Goal: Task Accomplishment & Management: Use online tool/utility

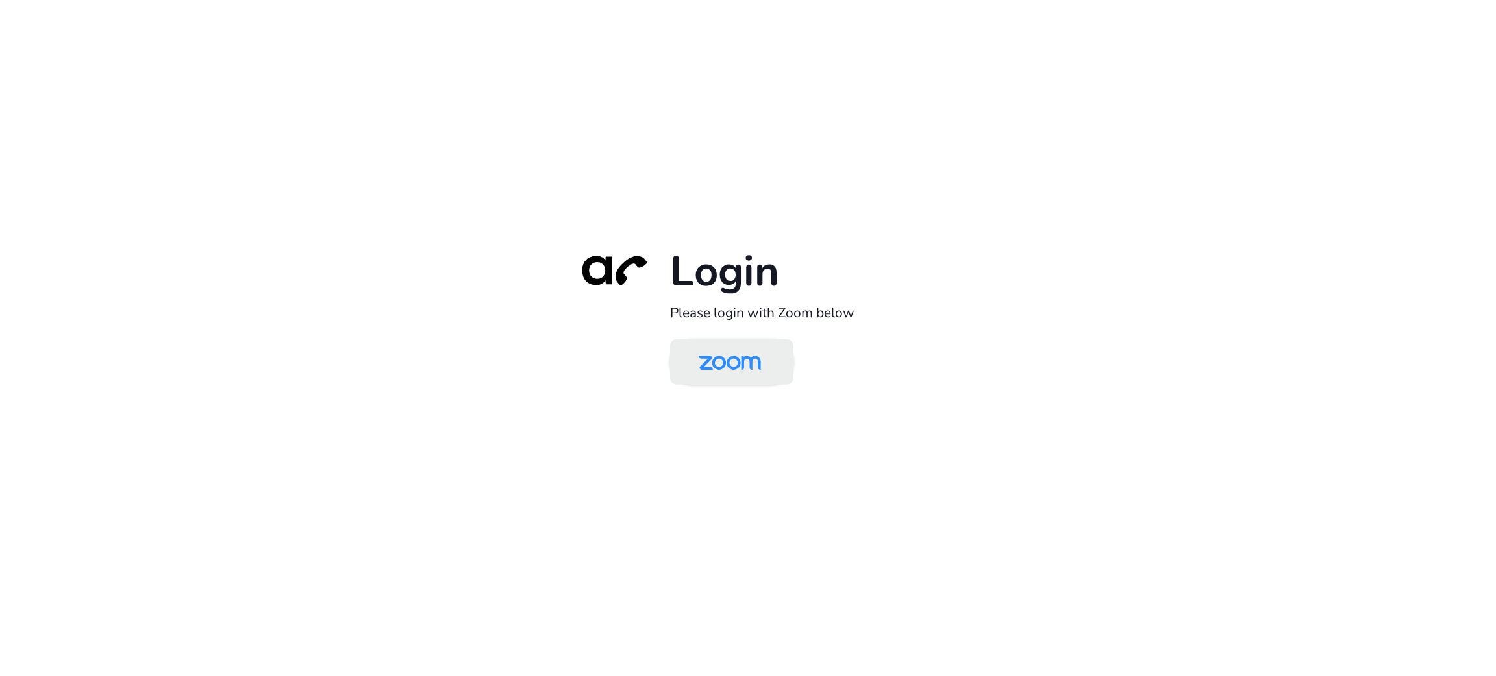
click at [731, 364] on img at bounding box center [730, 363] width 90 height 42
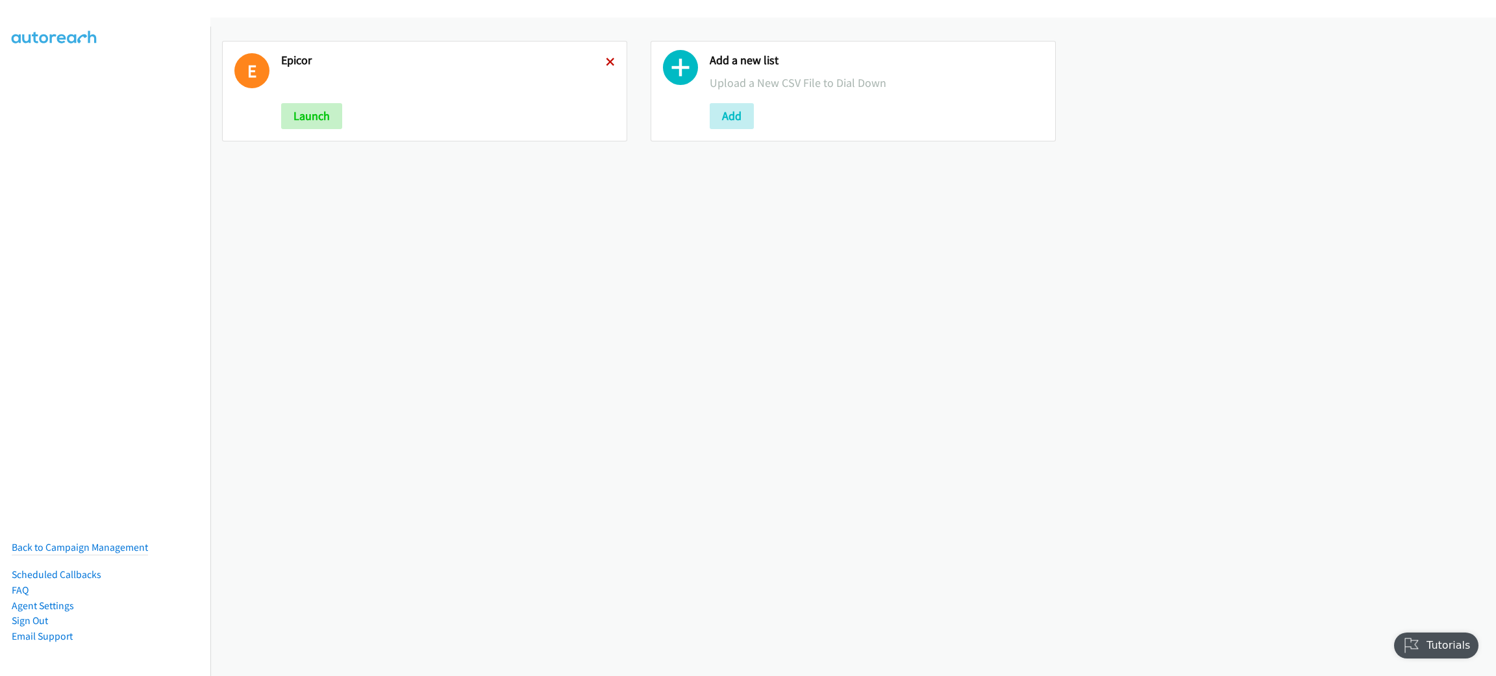
click at [606, 60] on icon at bounding box center [610, 62] width 9 height 9
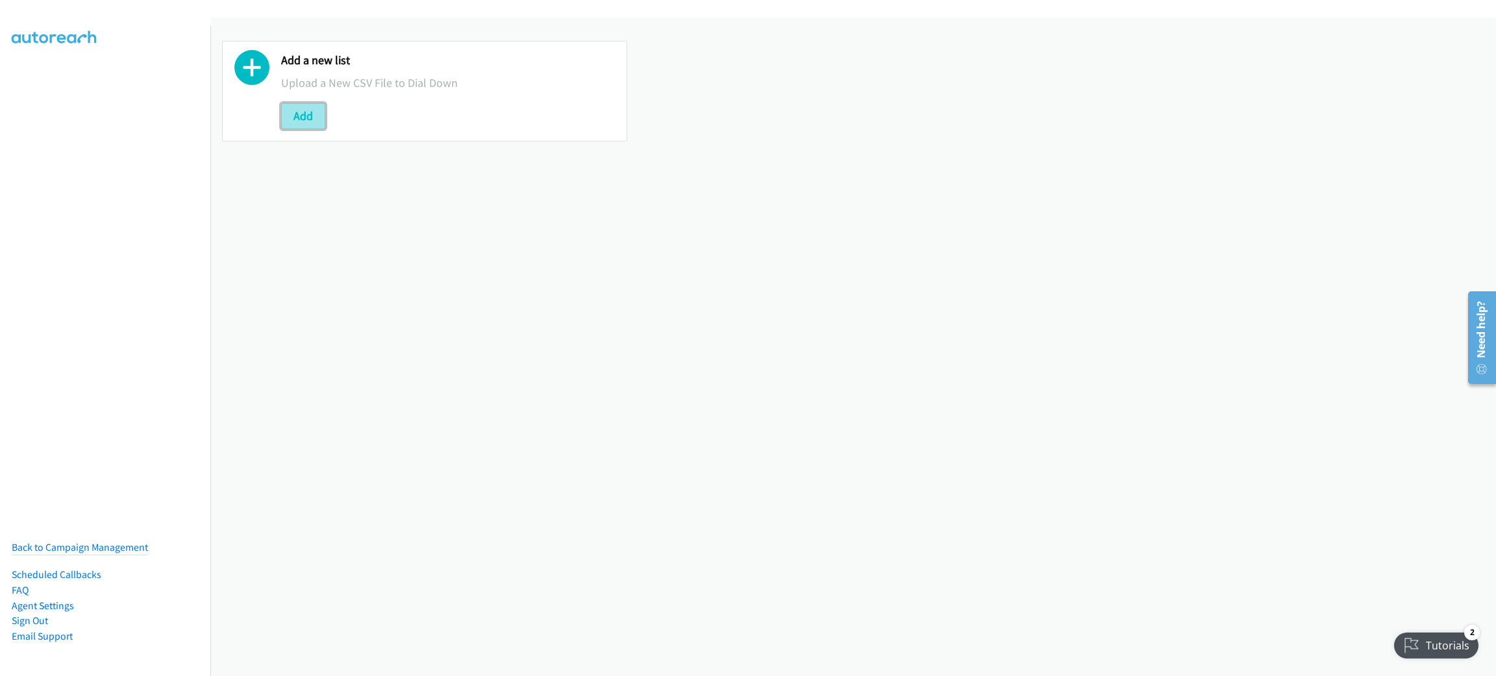
click at [310, 120] on button "Add" at bounding box center [303, 116] width 44 height 26
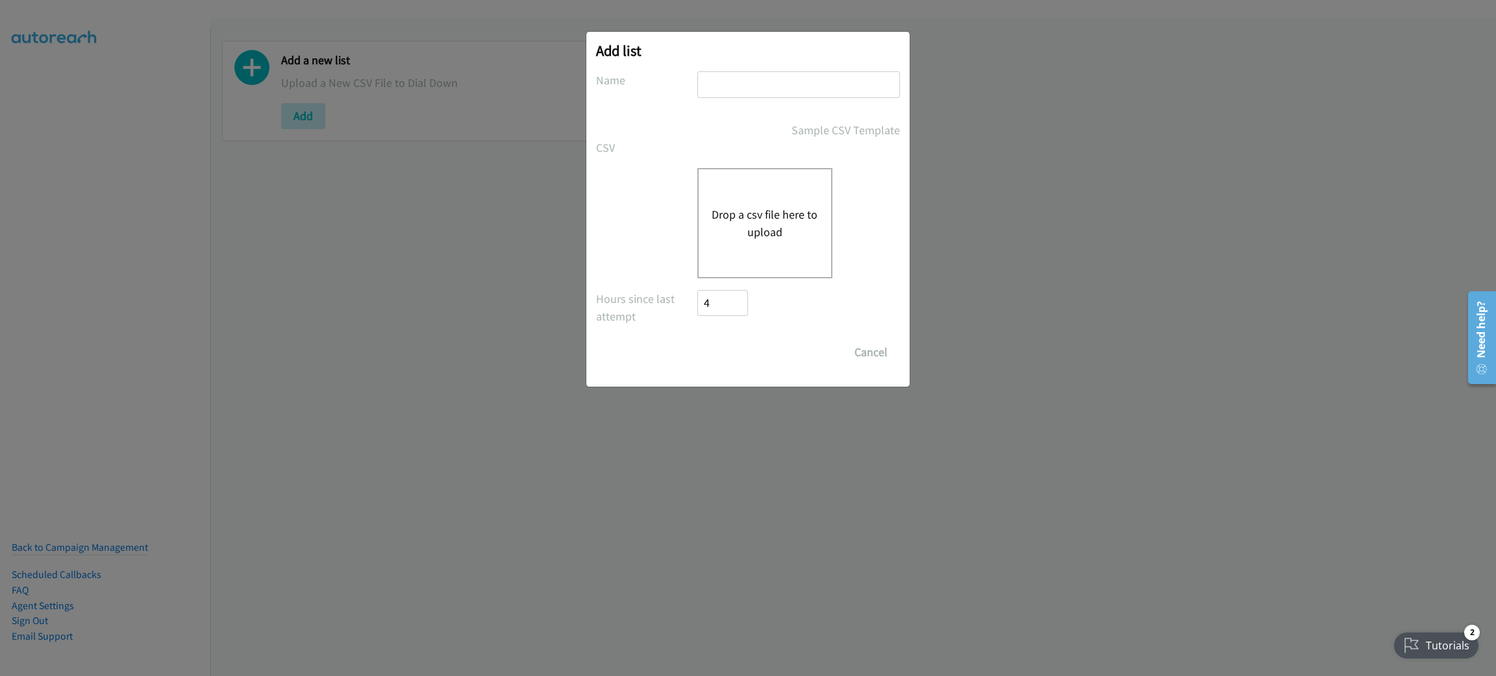
click at [753, 89] on input "text" at bounding box center [798, 84] width 203 height 27
type input "Epicor"
click at [730, 241] on div "Drop a csv file here to upload" at bounding box center [764, 223] width 135 height 110
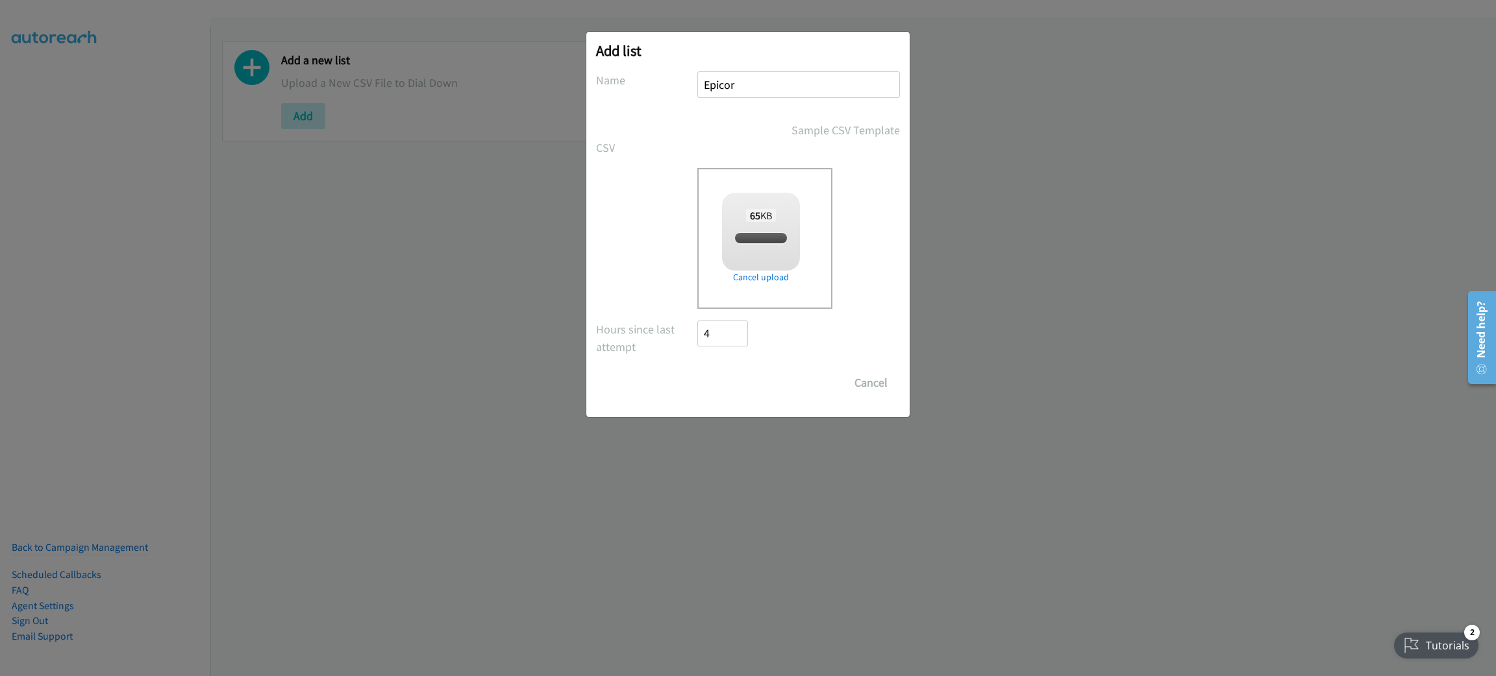
checkbox input "true"
click at [750, 377] on input "Save List" at bounding box center [731, 383] width 68 height 26
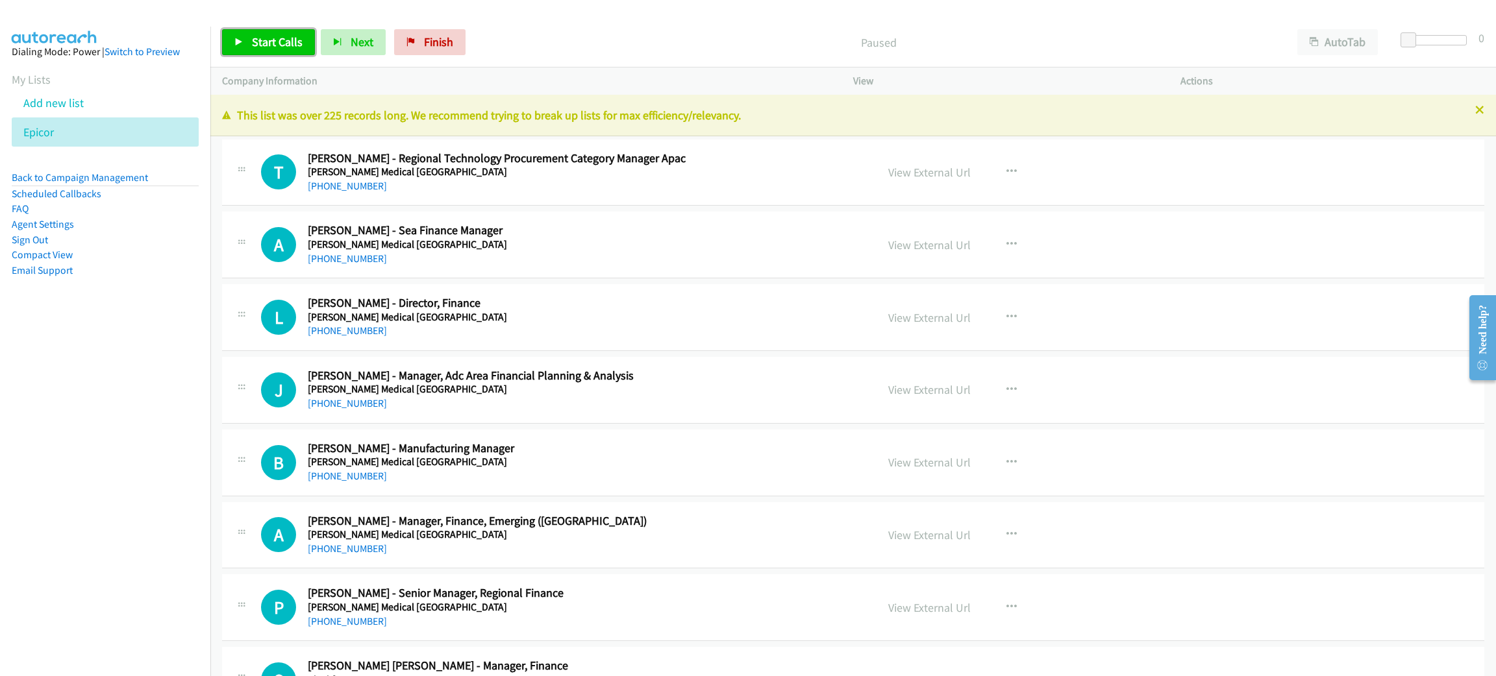
click at [243, 46] on link "Start Calls" at bounding box center [268, 42] width 93 height 26
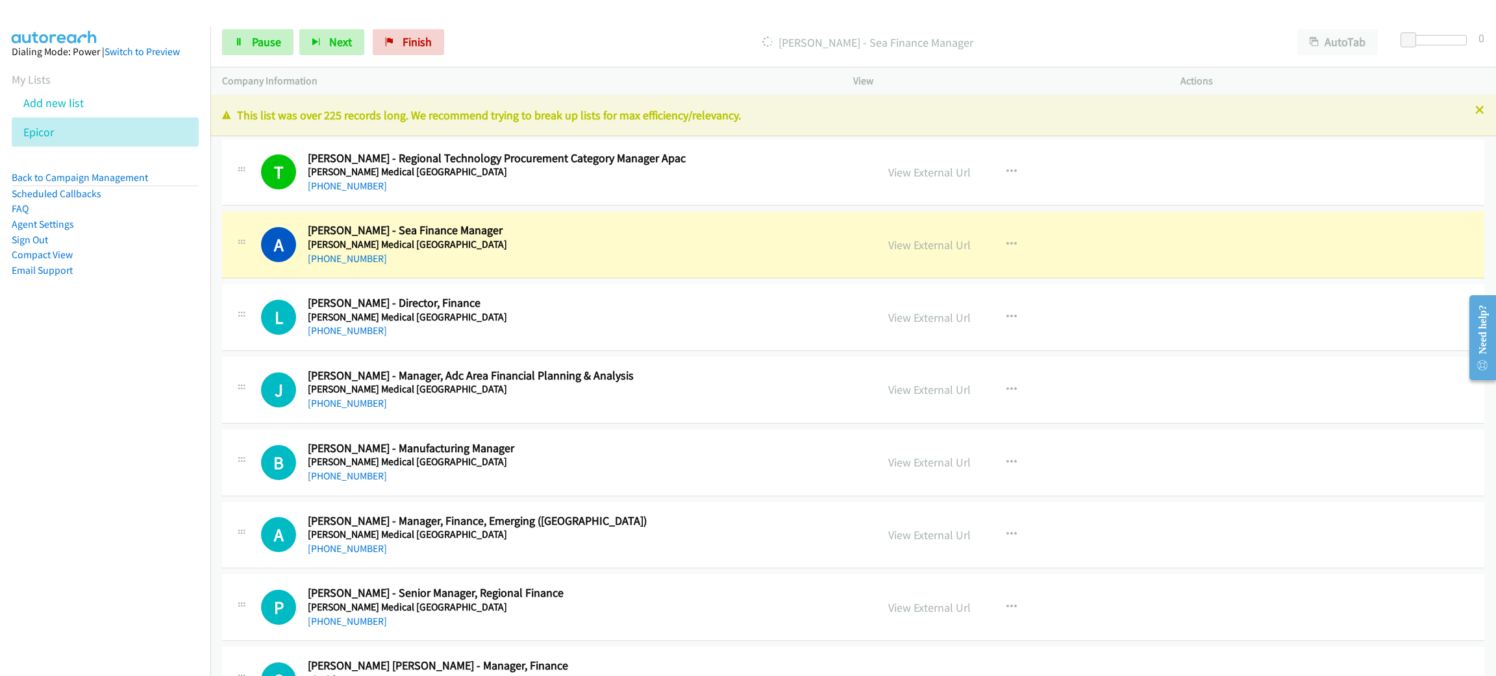
click at [8, 494] on nav "Dialing Mode: Power | Switch to Preview My Lists Add new list Epicor Back to Ca…" at bounding box center [105, 365] width 211 height 676
click at [944, 241] on link "View External Url" at bounding box center [929, 245] width 82 height 15
click at [275, 33] on link "Pause" at bounding box center [257, 42] width 71 height 26
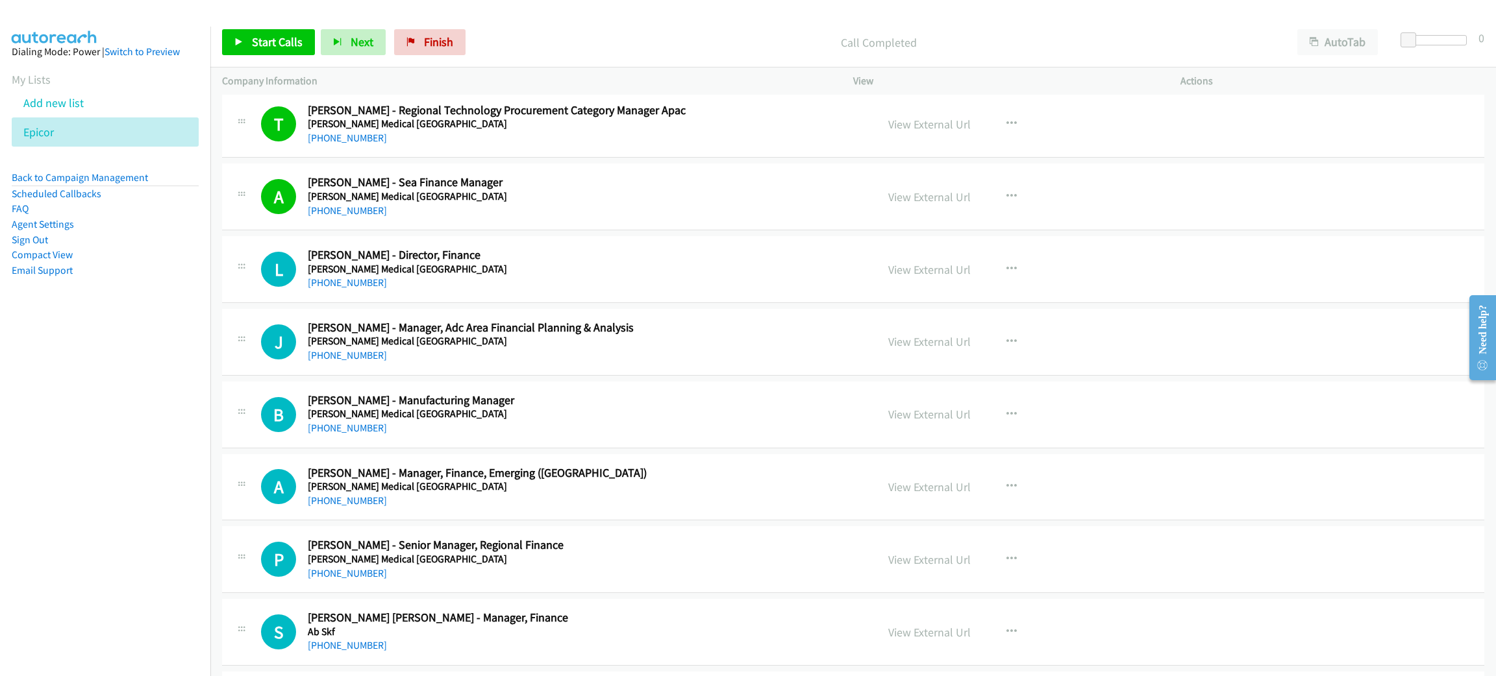
scroll to position [97, 0]
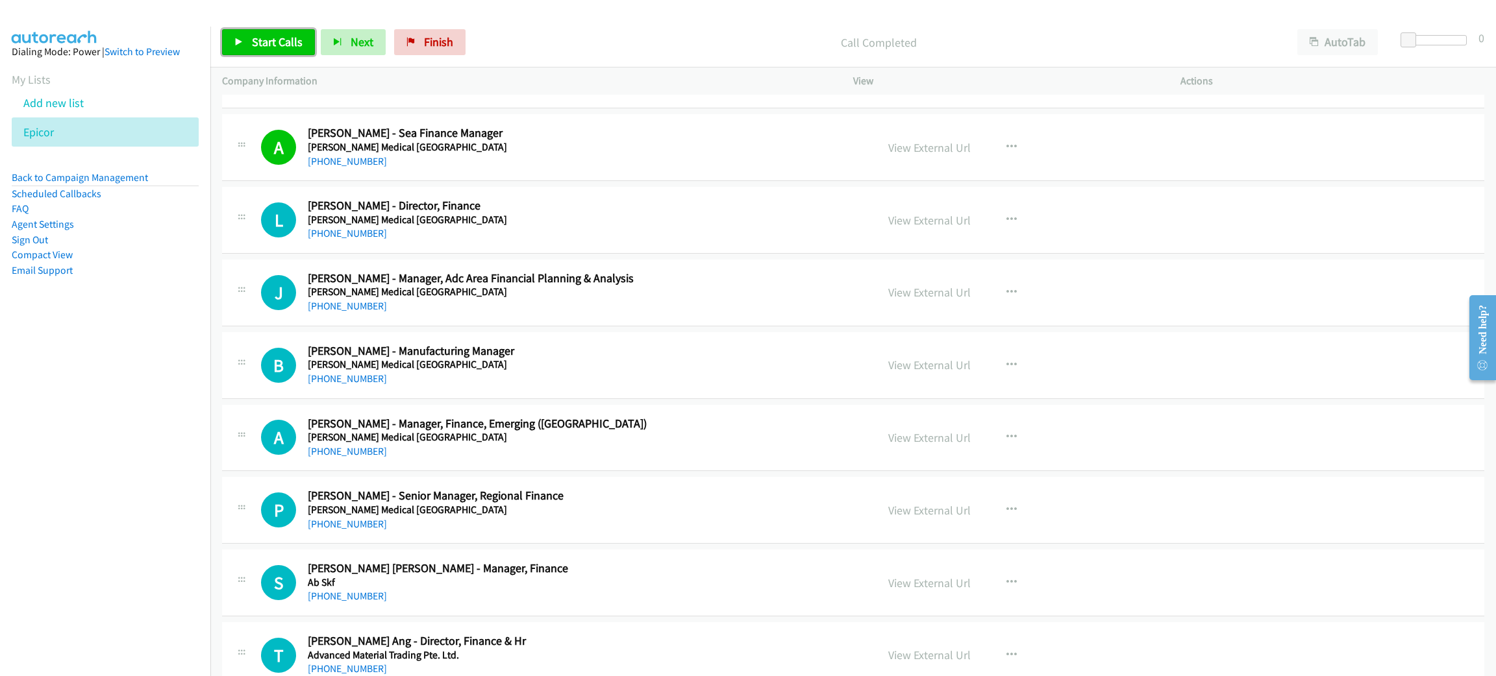
click at [279, 43] on span "Start Calls" at bounding box center [277, 41] width 51 height 15
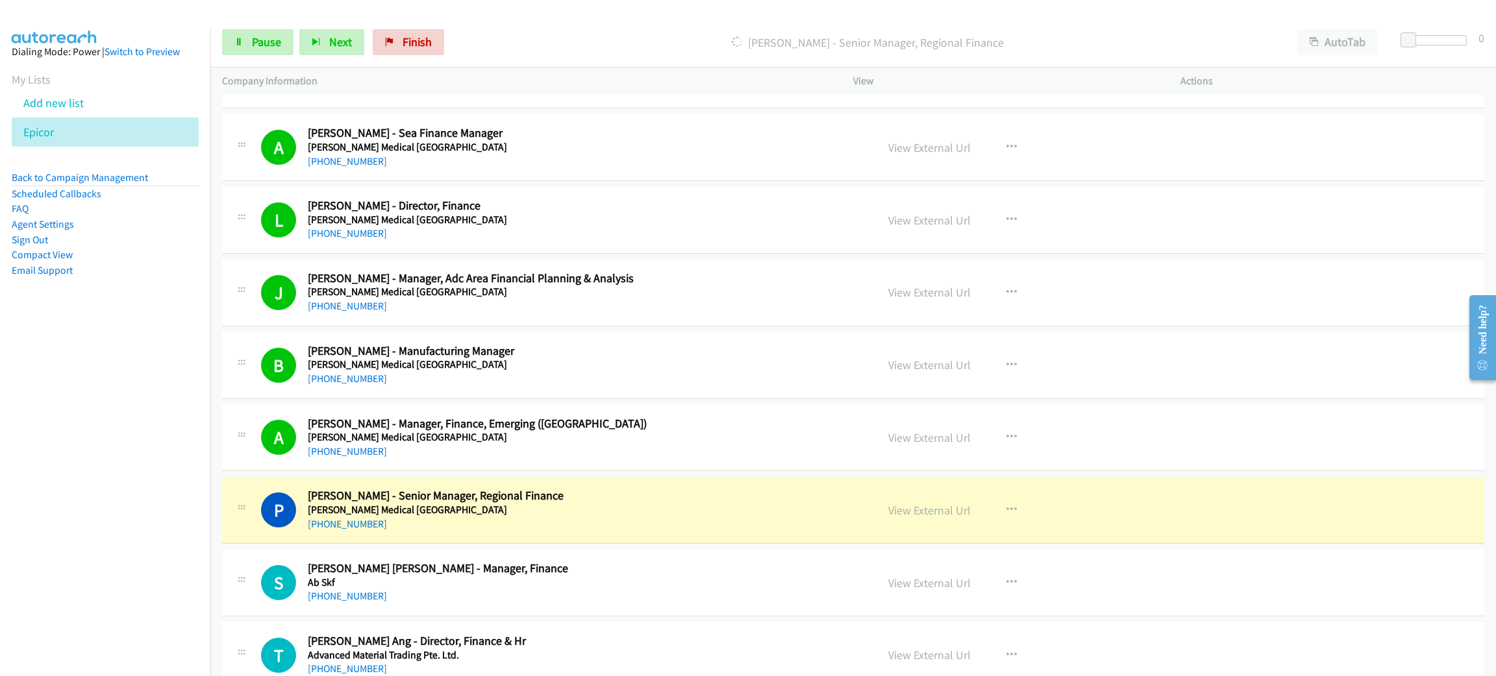
click at [130, 506] on nav "Dialing Mode: Power | Switch to Preview My Lists Add new list Epicor Back to Ca…" at bounding box center [105, 365] width 211 height 676
click at [920, 506] on link "View External Url" at bounding box center [929, 510] width 82 height 15
click at [275, 41] on span "Pause" at bounding box center [266, 41] width 29 height 15
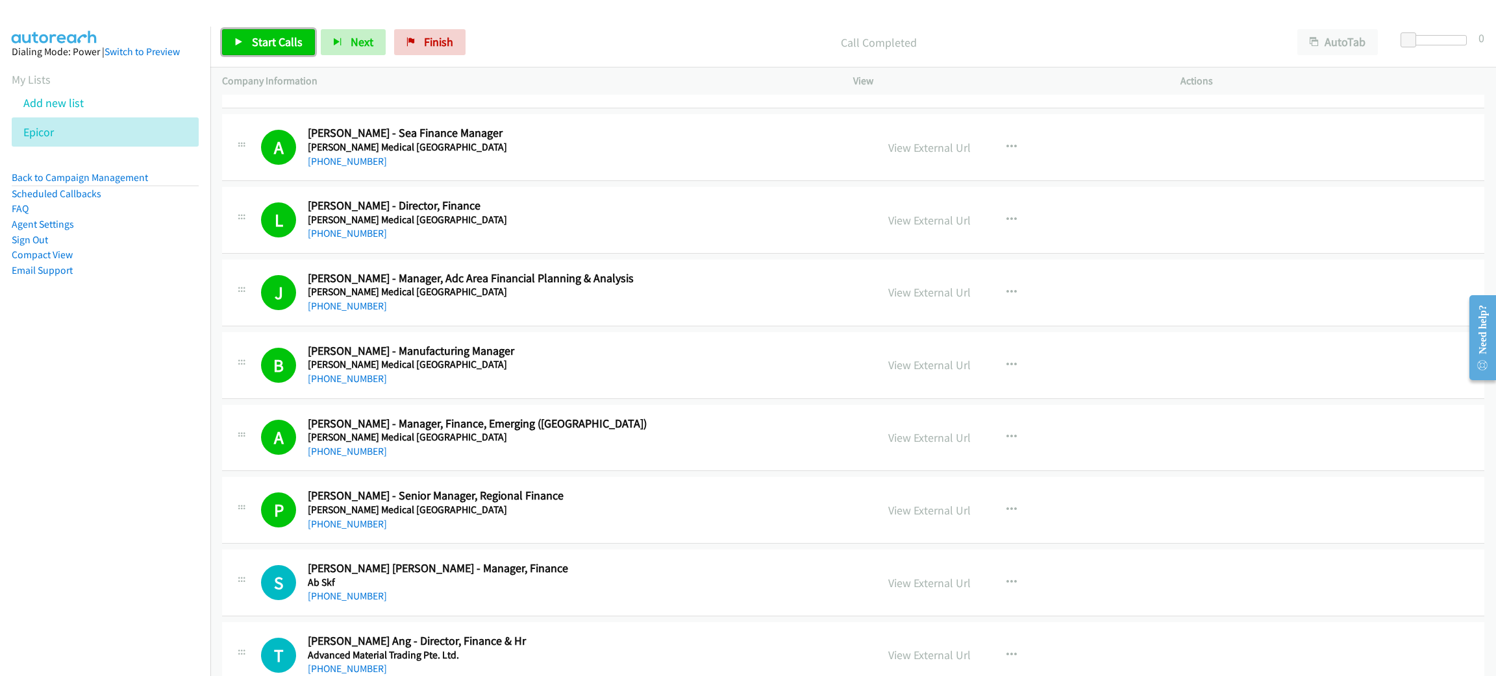
click at [282, 48] on span "Start Calls" at bounding box center [277, 41] width 51 height 15
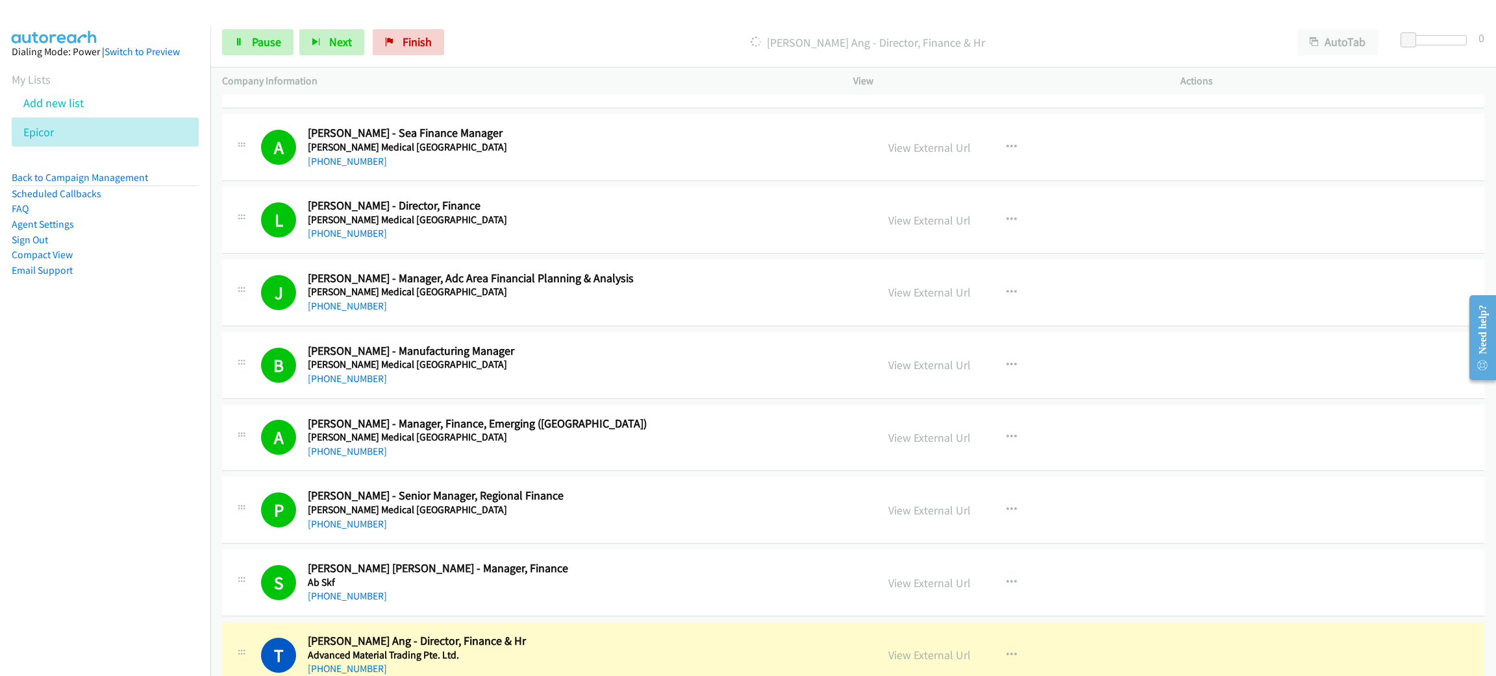
click at [166, 401] on nav "Dialing Mode: Power | Switch to Preview My Lists Add new list Epicor Back to Ca…" at bounding box center [105, 365] width 211 height 676
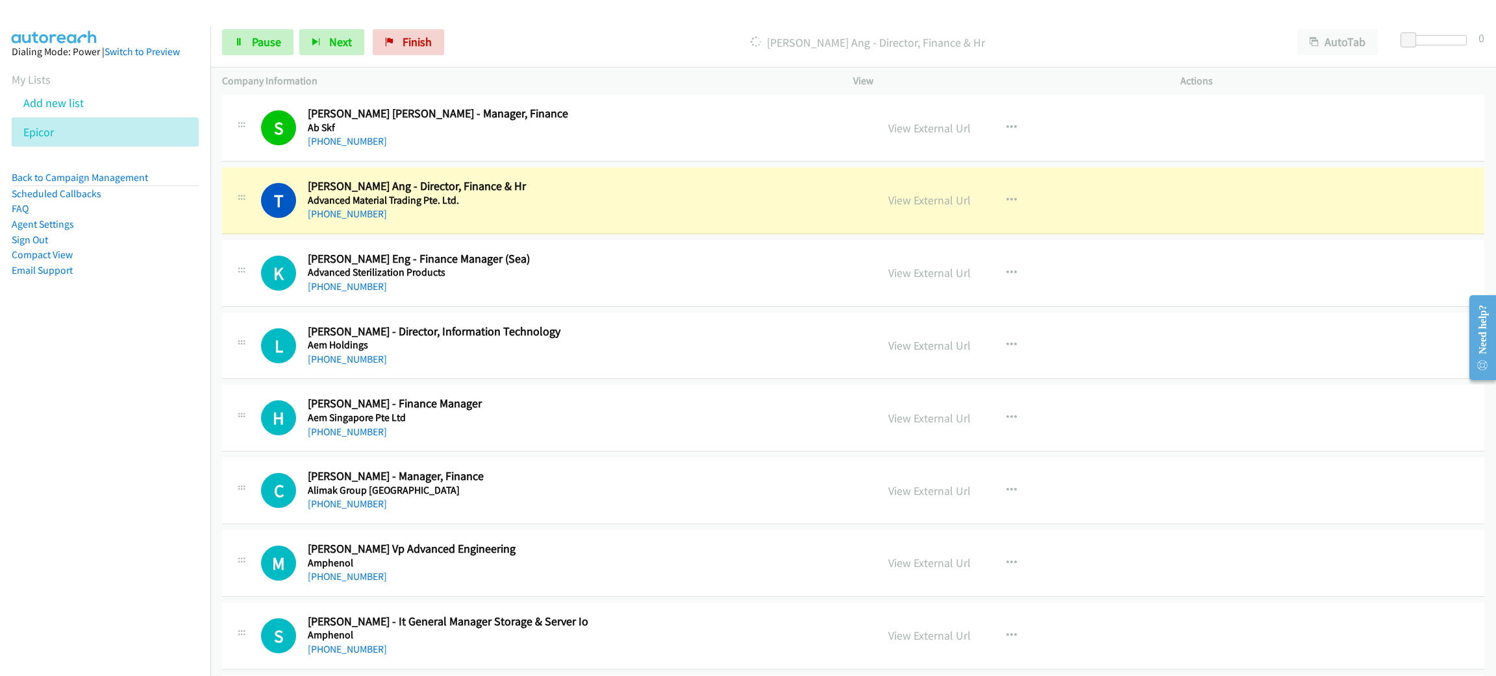
scroll to position [584, 0]
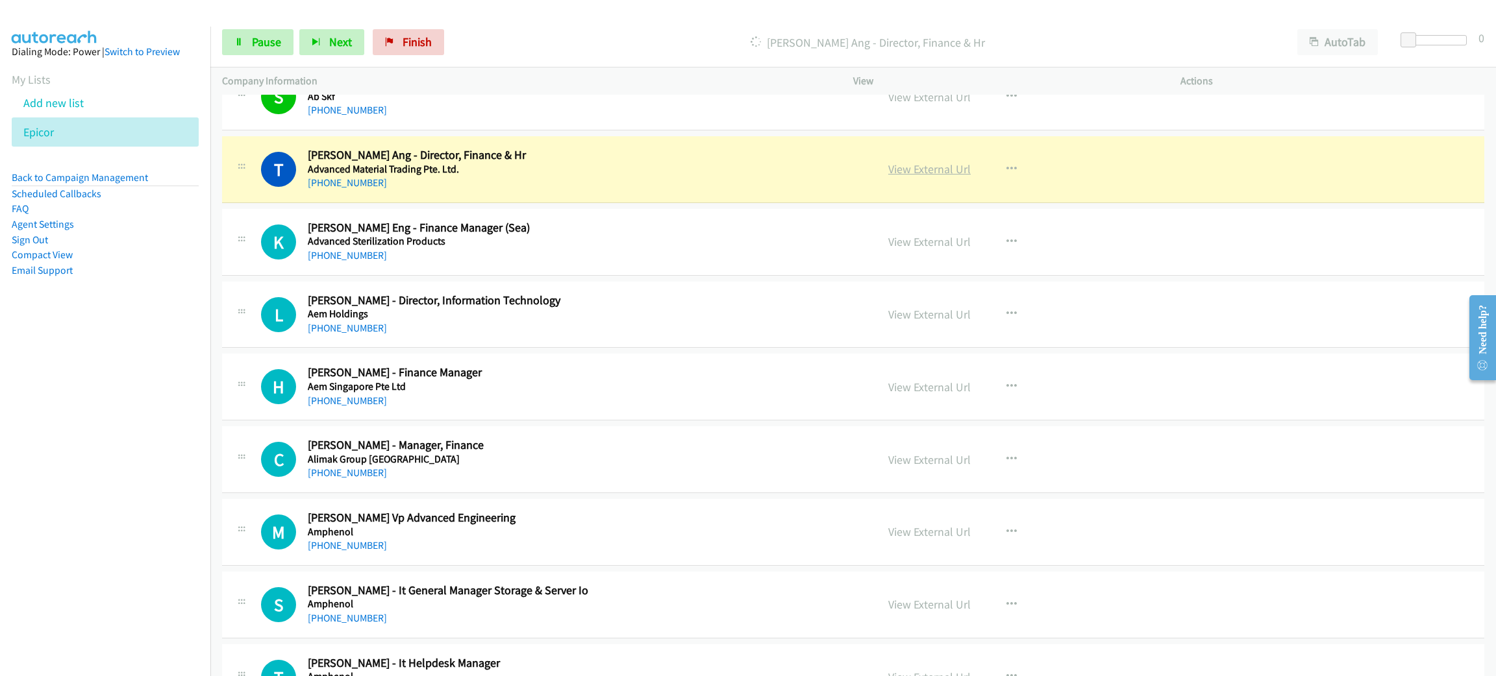
click at [913, 169] on link "View External Url" at bounding box center [929, 169] width 82 height 15
click at [281, 38] on link "Pause" at bounding box center [257, 42] width 71 height 26
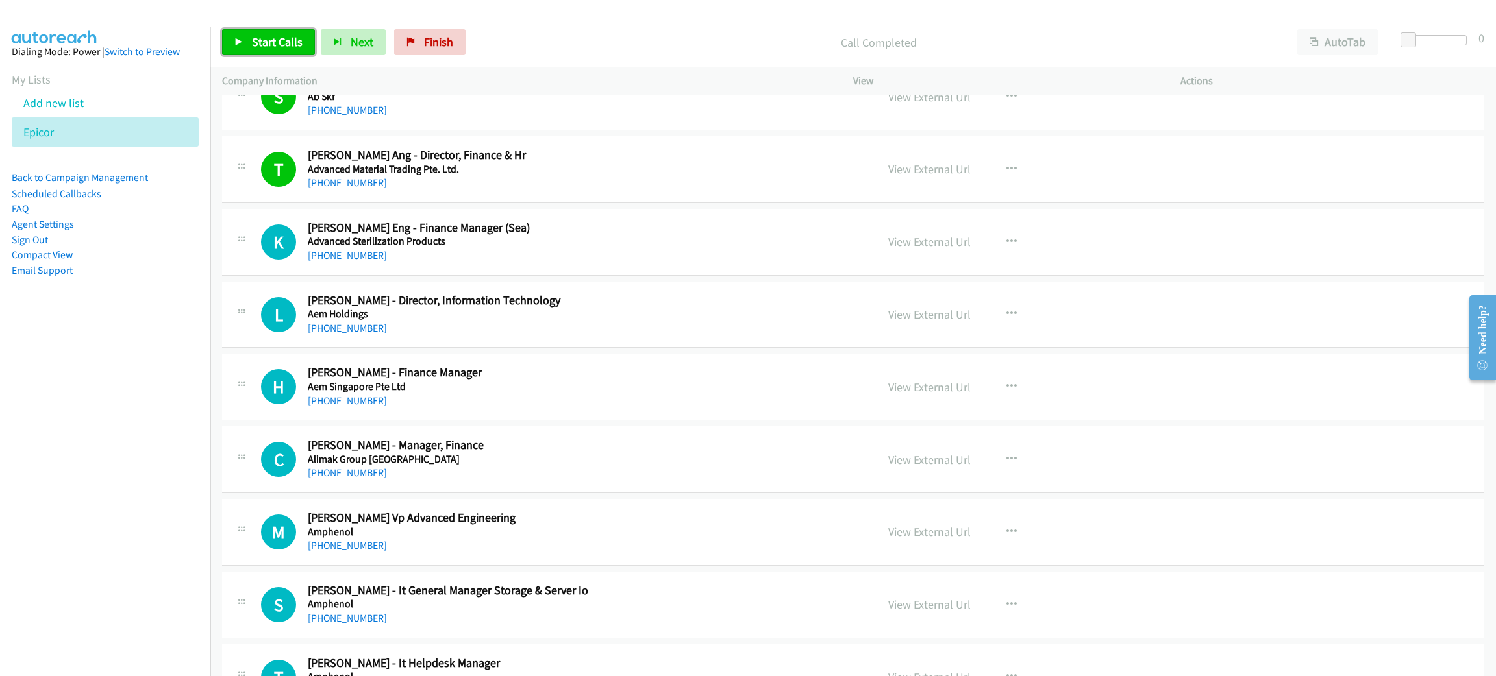
click at [280, 34] on span "Start Calls" at bounding box center [277, 41] width 51 height 15
click at [138, 406] on nav "Dialing Mode: Power | Switch to Preview My Lists Add new list Epicor Back to Ca…" at bounding box center [105, 365] width 211 height 676
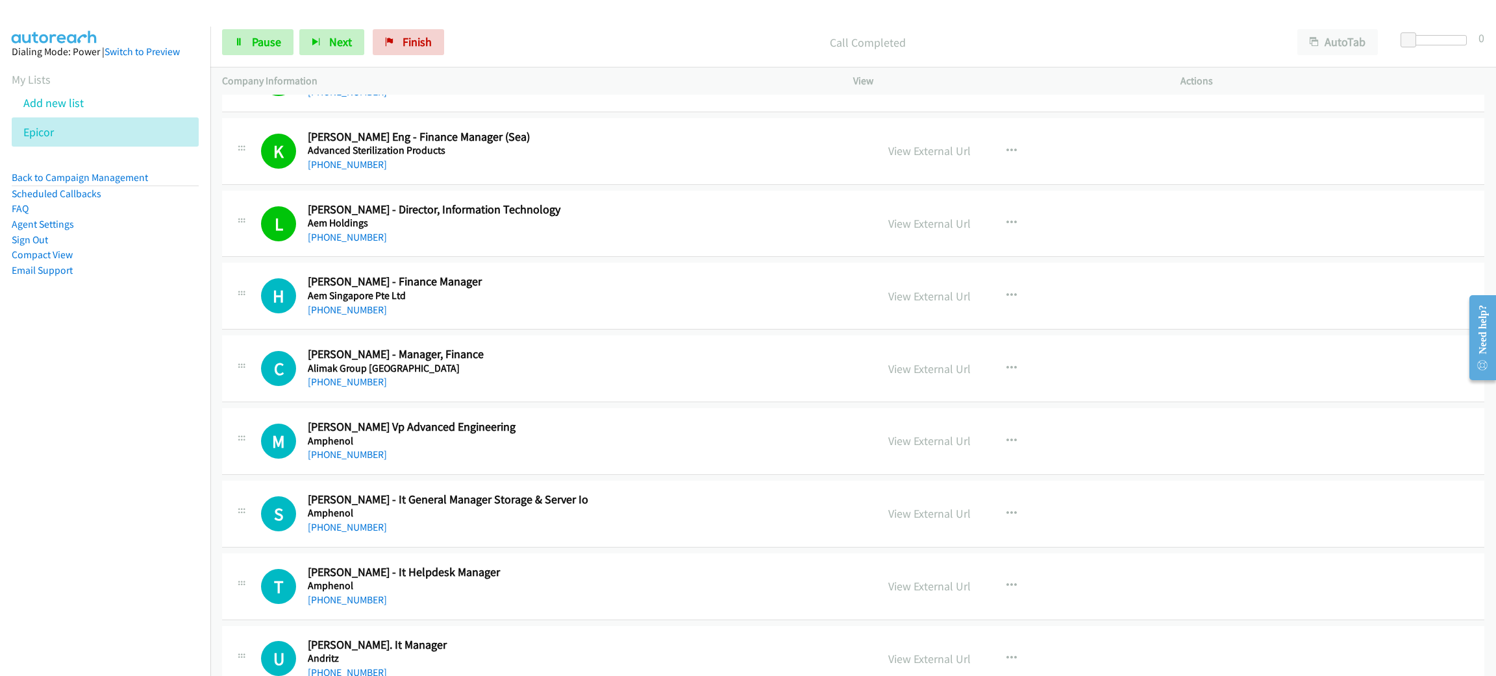
scroll to position [682, 0]
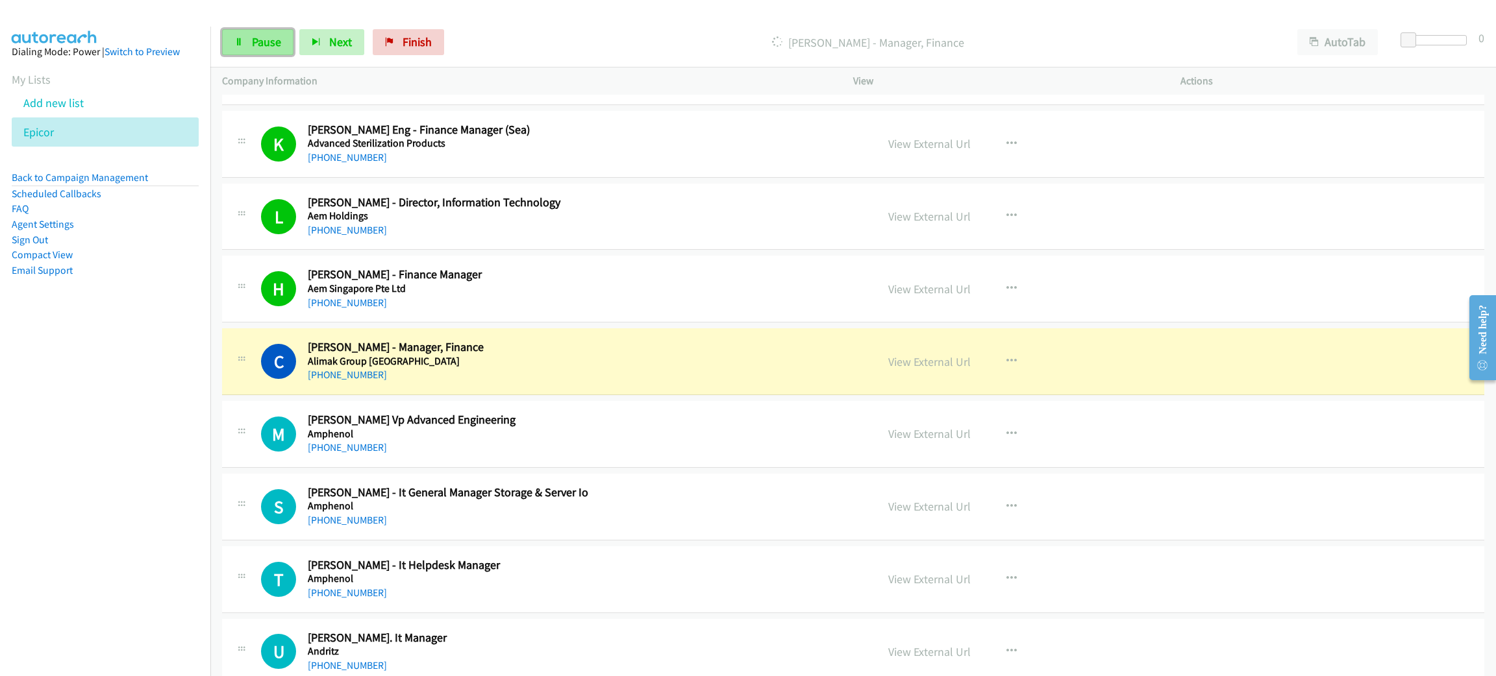
click at [271, 32] on link "Pause" at bounding box center [257, 42] width 71 height 26
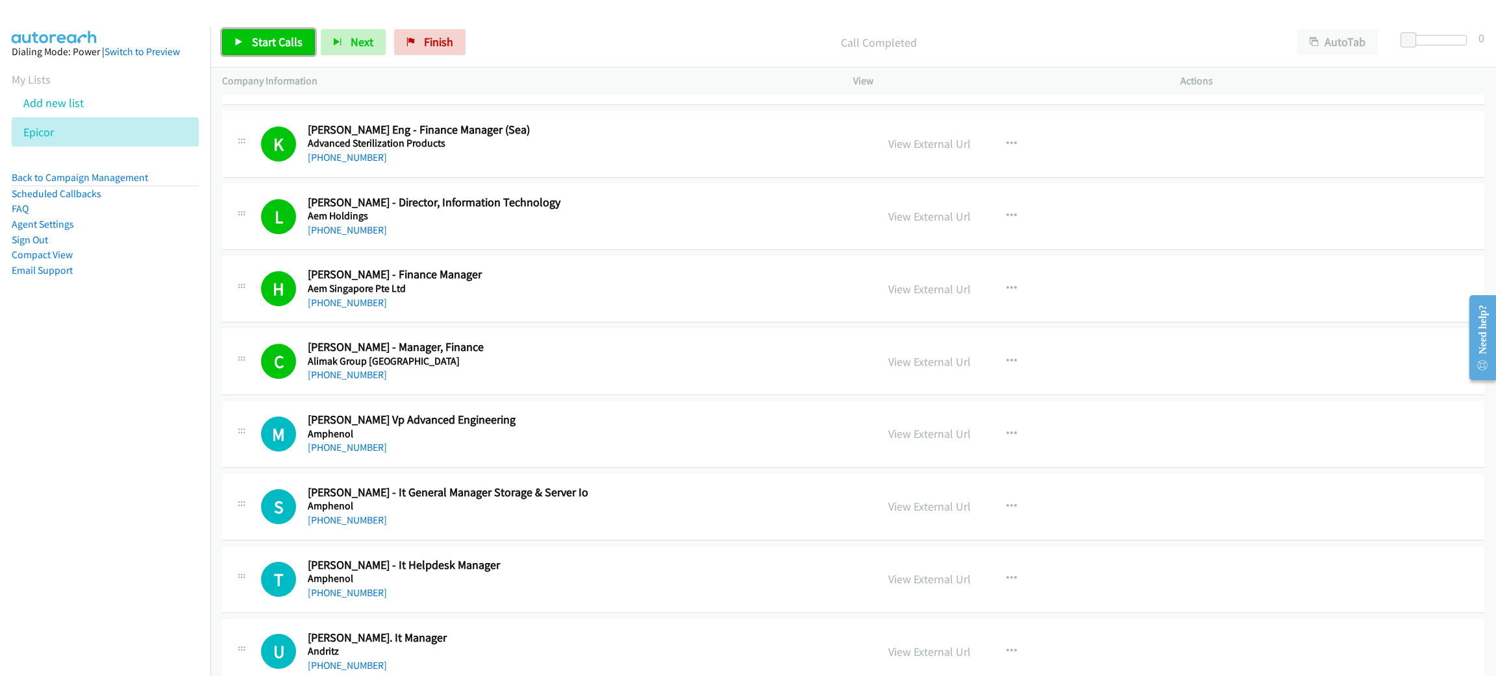
click at [295, 48] on span "Start Calls" at bounding box center [277, 41] width 51 height 15
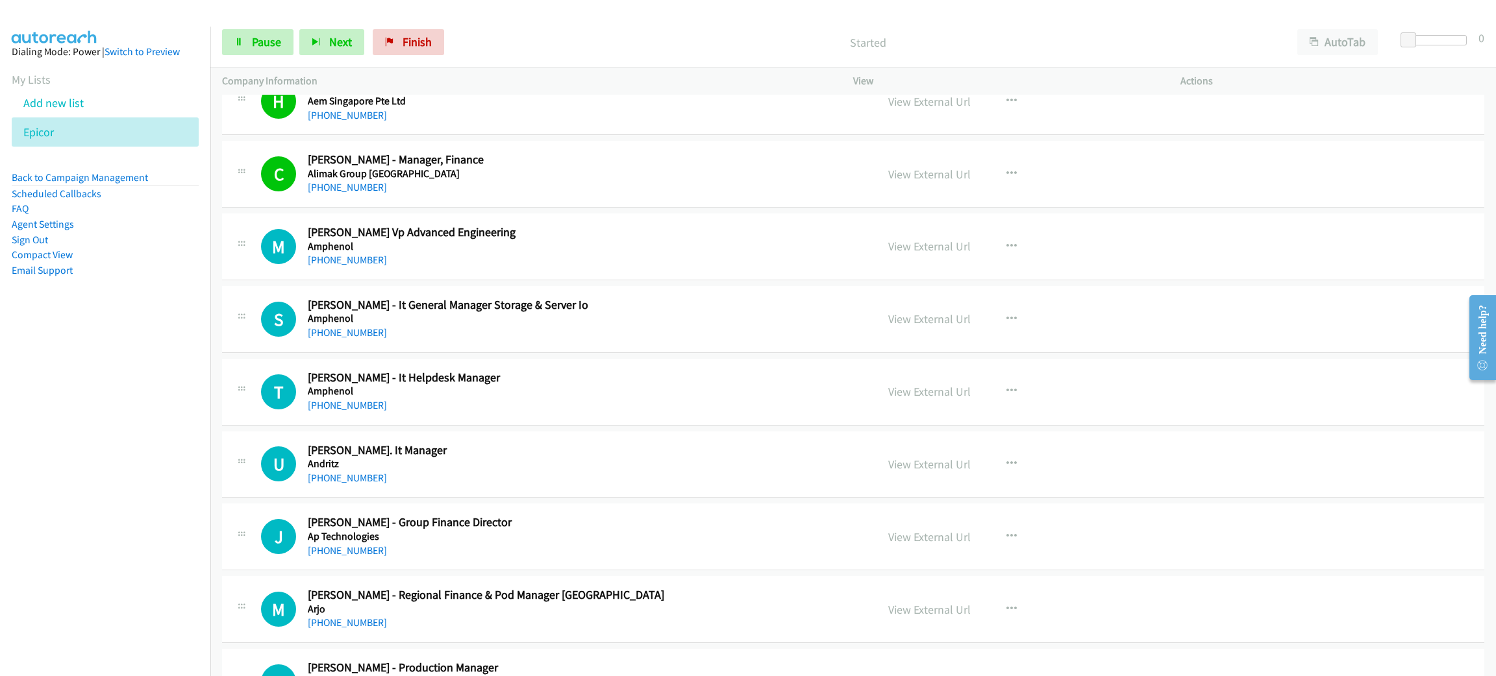
scroll to position [876, 0]
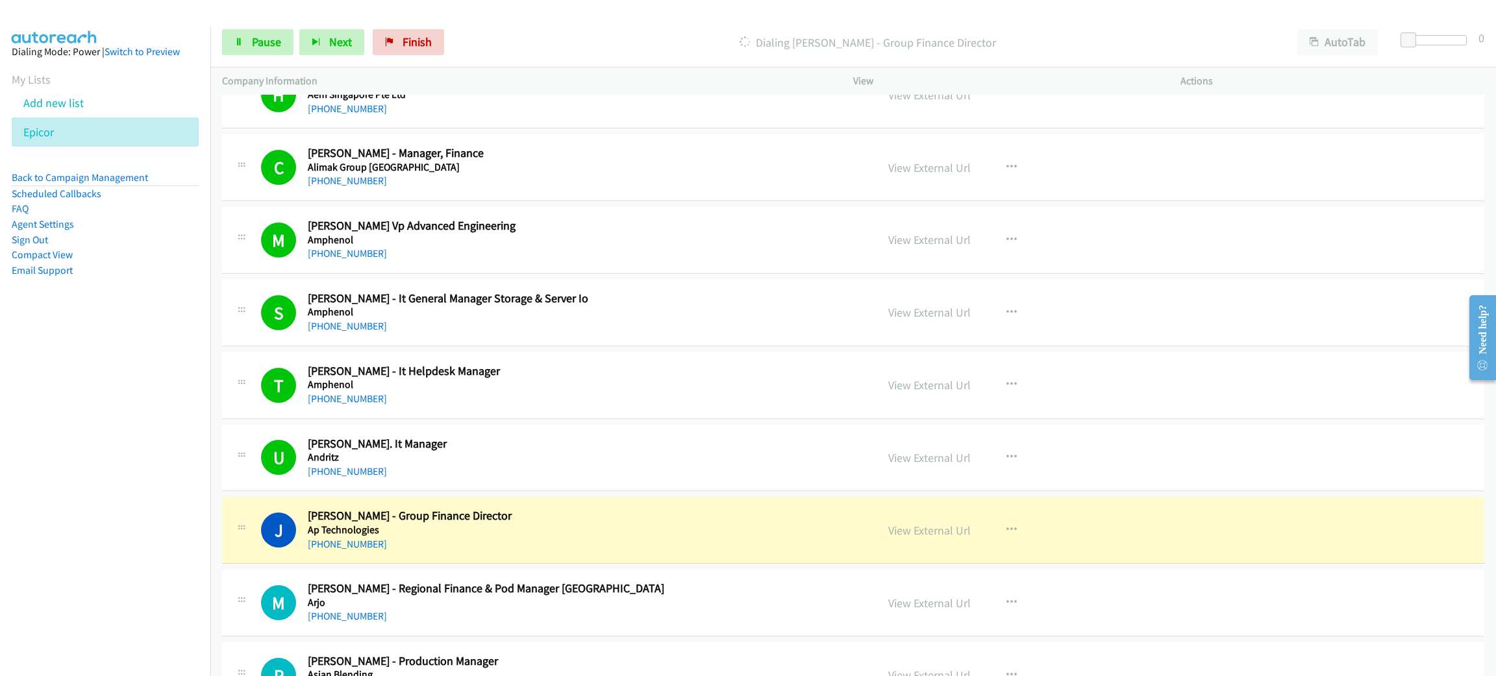
click at [95, 561] on nav "Dialing Mode: Power | Switch to Preview My Lists Add new list Epicor Back to Ca…" at bounding box center [105, 365] width 211 height 676
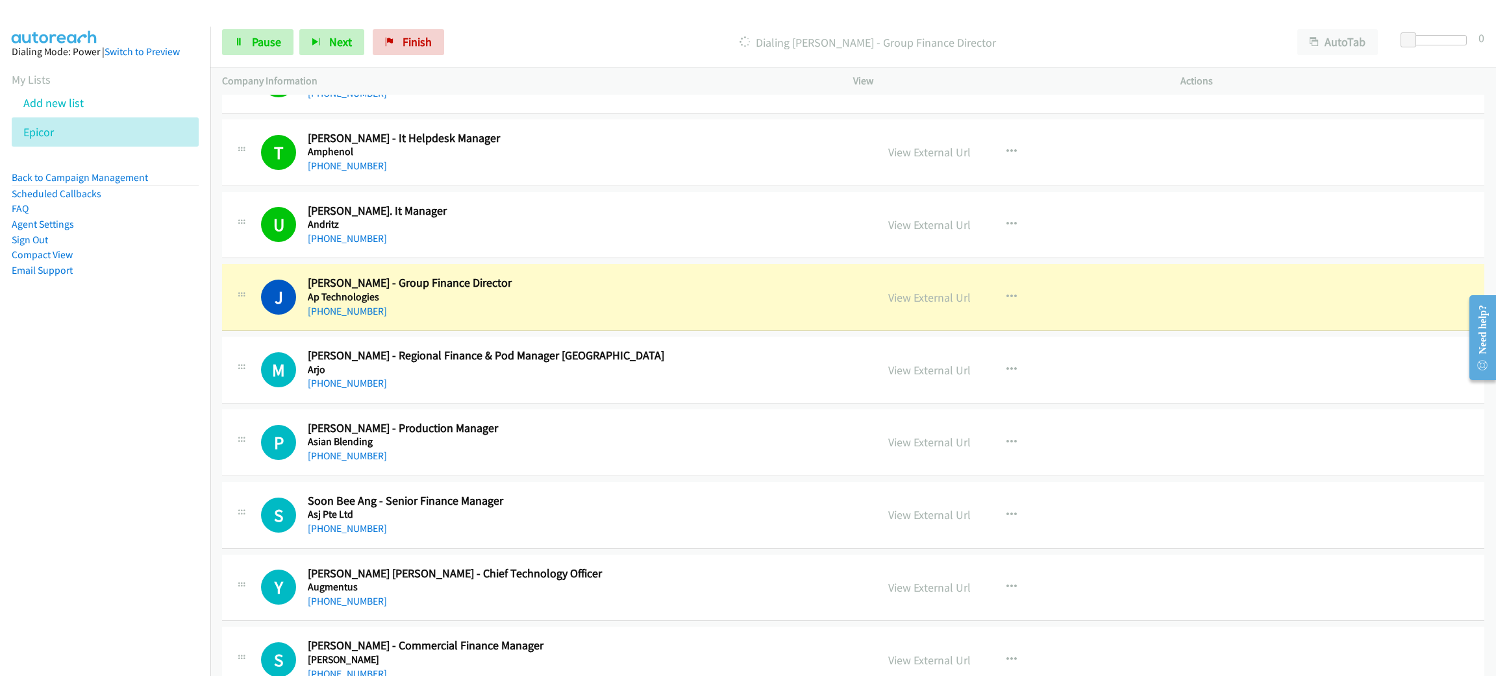
scroll to position [1168, 0]
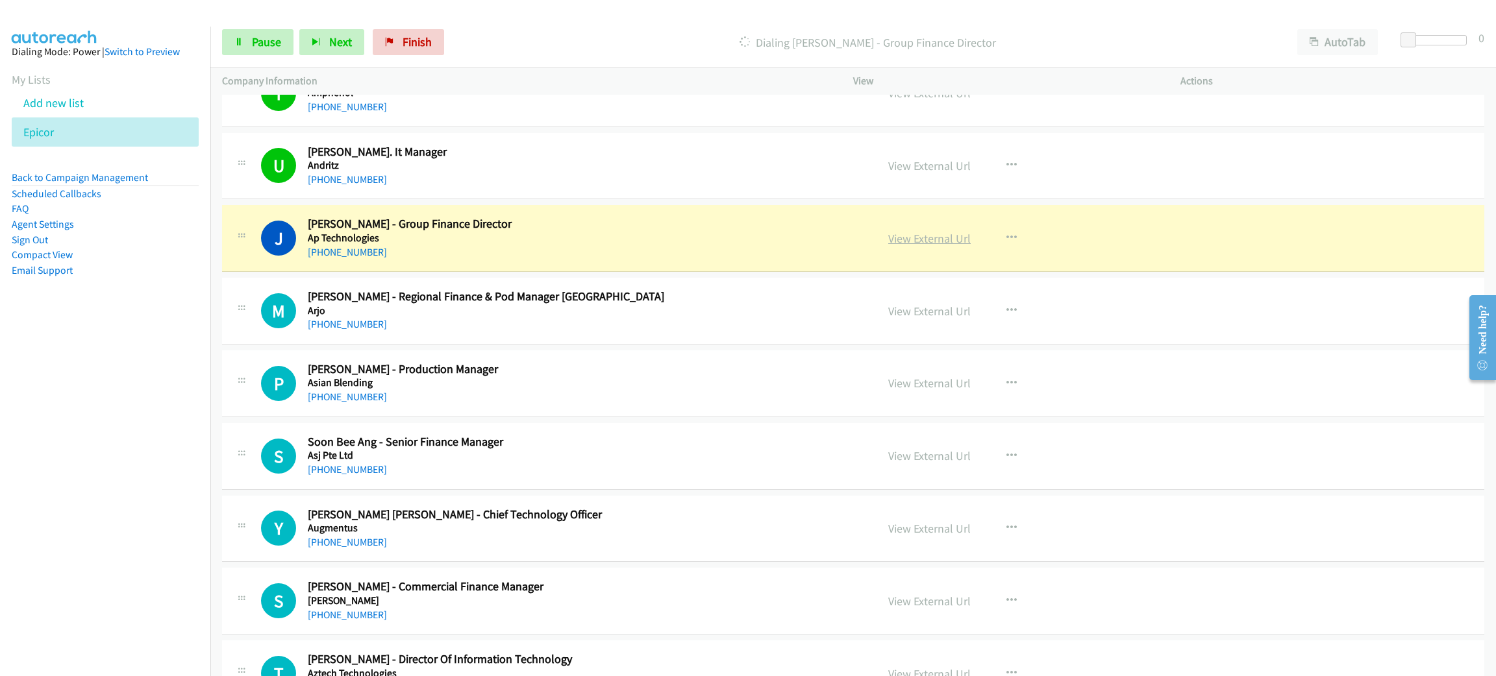
click at [933, 244] on link "View External Url" at bounding box center [929, 238] width 82 height 15
click at [274, 30] on link "Pause" at bounding box center [257, 42] width 71 height 26
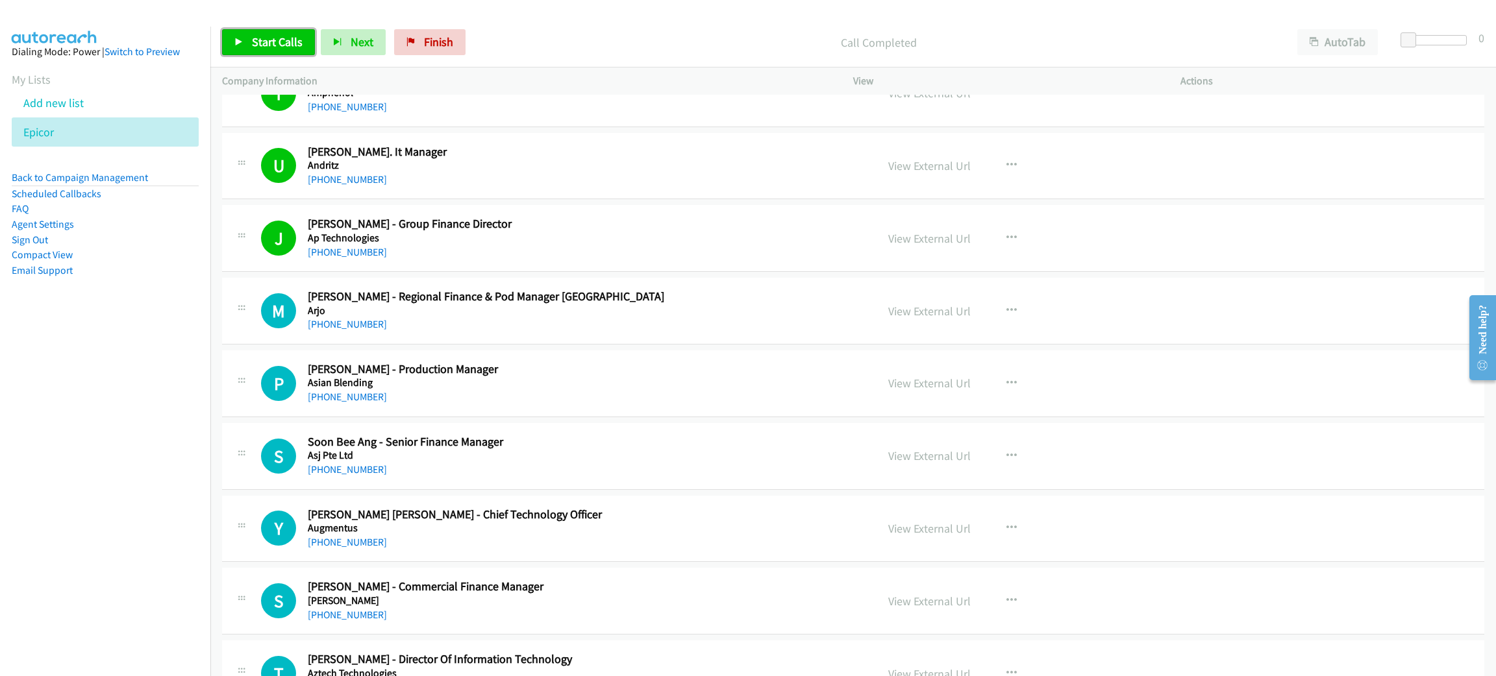
click at [260, 40] on span "Start Calls" at bounding box center [277, 41] width 51 height 15
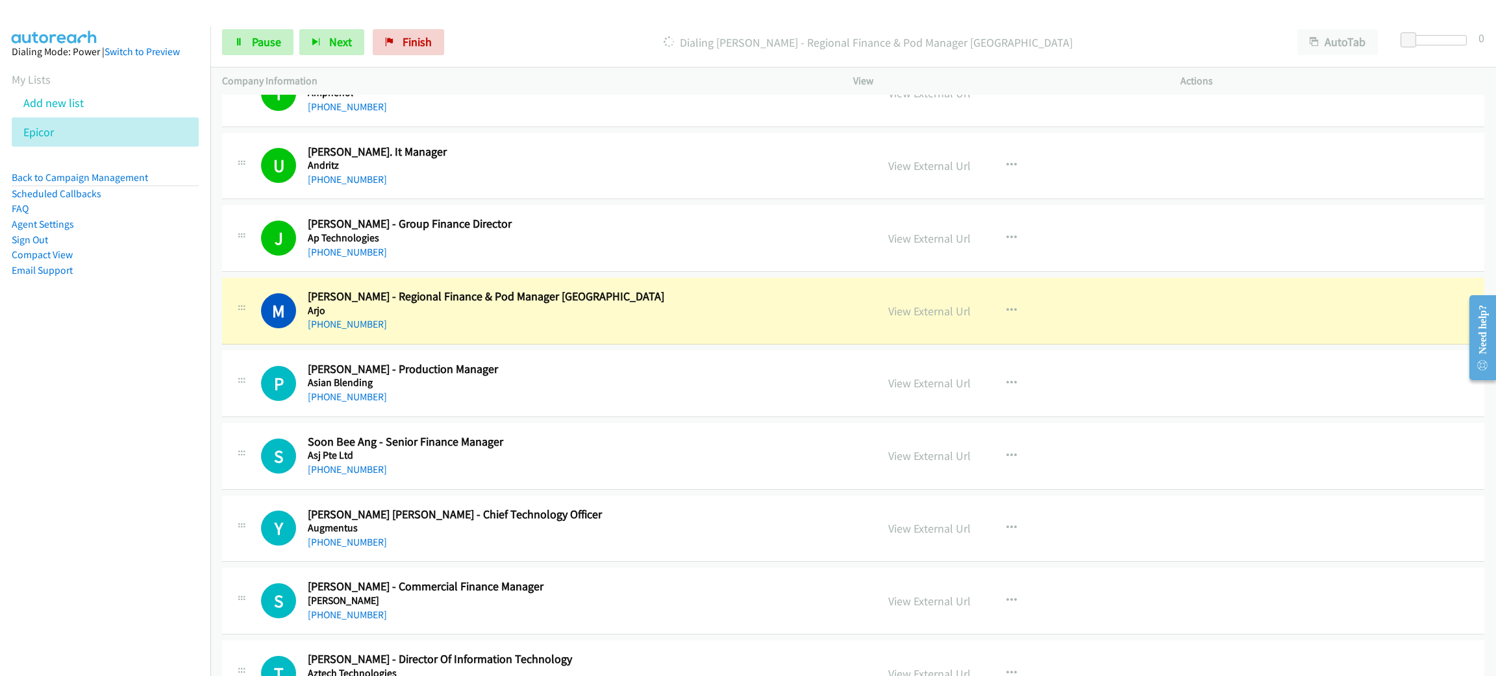
click at [115, 375] on nav "Dialing Mode: Power | Switch to Preview My Lists Add new list Epicor Back to Ca…" at bounding box center [105, 365] width 211 height 676
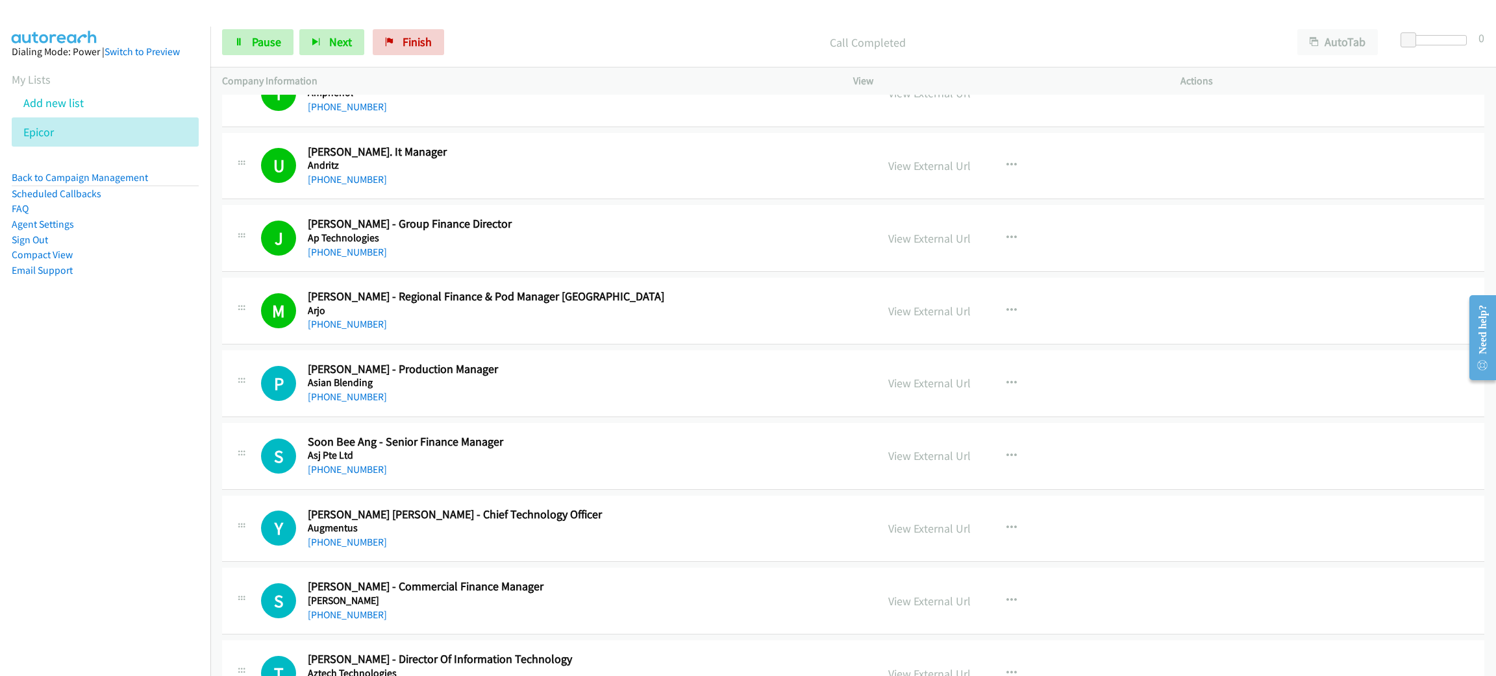
click at [275, 345] on div "M Callback Scheduled Maslinda Masord - Regional Finance & Pod Manager Southeast…" at bounding box center [853, 311] width 1262 height 67
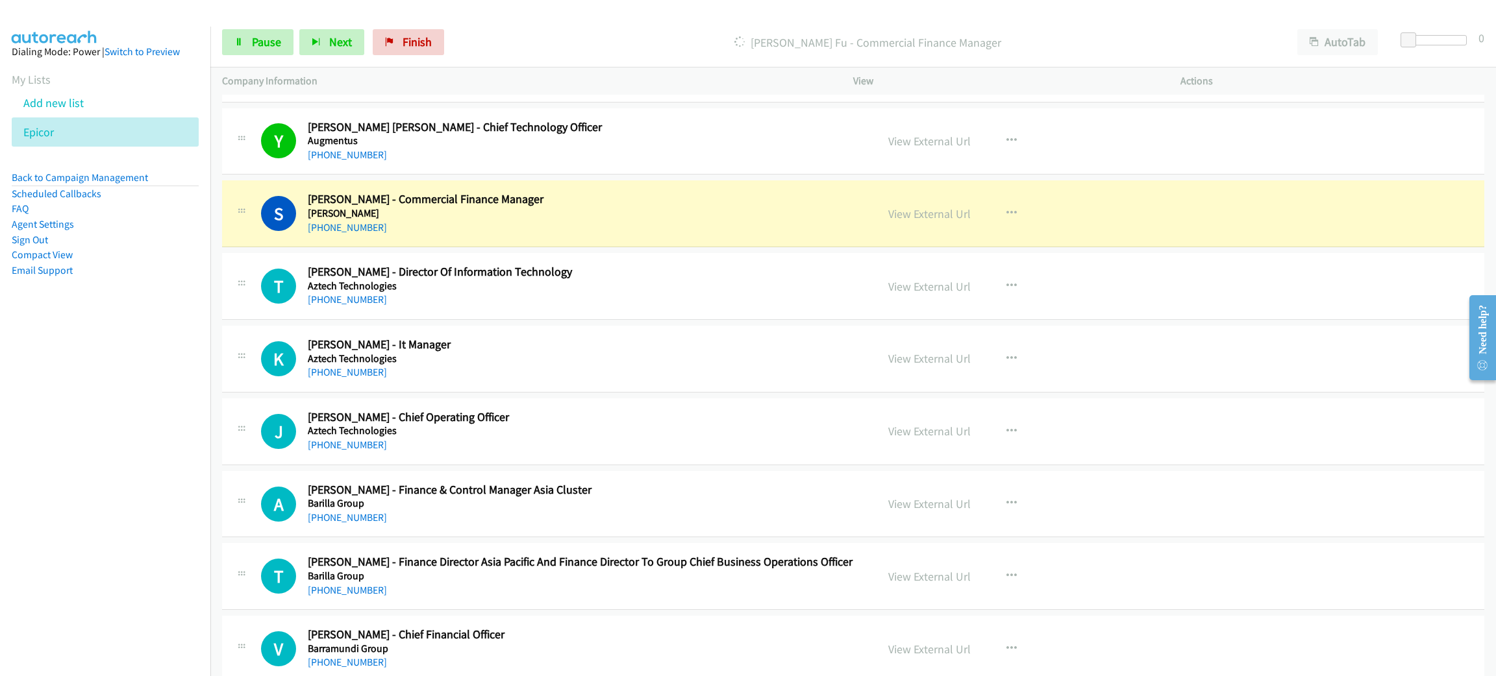
scroll to position [1558, 0]
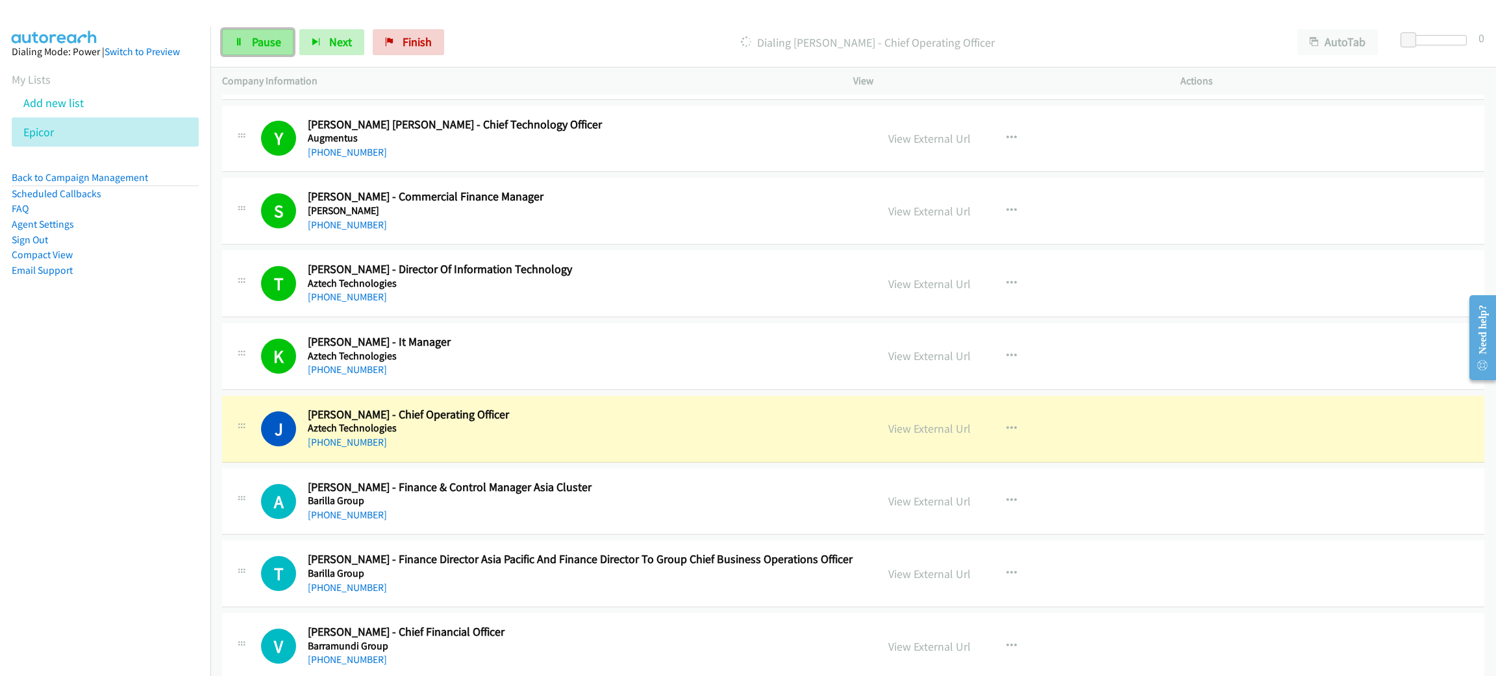
click at [263, 38] on span "Pause" at bounding box center [266, 41] width 29 height 15
click at [1213, 418] on div "J Callback Scheduled Jeremy Mun - Chief Operating Officer Aztech Technologies A…" at bounding box center [853, 429] width 1262 height 67
click at [941, 428] on link "View External Url" at bounding box center [929, 428] width 82 height 15
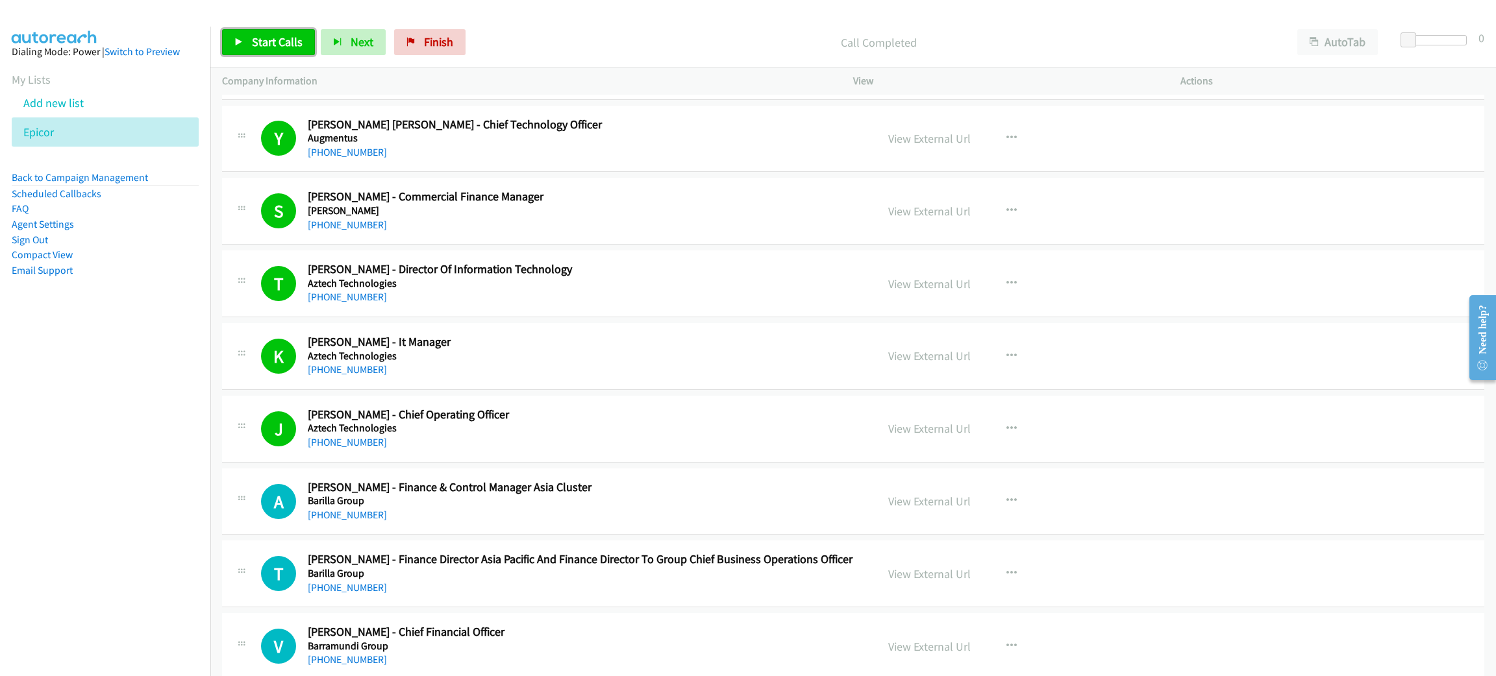
click at [293, 47] on span "Start Calls" at bounding box center [277, 41] width 51 height 15
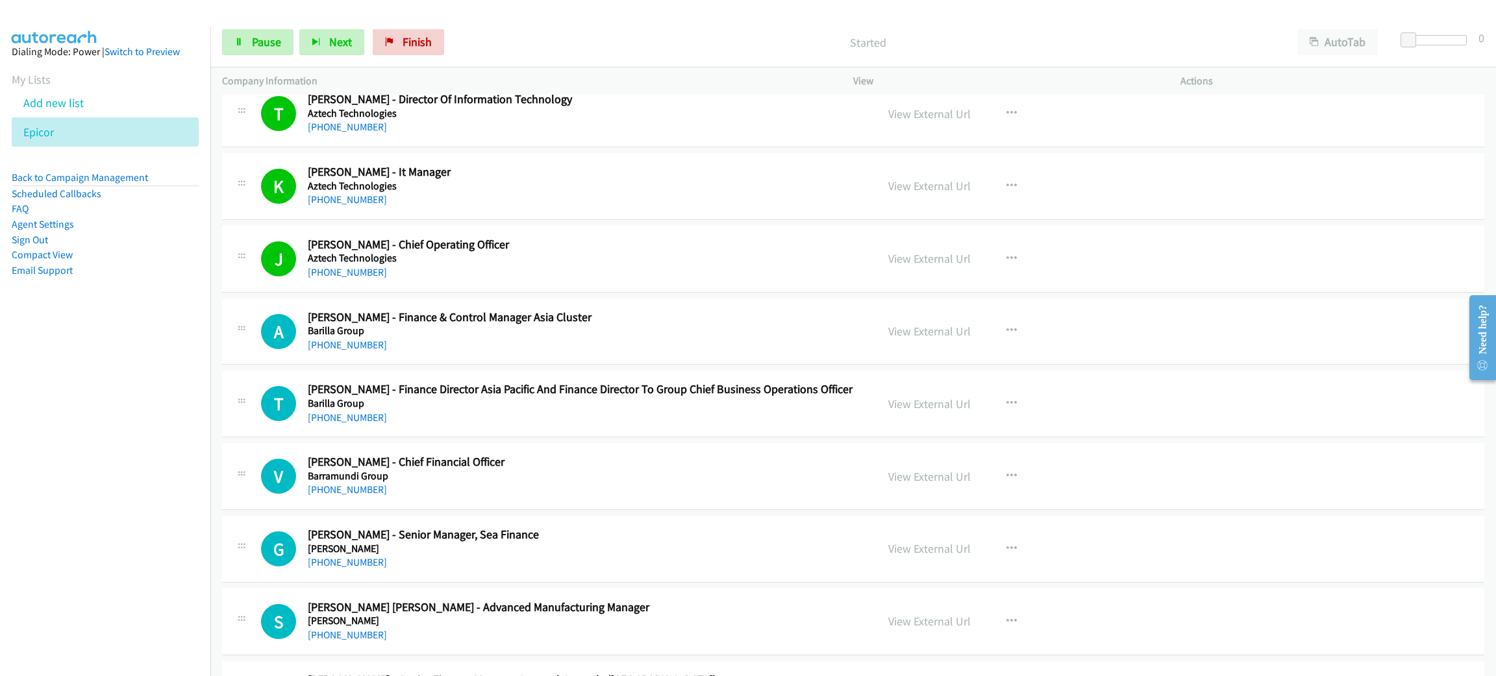
scroll to position [1752, 0]
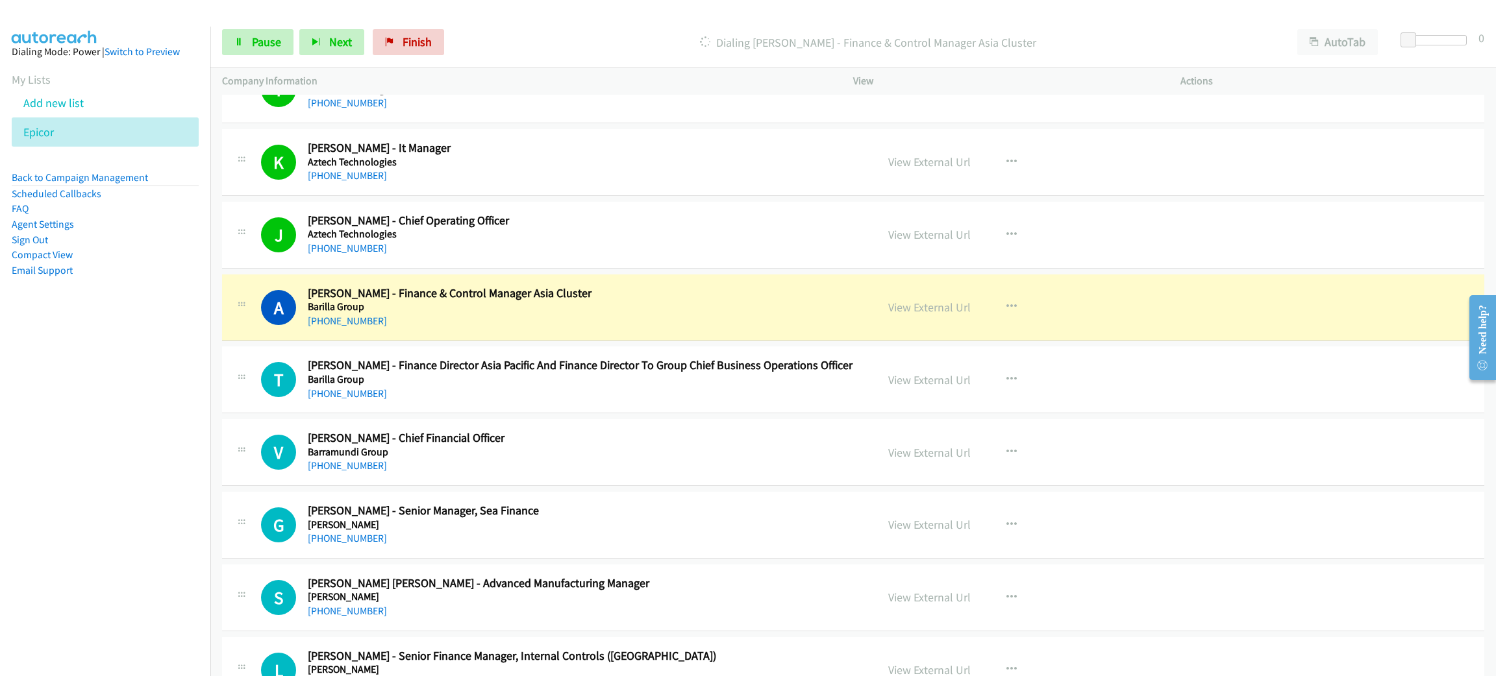
click at [610, 314] on h5 "Barilla Group" at bounding box center [583, 307] width 550 height 13
click at [913, 307] on link "View External Url" at bounding box center [929, 307] width 82 height 15
click at [244, 31] on link "Pause" at bounding box center [257, 42] width 71 height 26
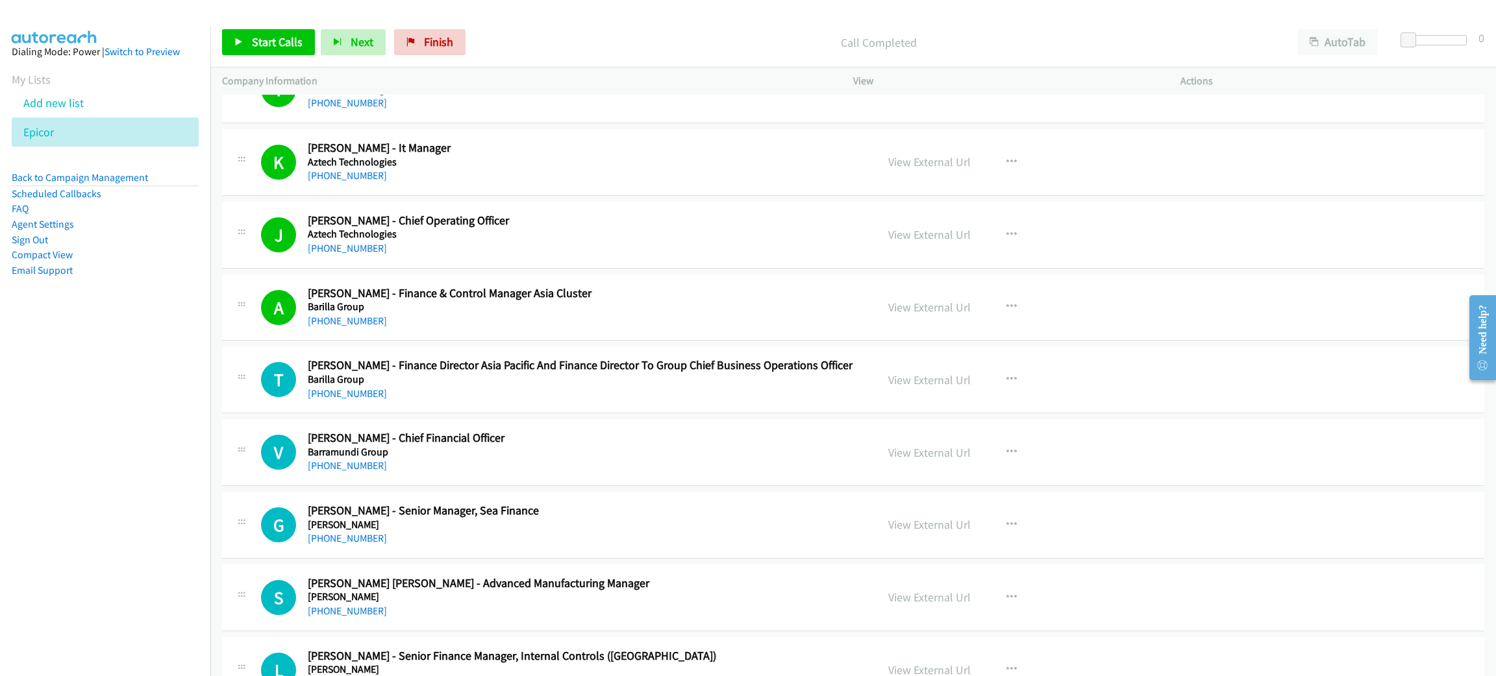
scroll to position [5, 0]
click at [222, 29] on link "Start Calls" at bounding box center [268, 42] width 93 height 26
click at [321, 29] on link "Pause" at bounding box center [333, 36] width 25 height 14
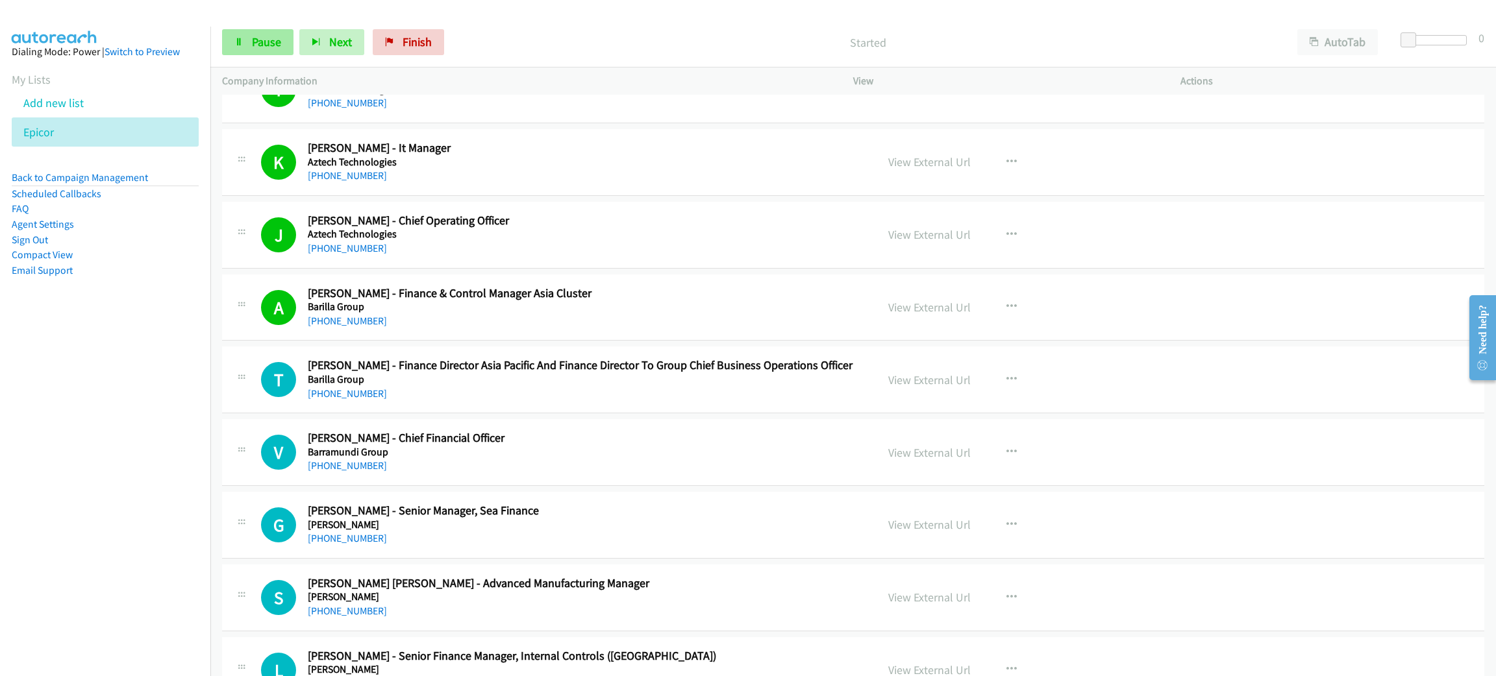
scroll to position [30, 1]
click at [267, 37] on span "Start Calls" at bounding box center [277, 41] width 51 height 15
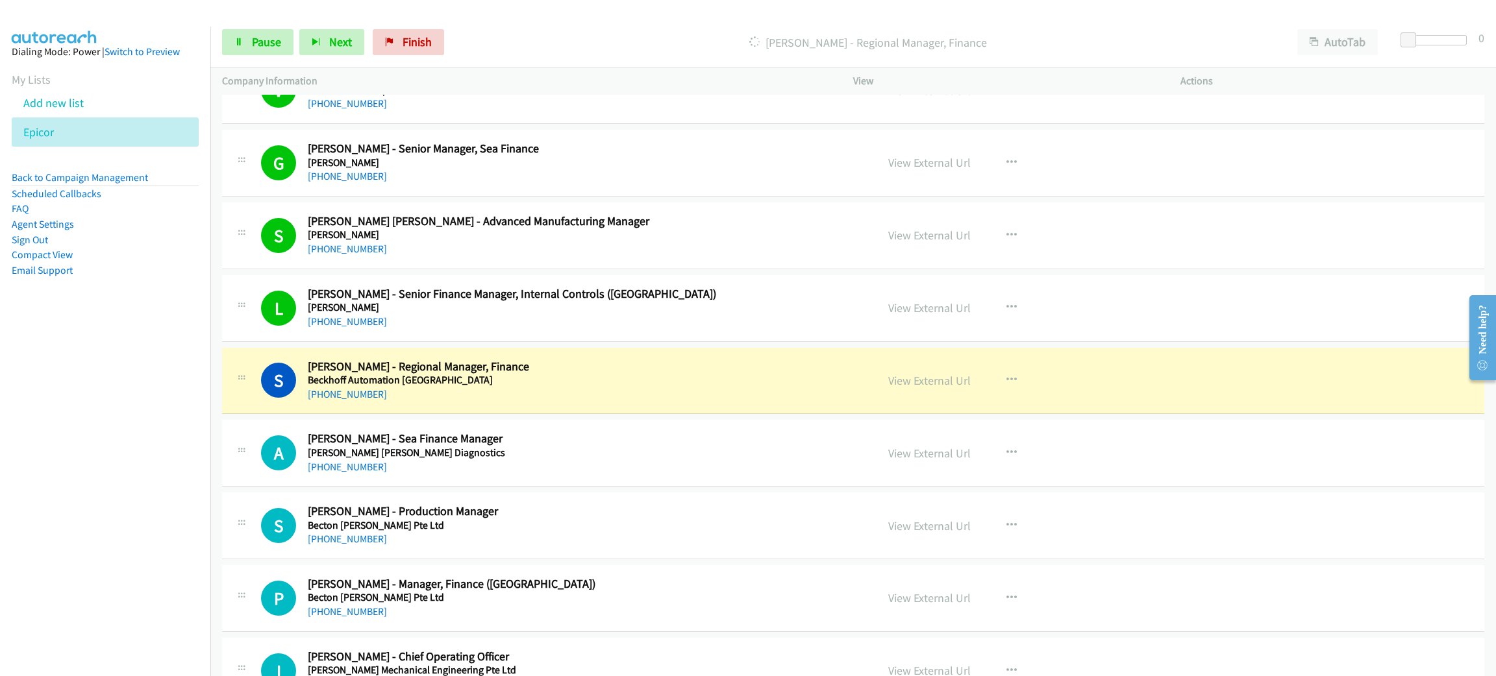
scroll to position [2142, 0]
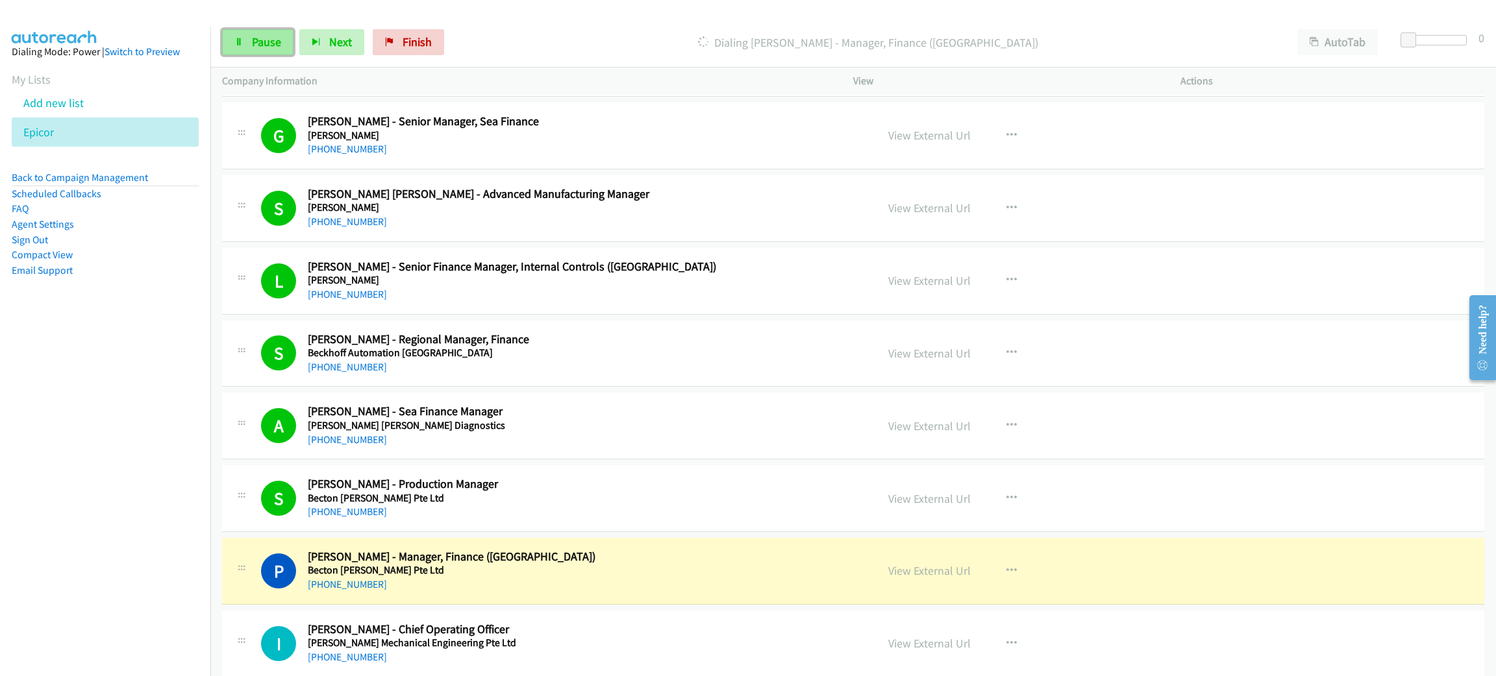
click at [278, 34] on span "Pause" at bounding box center [266, 41] width 29 height 15
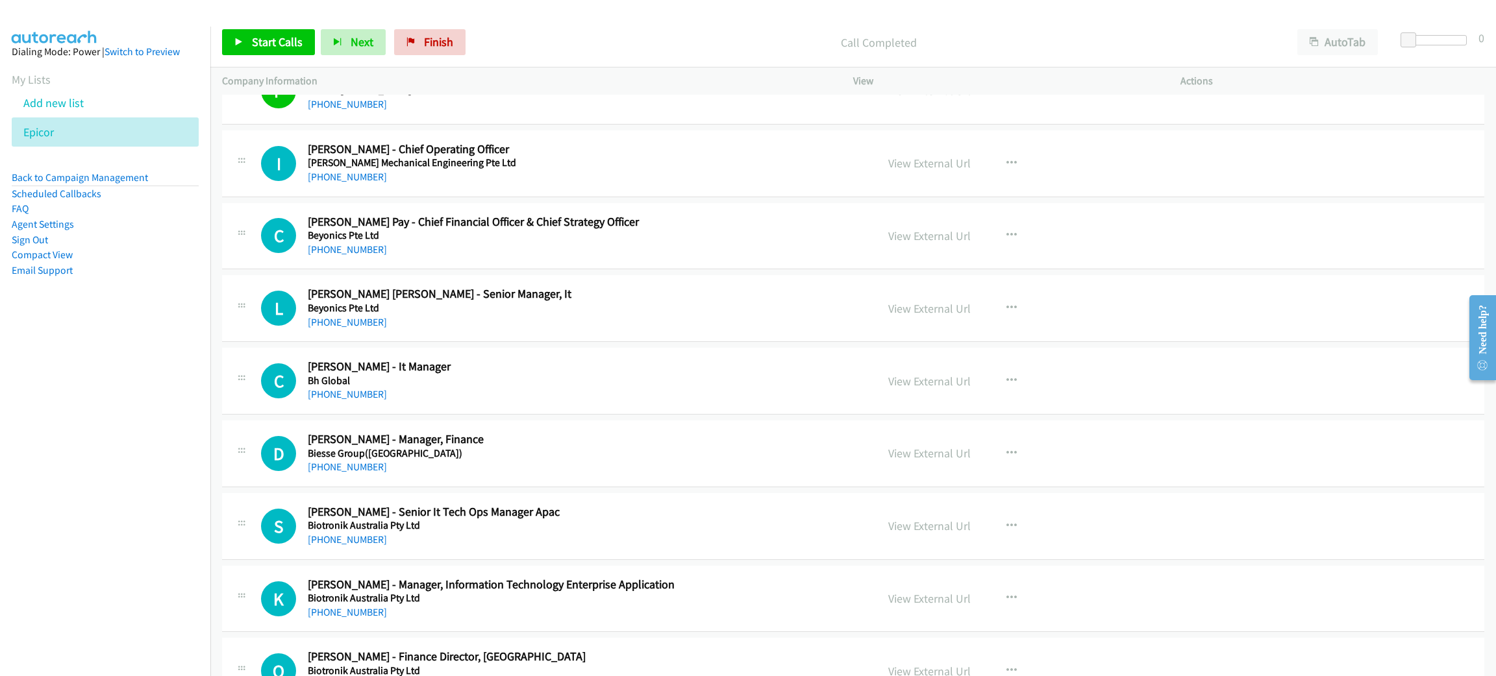
scroll to position [2628, 0]
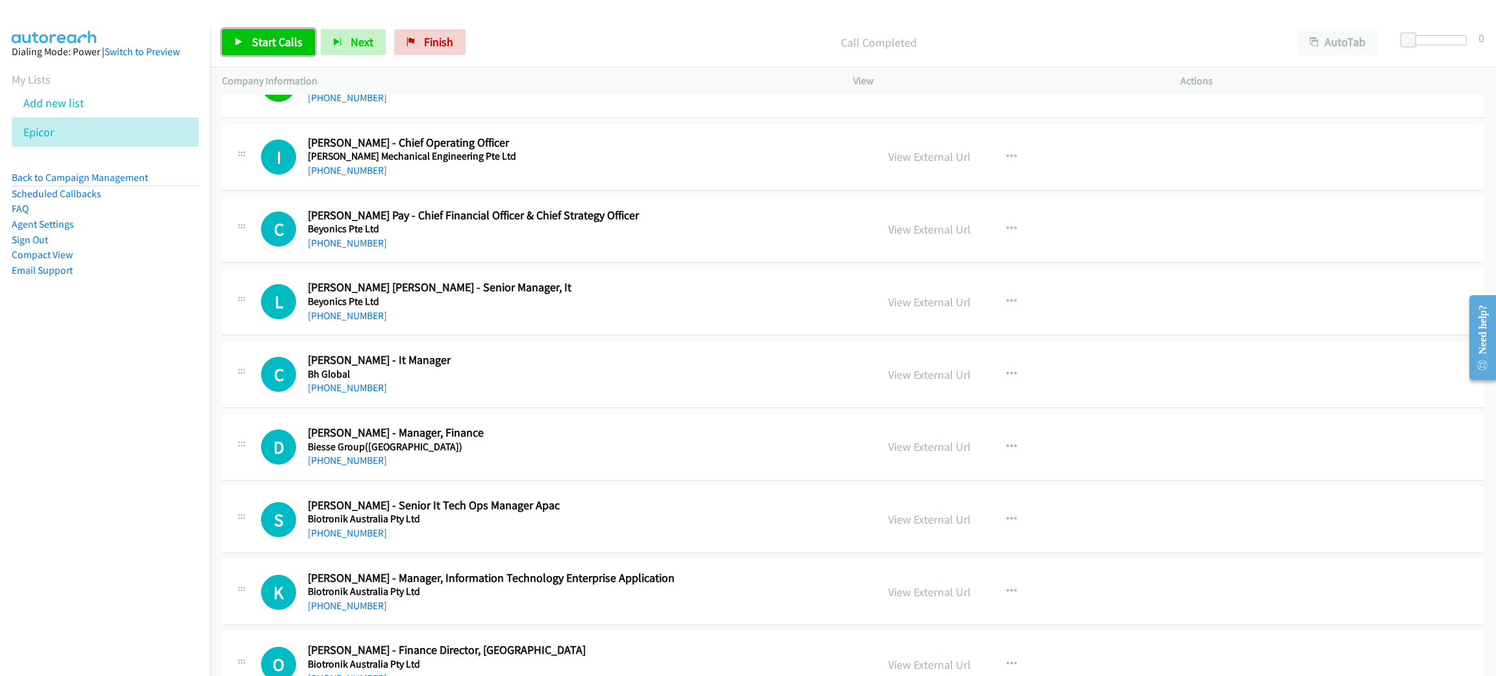
click at [282, 37] on span "Start Calls" at bounding box center [277, 41] width 51 height 15
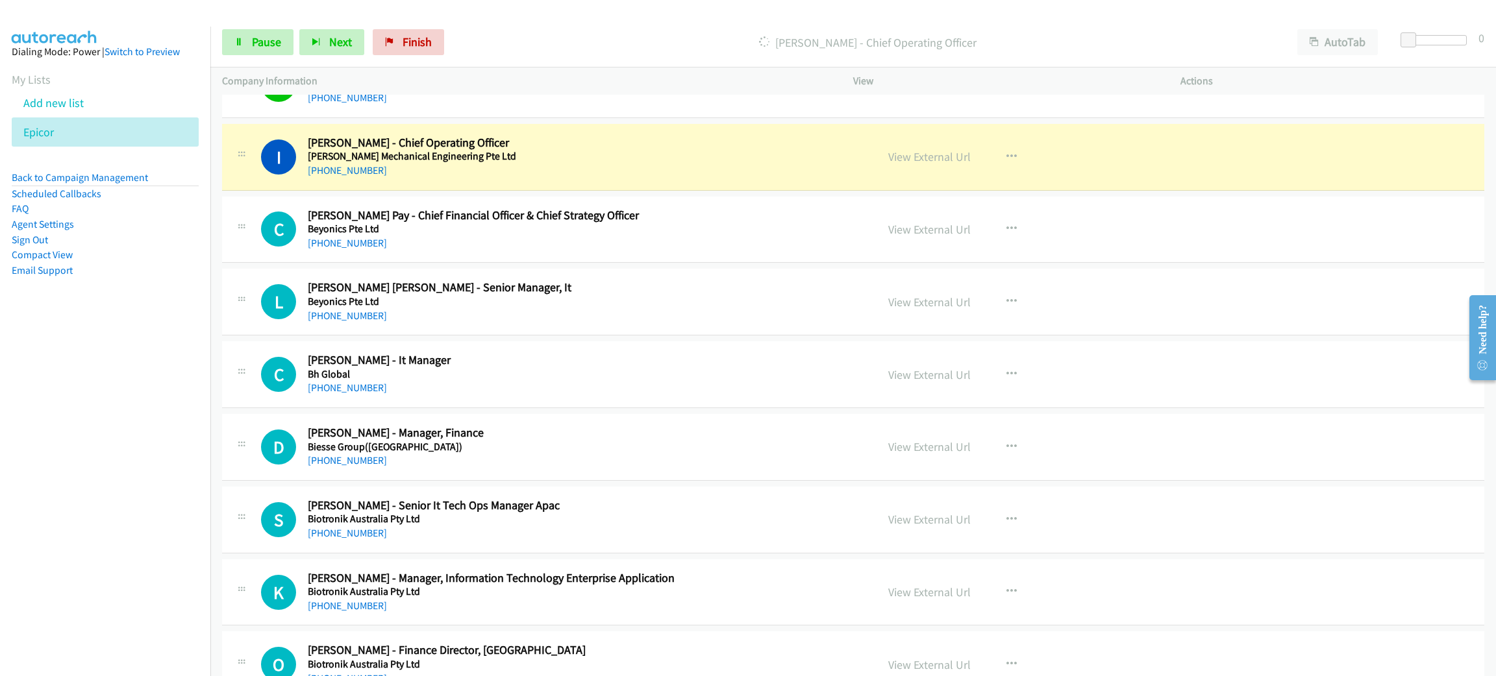
click at [637, 162] on h5 "Beng Hock Mechanical Engineering Pte Ltd" at bounding box center [583, 156] width 550 height 13
click at [939, 158] on link "View External Url" at bounding box center [929, 156] width 82 height 15
click at [260, 42] on span "Pause" at bounding box center [266, 41] width 29 height 15
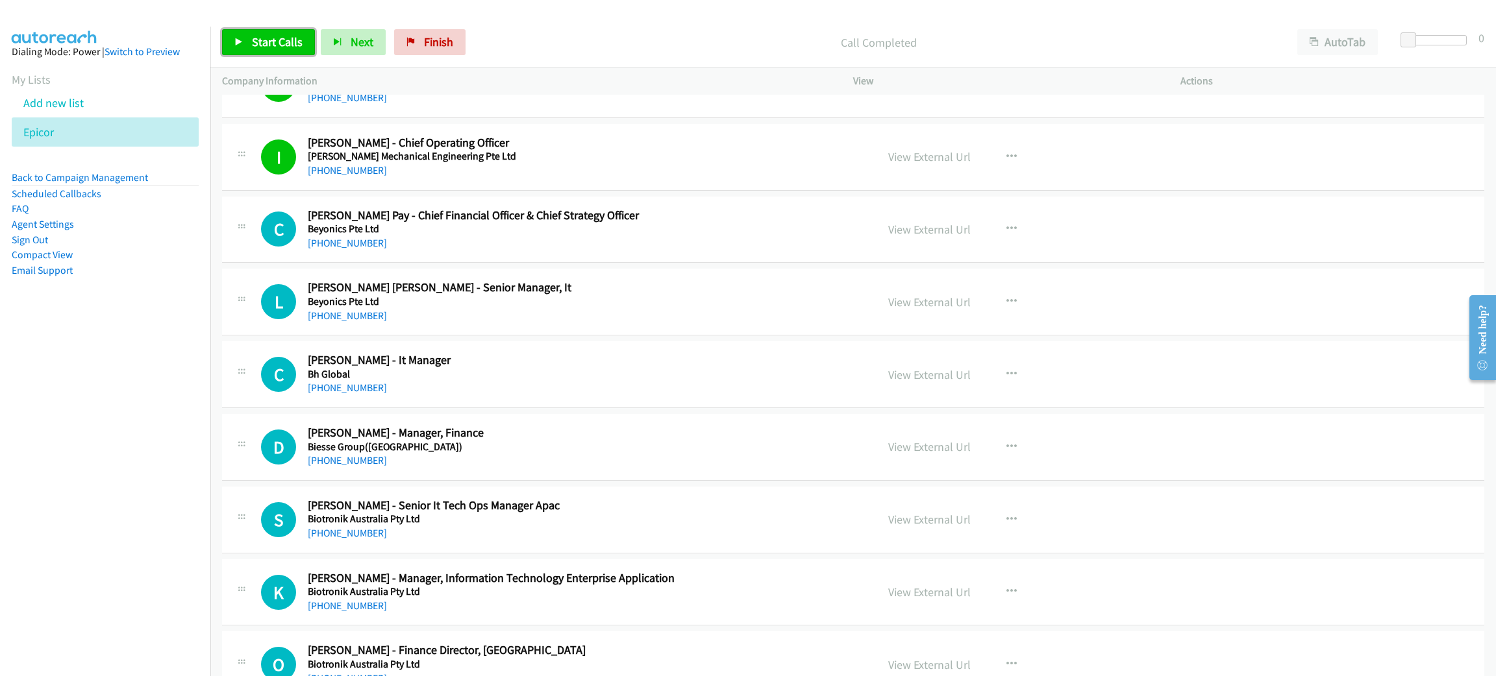
click at [291, 31] on link "Start Calls" at bounding box center [268, 42] width 93 height 26
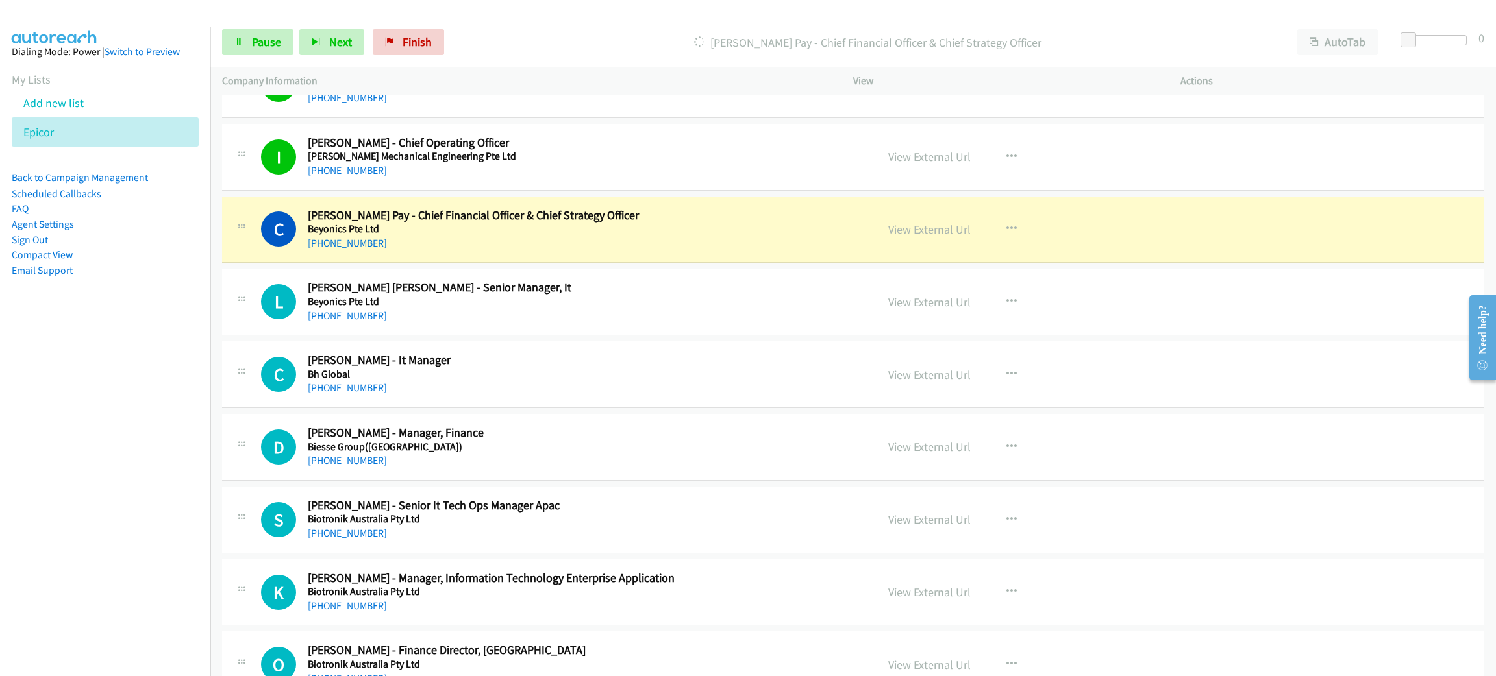
click at [629, 251] on div "+65 9062 8088" at bounding box center [583, 244] width 550 height 16
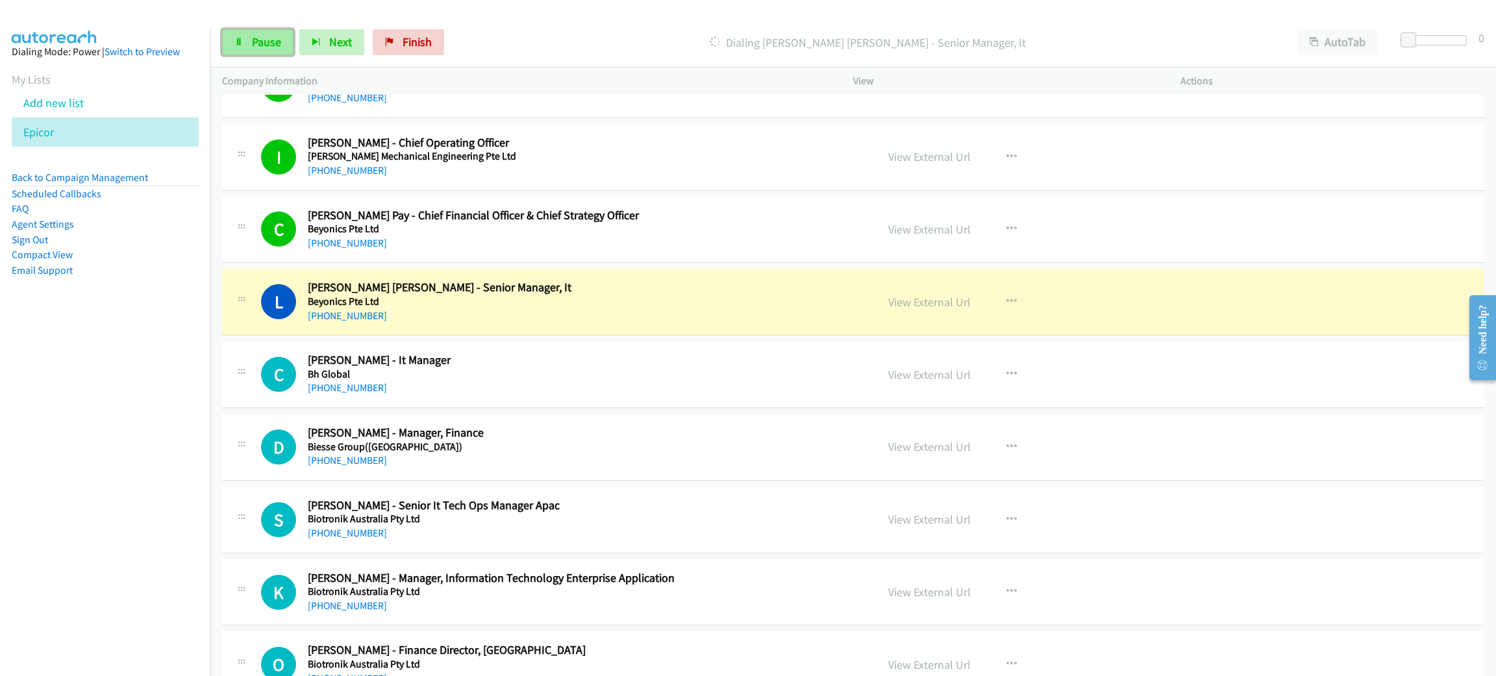
click at [258, 42] on span "Pause" at bounding box center [266, 41] width 29 height 15
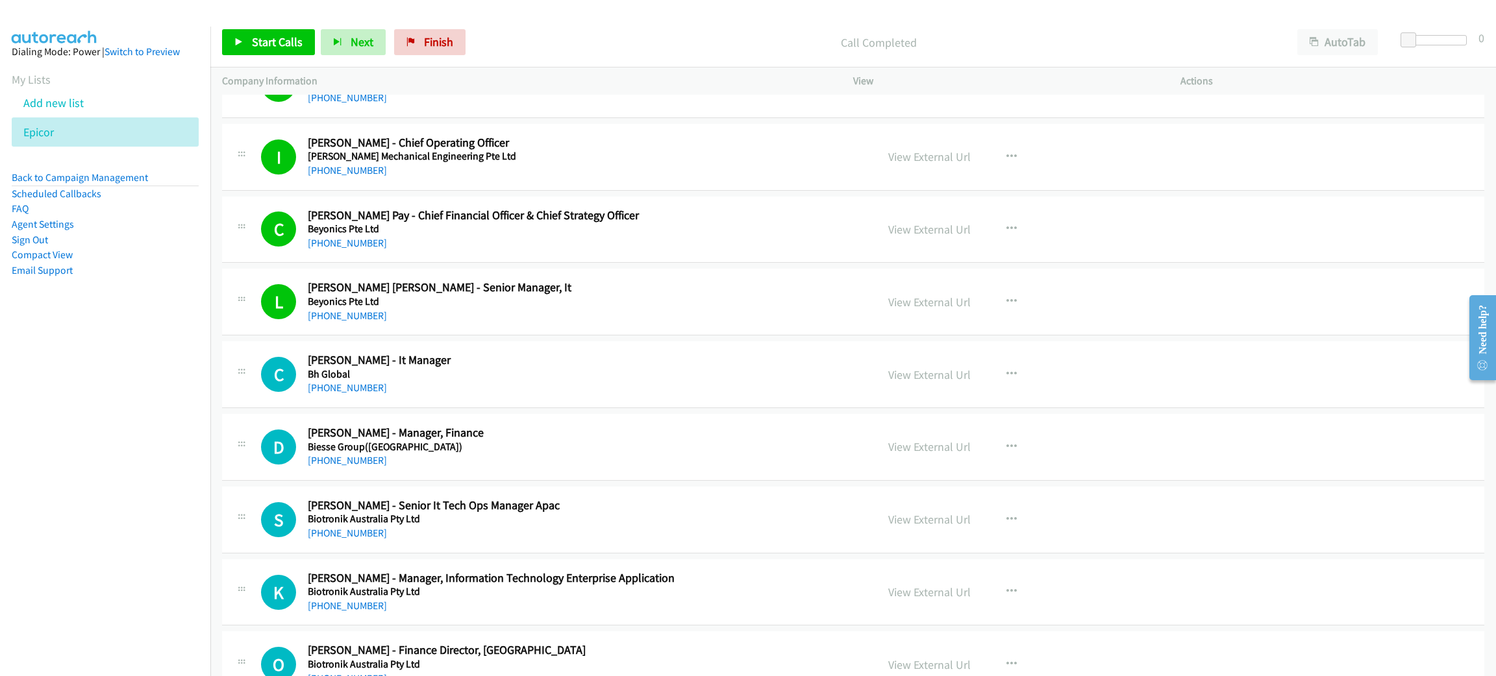
click at [1463, 118] on div "P Callback Scheduled Peggy Ang - Manager, Finance (Asia Pacific) Becton Dickins…" at bounding box center [853, 84] width 1262 height 67
click at [291, 37] on span "Start Calls" at bounding box center [277, 41] width 51 height 15
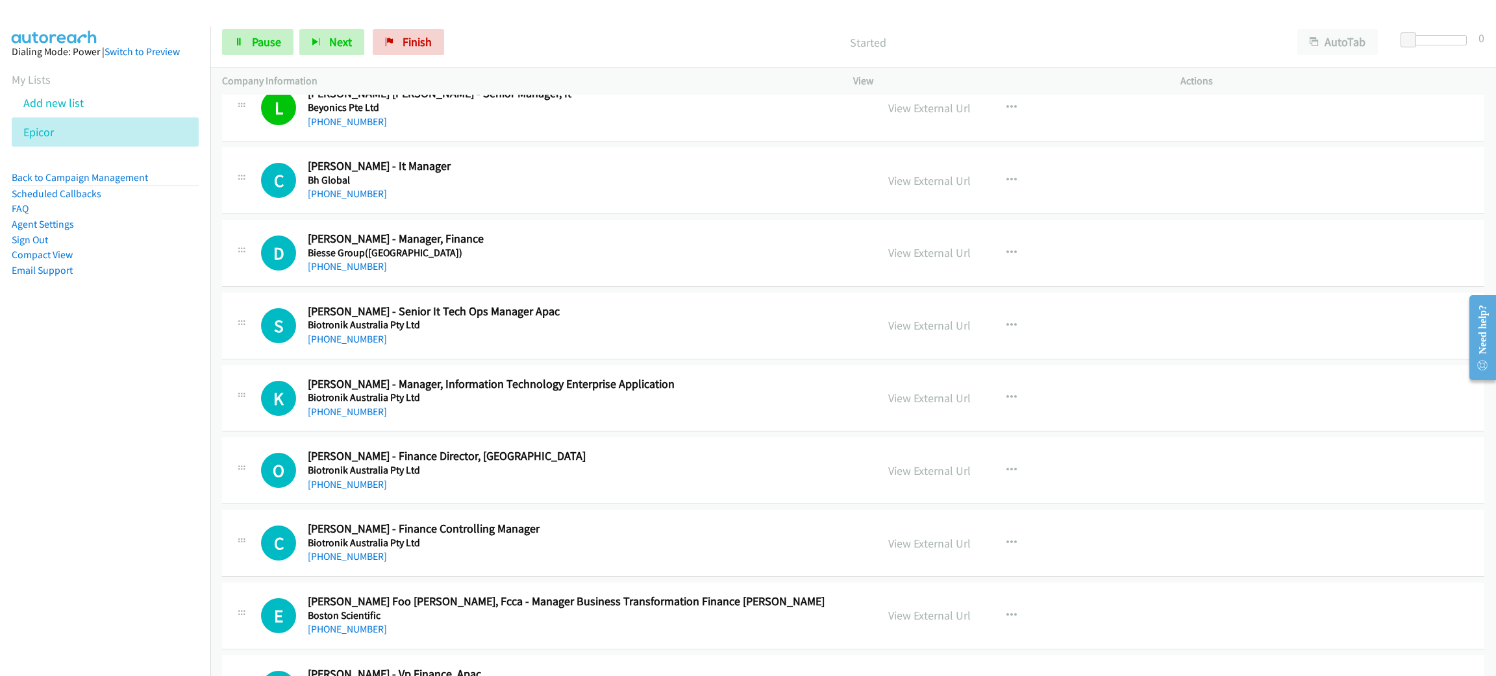
scroll to position [2824, 0]
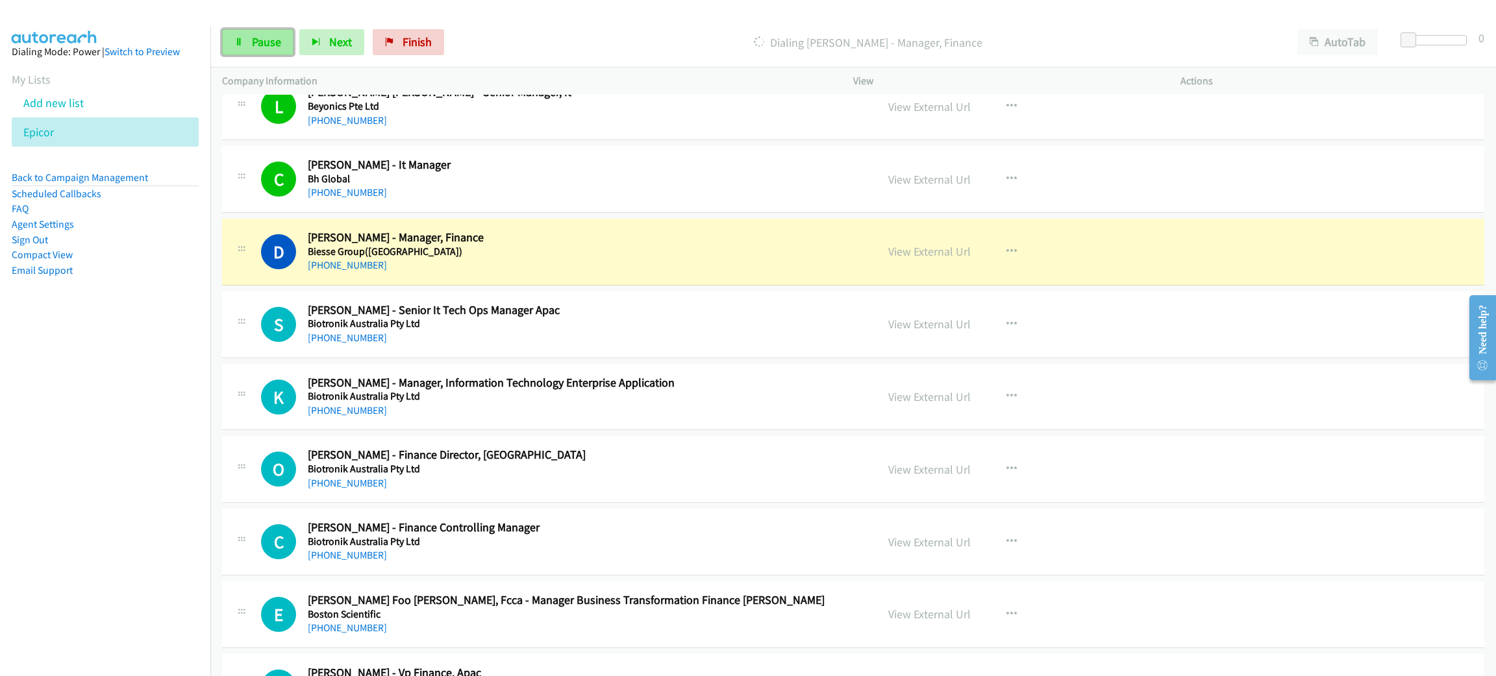
click at [267, 44] on span "Pause" at bounding box center [266, 41] width 29 height 15
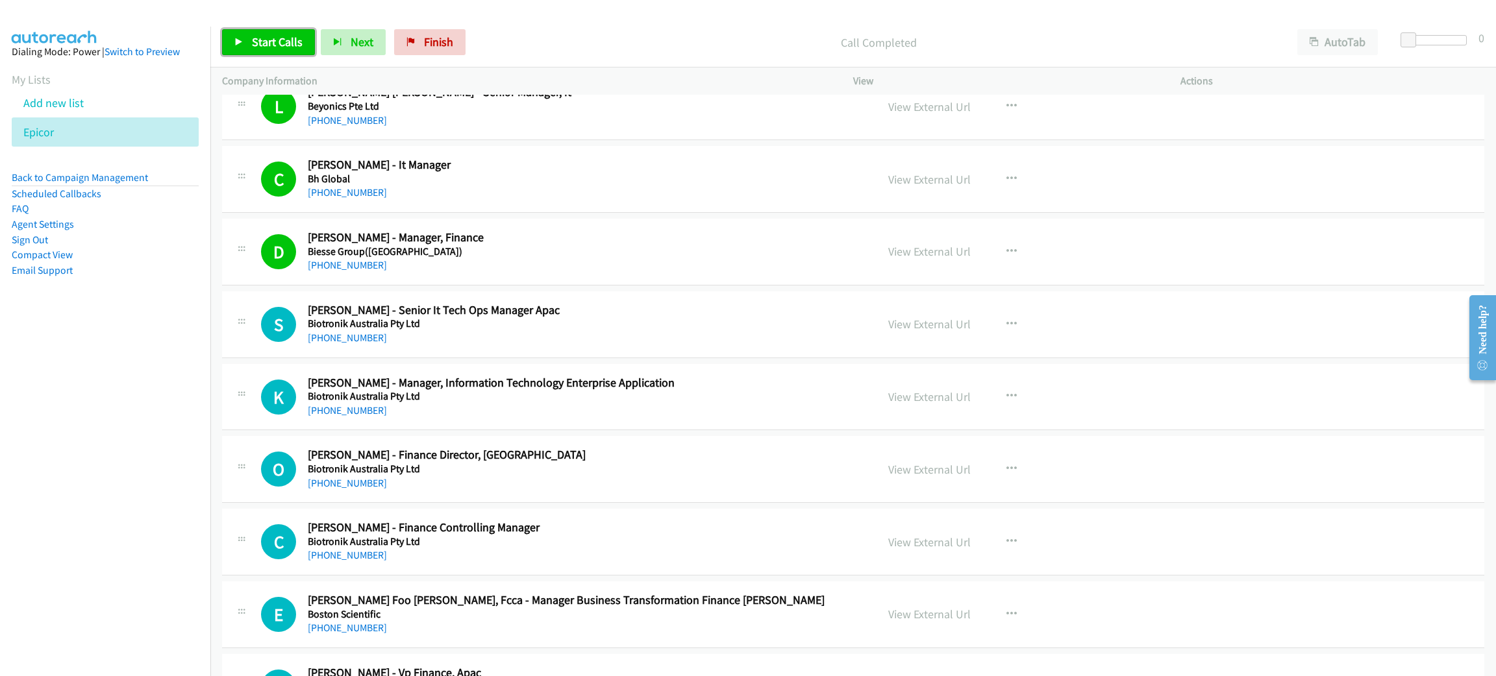
click at [259, 47] on span "Start Calls" at bounding box center [277, 41] width 51 height 15
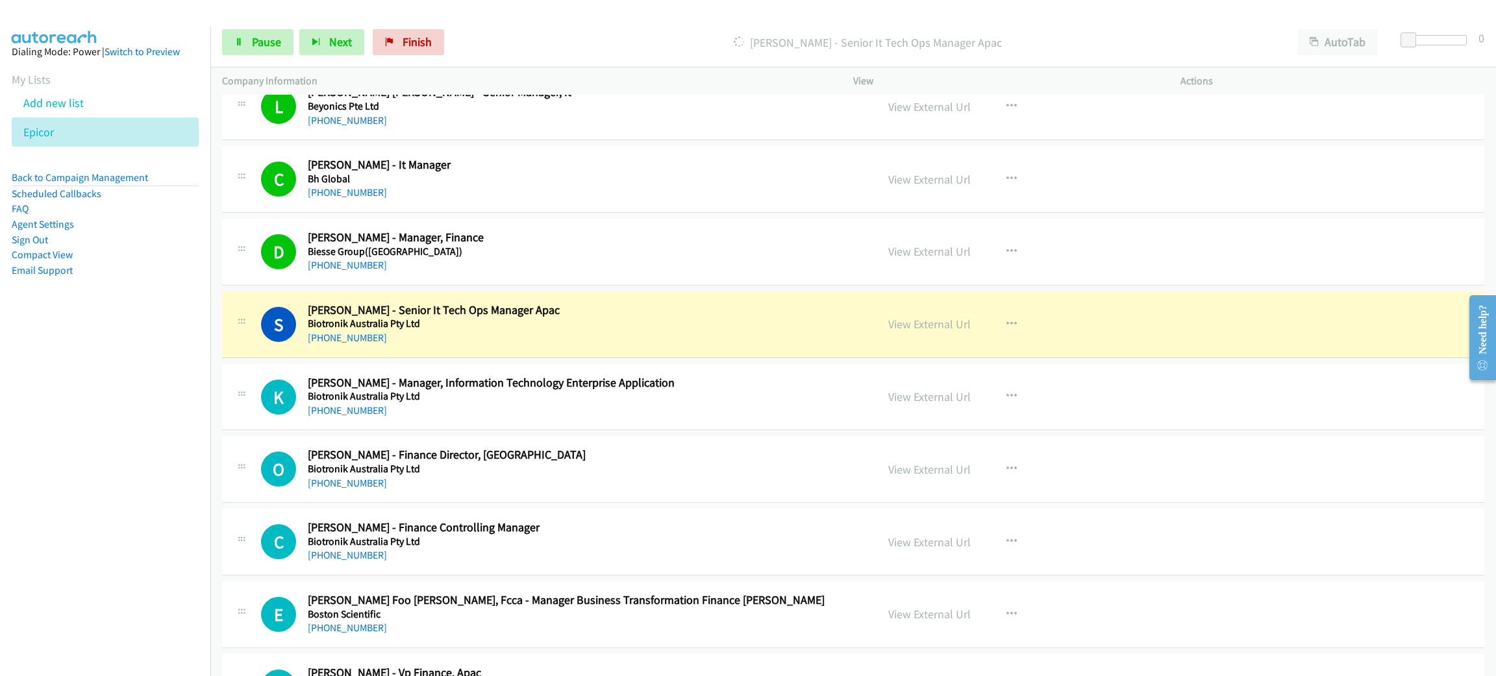
drag, startPoint x: 560, startPoint y: 339, endPoint x: 574, endPoint y: 338, distance: 14.3
click at [560, 339] on div "+65 9652 9780" at bounding box center [583, 338] width 550 height 16
click at [906, 328] on link "View External Url" at bounding box center [929, 324] width 82 height 15
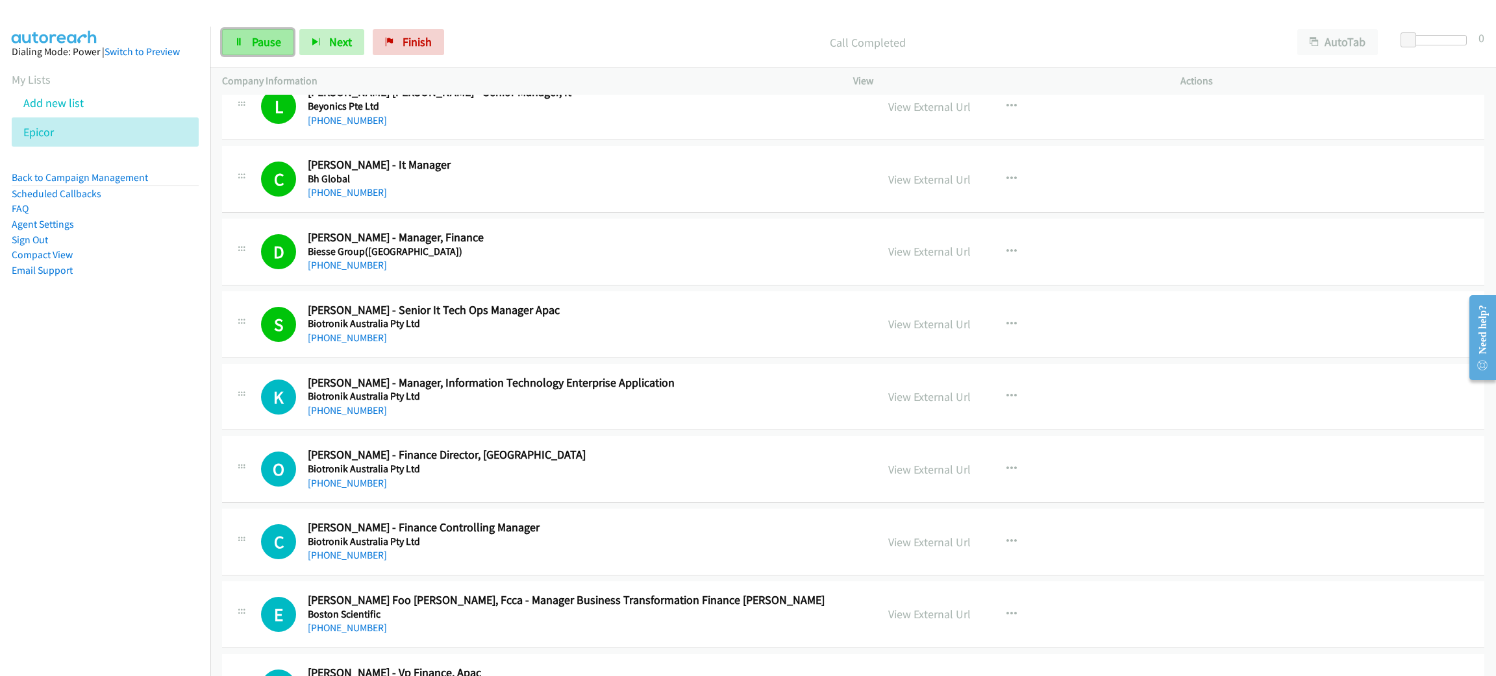
click at [256, 42] on span "Pause" at bounding box center [266, 41] width 29 height 15
click at [274, 47] on span "Start Calls" at bounding box center [277, 41] width 51 height 15
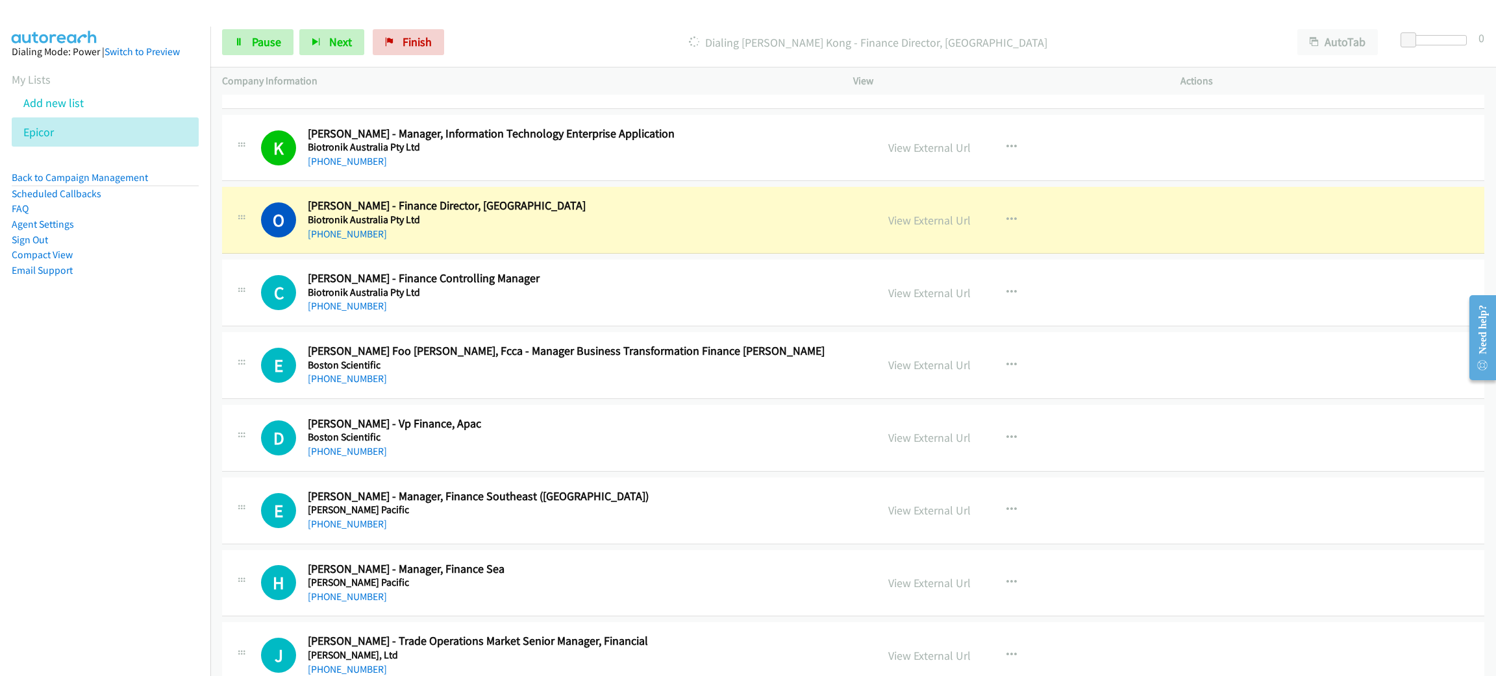
scroll to position [3116, 0]
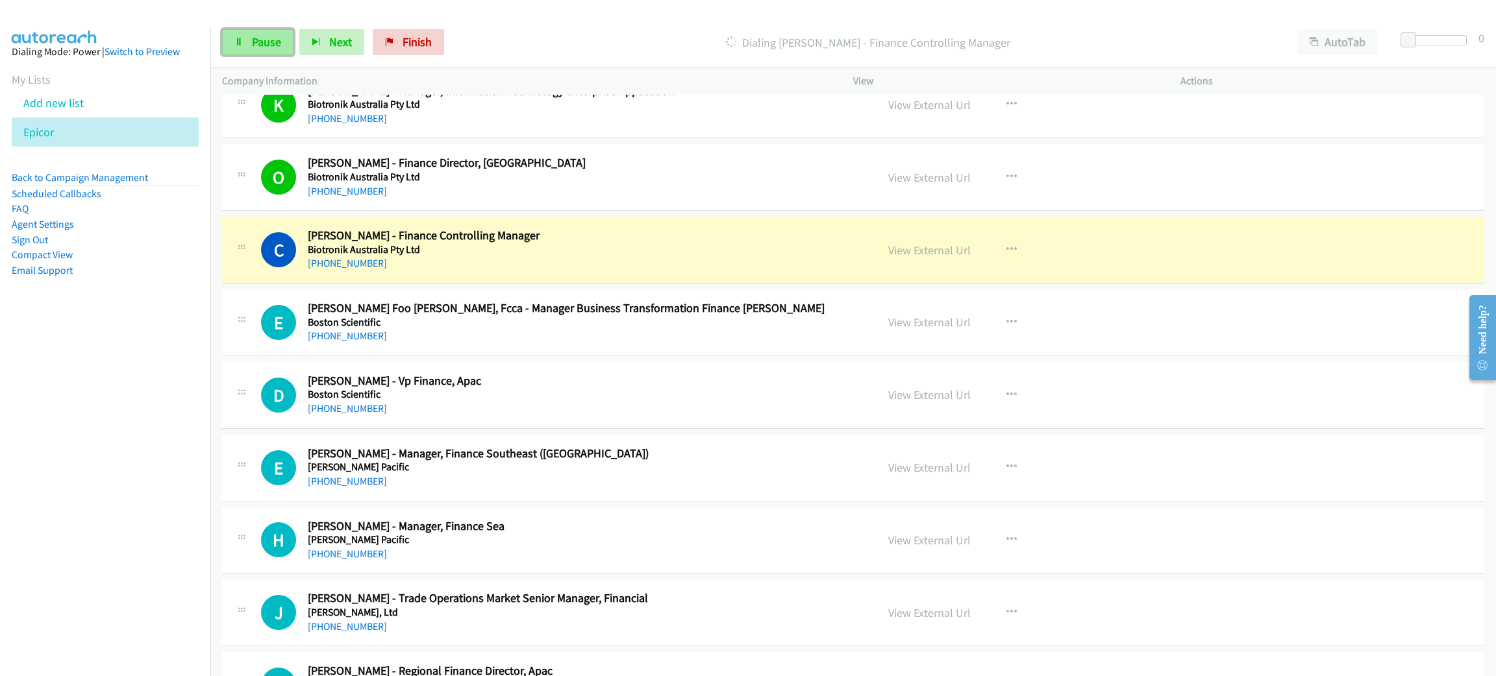
click at [238, 36] on link "Pause" at bounding box center [257, 42] width 71 height 26
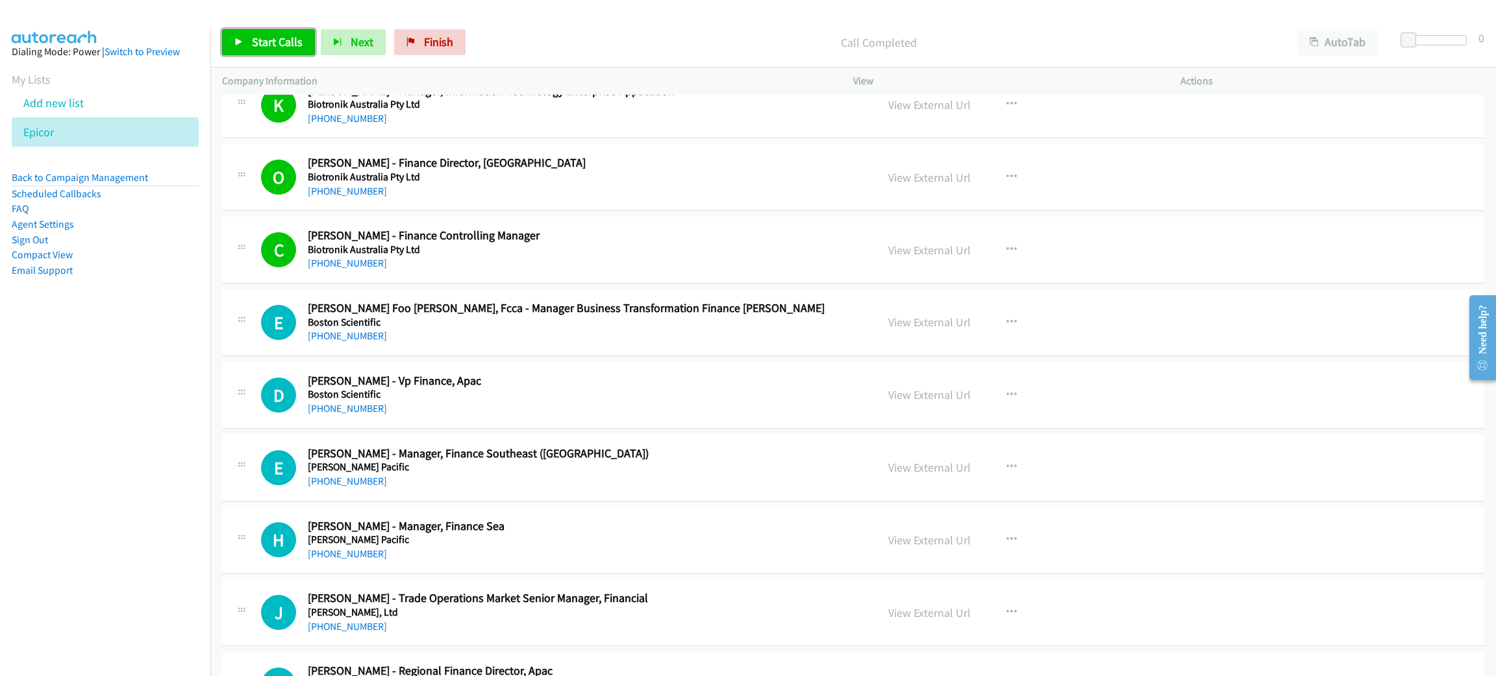
click at [265, 37] on span "Start Calls" at bounding box center [277, 41] width 51 height 15
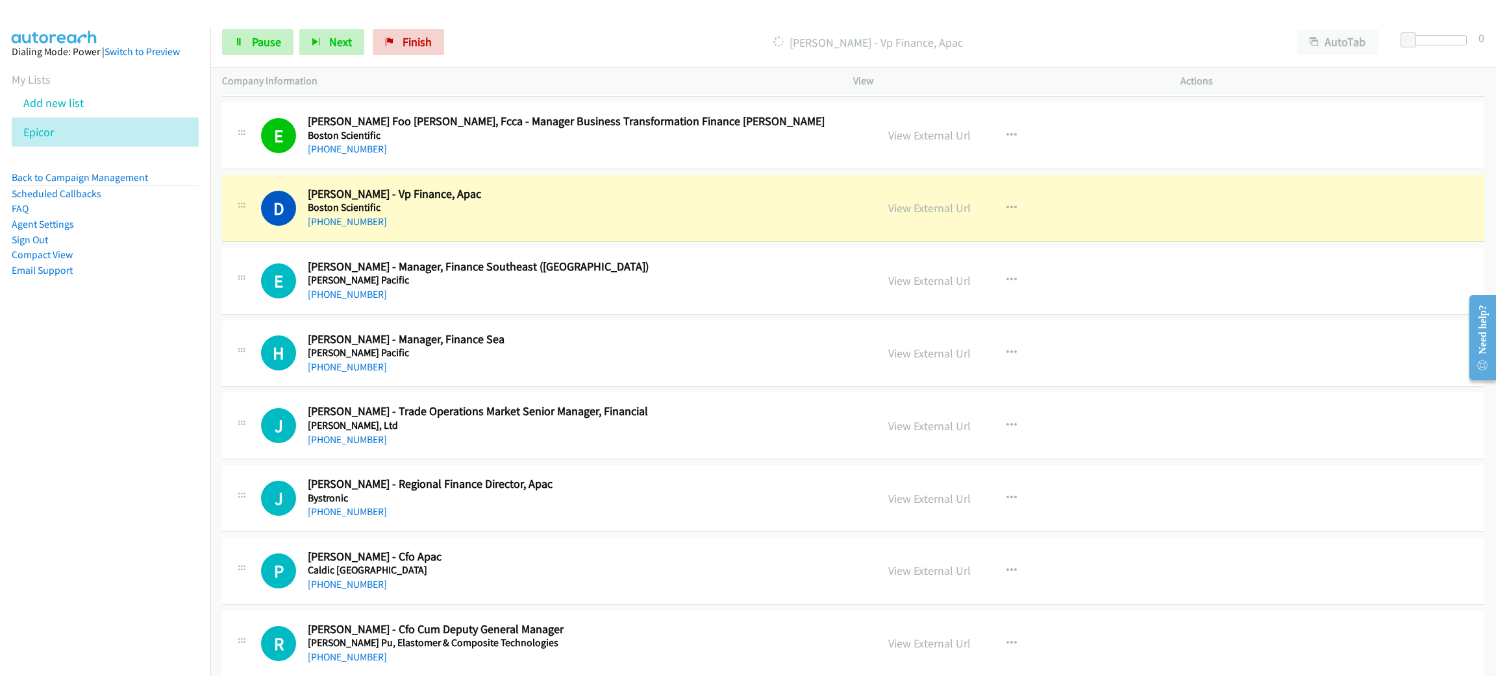
scroll to position [3311, 0]
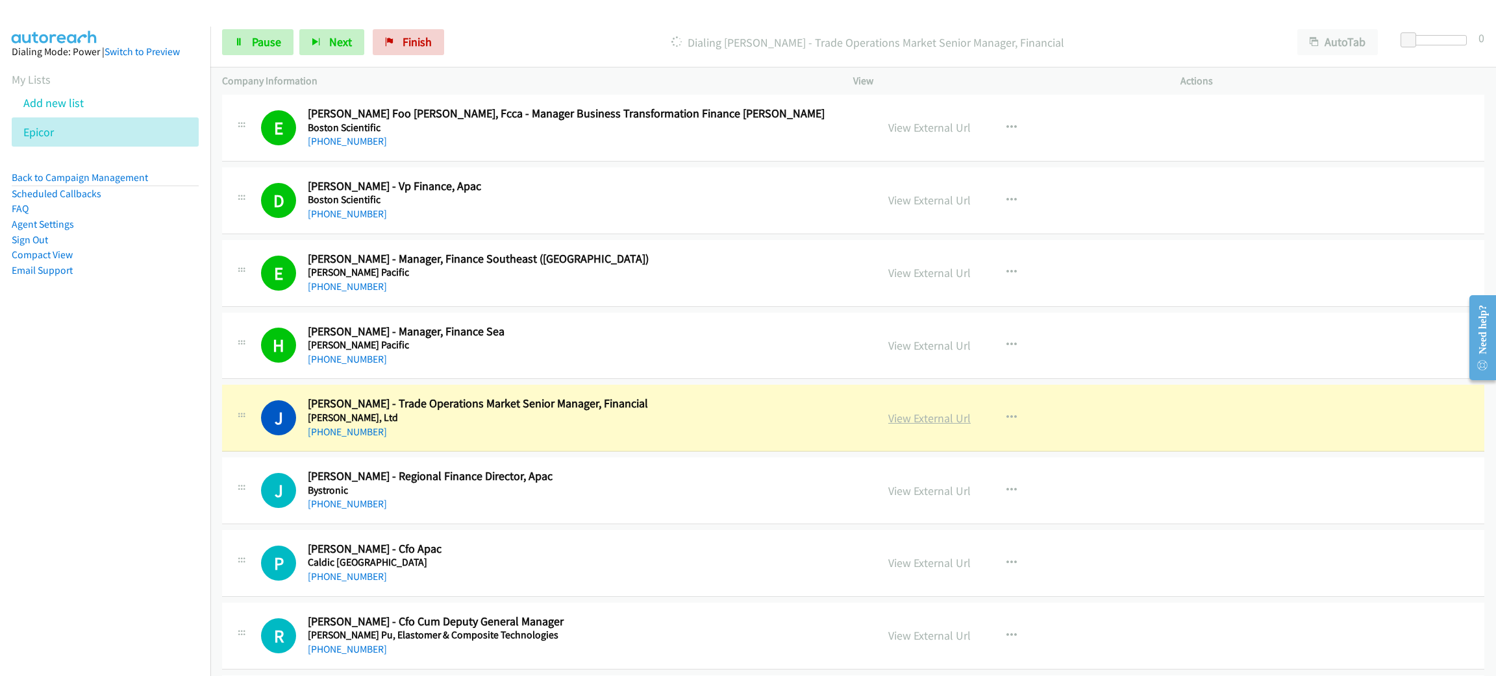
click at [928, 421] on link "View External Url" at bounding box center [929, 418] width 82 height 15
click at [258, 29] on div "Start Calls Pause Next Finish Dialing Judy Siew - Trade Operations Market Senio…" at bounding box center [852, 43] width 1285 height 50
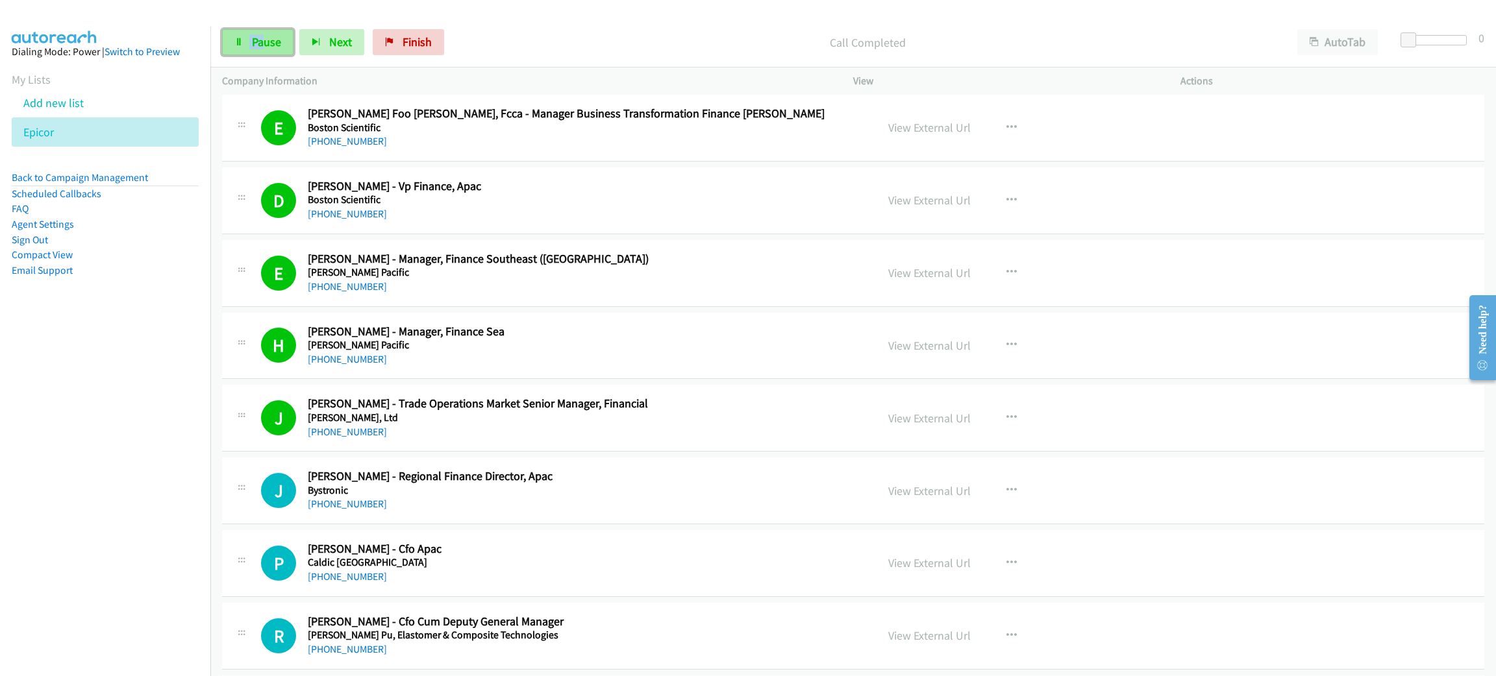
click at [258, 38] on span "Pause" at bounding box center [266, 41] width 29 height 15
click at [287, 45] on span "Start Calls" at bounding box center [277, 41] width 51 height 15
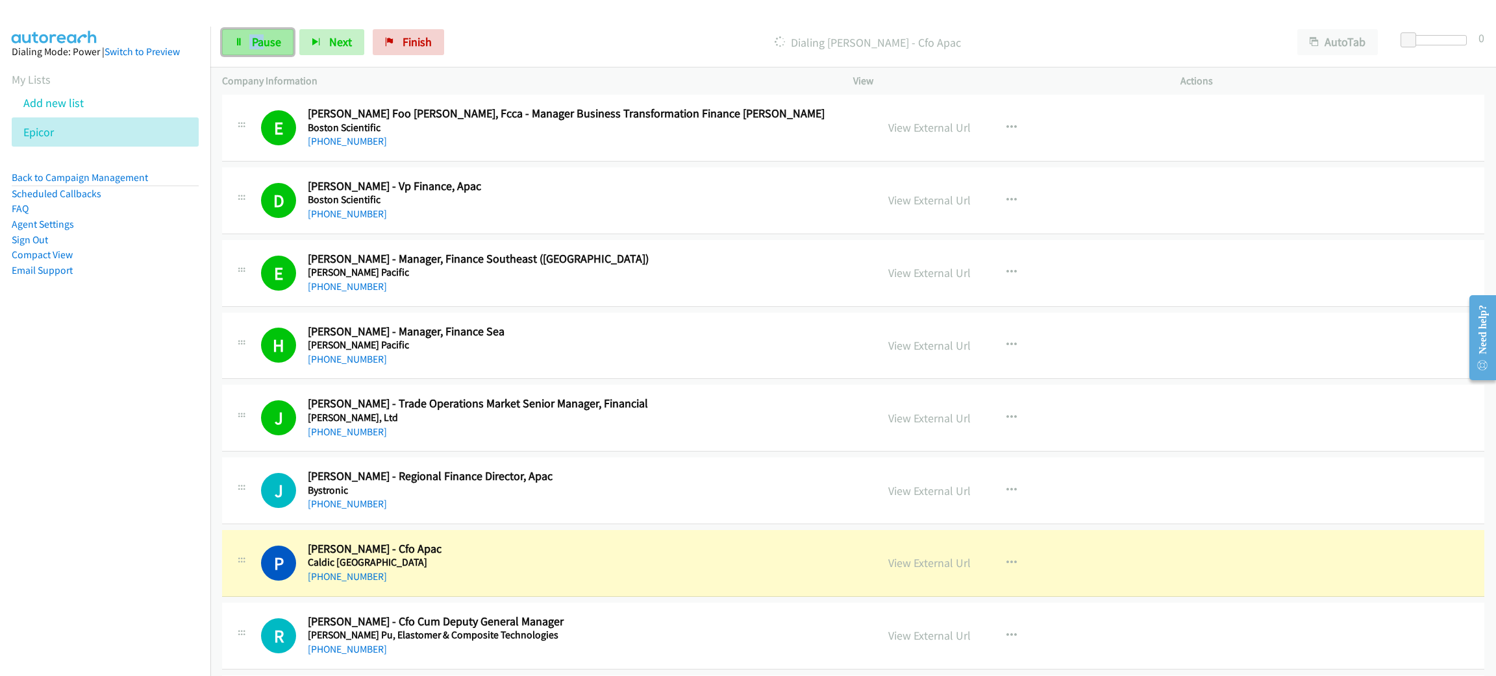
click at [287, 45] on link "Pause" at bounding box center [257, 42] width 71 height 26
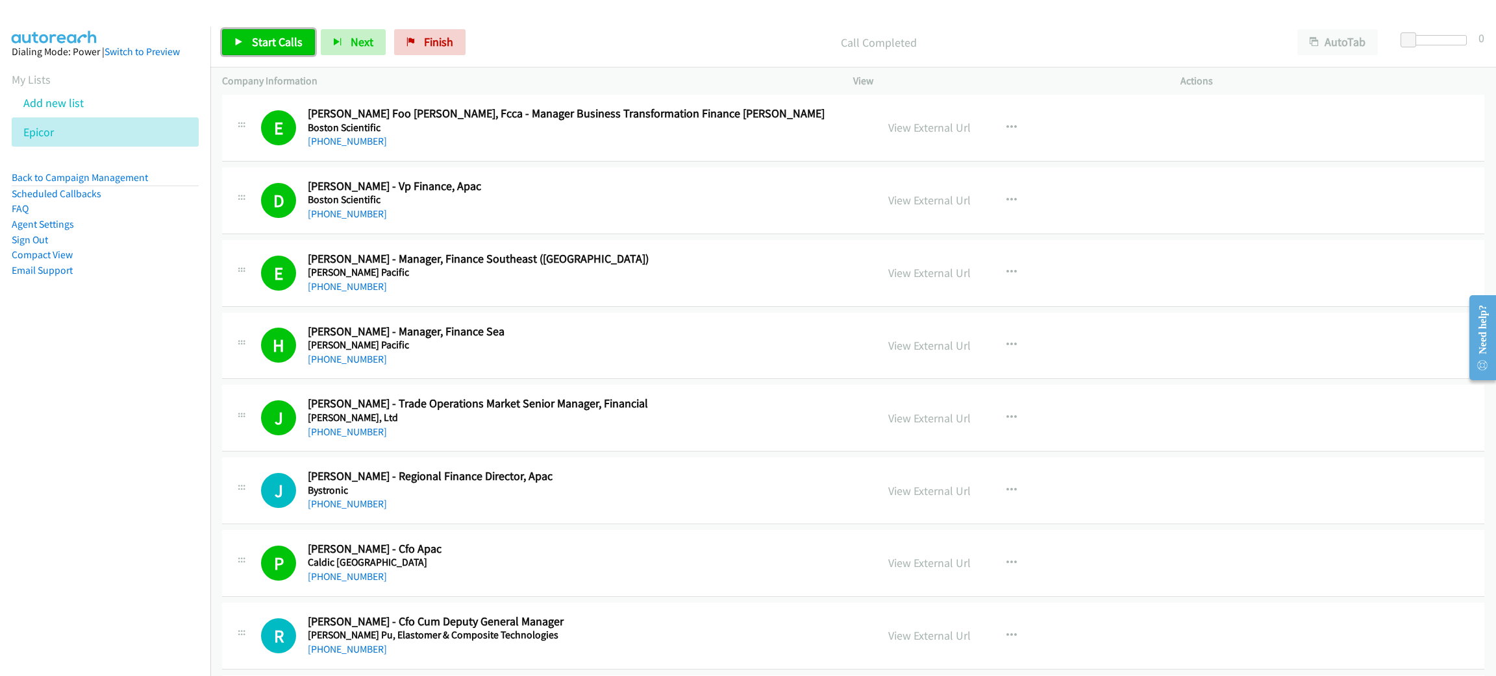
click at [287, 35] on span "Start Calls" at bounding box center [277, 41] width 51 height 15
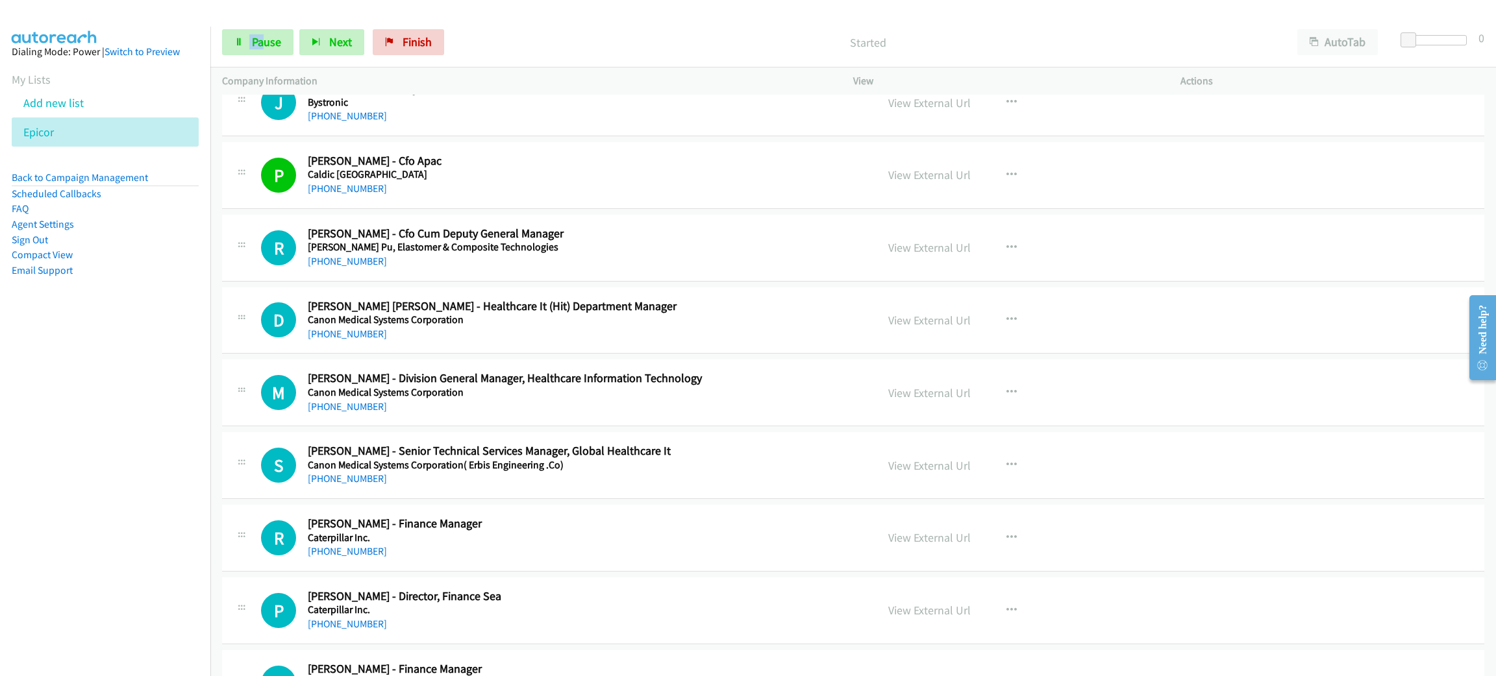
scroll to position [3699, 0]
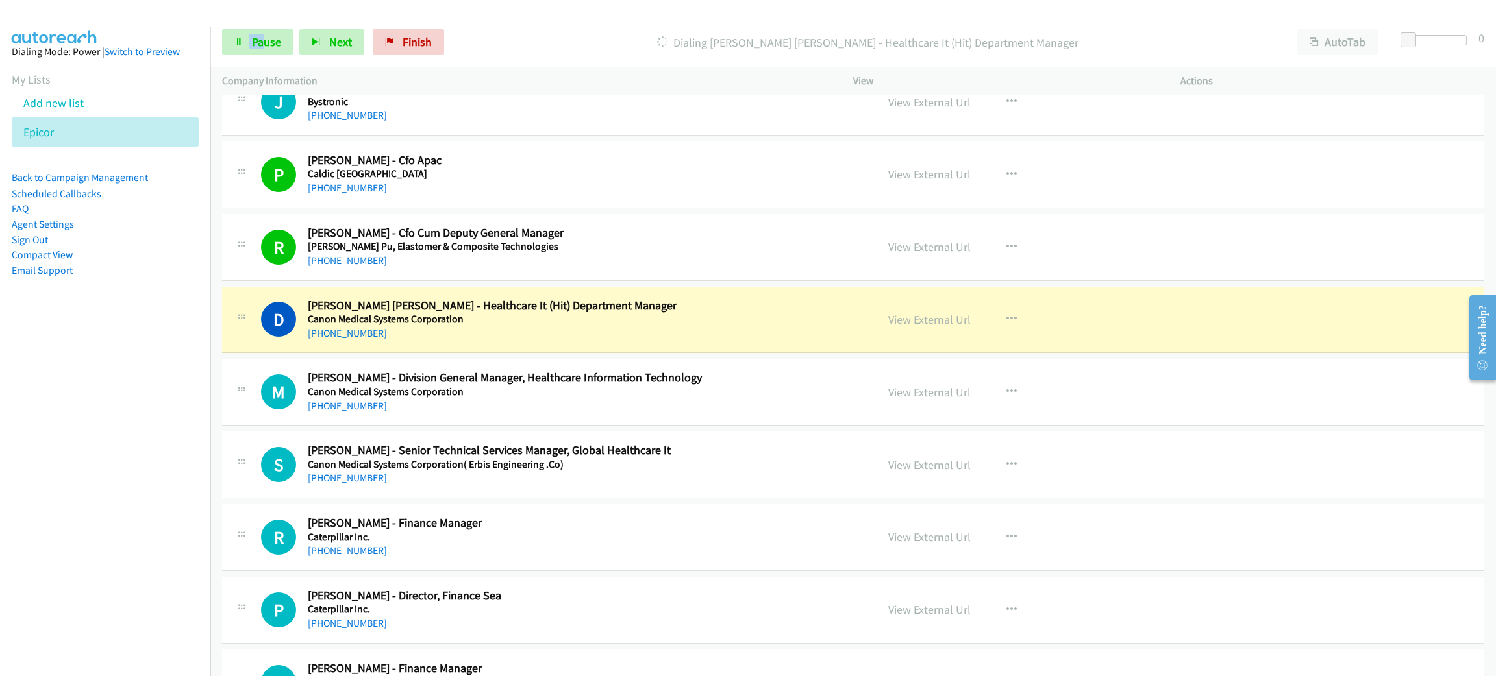
click at [621, 323] on h5 "Canon Medical Systems Corporation" at bounding box center [583, 319] width 550 height 13
click at [928, 325] on link "View External Url" at bounding box center [929, 319] width 82 height 15
click at [277, 41] on span "Pause" at bounding box center [266, 41] width 29 height 15
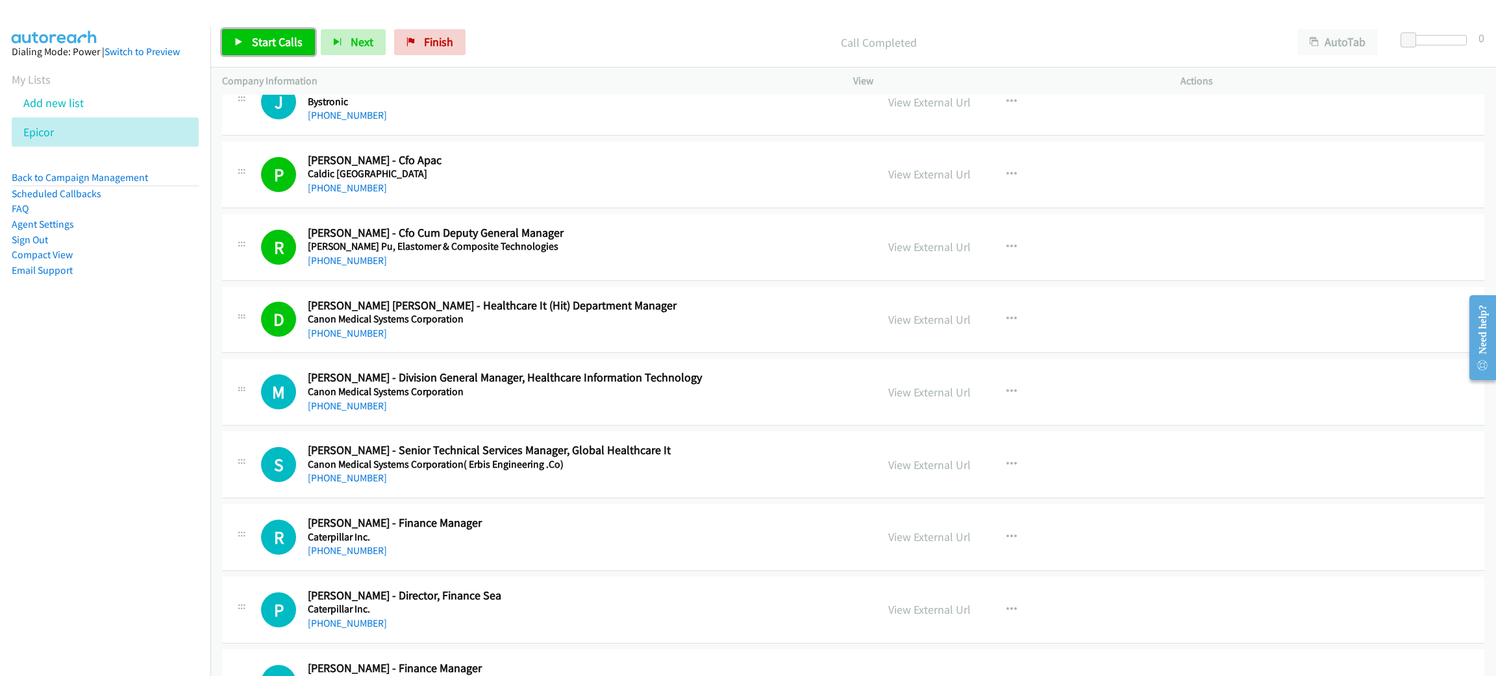
click at [286, 45] on span "Start Calls" at bounding box center [277, 41] width 51 height 15
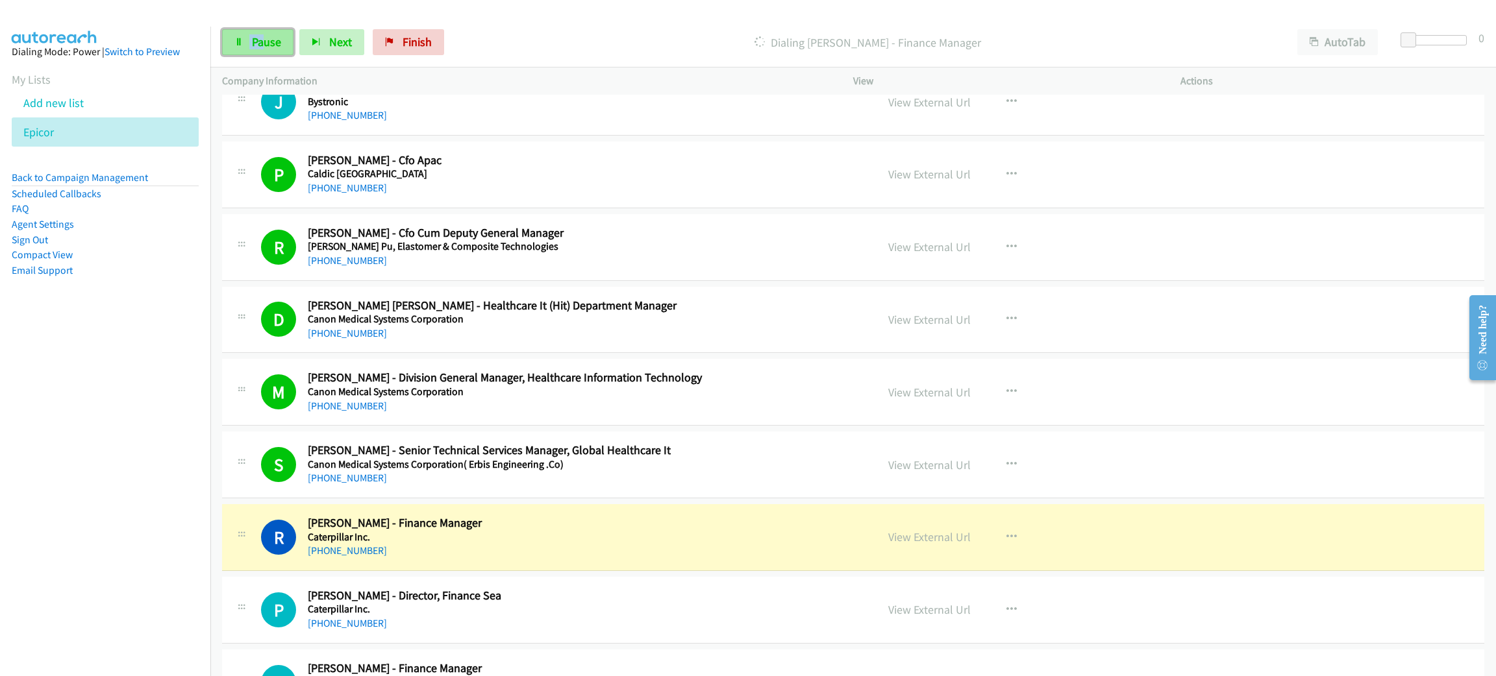
click at [263, 48] on span "Pause" at bounding box center [266, 41] width 29 height 15
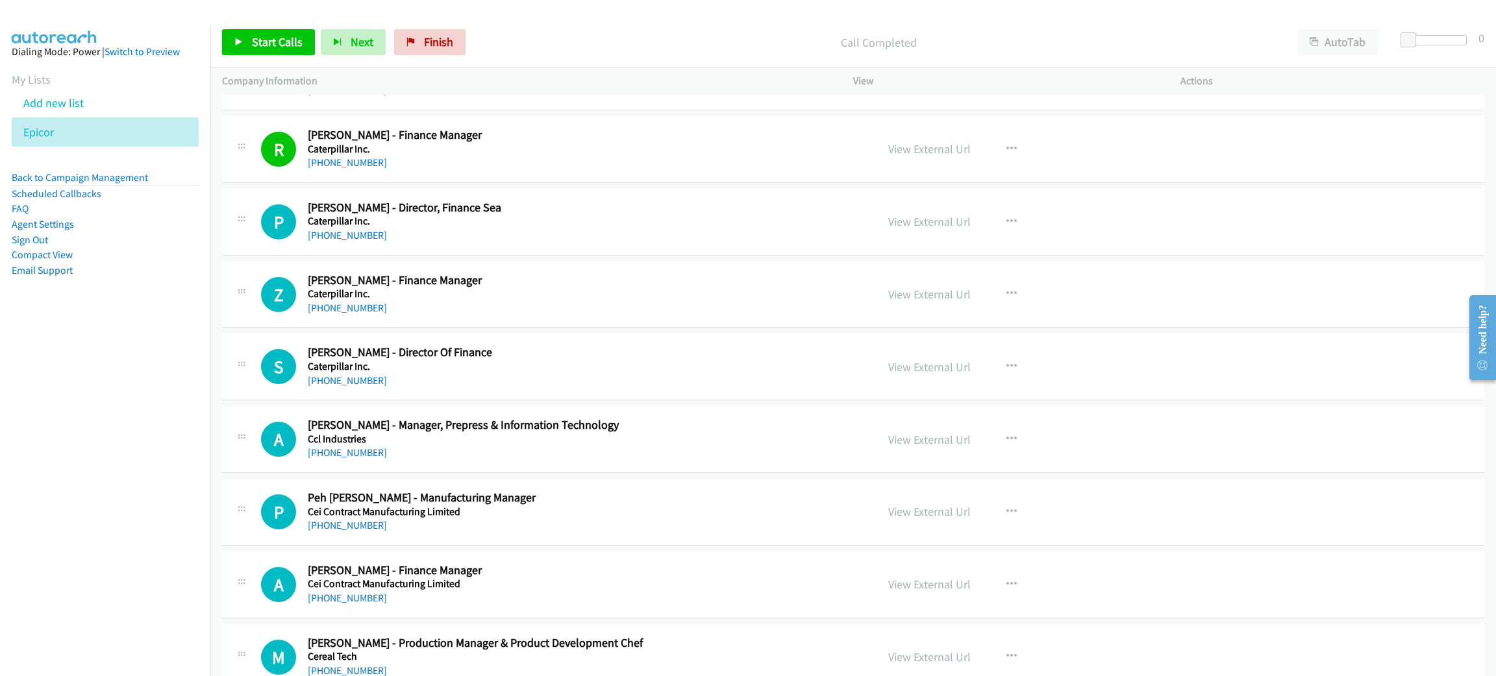
scroll to position [4089, 0]
click at [272, 40] on span "Start Calls" at bounding box center [277, 41] width 51 height 15
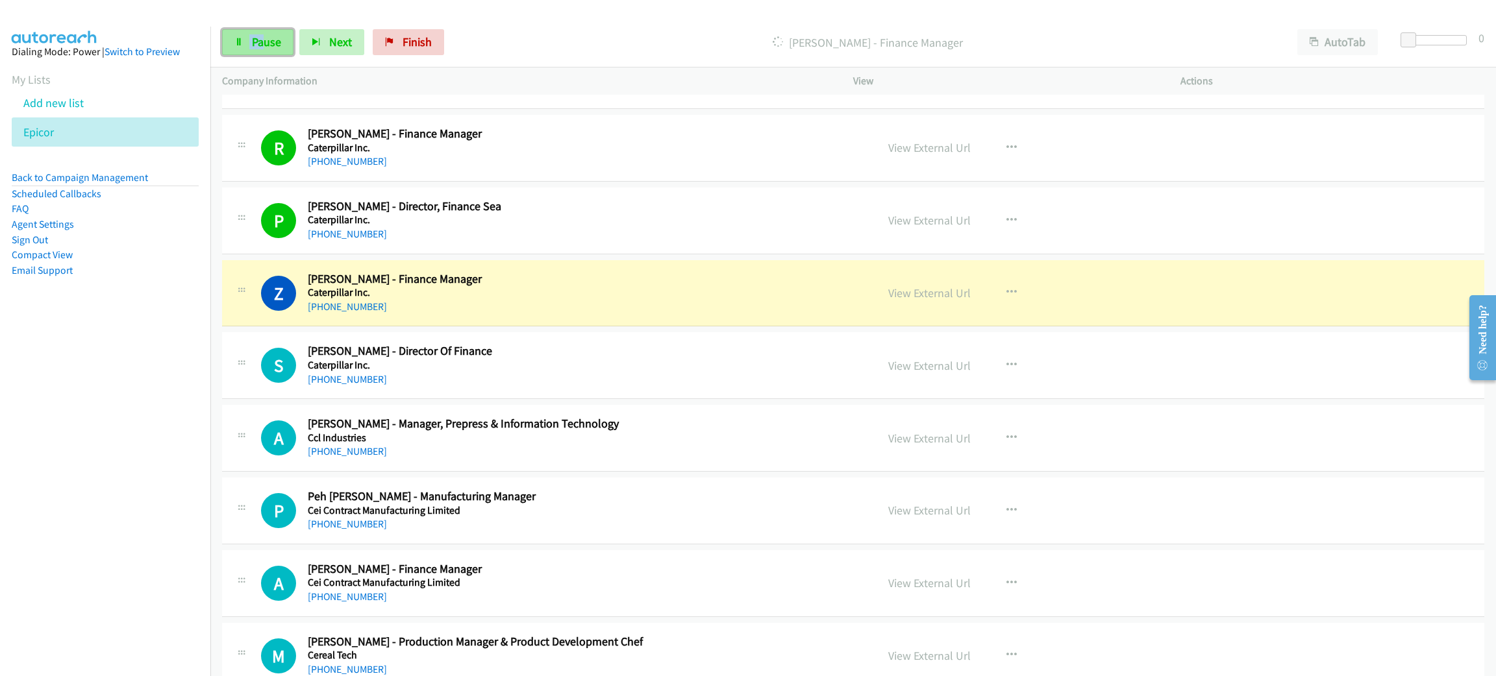
click at [258, 38] on span "Pause" at bounding box center [266, 41] width 29 height 15
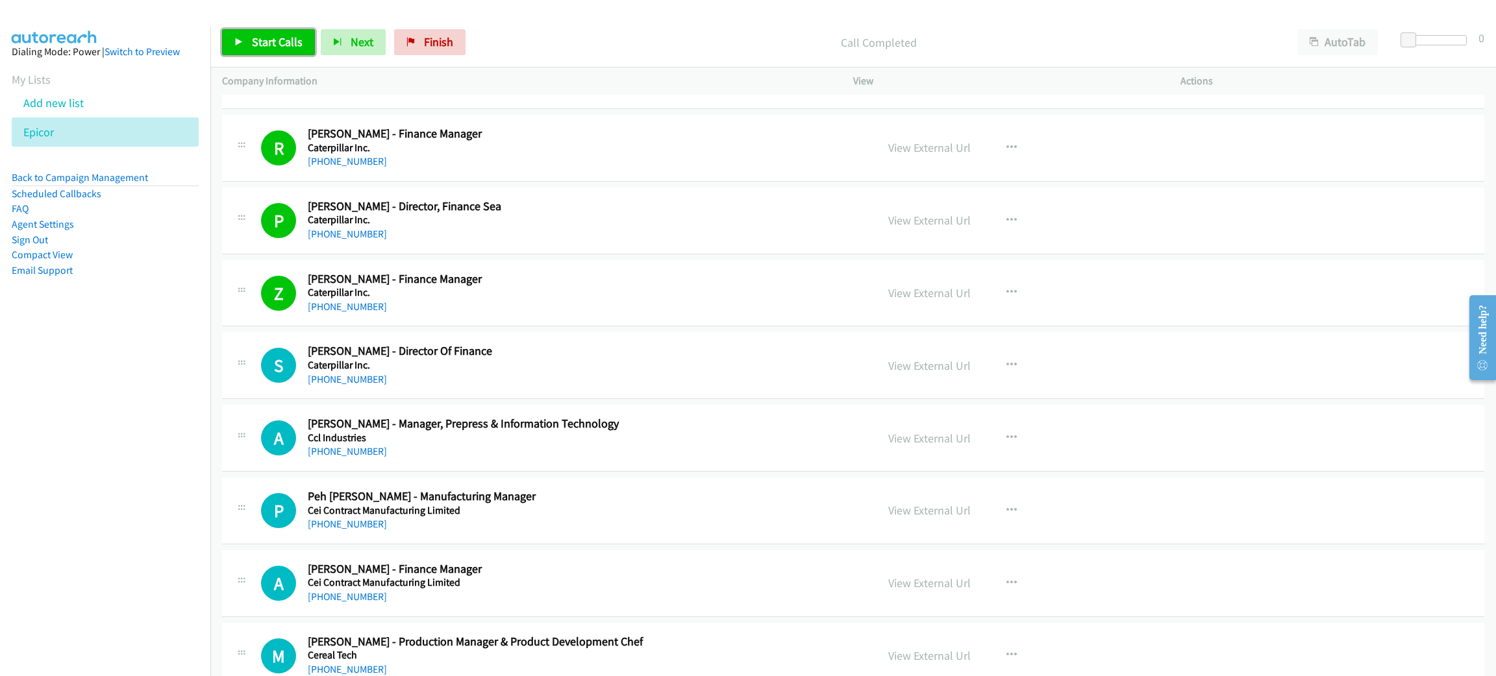
click at [284, 42] on span "Start Calls" at bounding box center [277, 41] width 51 height 15
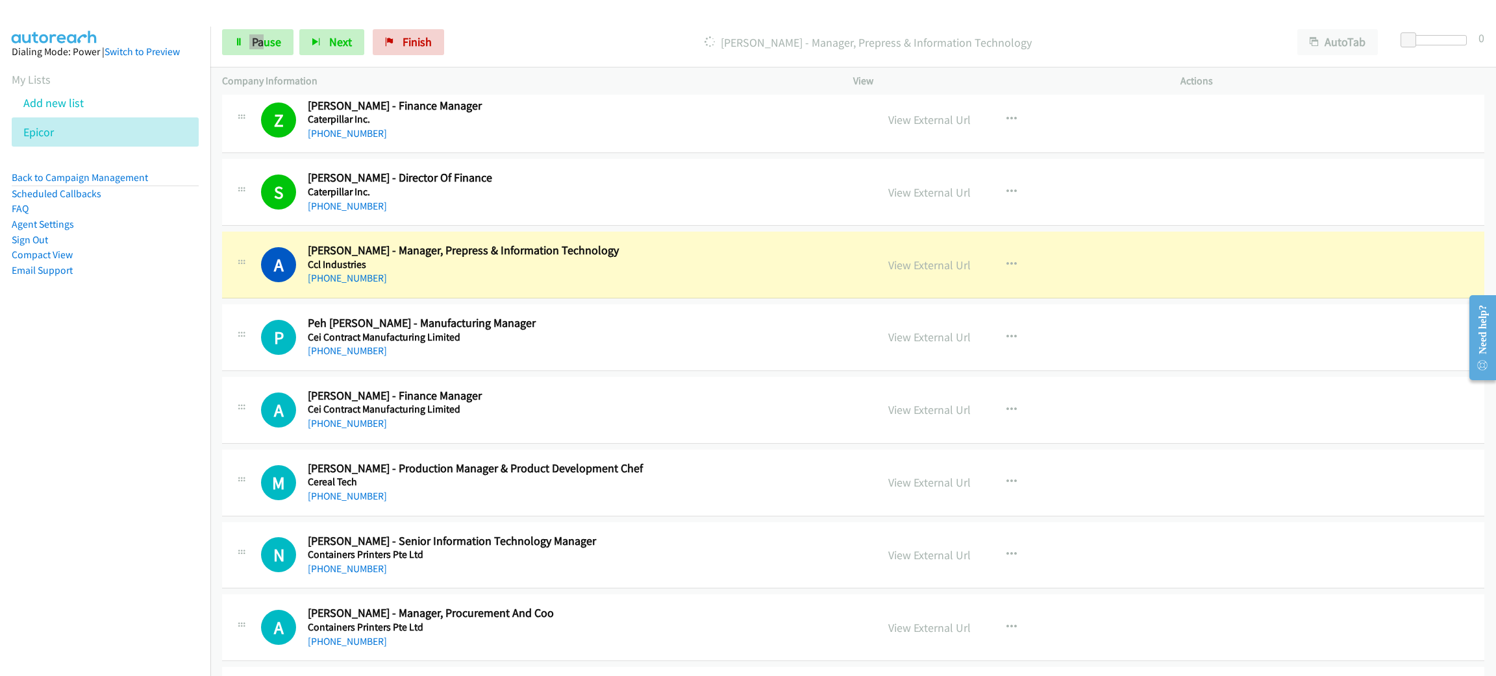
scroll to position [4381, 0]
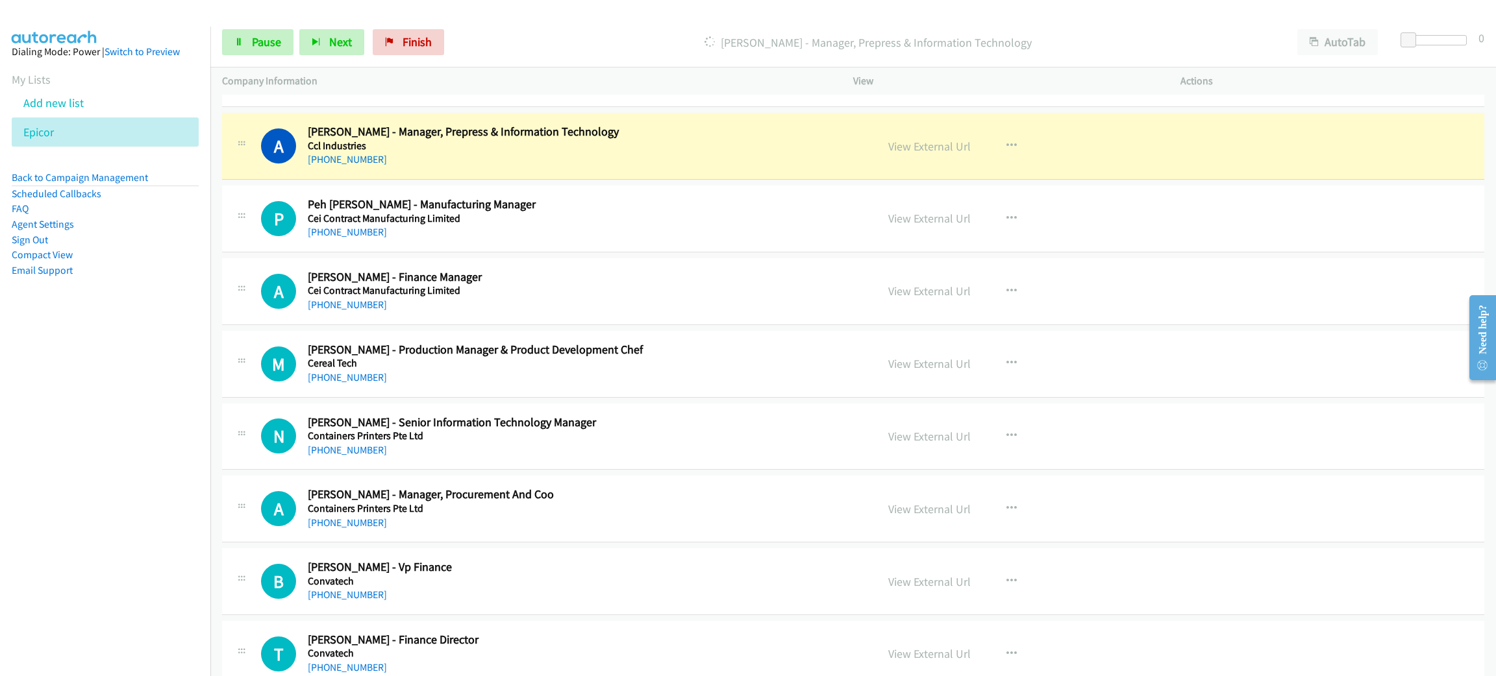
click at [84, 387] on nav "Dialing Mode: Power | Switch to Preview My Lists Add new list Epicor Back to Ca…" at bounding box center [105, 365] width 211 height 676
drag, startPoint x: 924, startPoint y: 151, endPoint x: 924, endPoint y: 169, distance: 17.5
click at [918, 154] on link "View External Url" at bounding box center [929, 146] width 82 height 15
click at [253, 39] on span "Pause" at bounding box center [266, 41] width 29 height 15
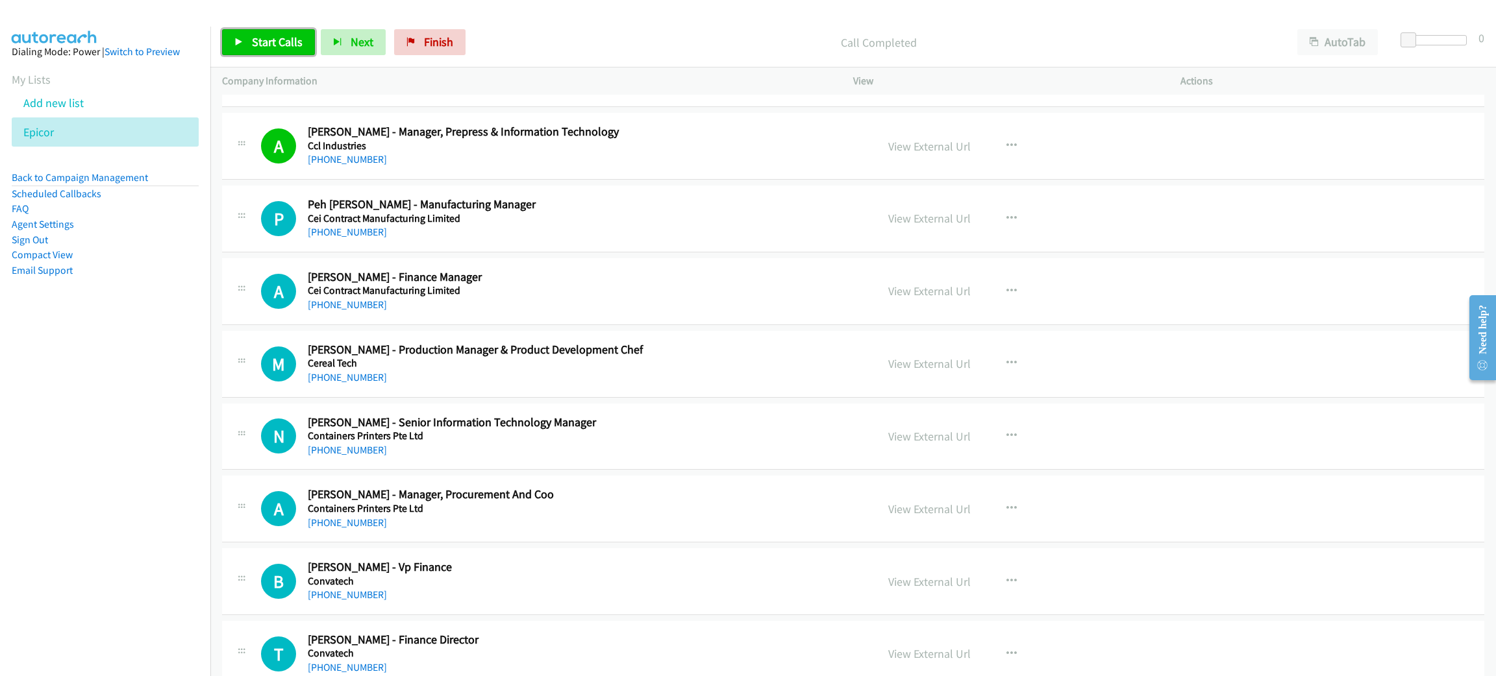
click at [281, 47] on span "Start Calls" at bounding box center [277, 41] width 51 height 15
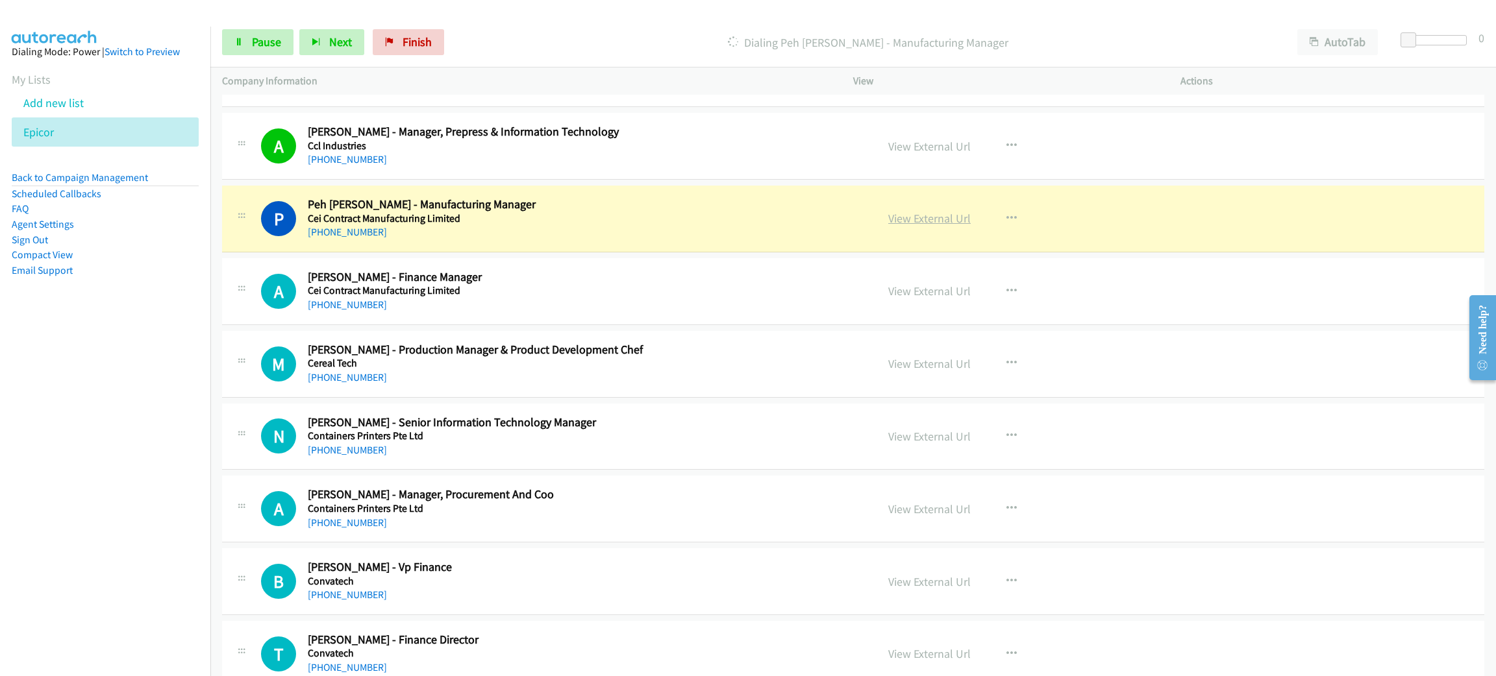
click at [946, 218] on link "View External Url" at bounding box center [929, 218] width 82 height 15
click at [237, 44] on icon at bounding box center [238, 42] width 9 height 9
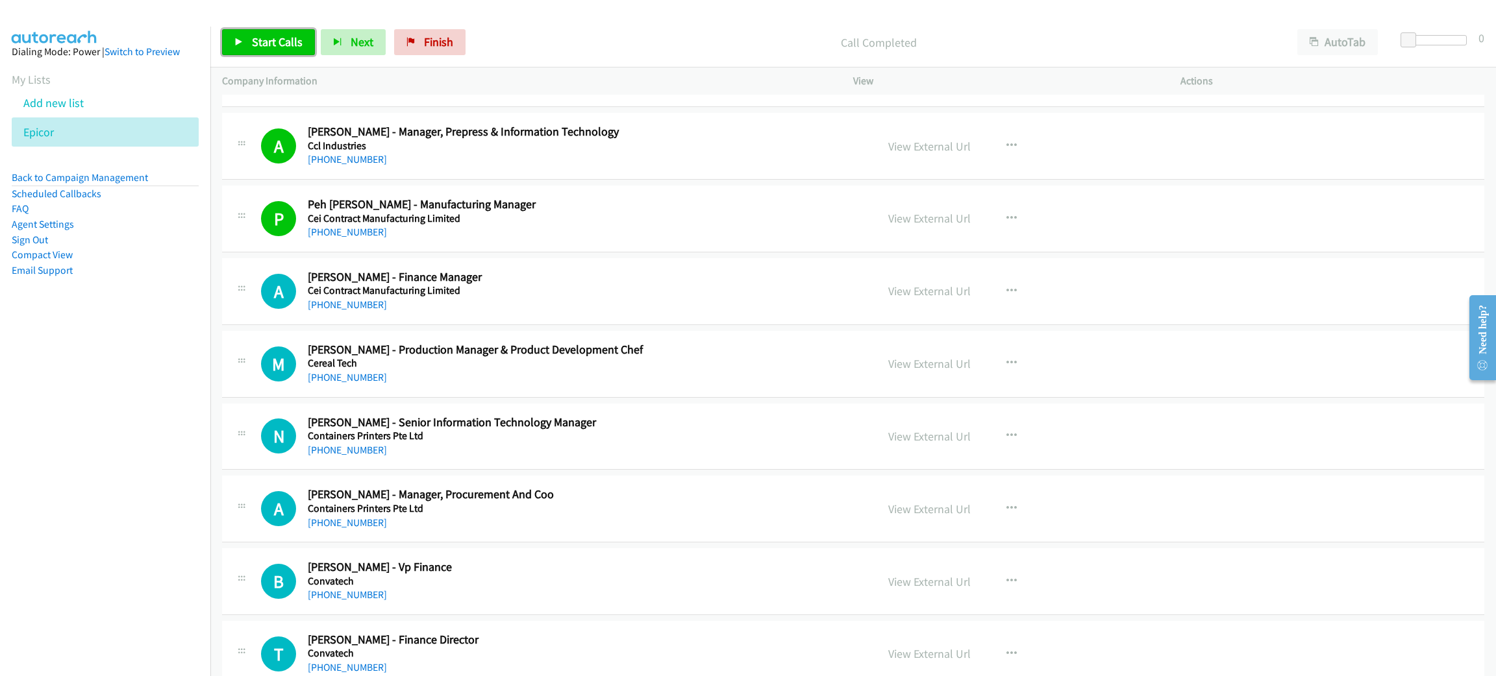
click at [273, 35] on span "Start Calls" at bounding box center [277, 41] width 51 height 15
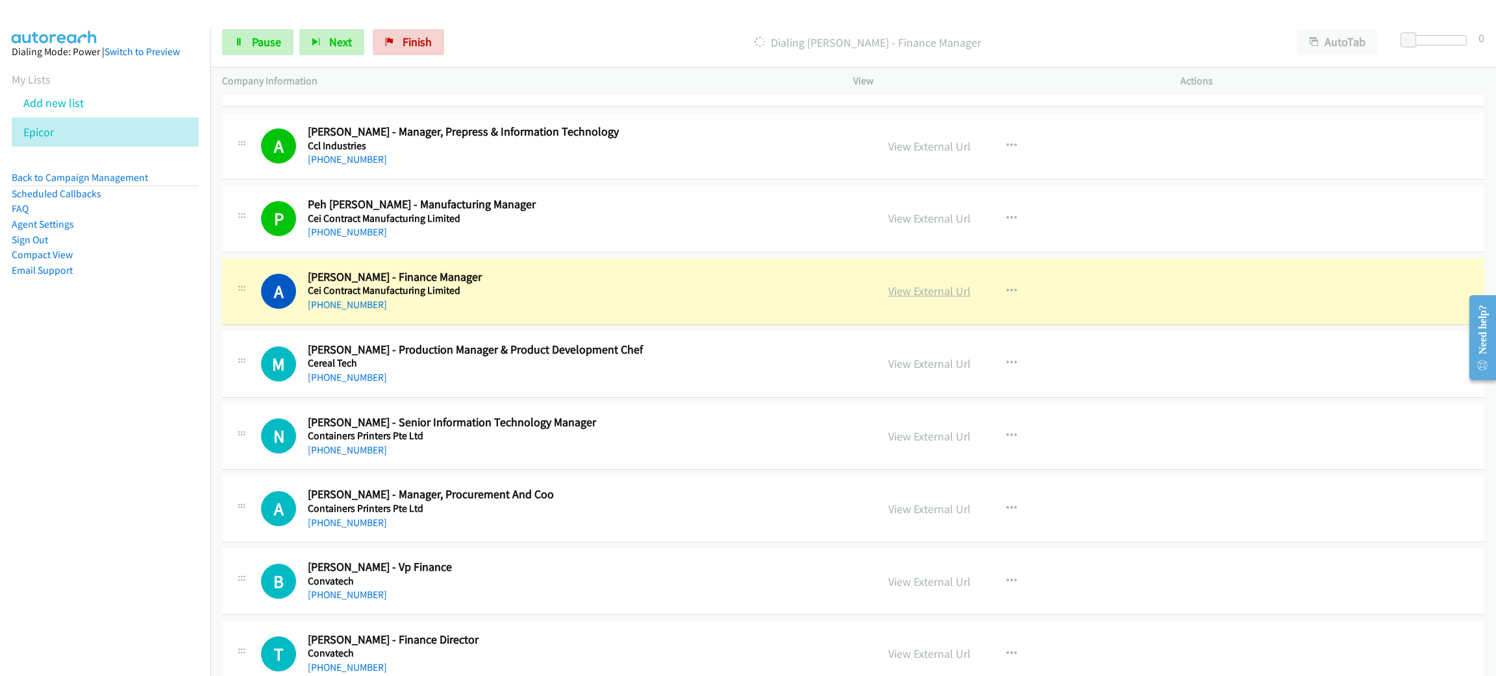
click at [948, 299] on link "View External Url" at bounding box center [929, 291] width 82 height 15
click at [251, 50] on link "Pause" at bounding box center [257, 42] width 71 height 26
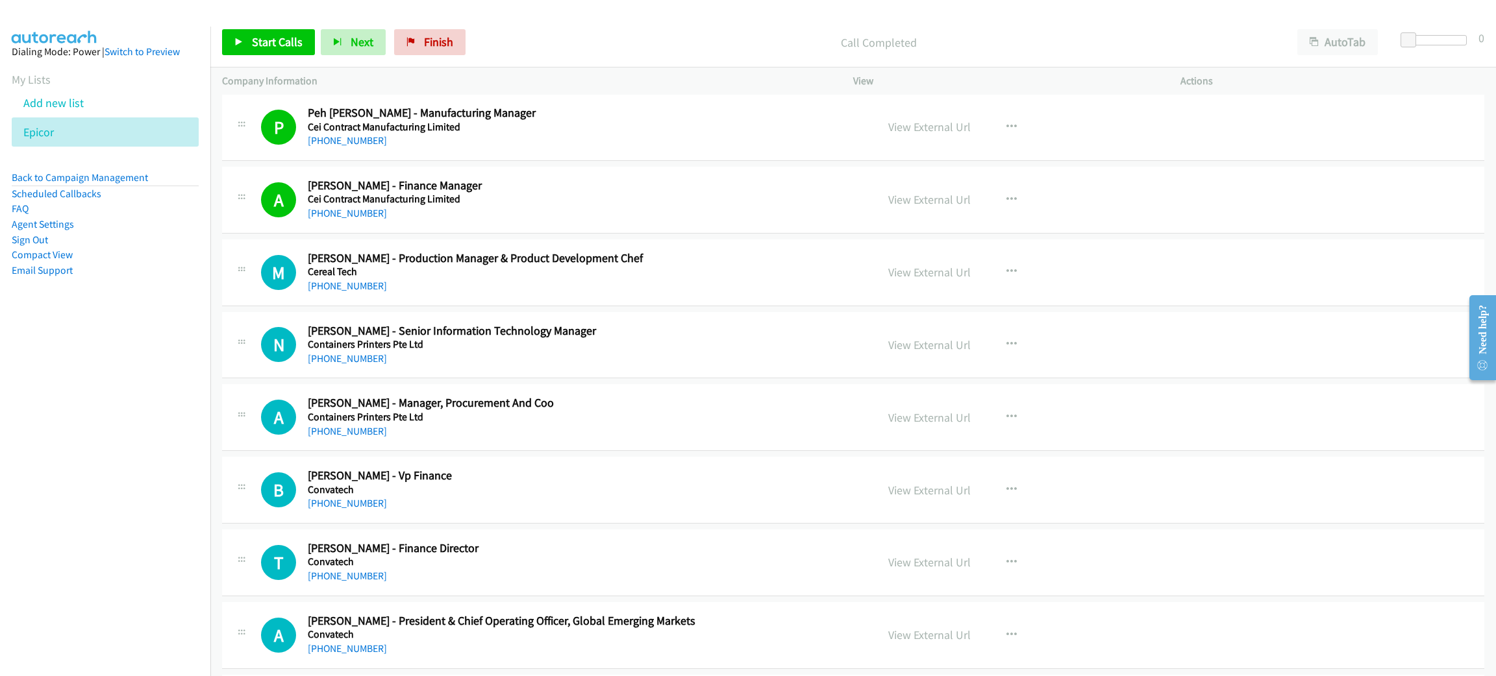
scroll to position [4478, 0]
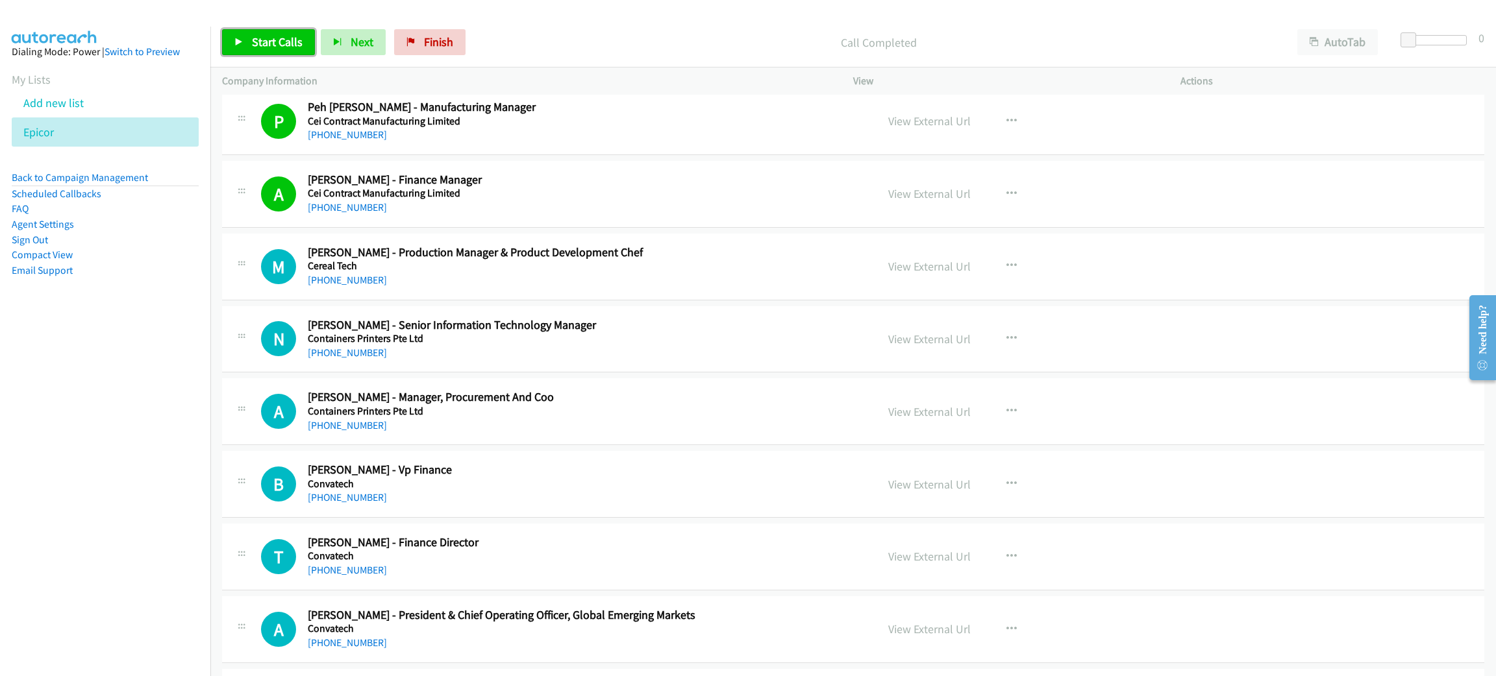
click at [263, 47] on span "Start Calls" at bounding box center [277, 41] width 51 height 15
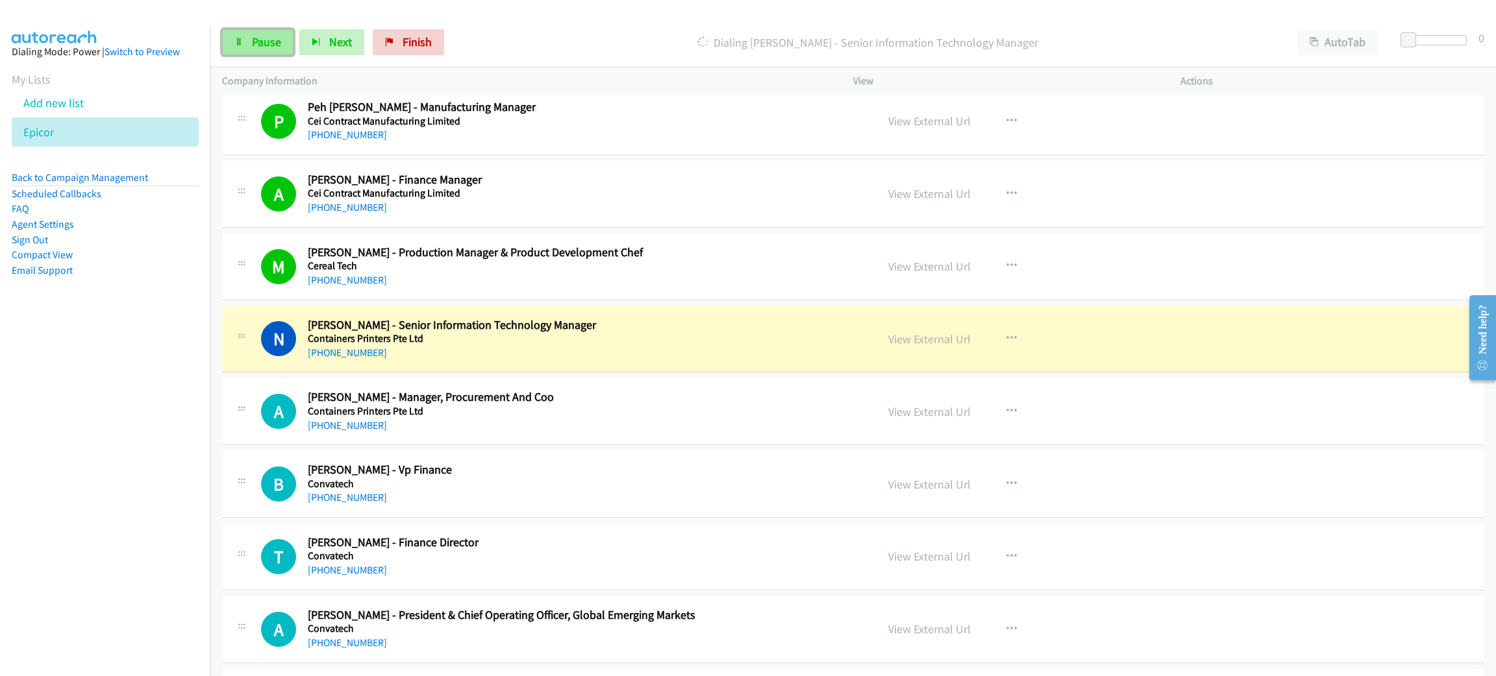
click at [264, 39] on span "Pause" at bounding box center [266, 41] width 29 height 15
click at [938, 343] on link "View External Url" at bounding box center [929, 339] width 82 height 15
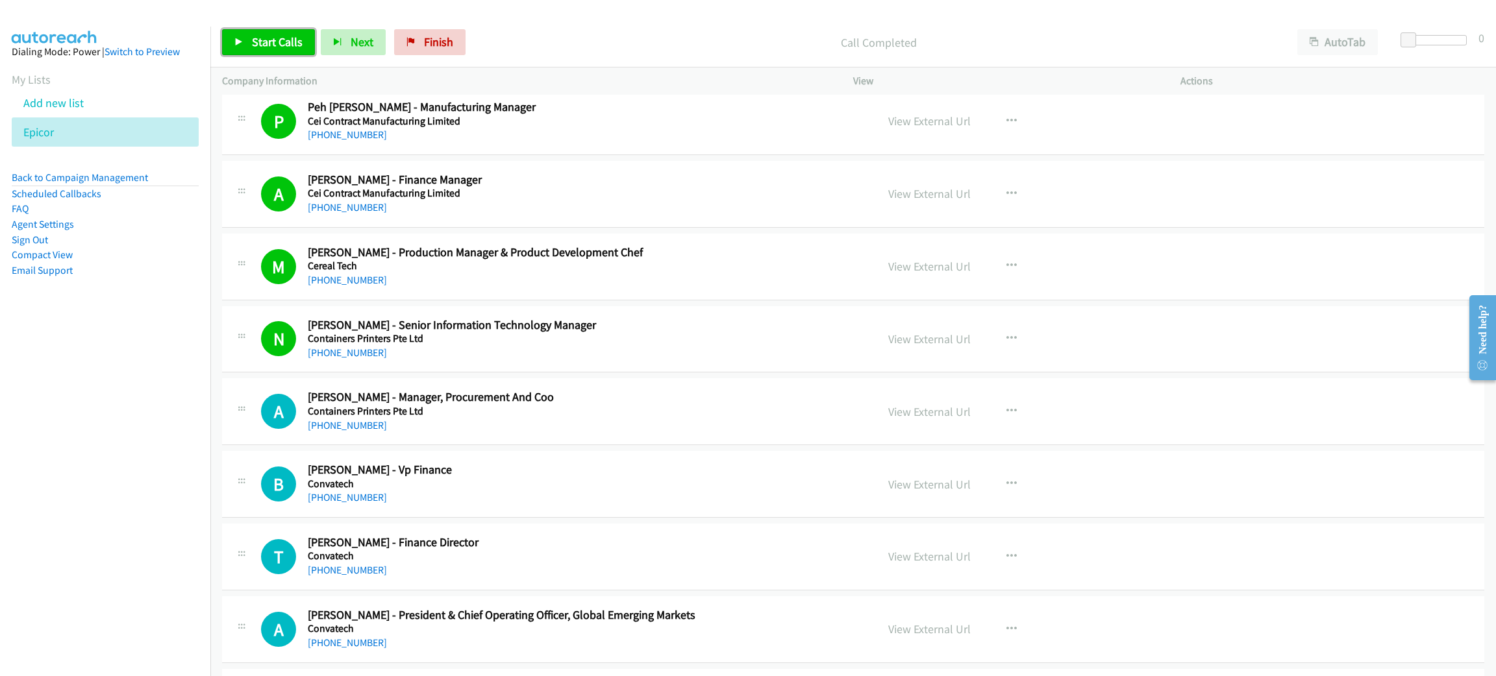
click at [280, 45] on span "Start Calls" at bounding box center [277, 41] width 51 height 15
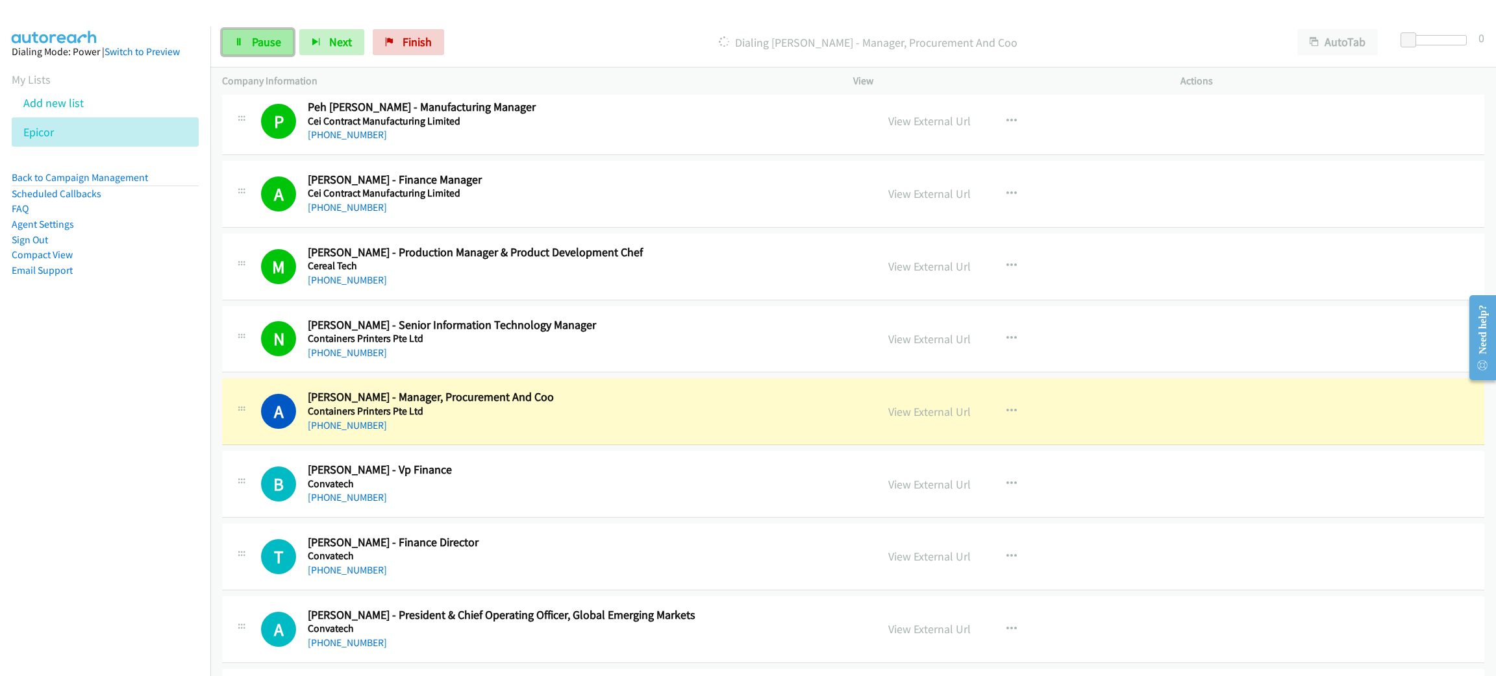
click at [275, 41] on span "Pause" at bounding box center [266, 41] width 29 height 15
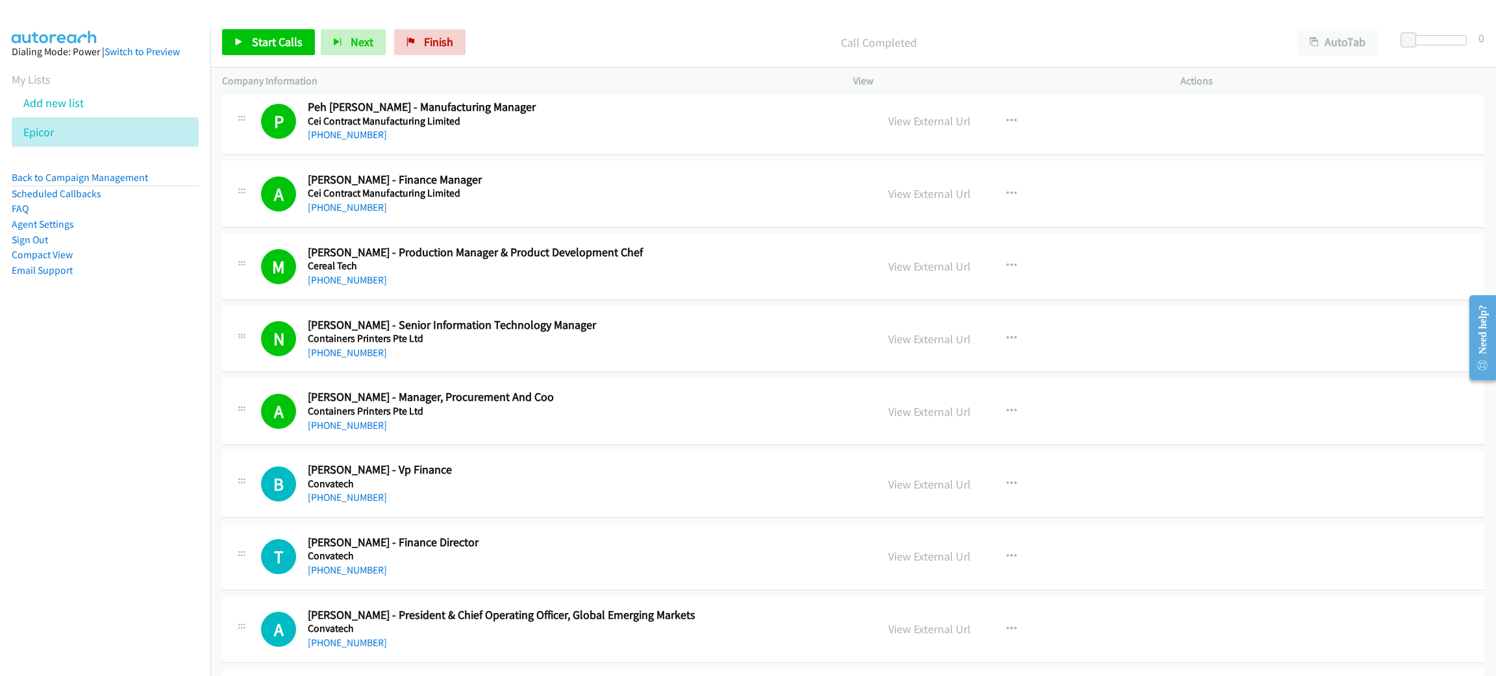
click at [5, 171] on aside "Dialing Mode: Power | Switch to Preview My Lists Add new list Epicor Back to Ca…" at bounding box center [105, 182] width 210 height 310
click at [293, 44] on span "Start Calls" at bounding box center [277, 41] width 51 height 15
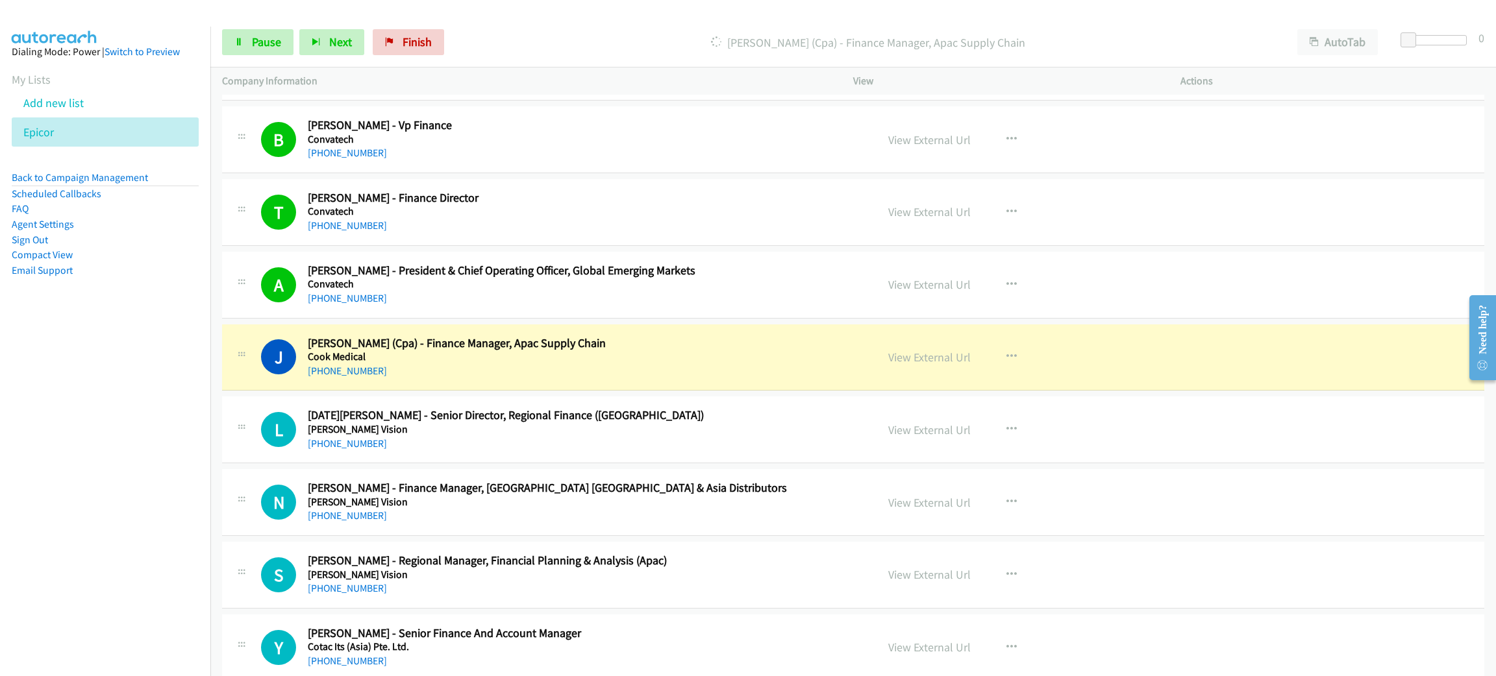
scroll to position [4868, 0]
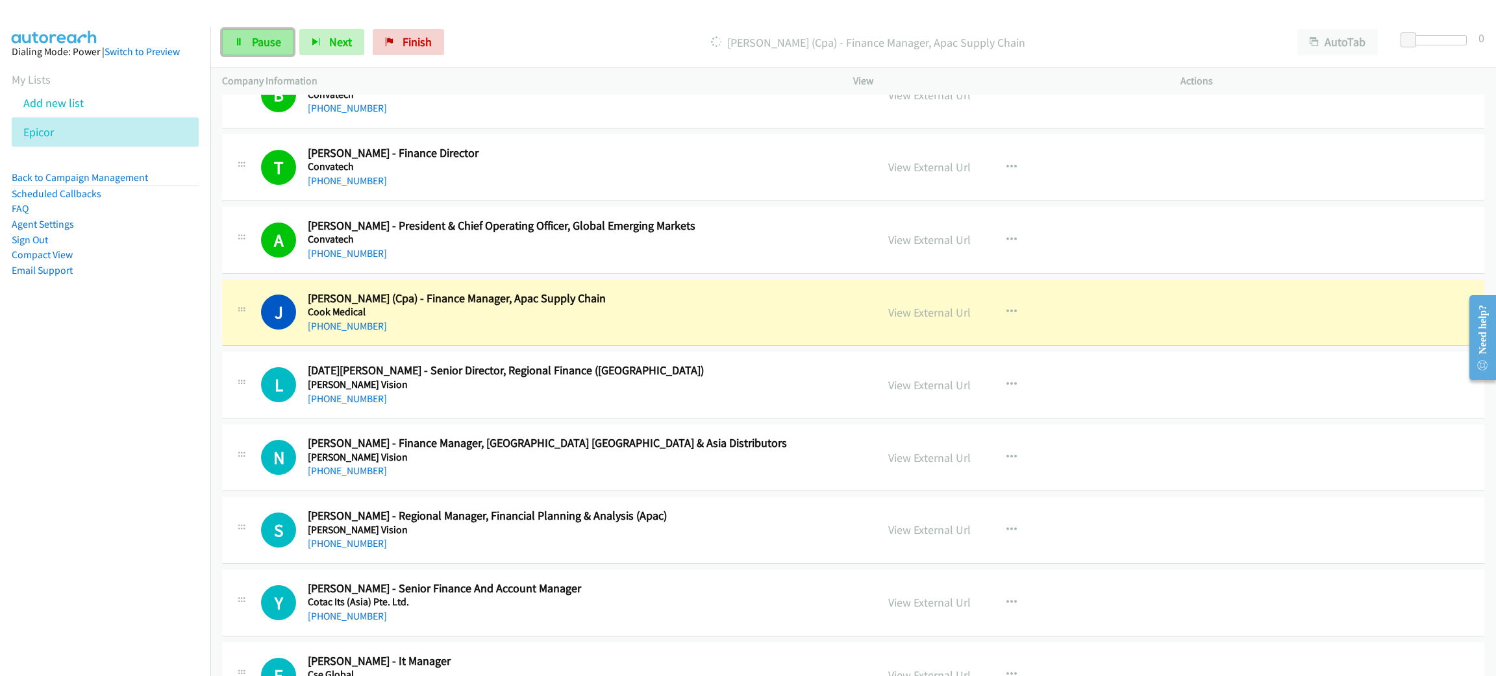
click at [254, 35] on span "Pause" at bounding box center [266, 41] width 29 height 15
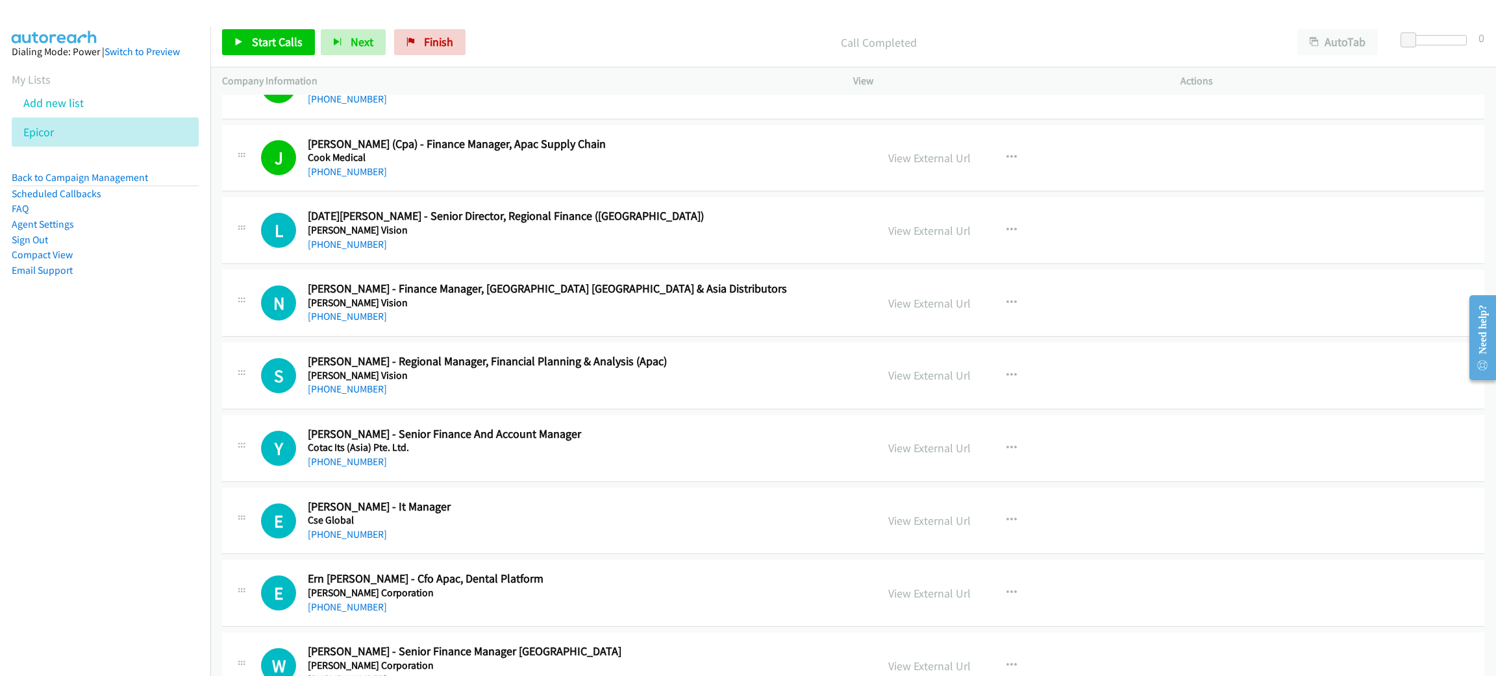
scroll to position [5063, 0]
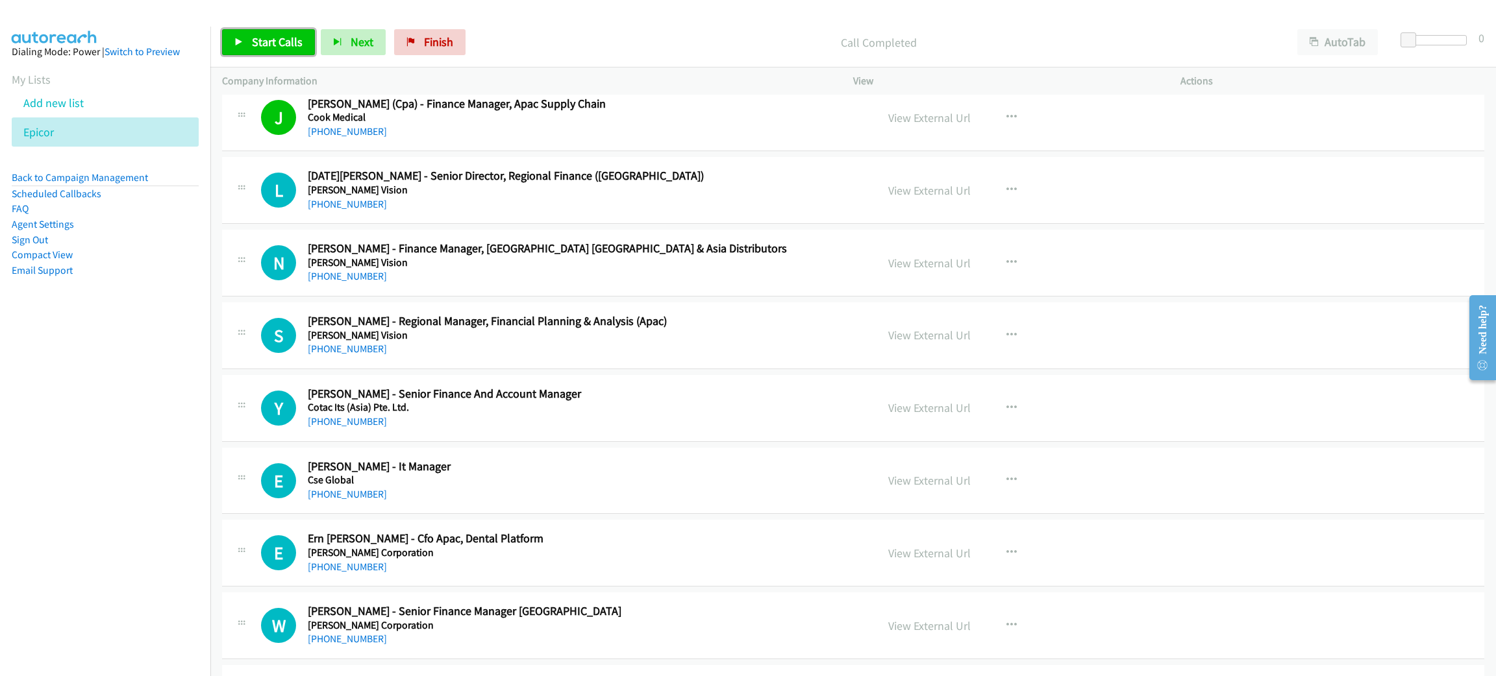
click at [285, 38] on span "Start Calls" at bounding box center [277, 41] width 51 height 15
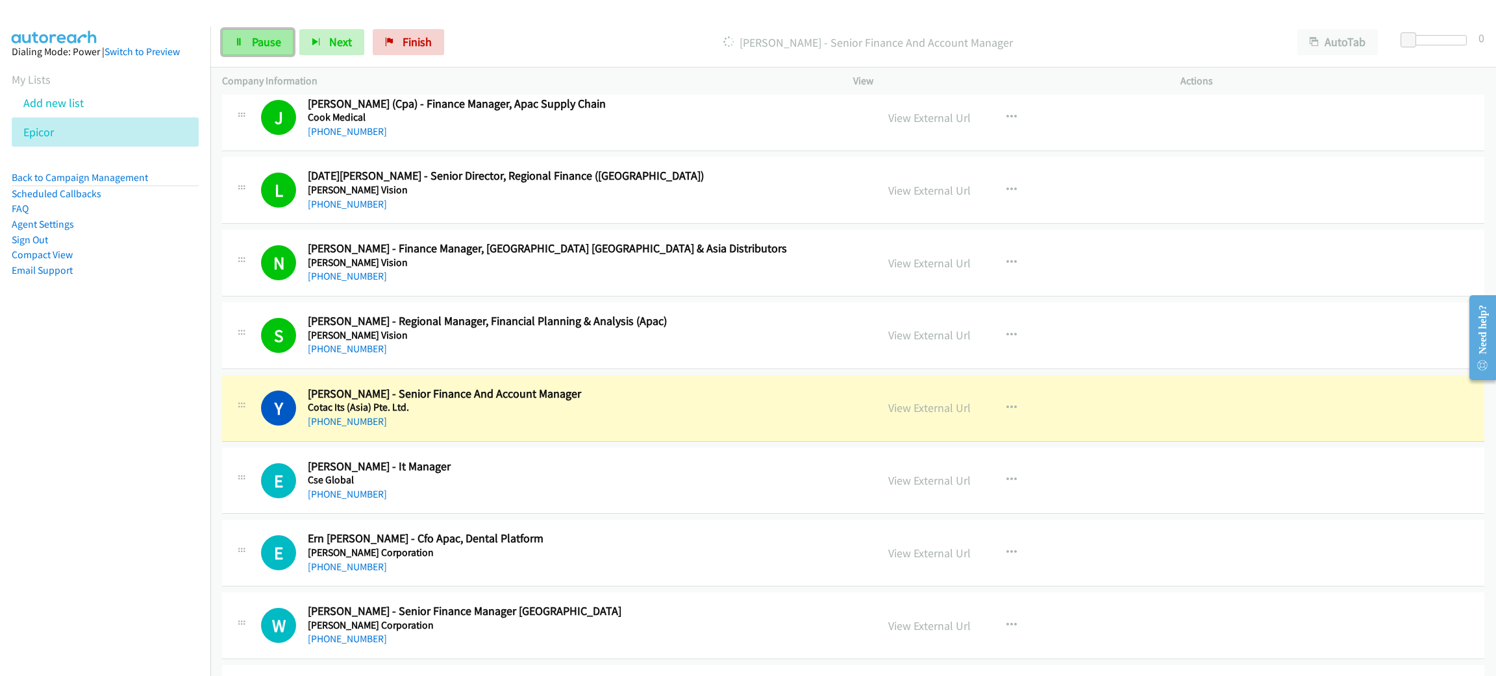
click at [275, 45] on span "Pause" at bounding box center [266, 41] width 29 height 15
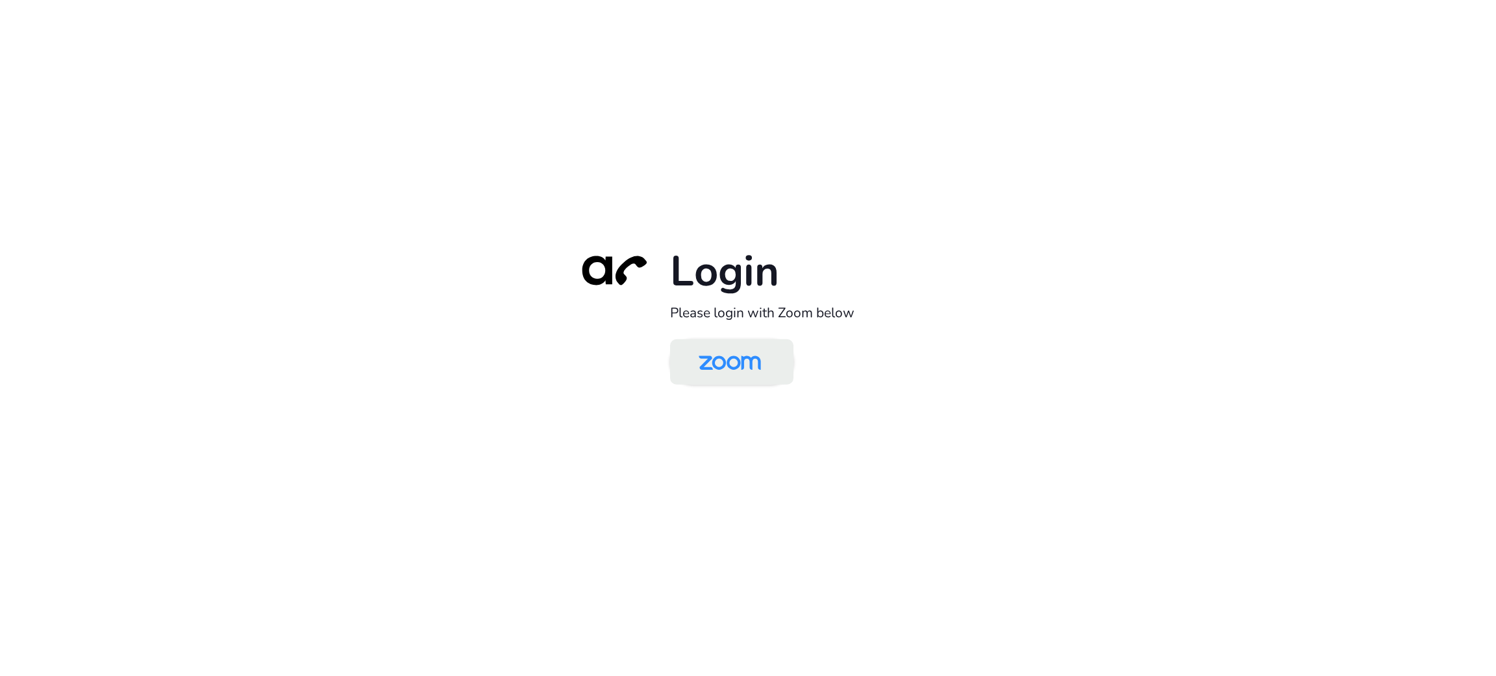
click at [726, 373] on img at bounding box center [730, 363] width 90 height 42
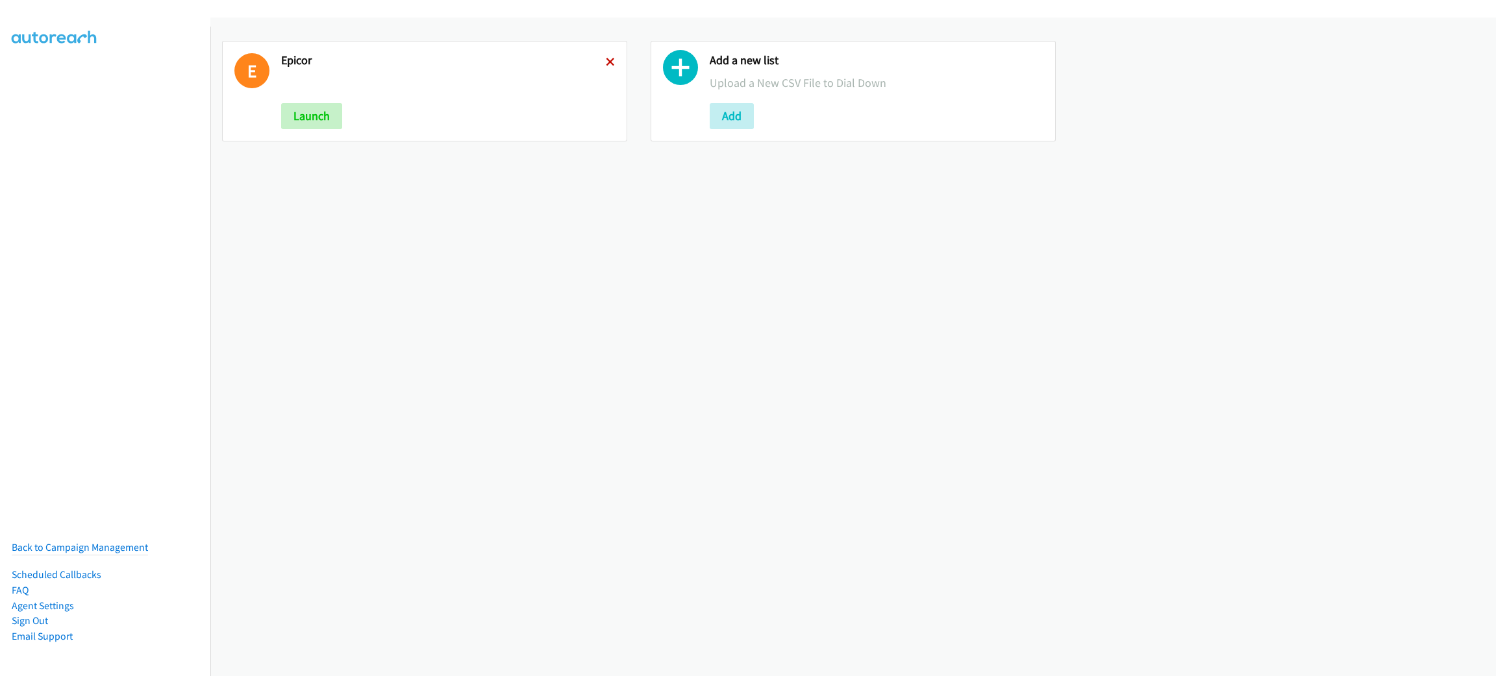
click at [606, 61] on icon at bounding box center [610, 62] width 9 height 9
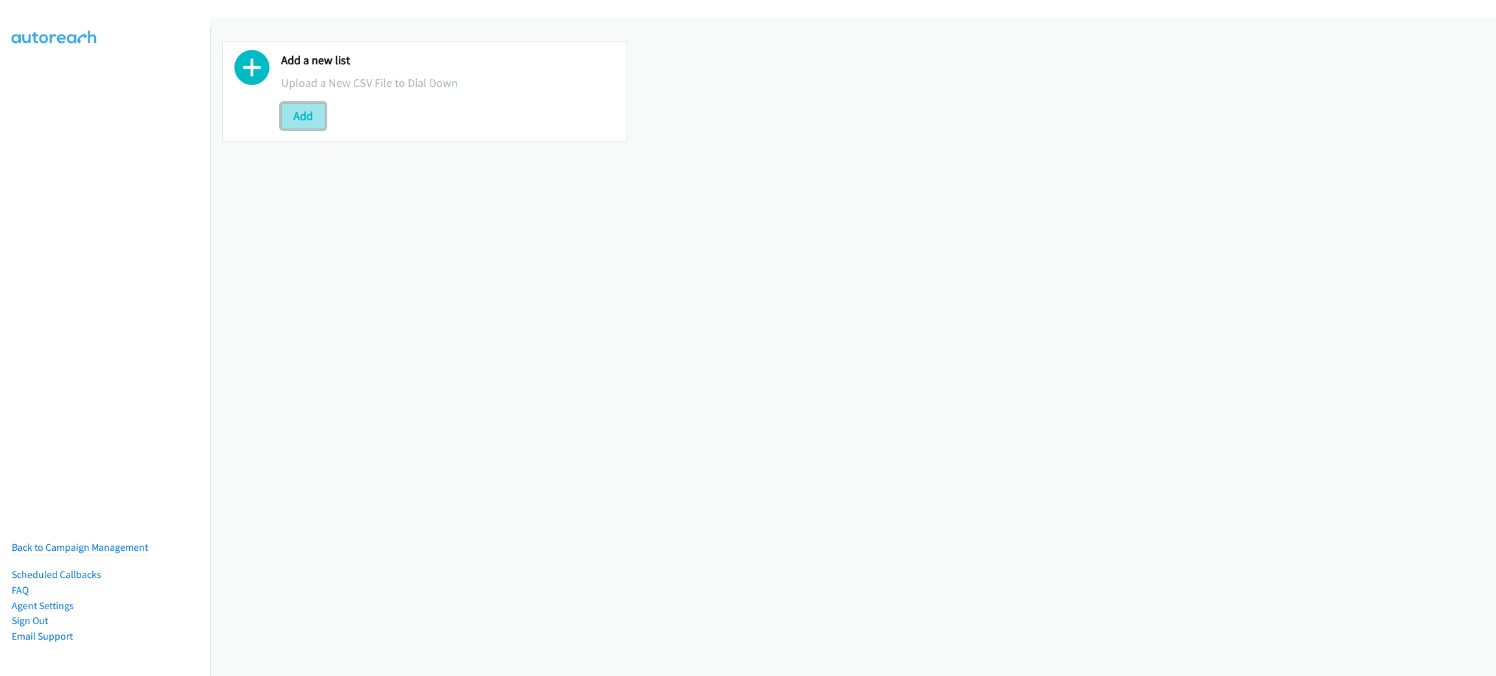
click at [317, 116] on button "Add" at bounding box center [303, 116] width 44 height 26
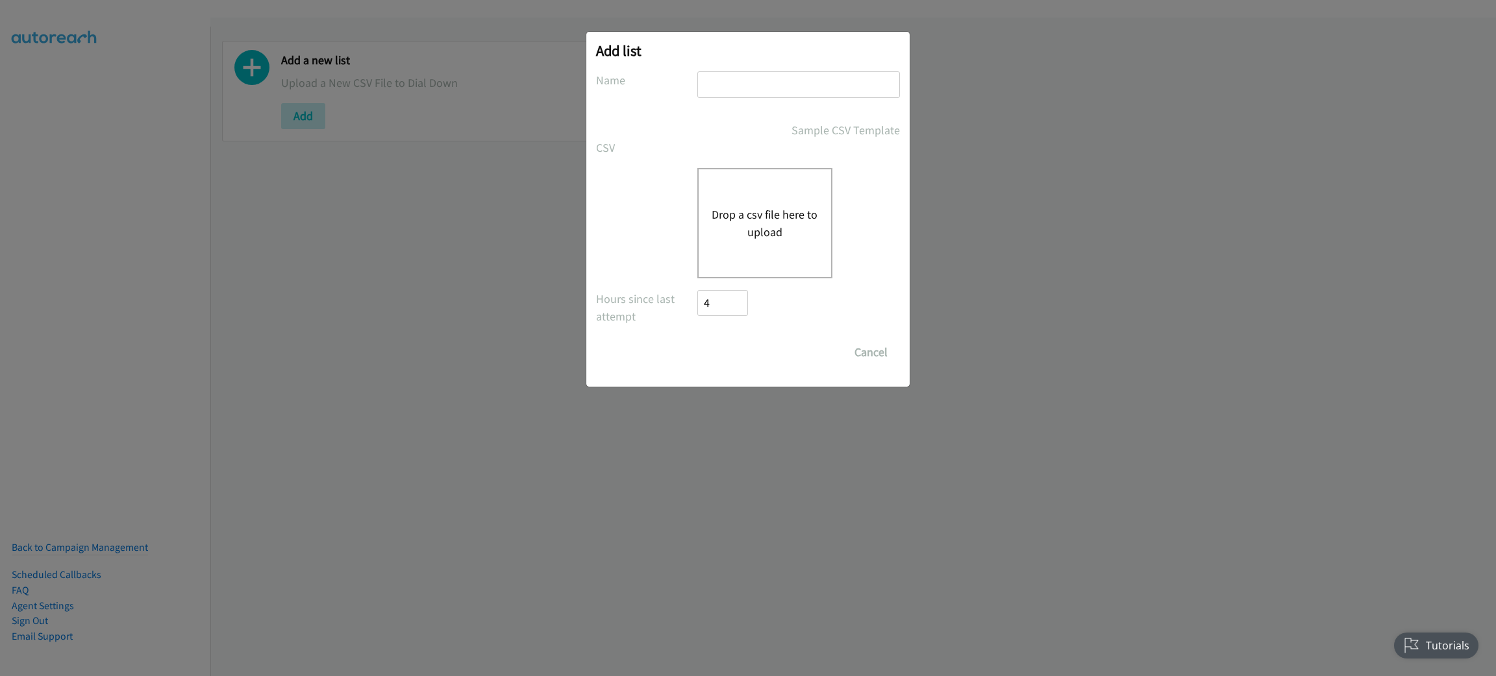
click at [782, 221] on button "Drop a csv file here to upload" at bounding box center [764, 223] width 106 height 35
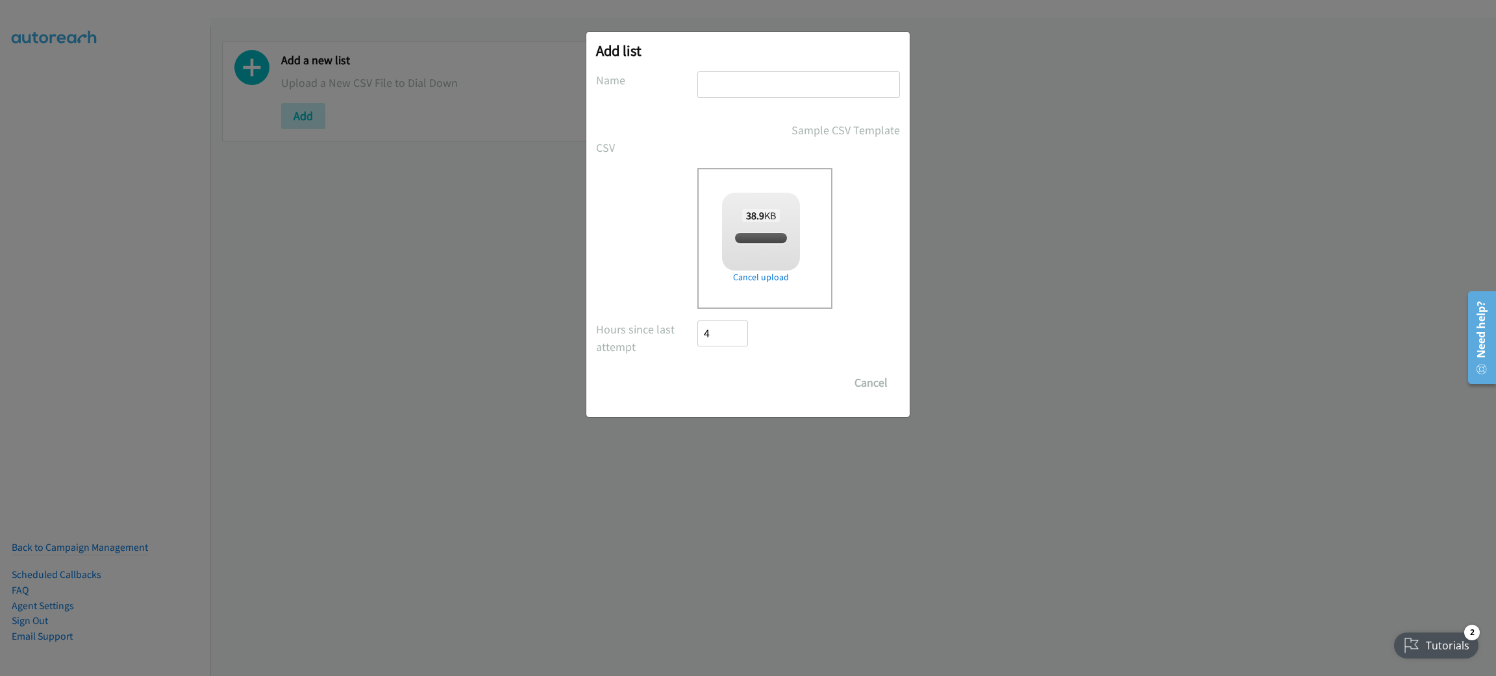
click at [714, 70] on div "Add list No phone fields were returned for that Report or List View Please uplo…" at bounding box center [747, 225] width 323 height 386
checkbox input "true"
click at [720, 88] on input "text" at bounding box center [798, 84] width 203 height 27
type input "REDHAT"
click at [739, 374] on input "Save List" at bounding box center [731, 383] width 68 height 26
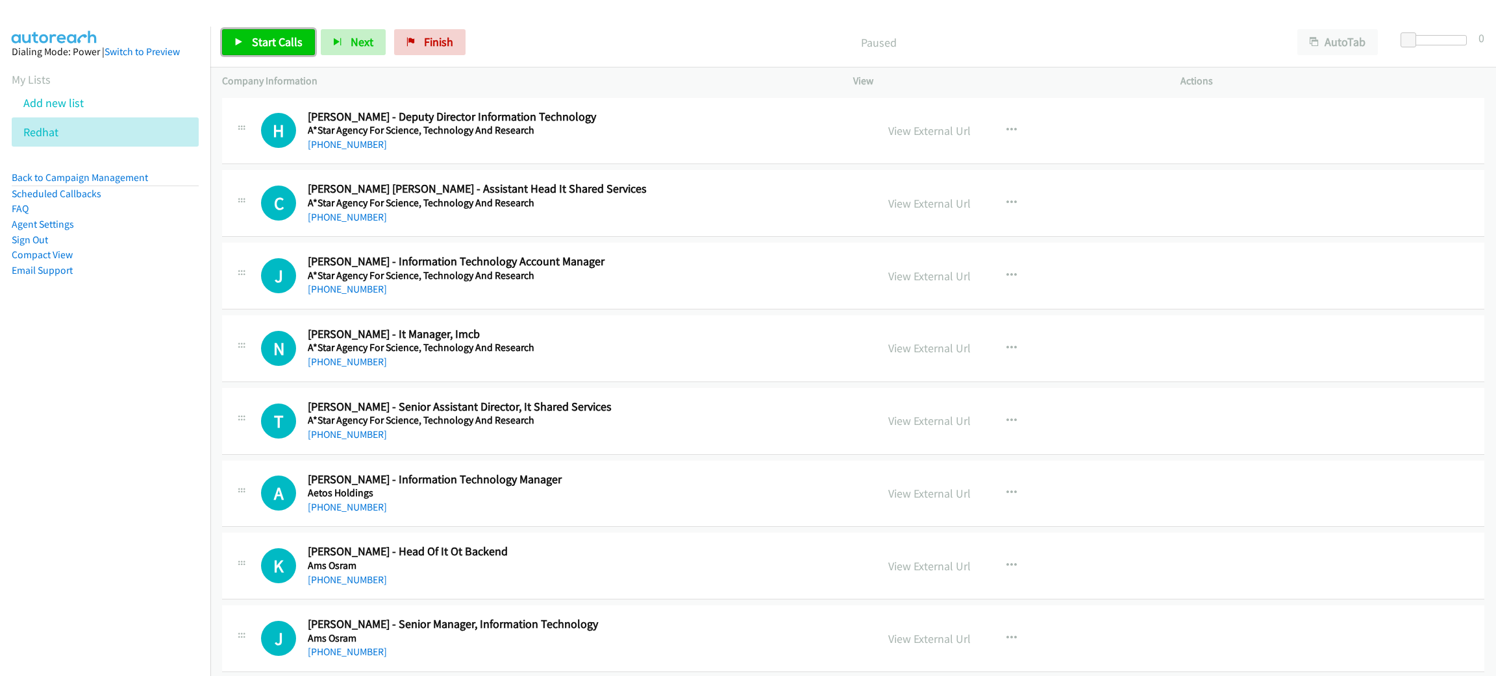
click at [275, 49] on link "Start Calls" at bounding box center [268, 42] width 93 height 26
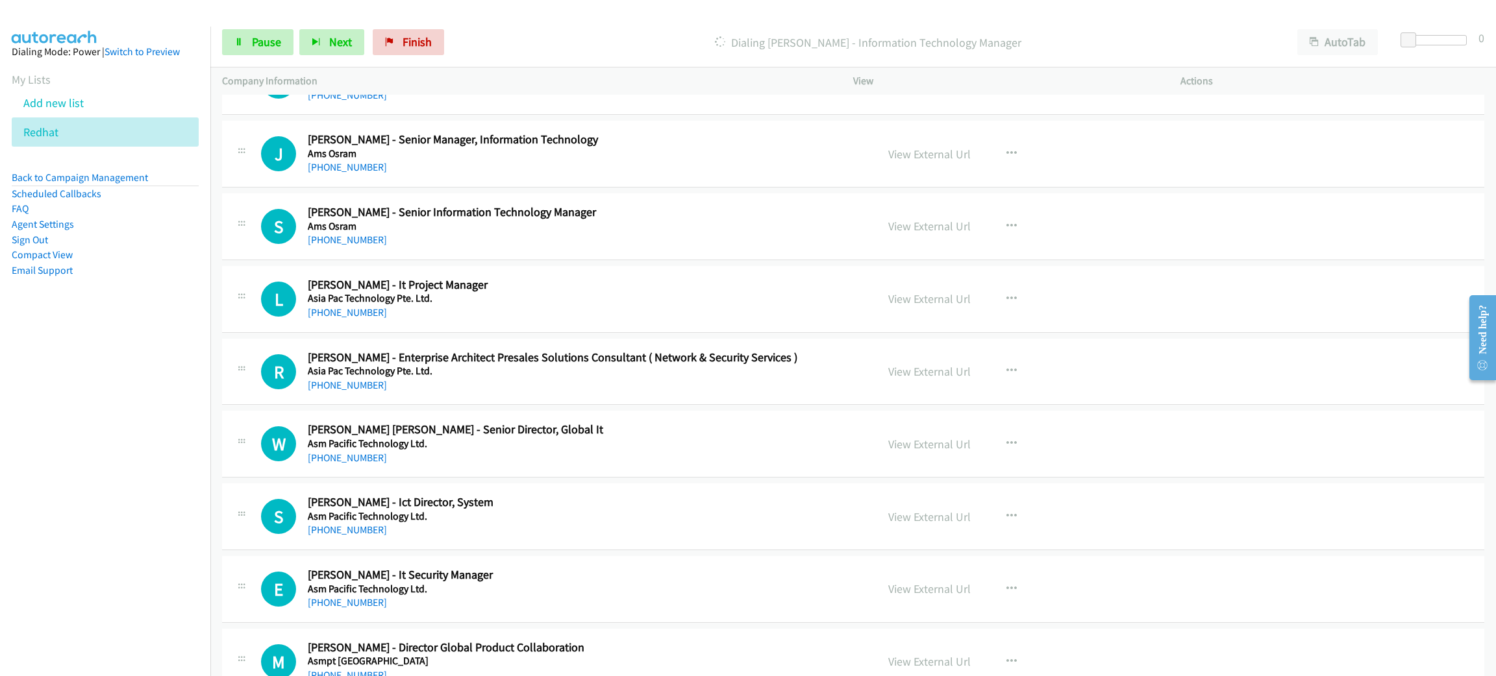
scroll to position [486, 0]
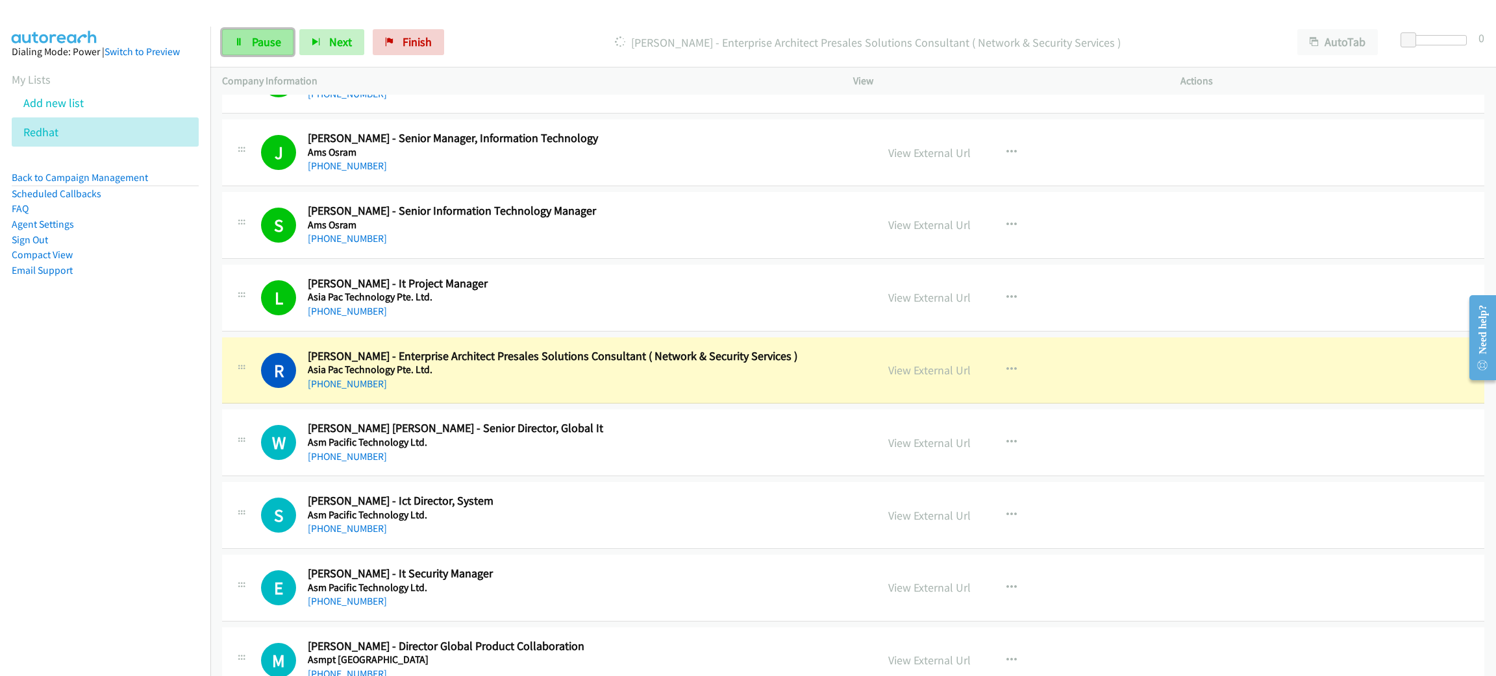
click at [240, 38] on icon at bounding box center [238, 42] width 9 height 9
drag, startPoint x: 651, startPoint y: 391, endPoint x: 663, endPoint y: 391, distance: 12.4
click at [922, 371] on link "View External Url" at bounding box center [929, 370] width 82 height 15
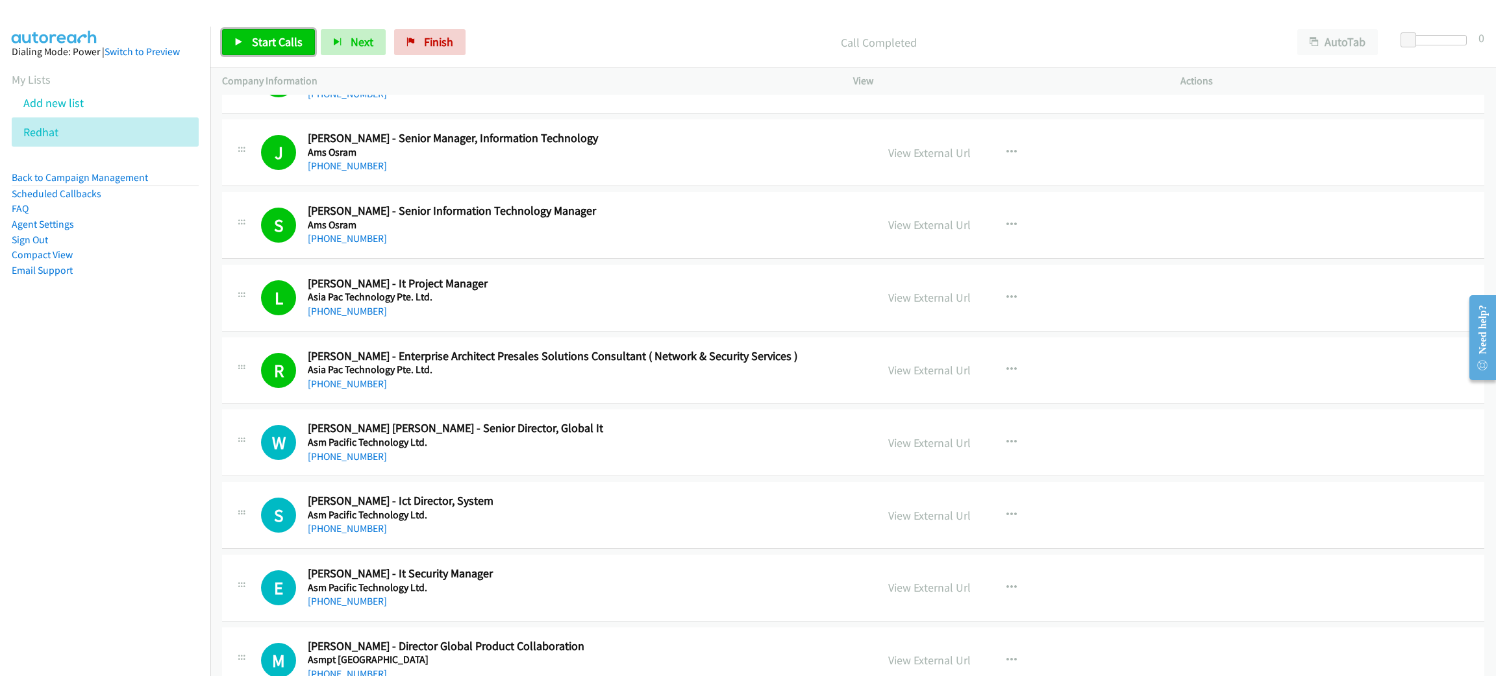
click at [280, 46] on span "Start Calls" at bounding box center [277, 41] width 51 height 15
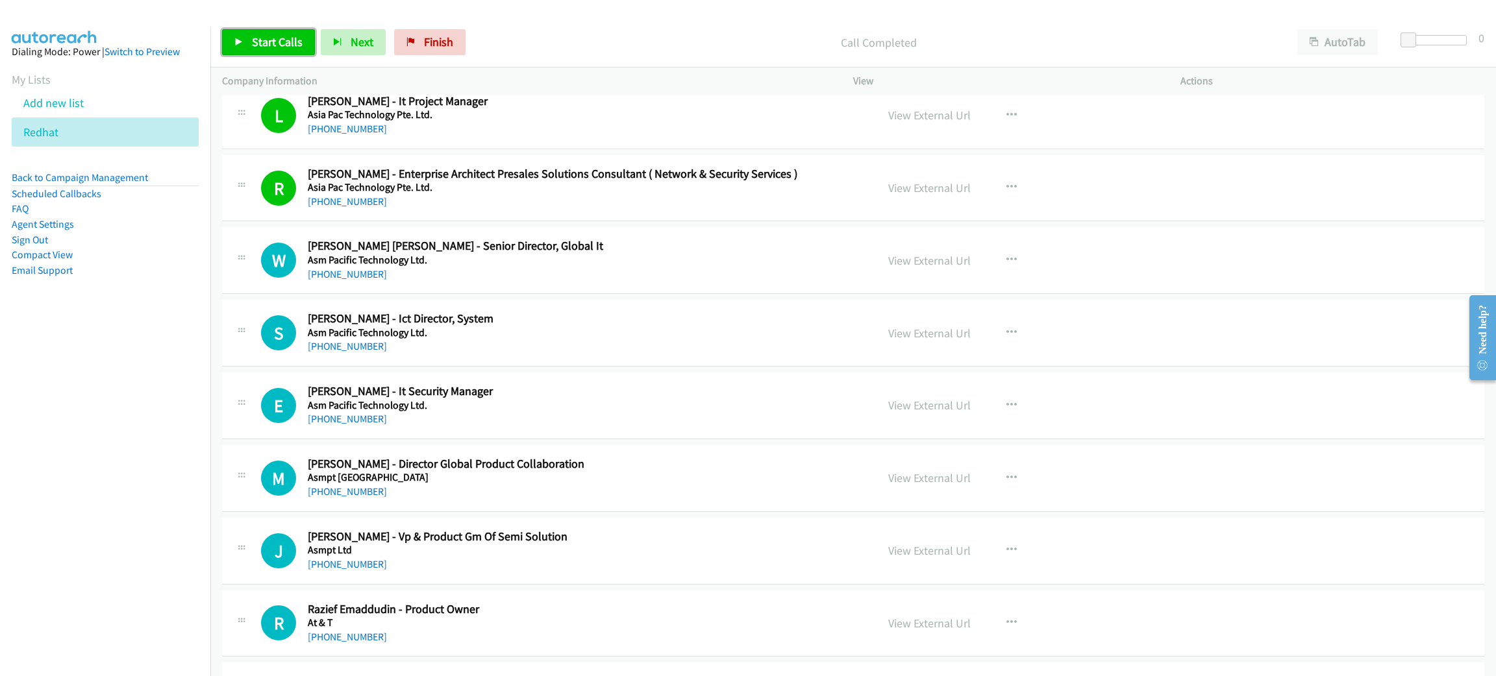
scroll to position [682, 0]
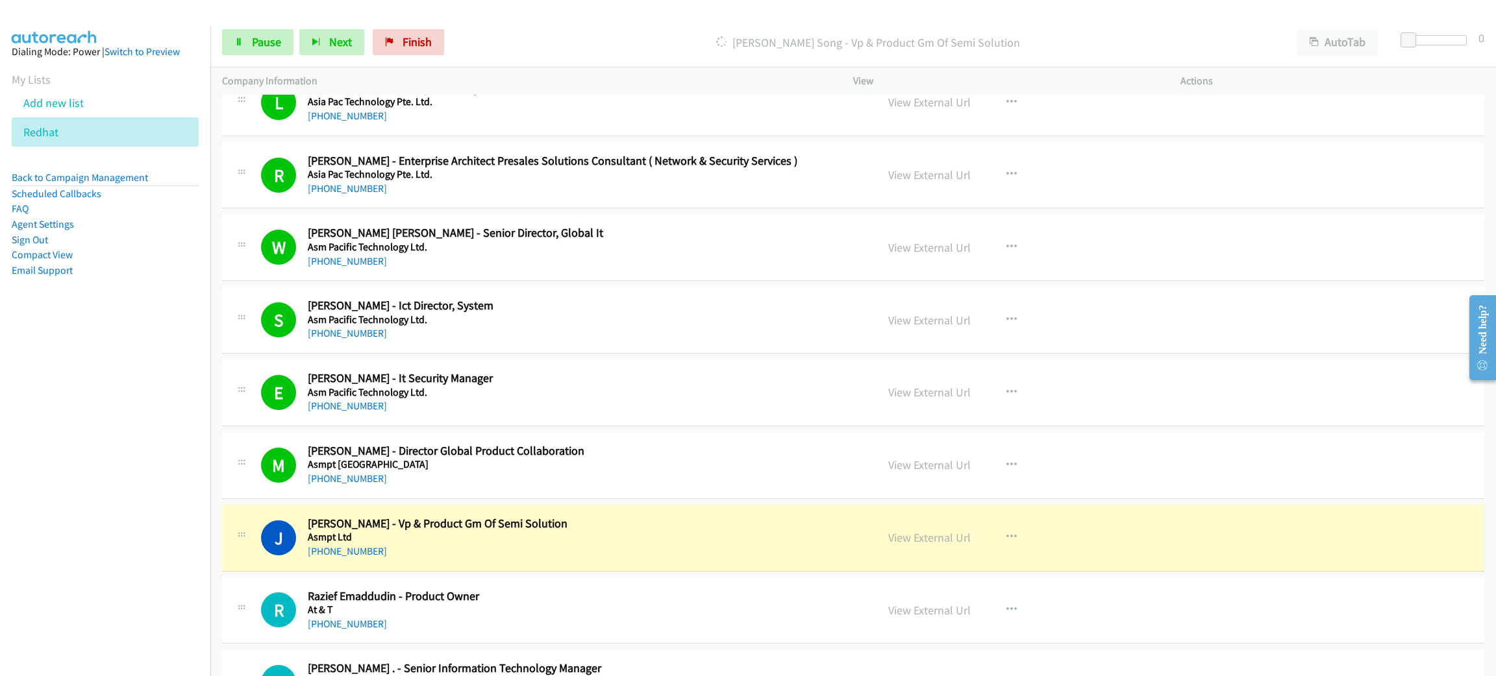
click at [589, 557] on div "+65 9855 1093" at bounding box center [583, 552] width 550 height 16
click at [946, 540] on link "View External Url" at bounding box center [929, 537] width 82 height 15
click at [266, 41] on span "Pause" at bounding box center [266, 41] width 29 height 15
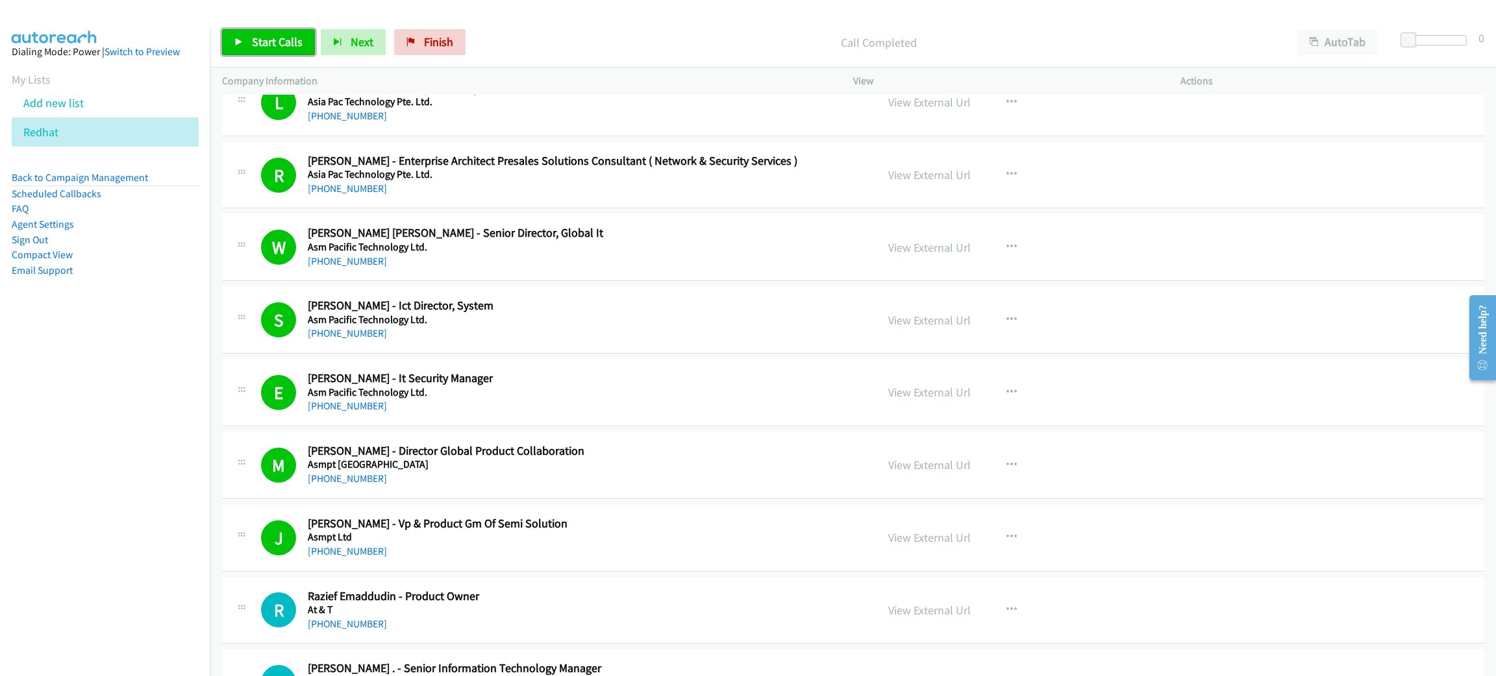
click at [258, 49] on span "Start Calls" at bounding box center [277, 41] width 51 height 15
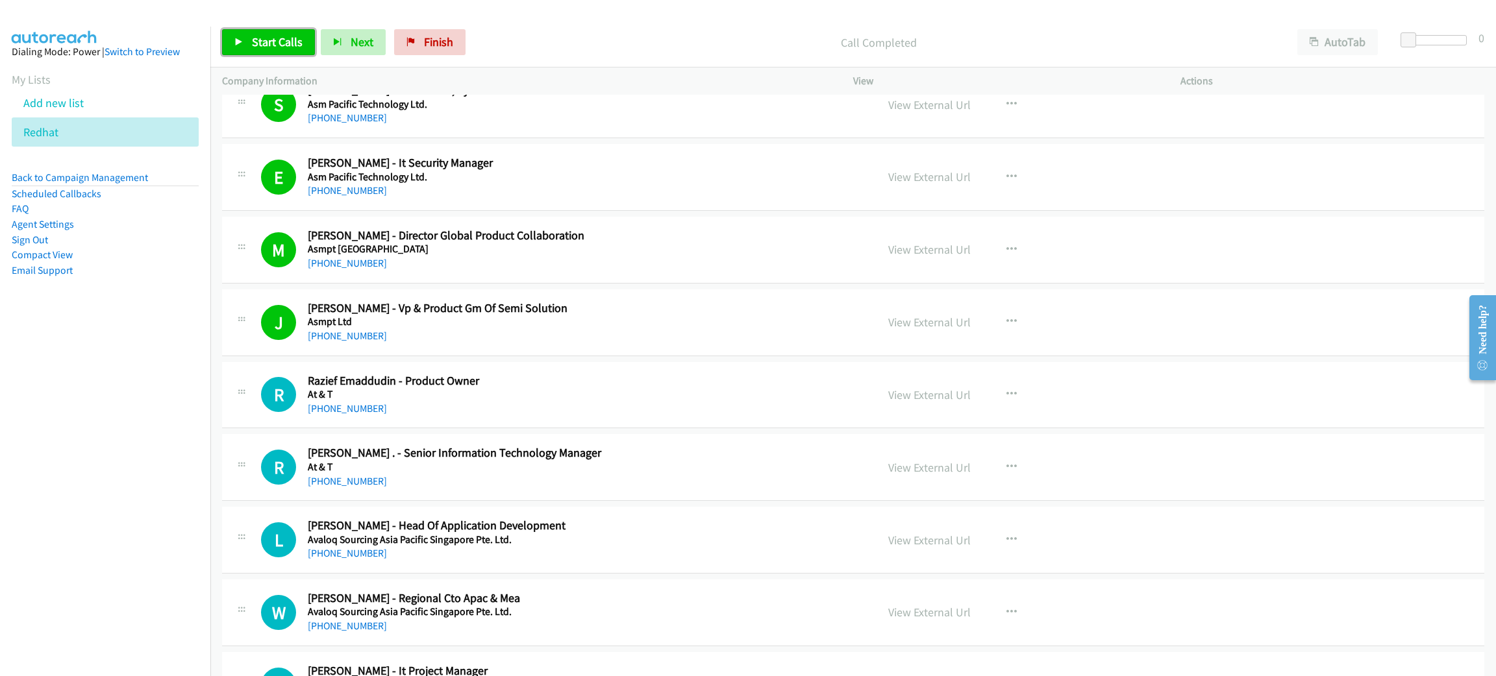
scroll to position [973, 0]
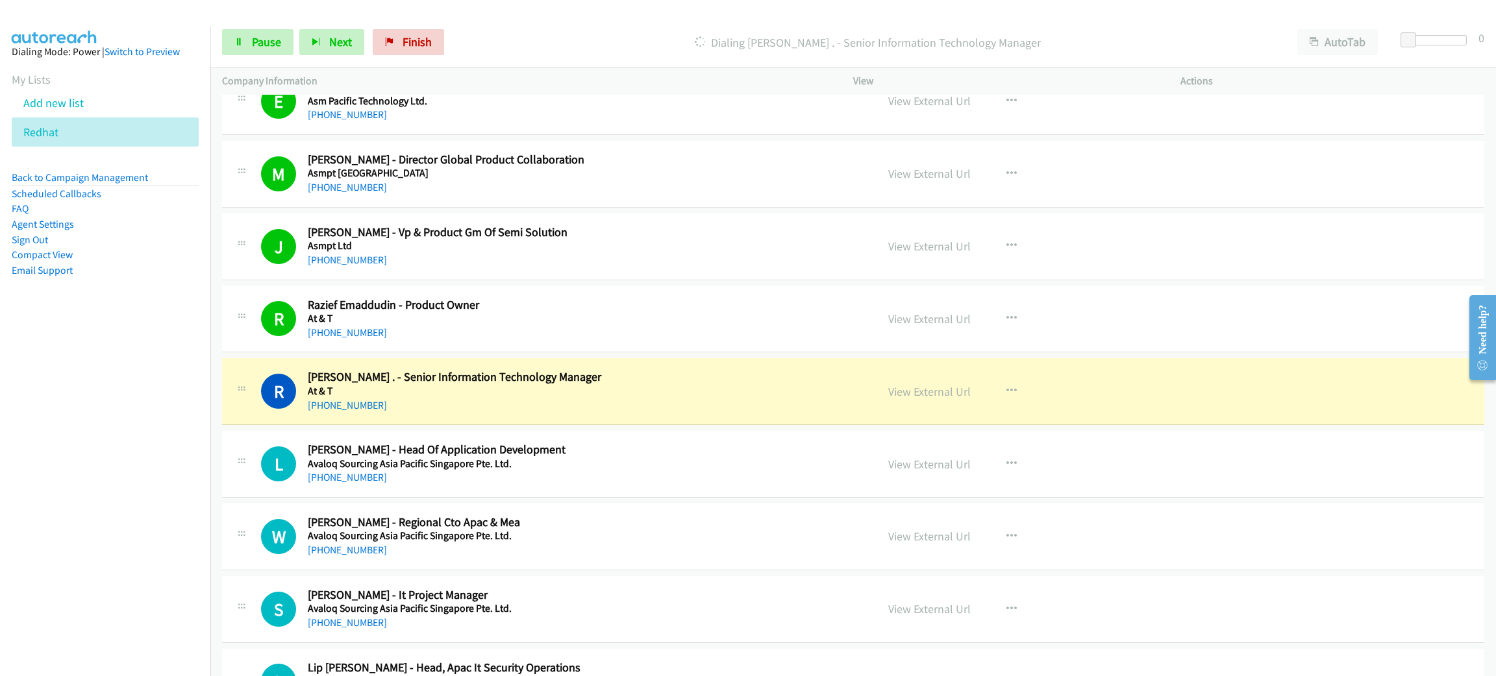
click at [584, 415] on div "R Callback Scheduled Raj Ongole . - Senior Information Technology Manager At & …" at bounding box center [853, 391] width 1262 height 67
click at [913, 392] on link "View External Url" at bounding box center [929, 391] width 82 height 15
click at [259, 40] on span "Pause" at bounding box center [266, 41] width 29 height 15
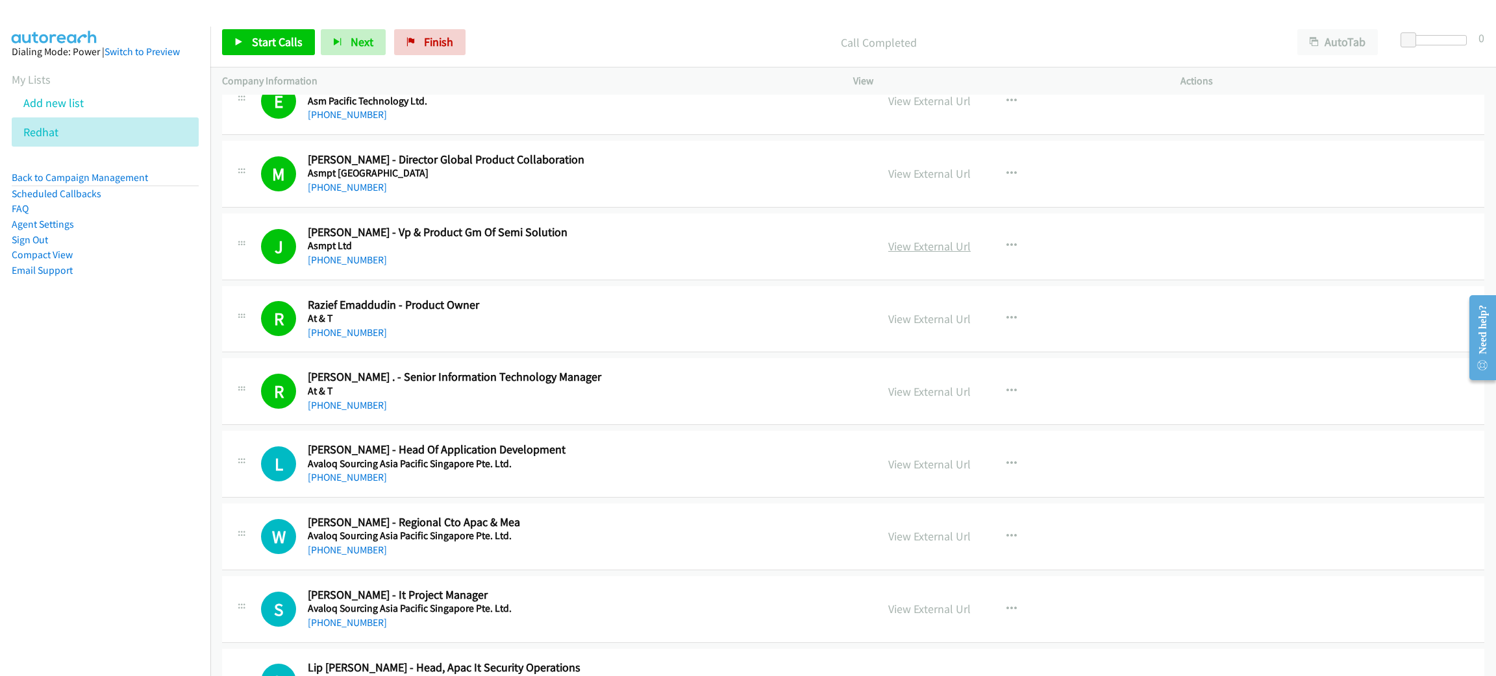
click at [926, 245] on link "View External Url" at bounding box center [929, 246] width 82 height 15
click at [255, 49] on link "Start Calls" at bounding box center [268, 42] width 93 height 26
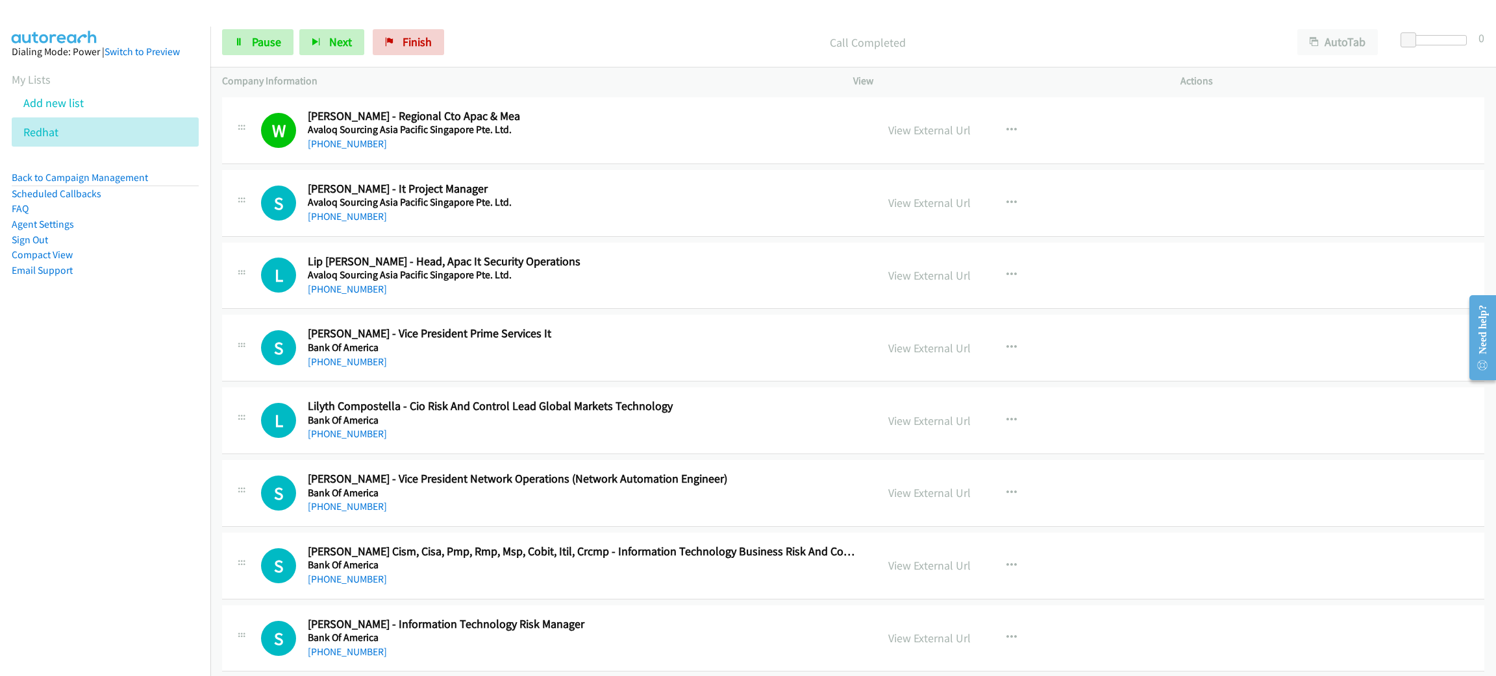
scroll to position [1461, 0]
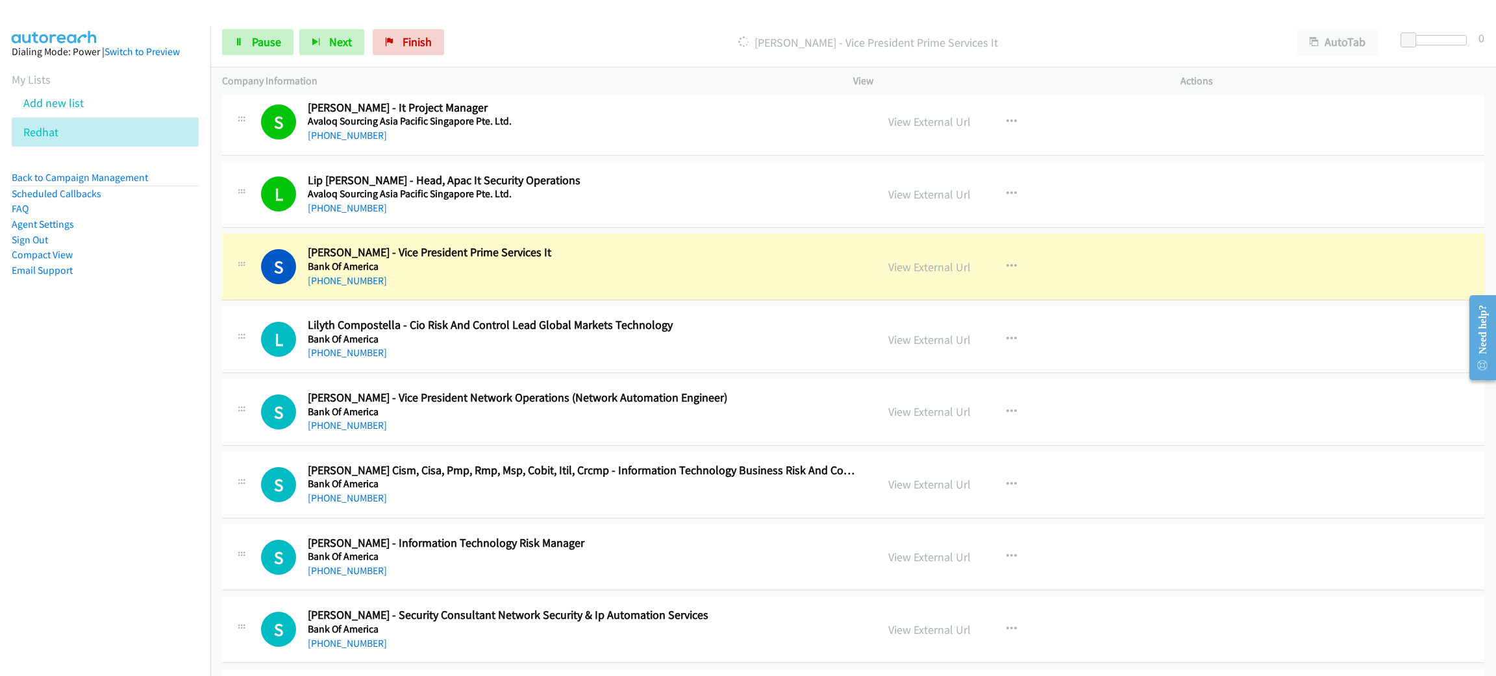
drag, startPoint x: 636, startPoint y: 270, endPoint x: 806, endPoint y: 270, distance: 169.4
click at [914, 269] on link "View External Url" at bounding box center [929, 267] width 82 height 15
click at [247, 35] on link "Pause" at bounding box center [257, 42] width 71 height 26
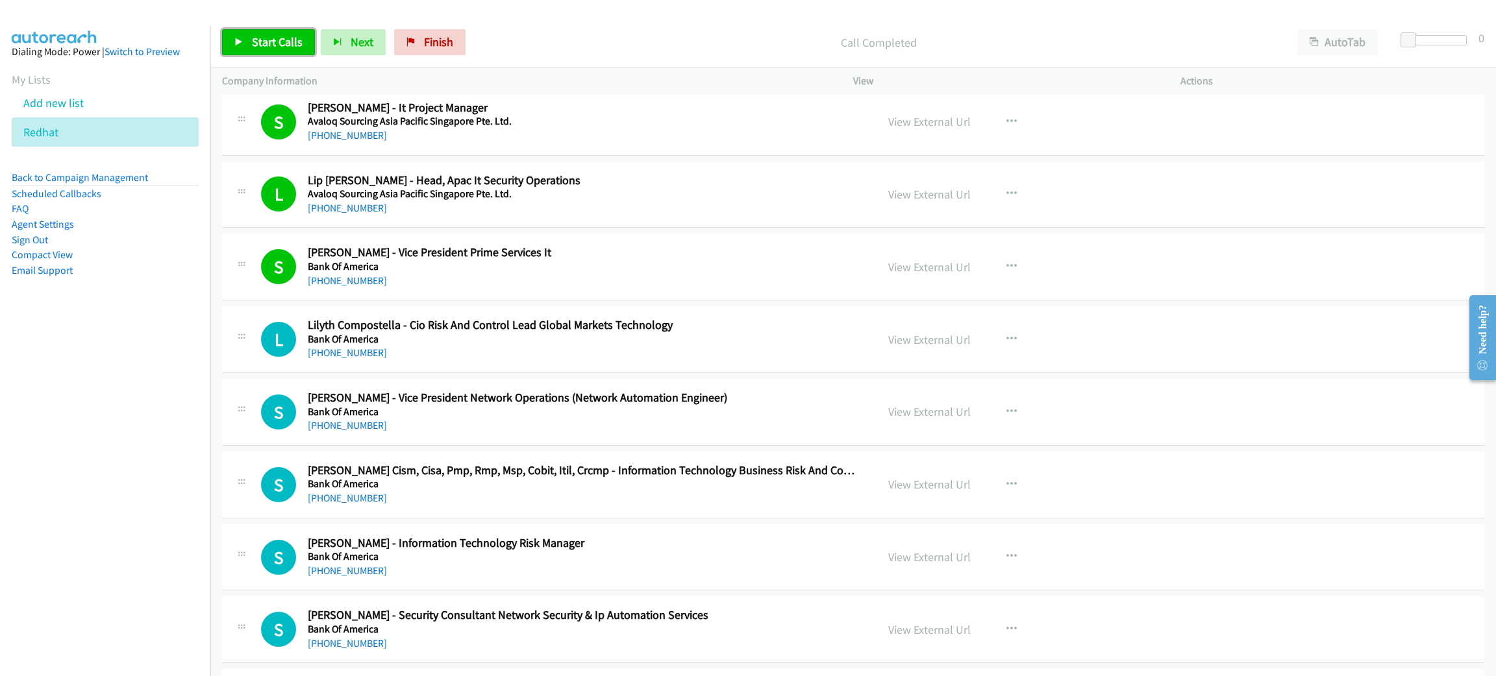
click at [278, 45] on span "Start Calls" at bounding box center [277, 41] width 51 height 15
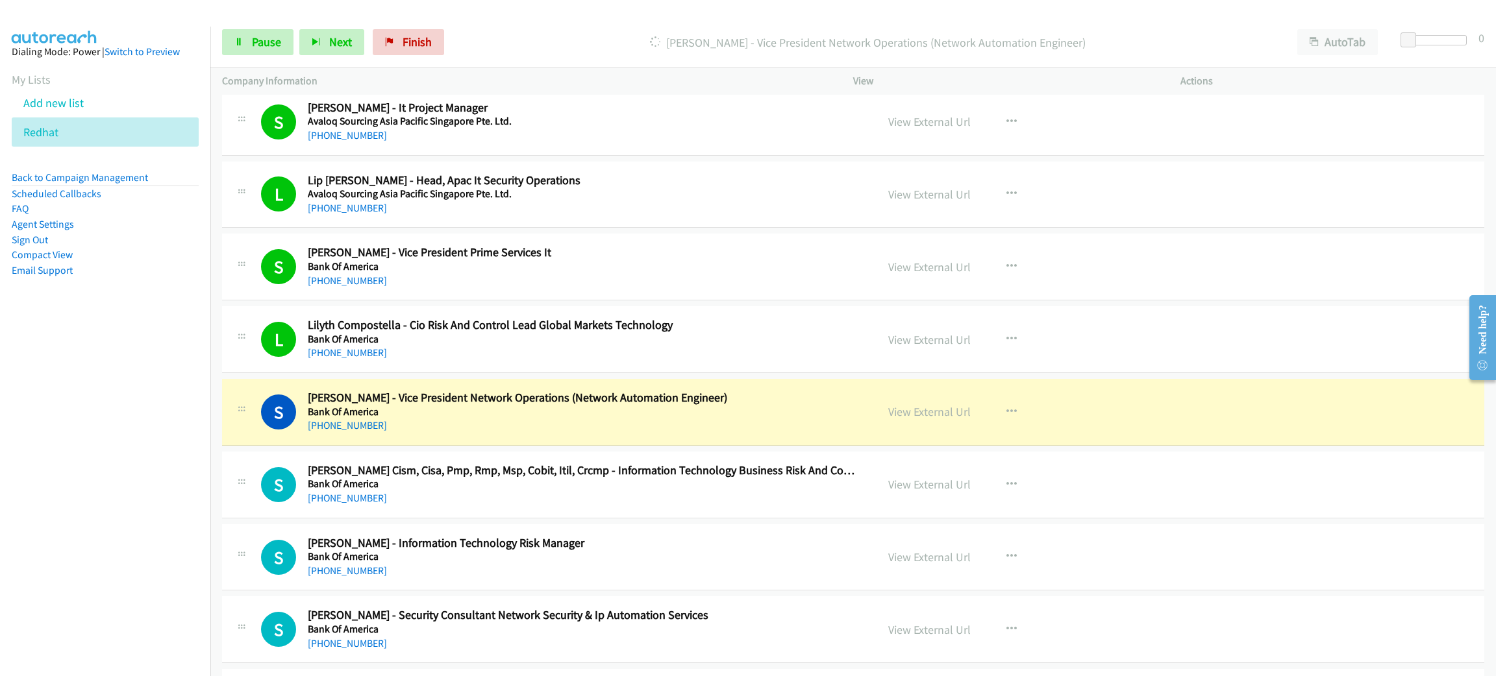
click at [608, 411] on h5 "Bank Of America" at bounding box center [583, 412] width 550 height 13
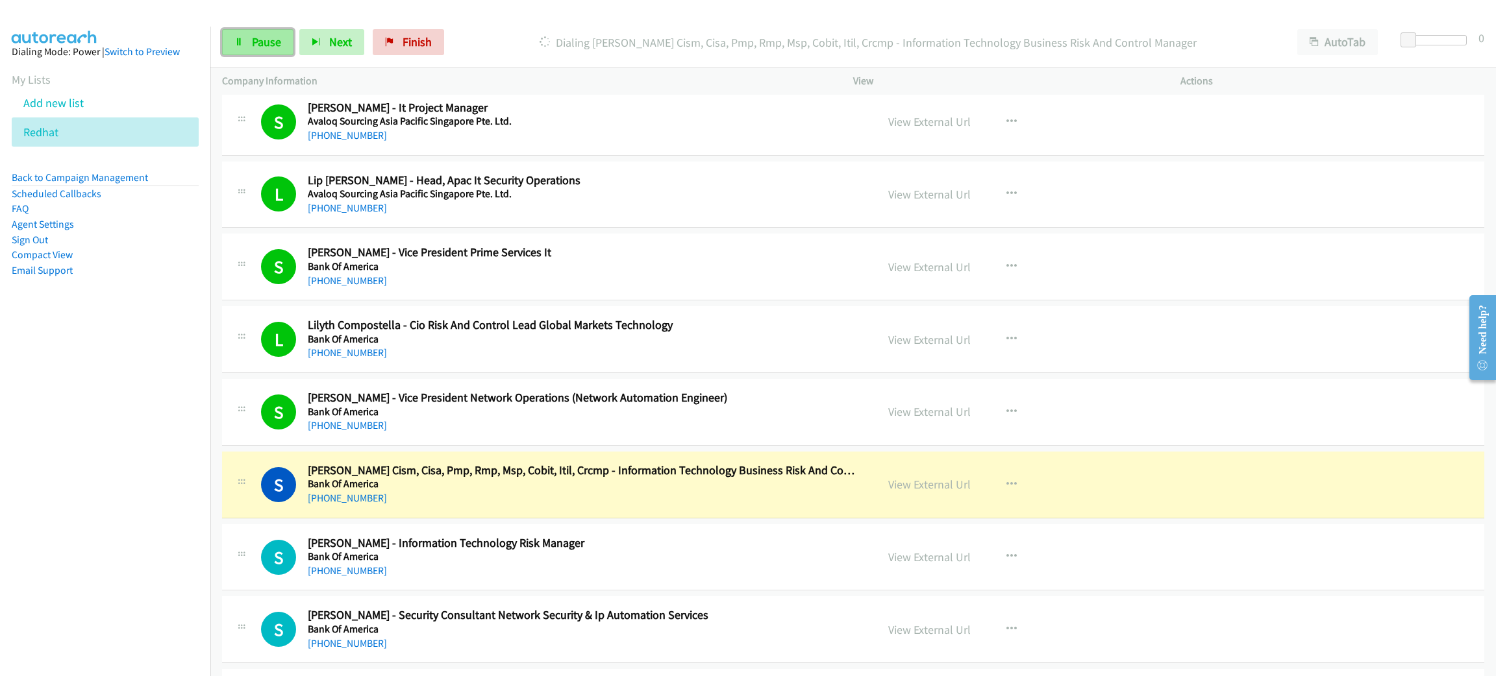
click at [260, 31] on link "Pause" at bounding box center [257, 42] width 71 height 26
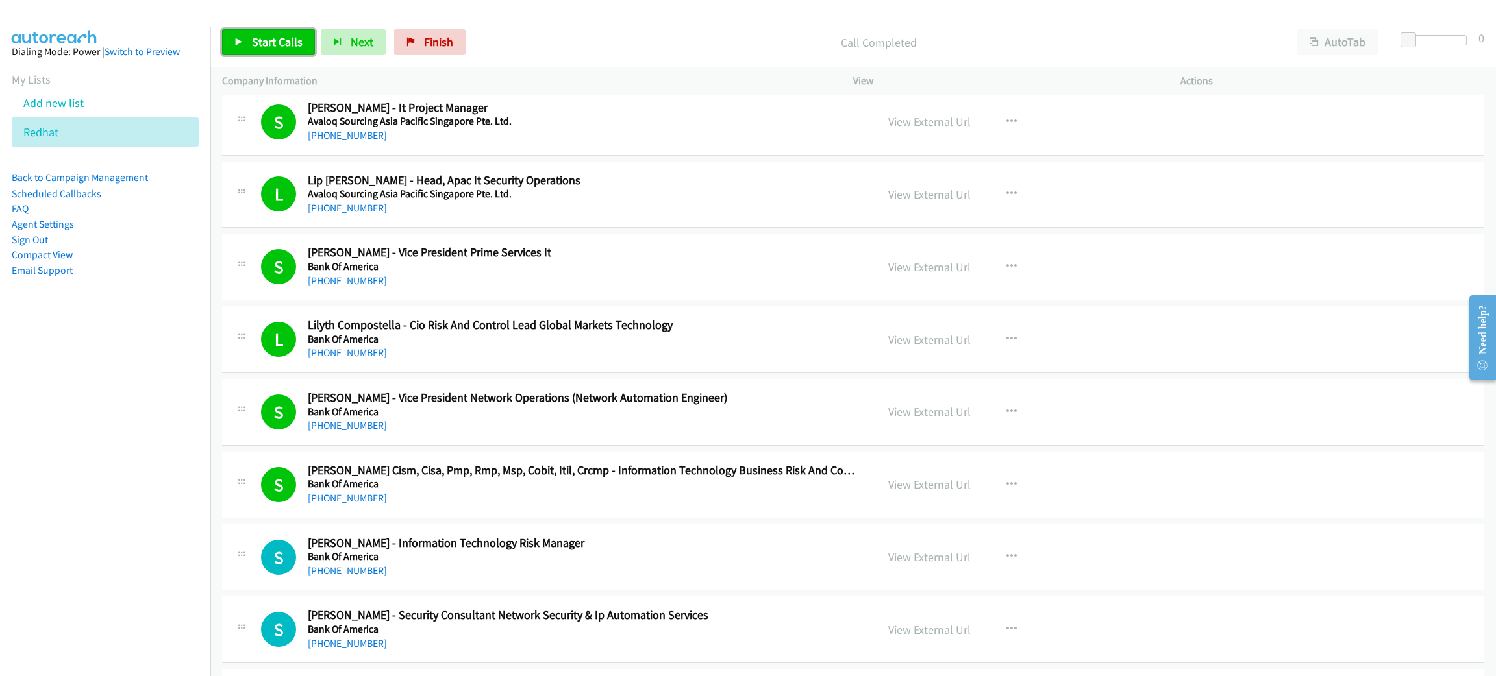
click at [287, 43] on span "Start Calls" at bounding box center [277, 41] width 51 height 15
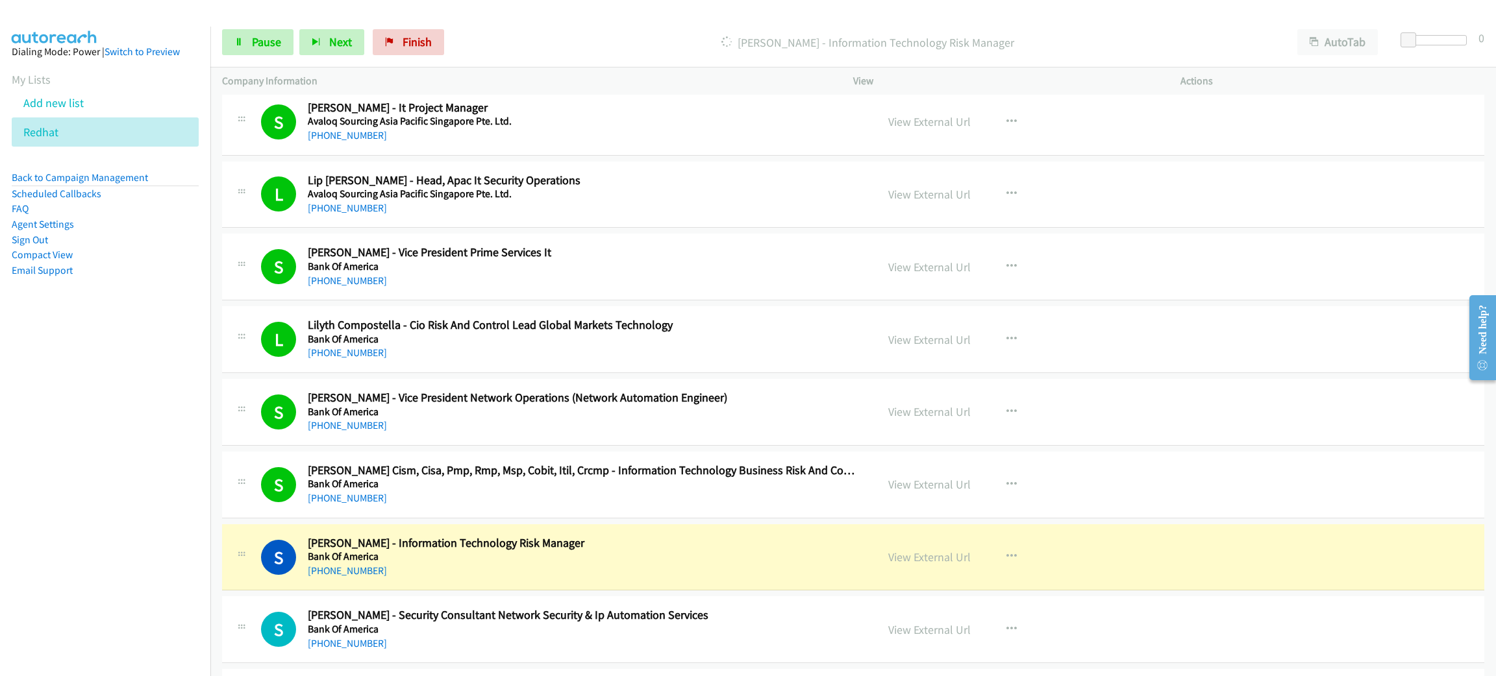
click at [540, 556] on h5 "Bank Of America" at bounding box center [583, 556] width 550 height 13
click at [922, 564] on link "View External Url" at bounding box center [929, 557] width 82 height 15
click at [255, 43] on span "Pause" at bounding box center [266, 41] width 29 height 15
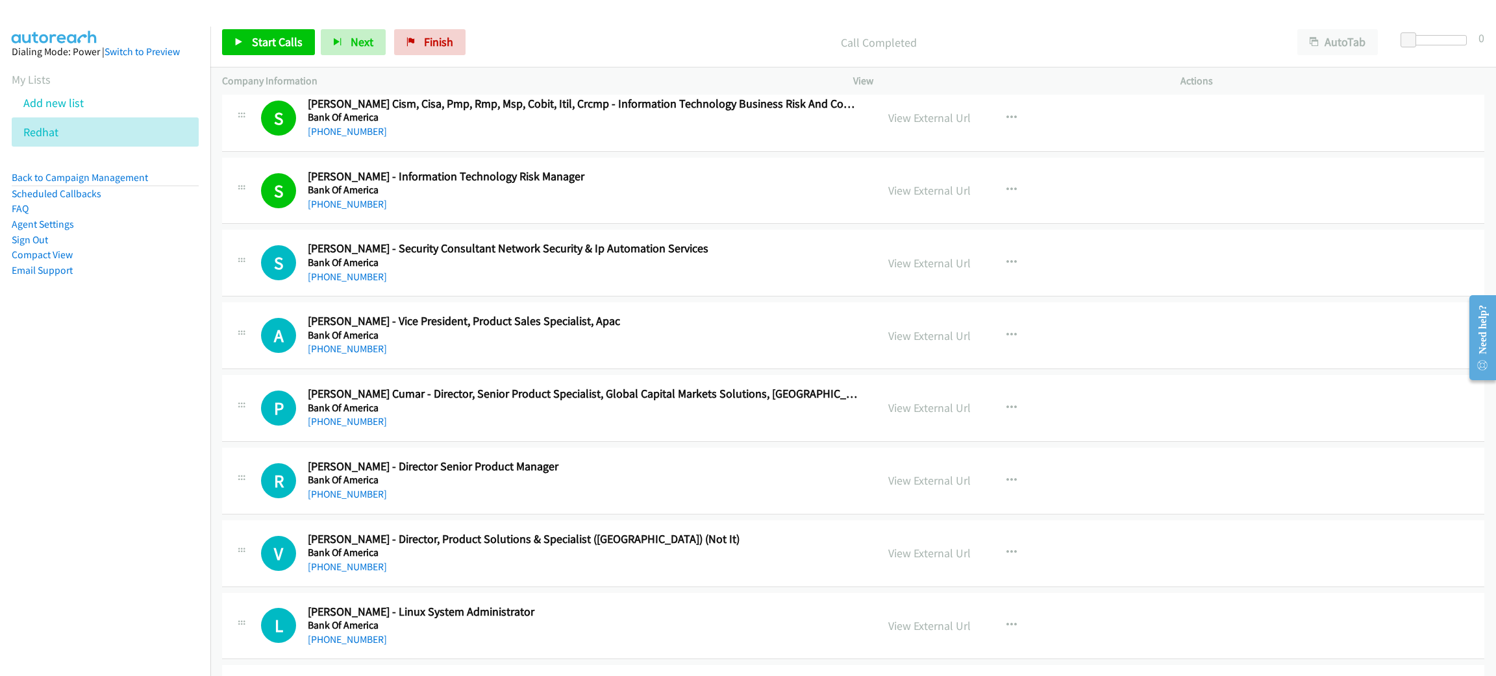
scroll to position [1849, 0]
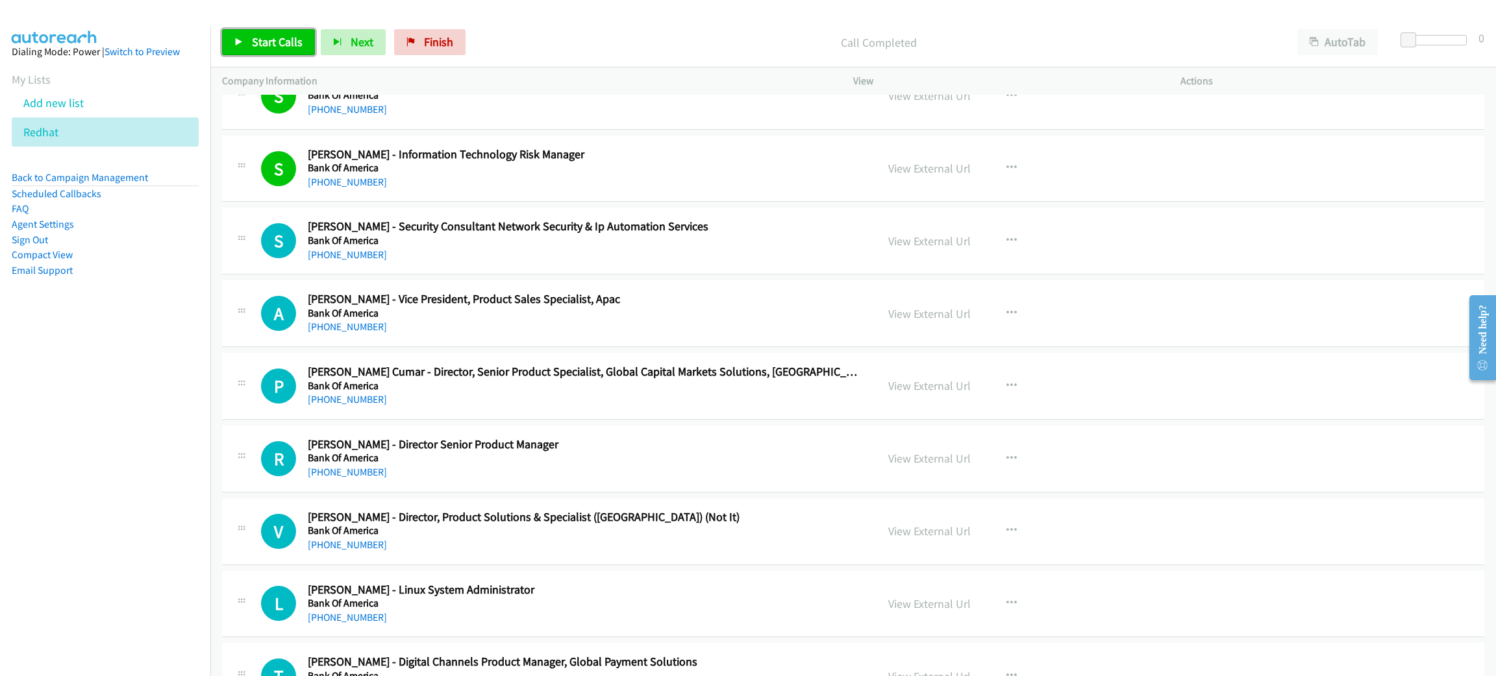
click at [287, 29] on link "Start Calls" at bounding box center [268, 42] width 93 height 26
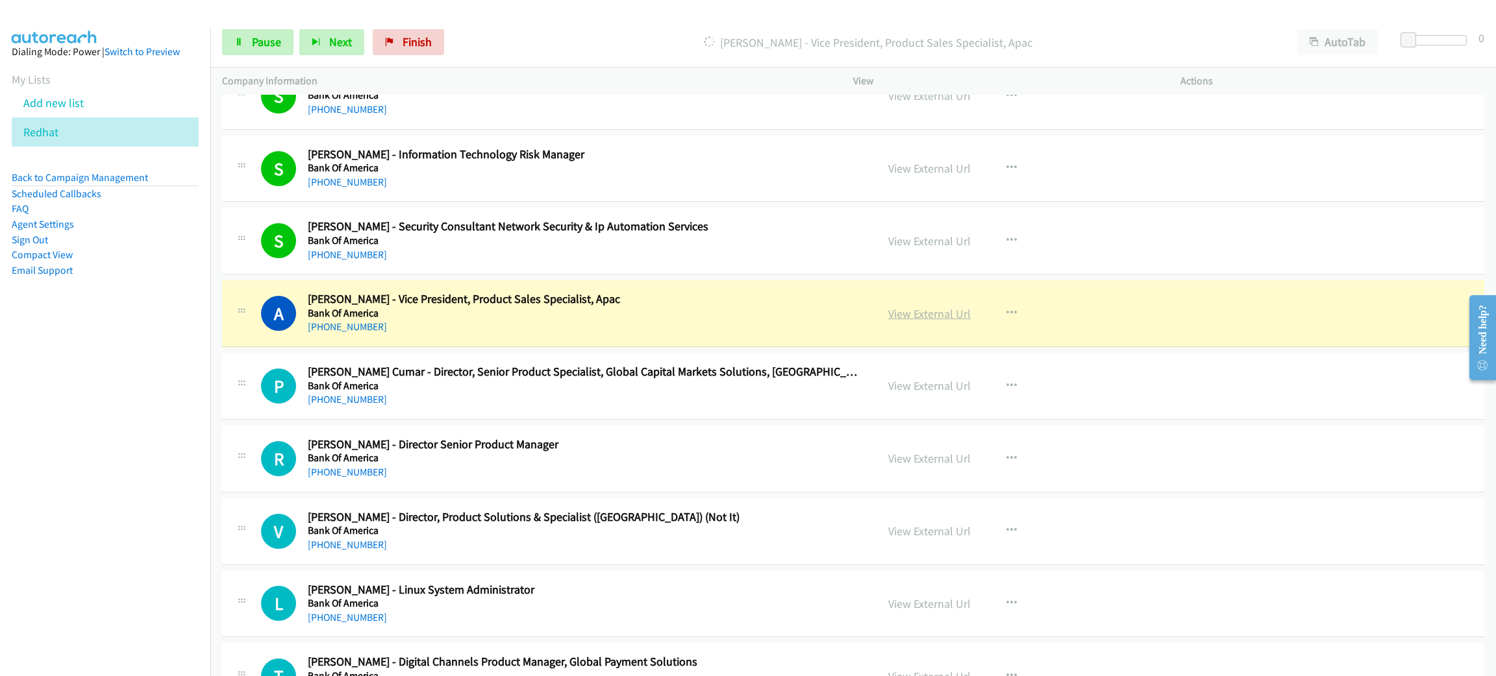
click at [947, 315] on link "View External Url" at bounding box center [929, 313] width 82 height 15
click at [273, 34] on span "Pause" at bounding box center [266, 41] width 29 height 15
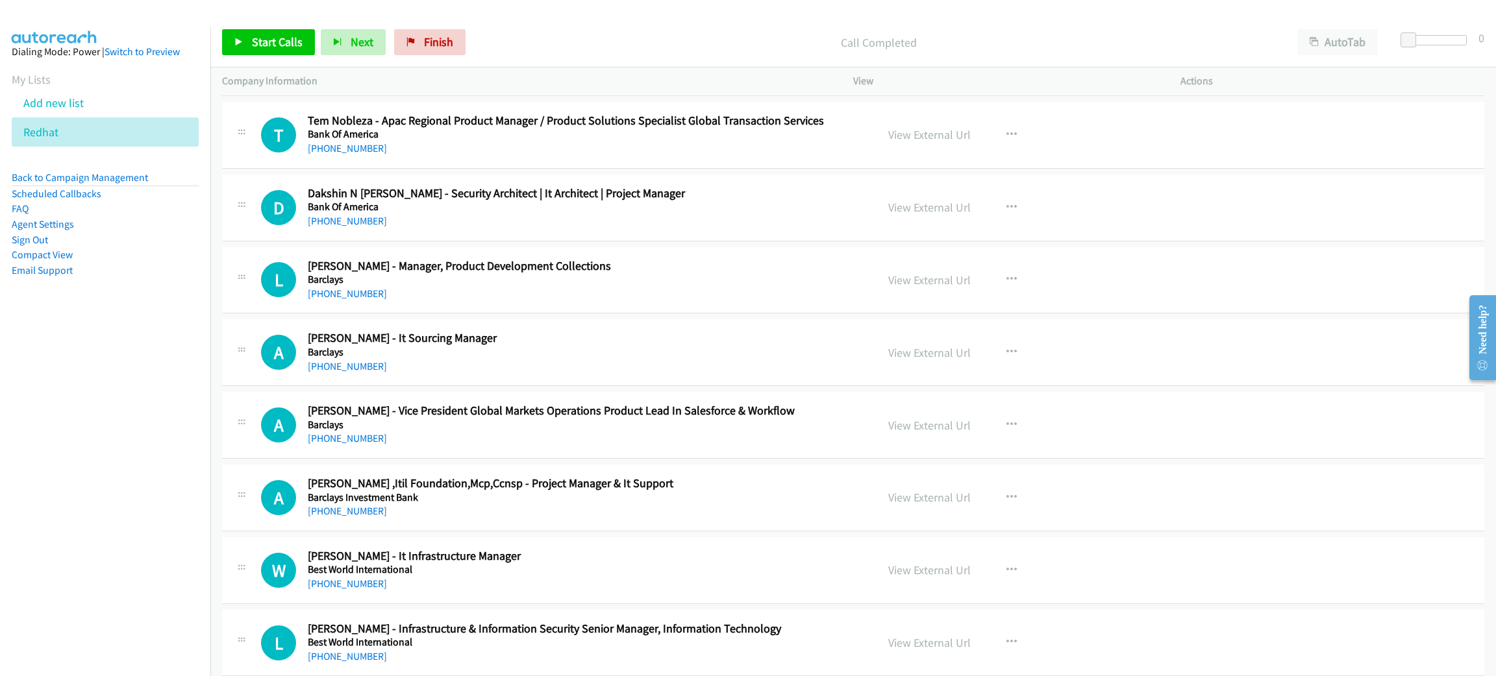
scroll to position [2531, 0]
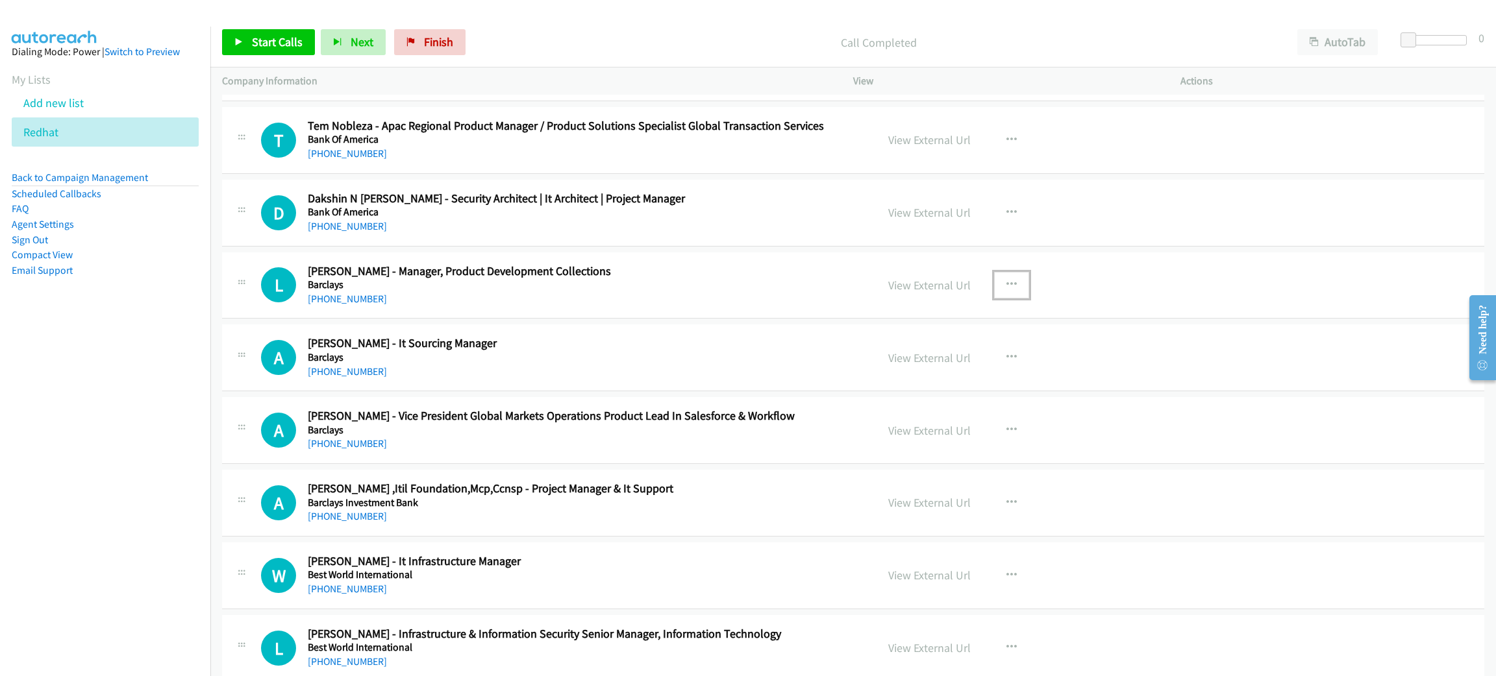
click at [994, 291] on button "button" at bounding box center [1011, 285] width 35 height 26
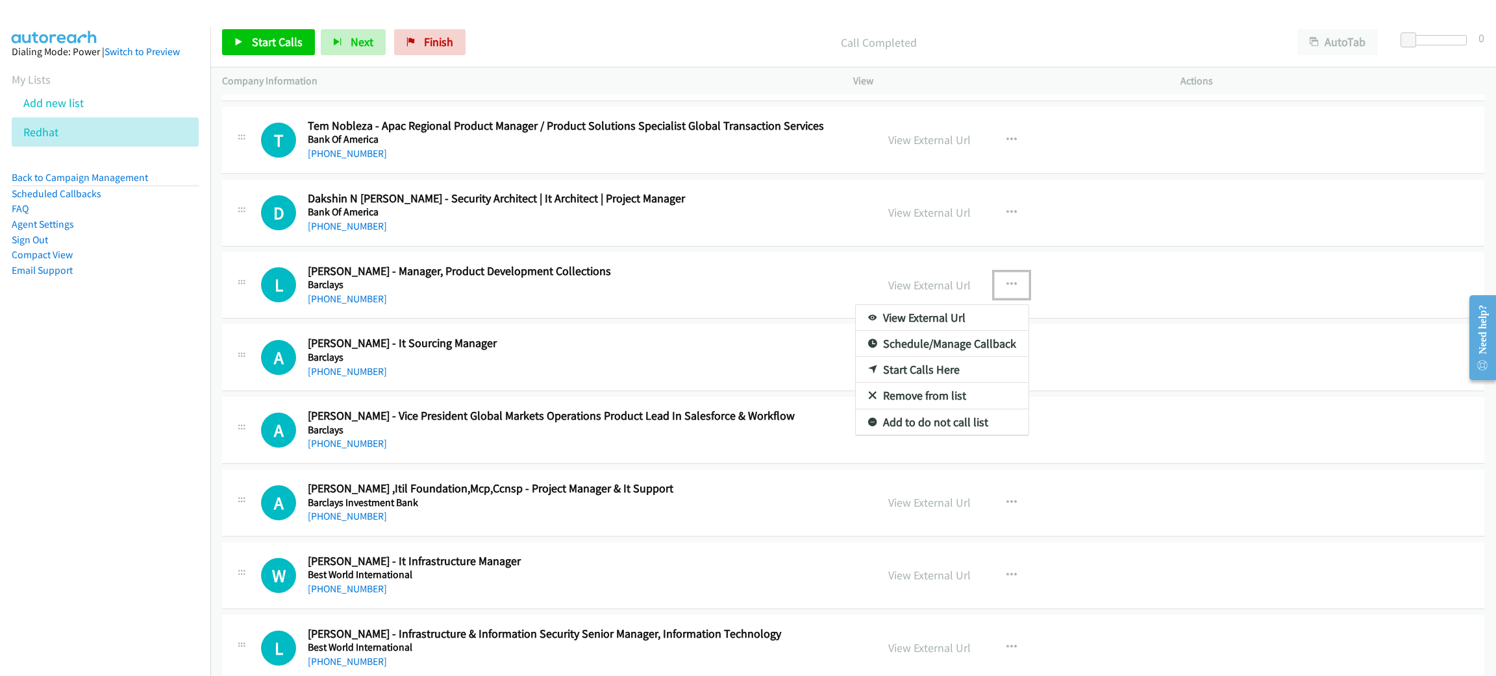
click at [963, 367] on link "Start Calls Here" at bounding box center [942, 370] width 173 height 26
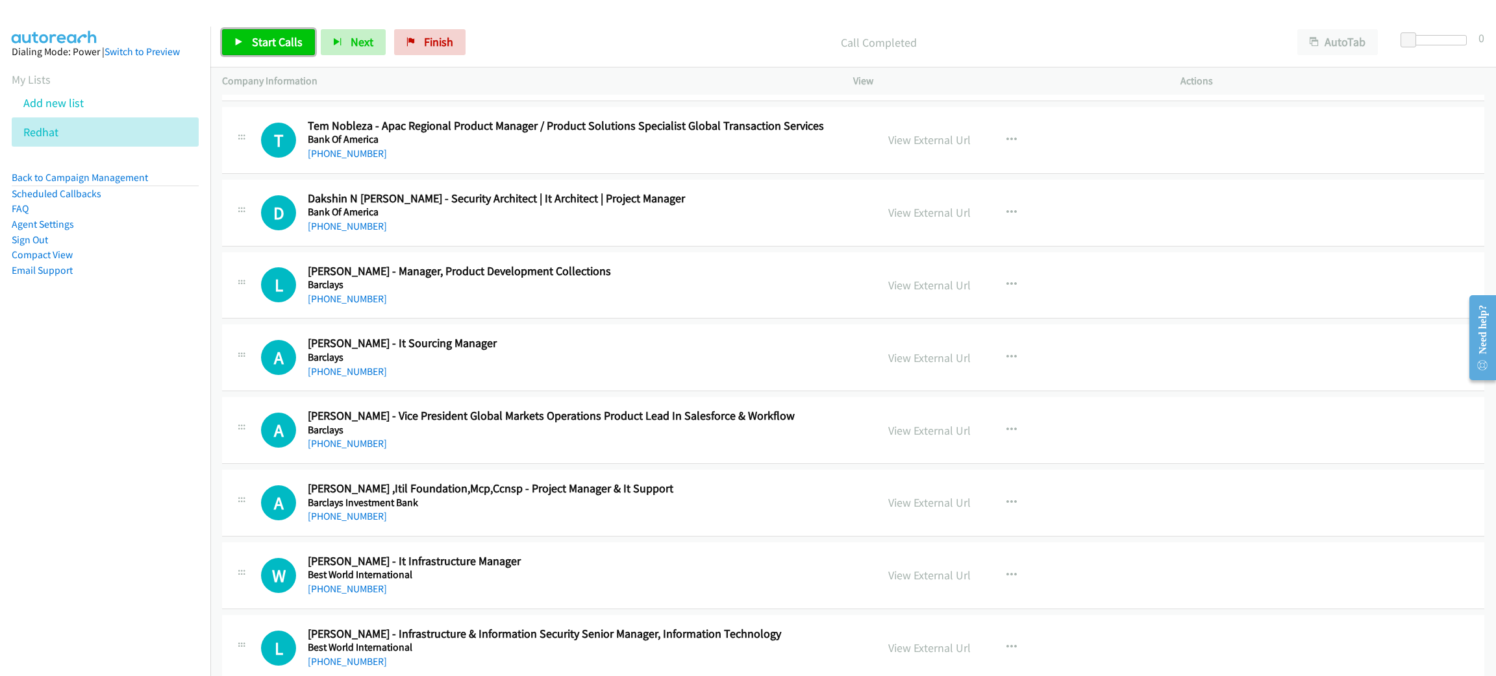
click at [283, 36] on span "Start Calls" at bounding box center [277, 41] width 51 height 15
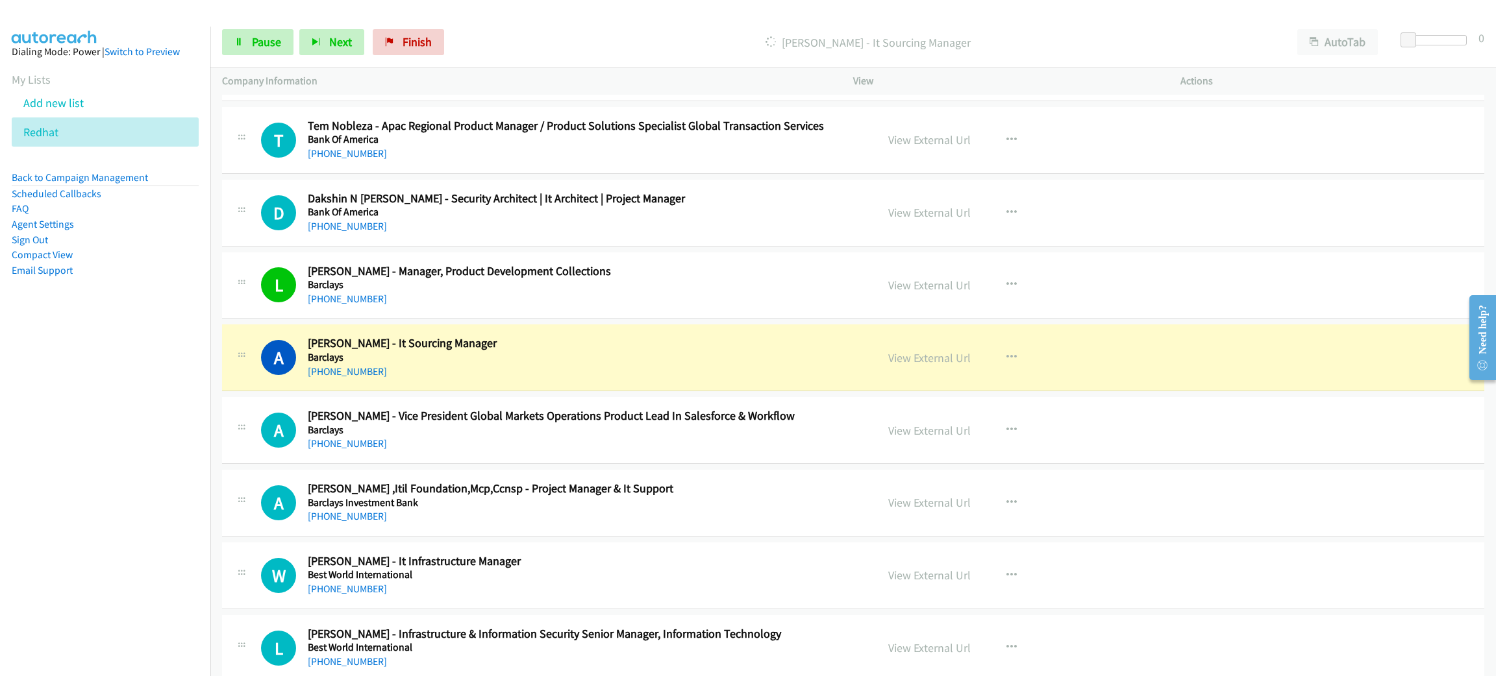
click at [251, 58] on div "Start Calls Pause Next Finish Dialing Adelina Lee - It Sourcing Manager AutoTab…" at bounding box center [852, 43] width 1285 height 50
click at [251, 49] on link "Pause" at bounding box center [257, 42] width 71 height 26
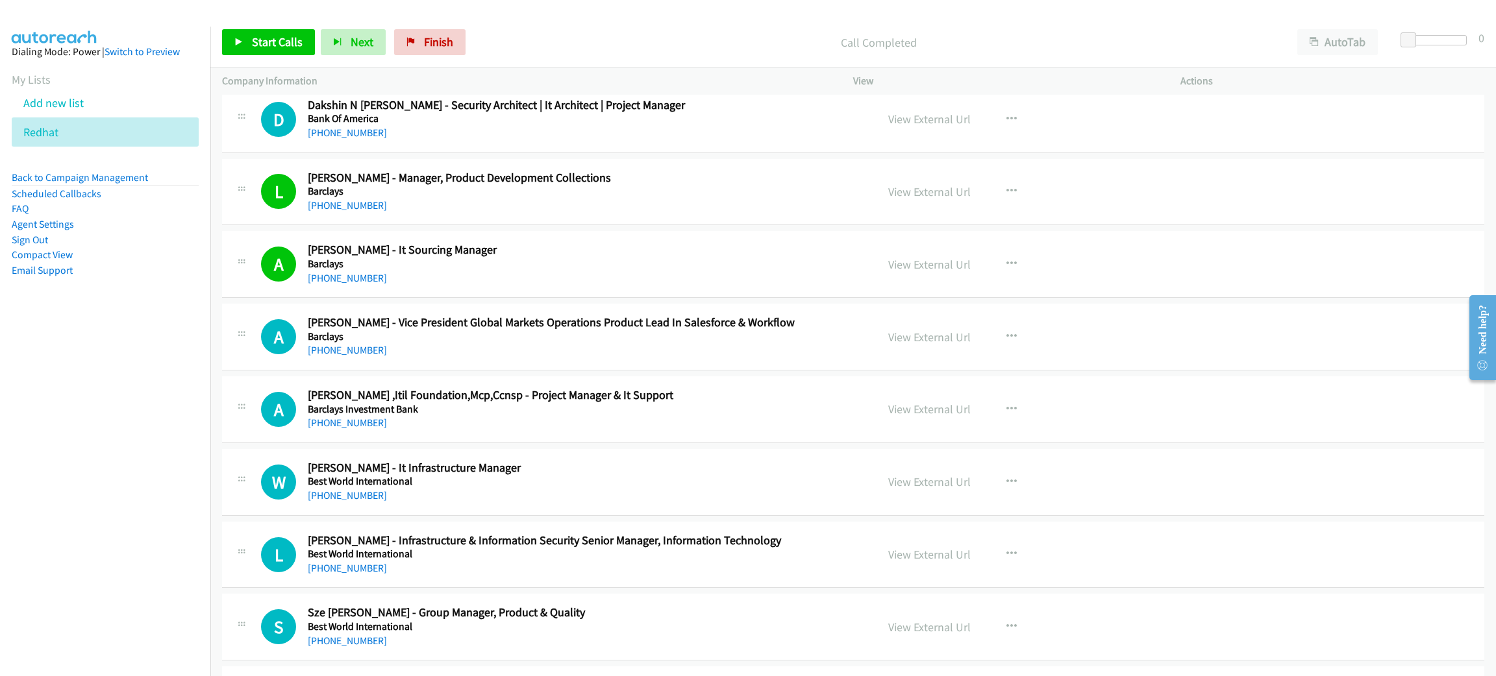
scroll to position [2628, 0]
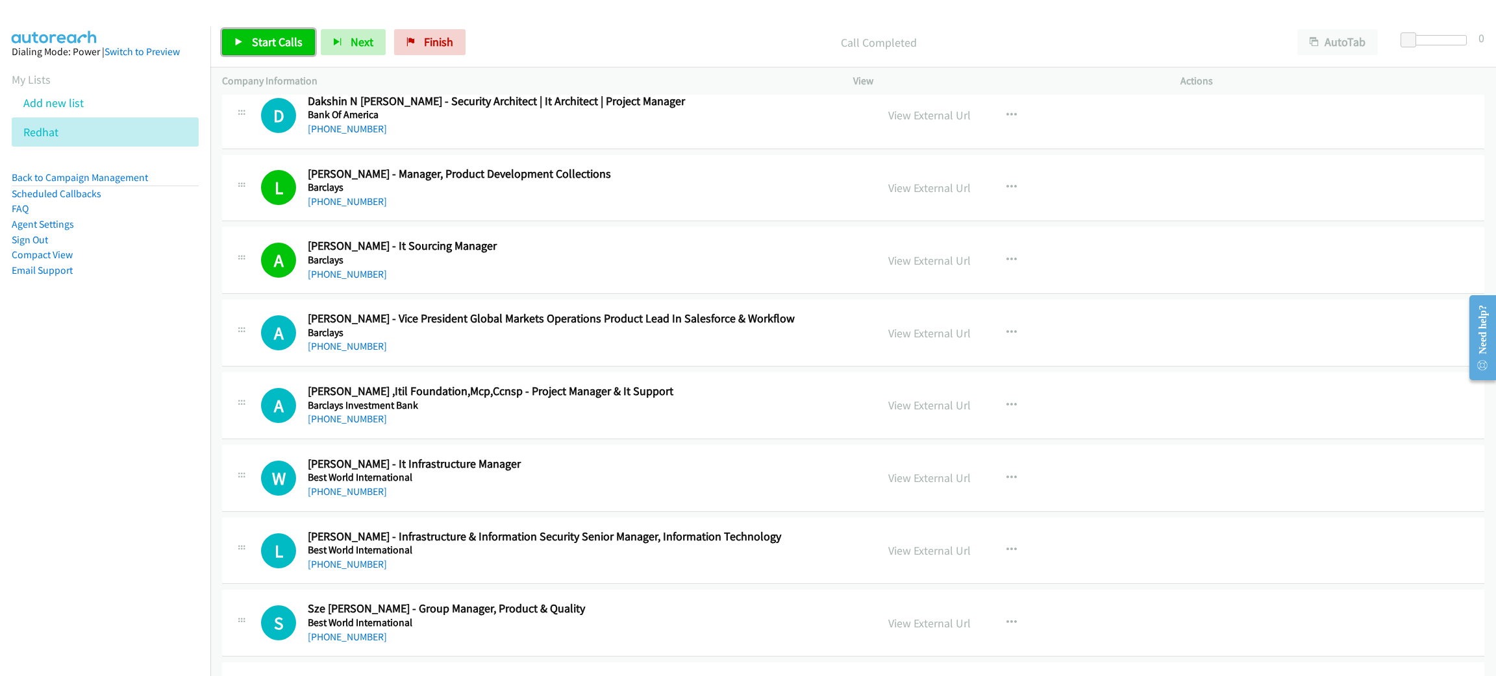
click at [249, 45] on link "Start Calls" at bounding box center [268, 42] width 93 height 26
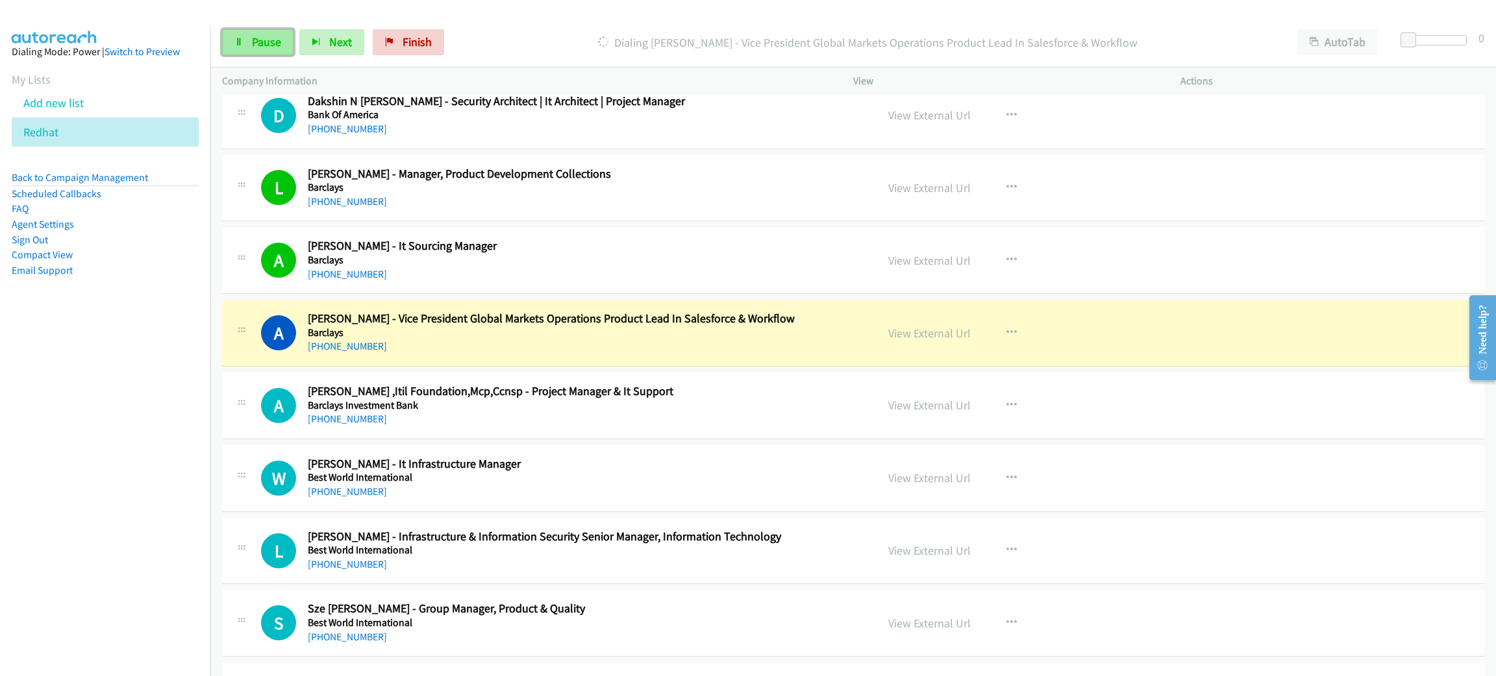
click at [282, 34] on link "Pause" at bounding box center [257, 42] width 71 height 26
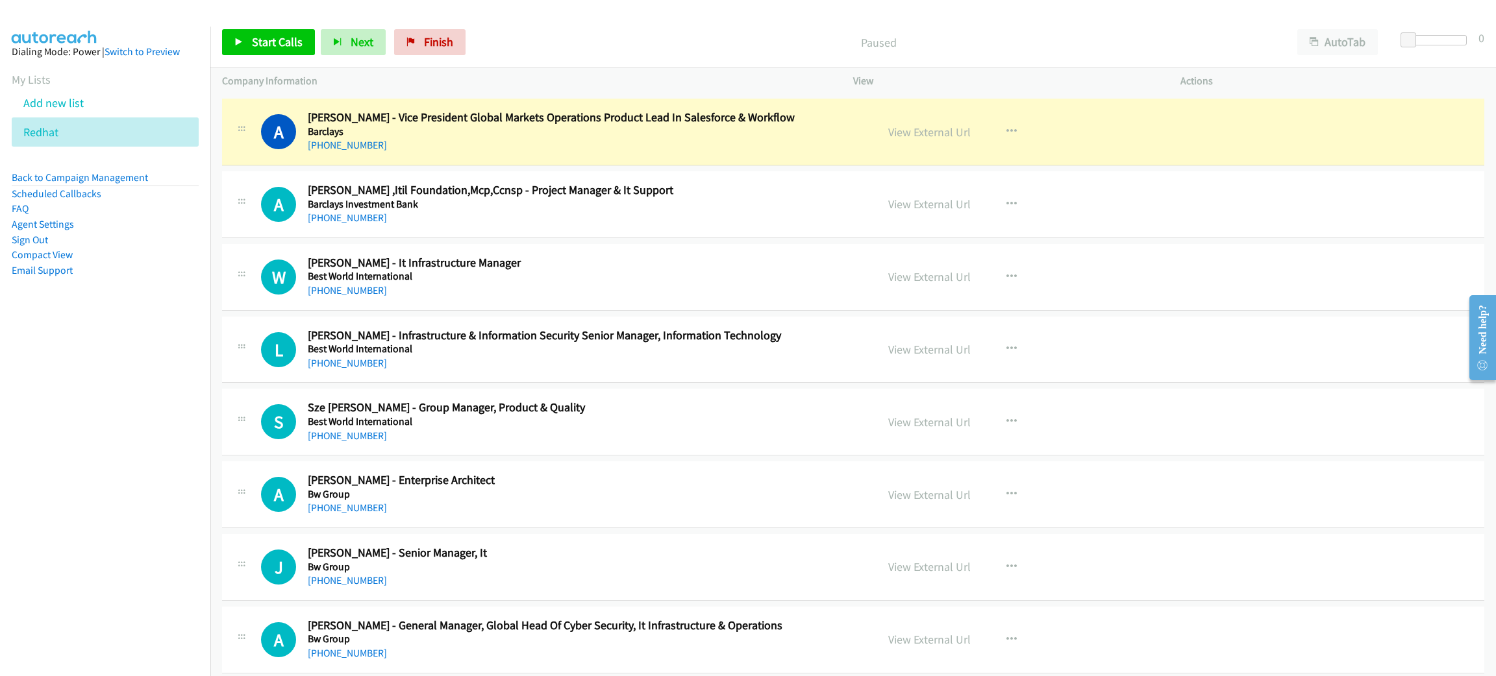
scroll to position [2824, 0]
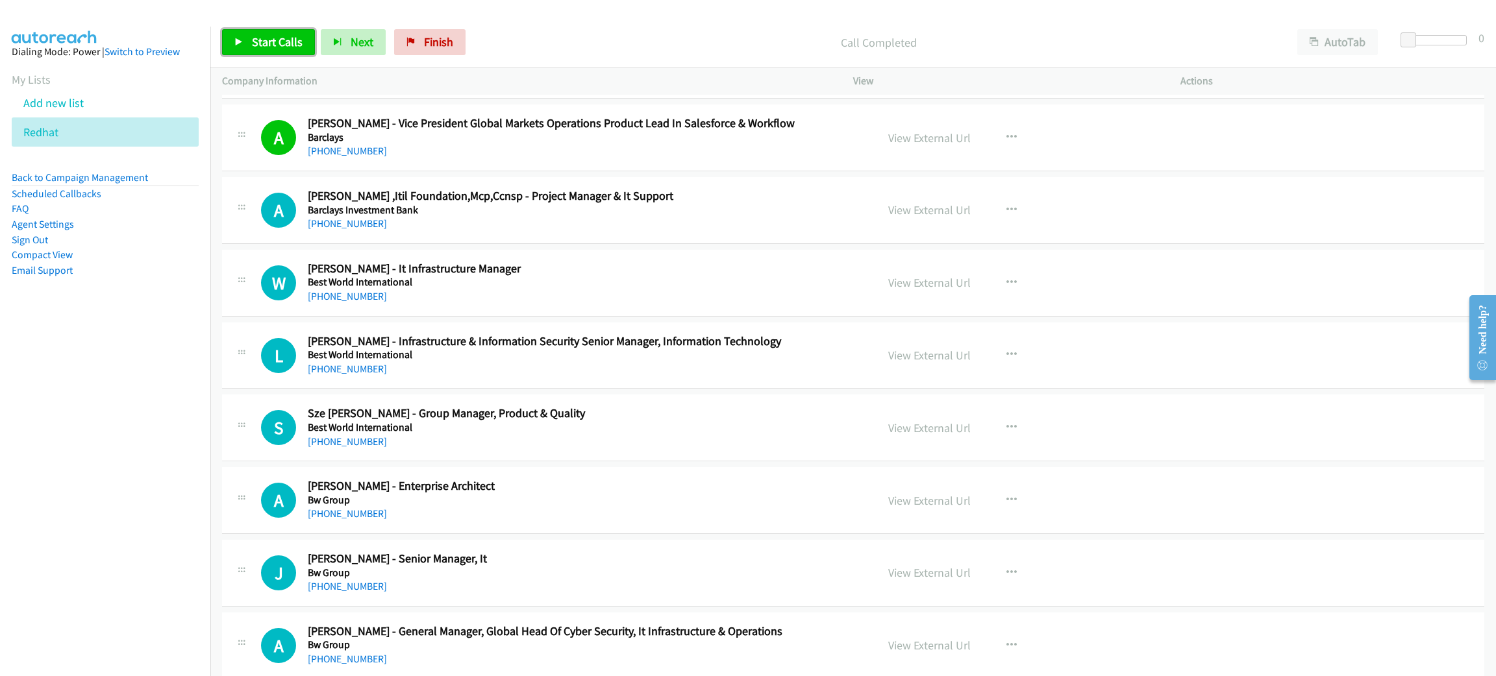
click at [281, 42] on span "Start Calls" at bounding box center [277, 41] width 51 height 15
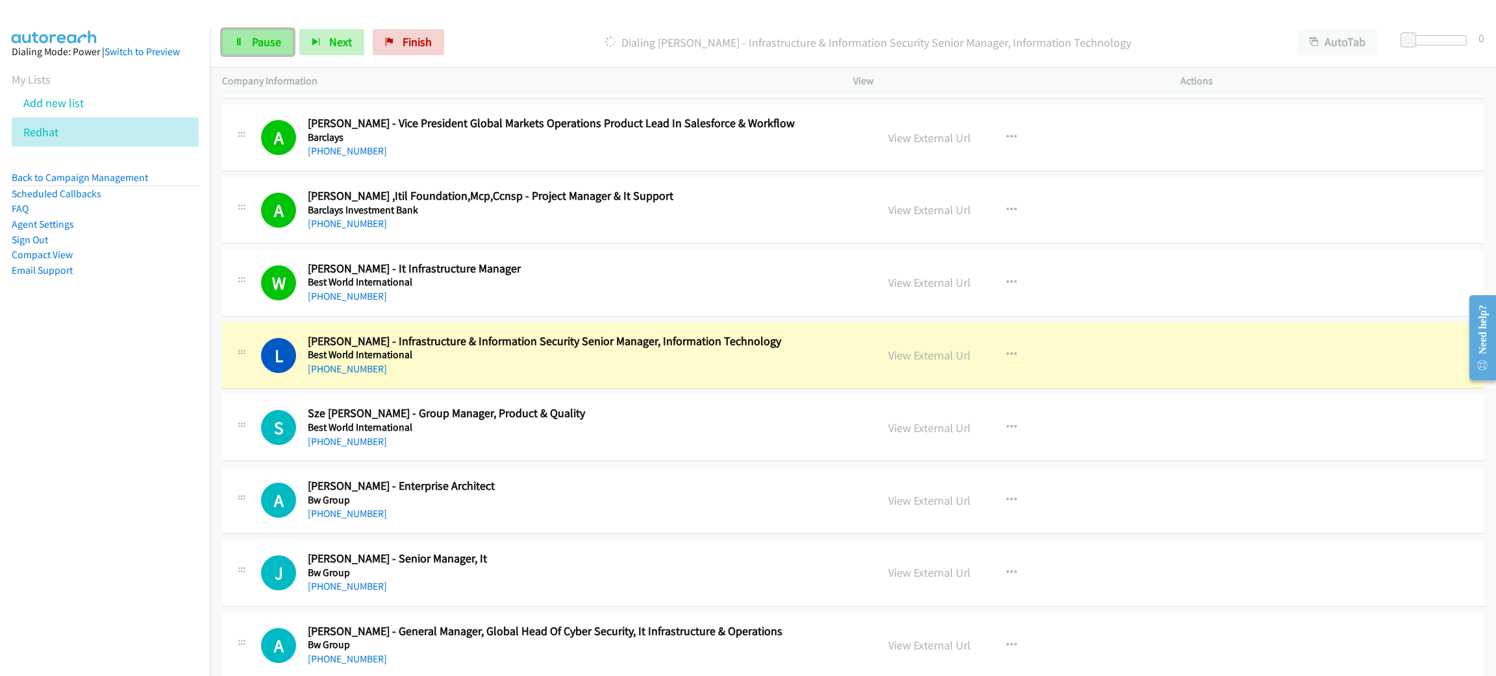
click at [258, 49] on span "Pause" at bounding box center [266, 41] width 29 height 15
click at [594, 375] on div "+65 9236 4883" at bounding box center [583, 370] width 550 height 16
click at [941, 362] on link "View External Url" at bounding box center [929, 355] width 82 height 15
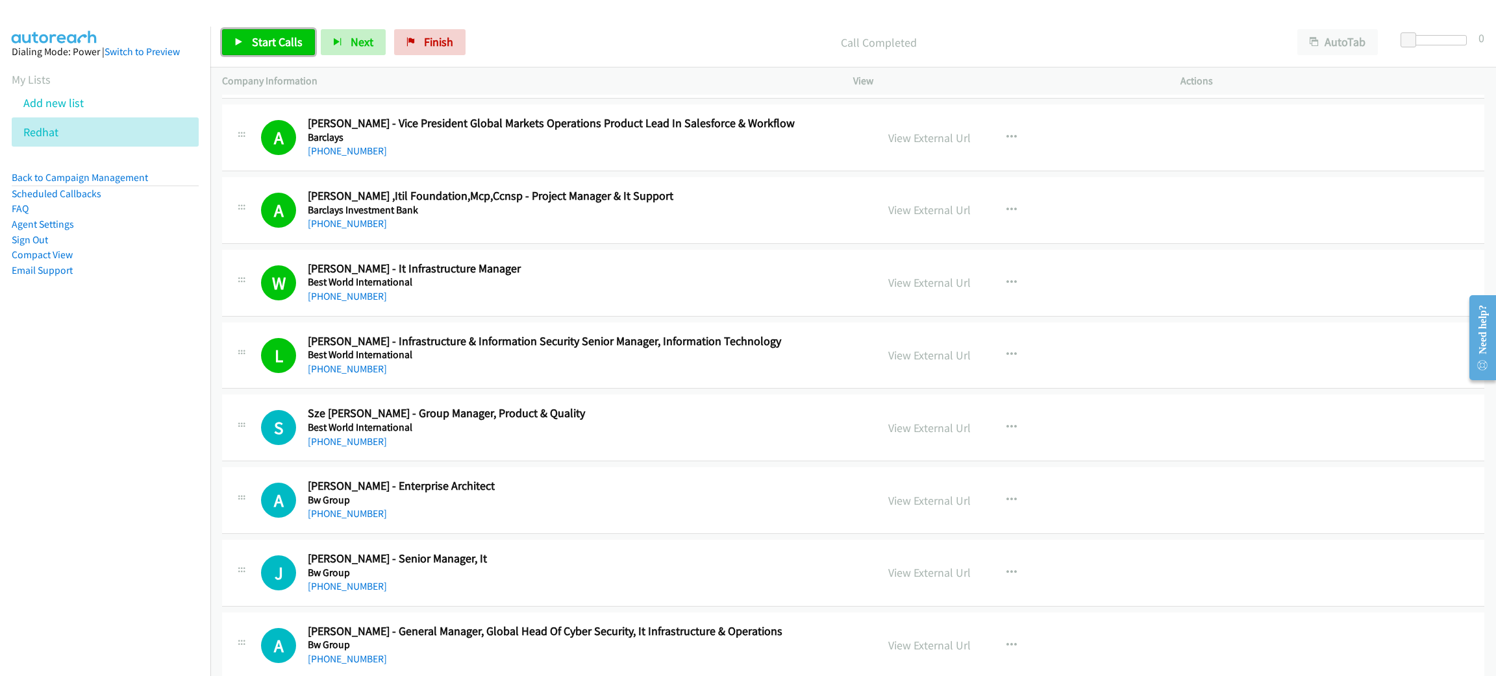
click at [276, 50] on link "Start Calls" at bounding box center [268, 42] width 93 height 26
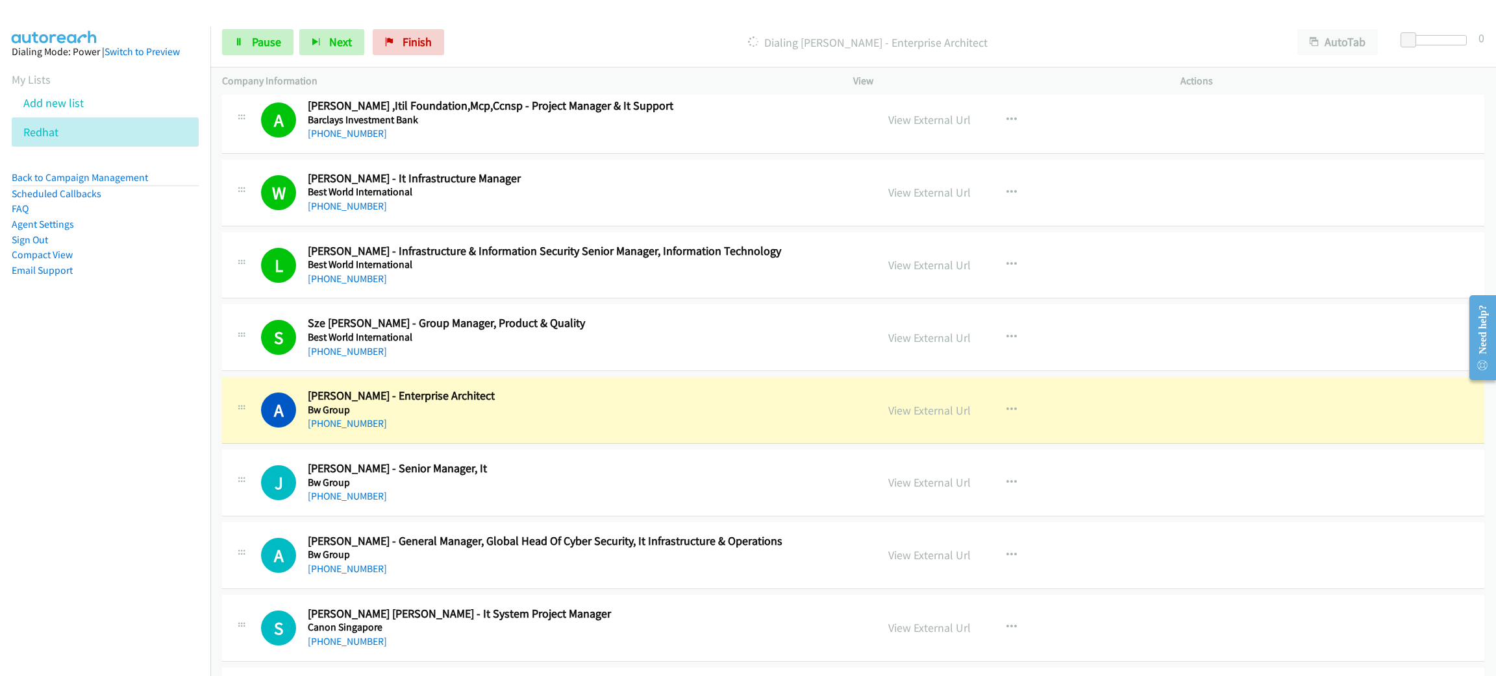
scroll to position [2921, 0]
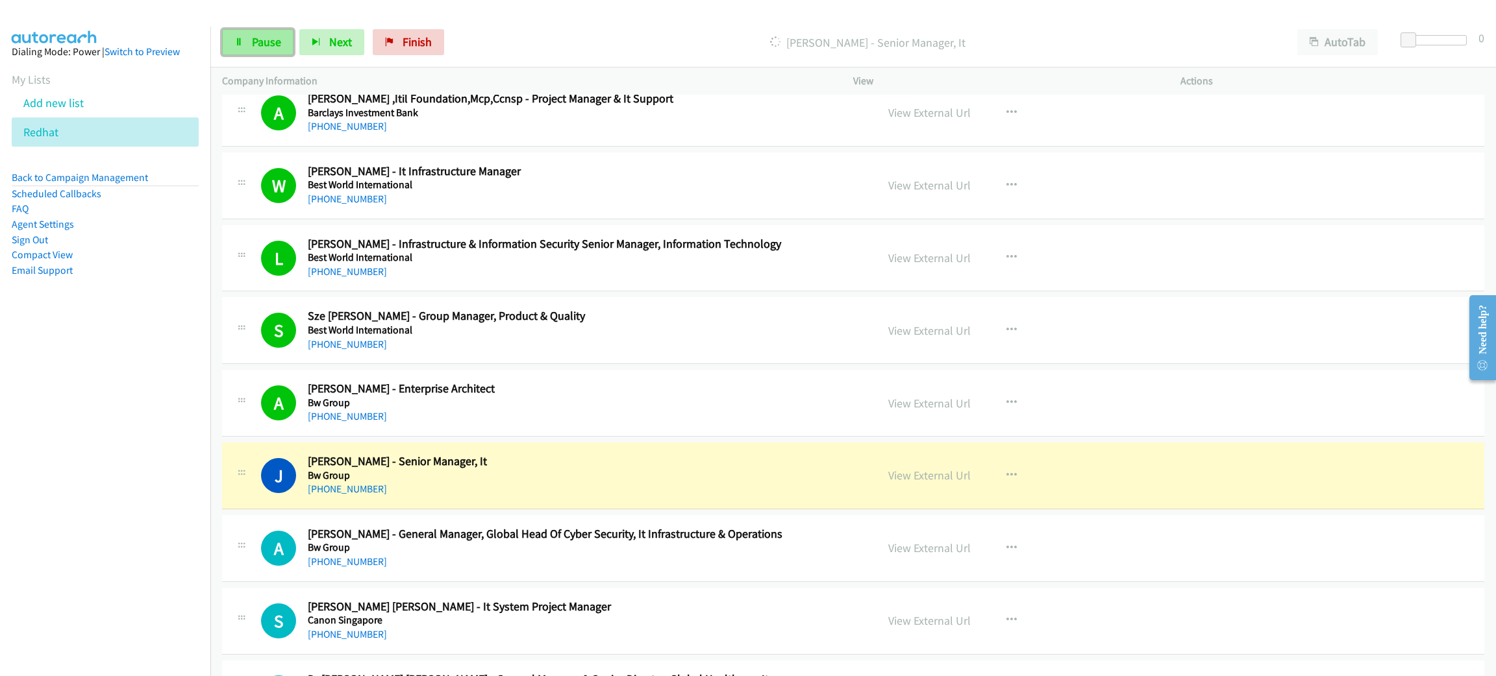
click at [272, 34] on span "Pause" at bounding box center [266, 41] width 29 height 15
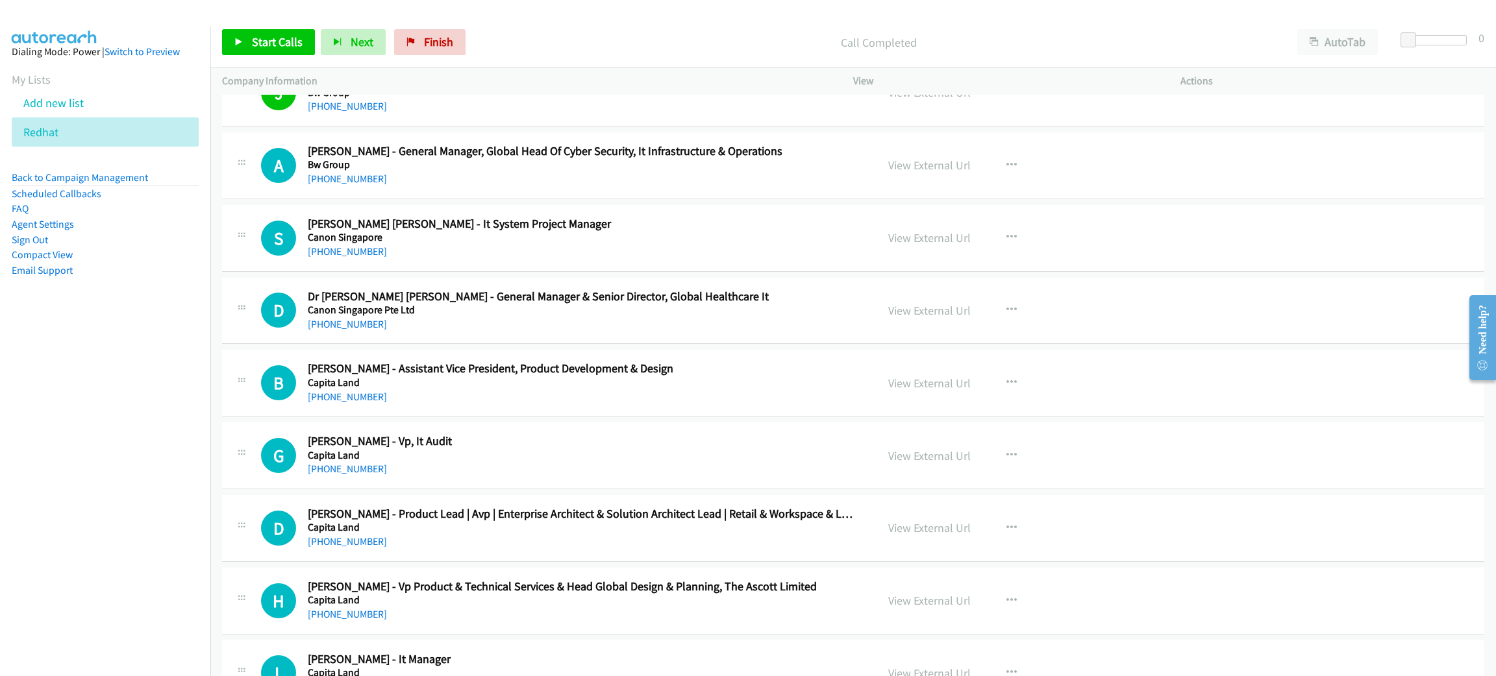
scroll to position [3311, 0]
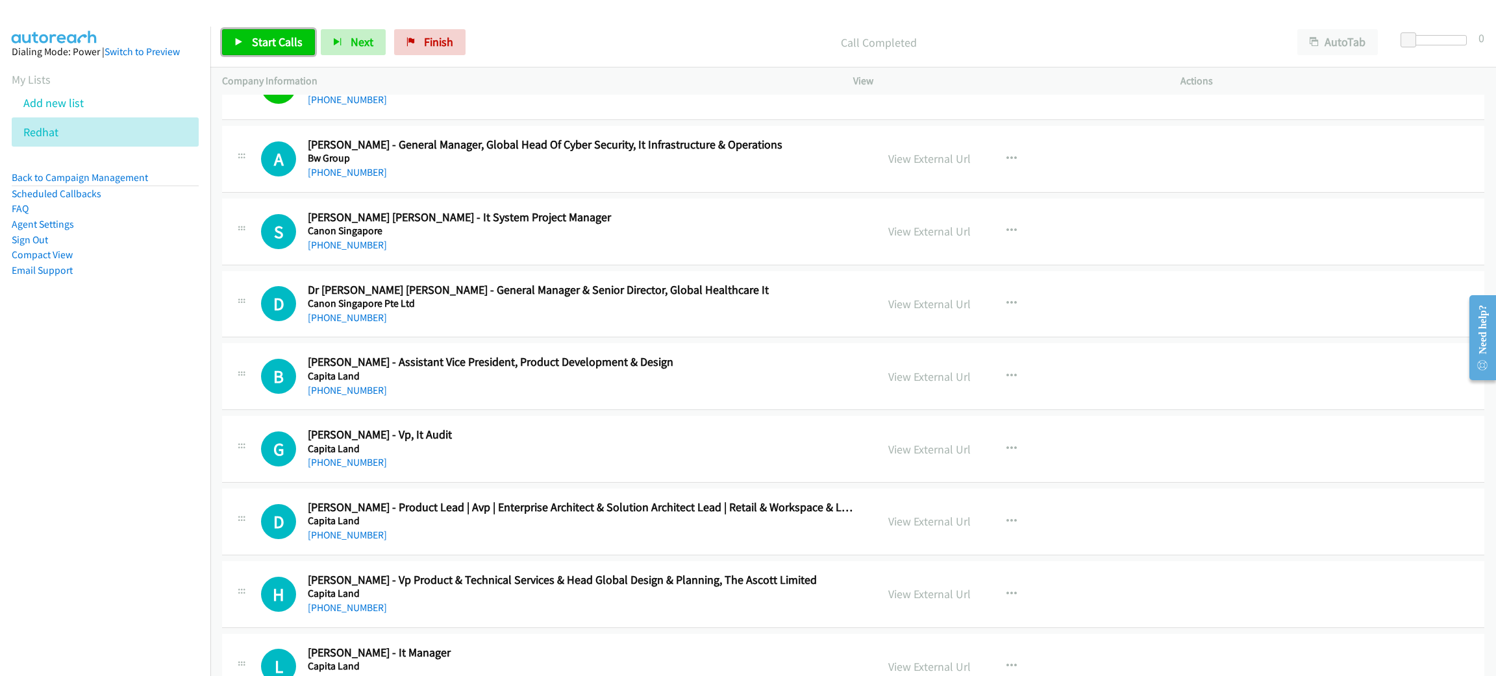
click at [280, 41] on span "Start Calls" at bounding box center [277, 41] width 51 height 15
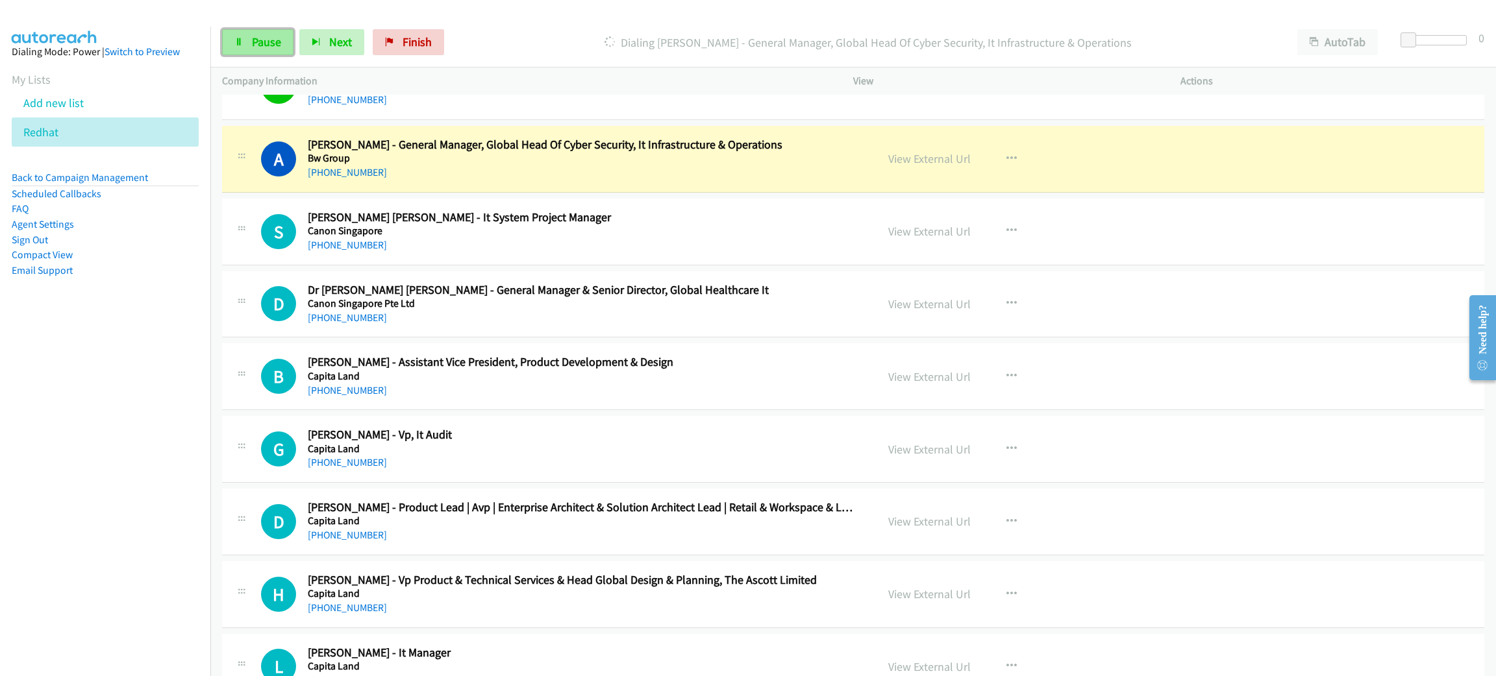
click at [255, 42] on span "Pause" at bounding box center [266, 41] width 29 height 15
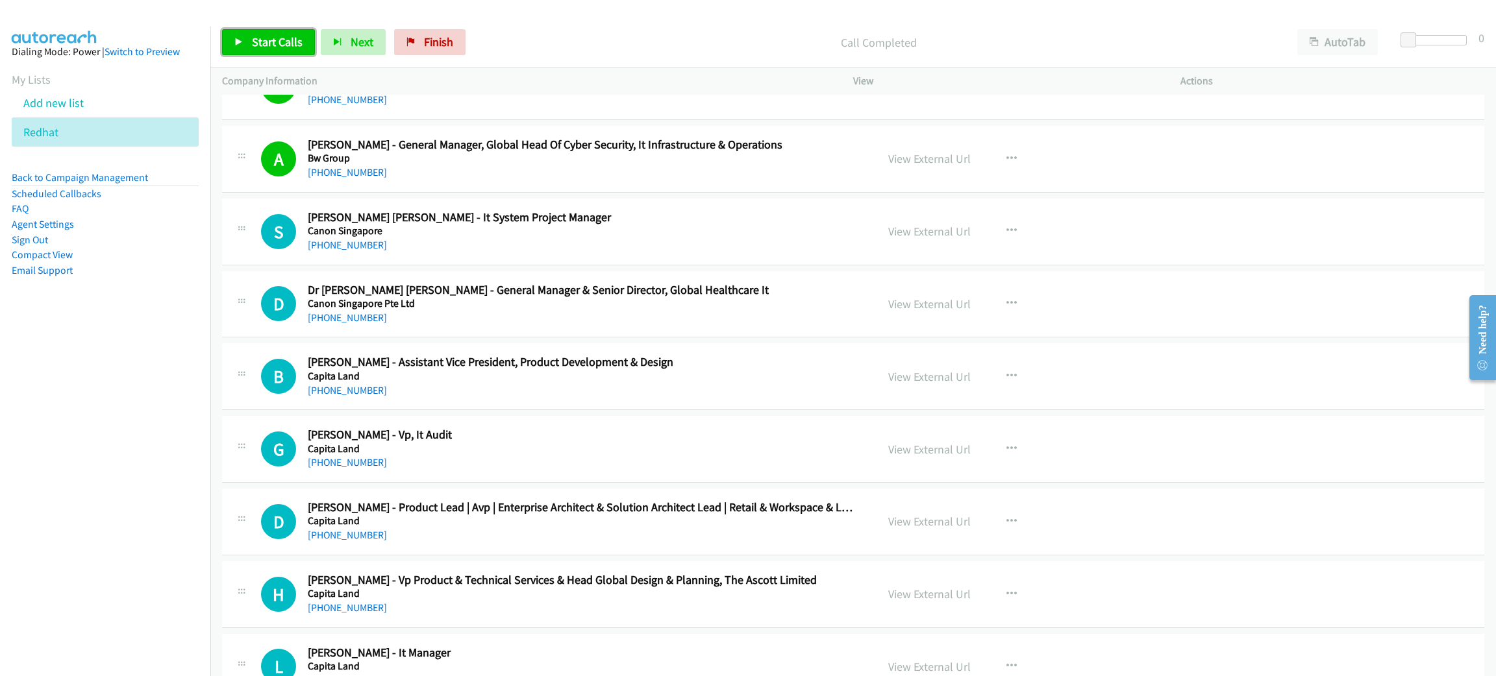
click at [267, 33] on link "Start Calls" at bounding box center [268, 42] width 93 height 26
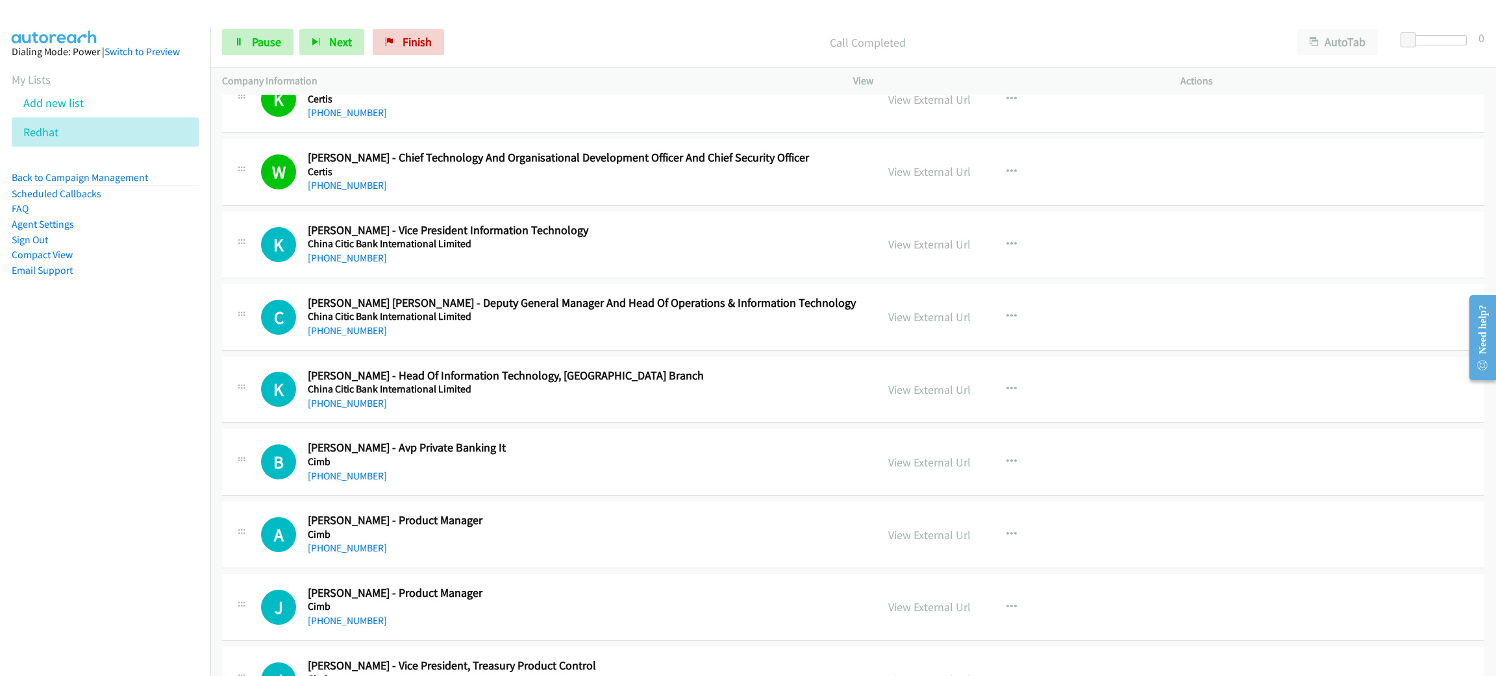
scroll to position [4381, 0]
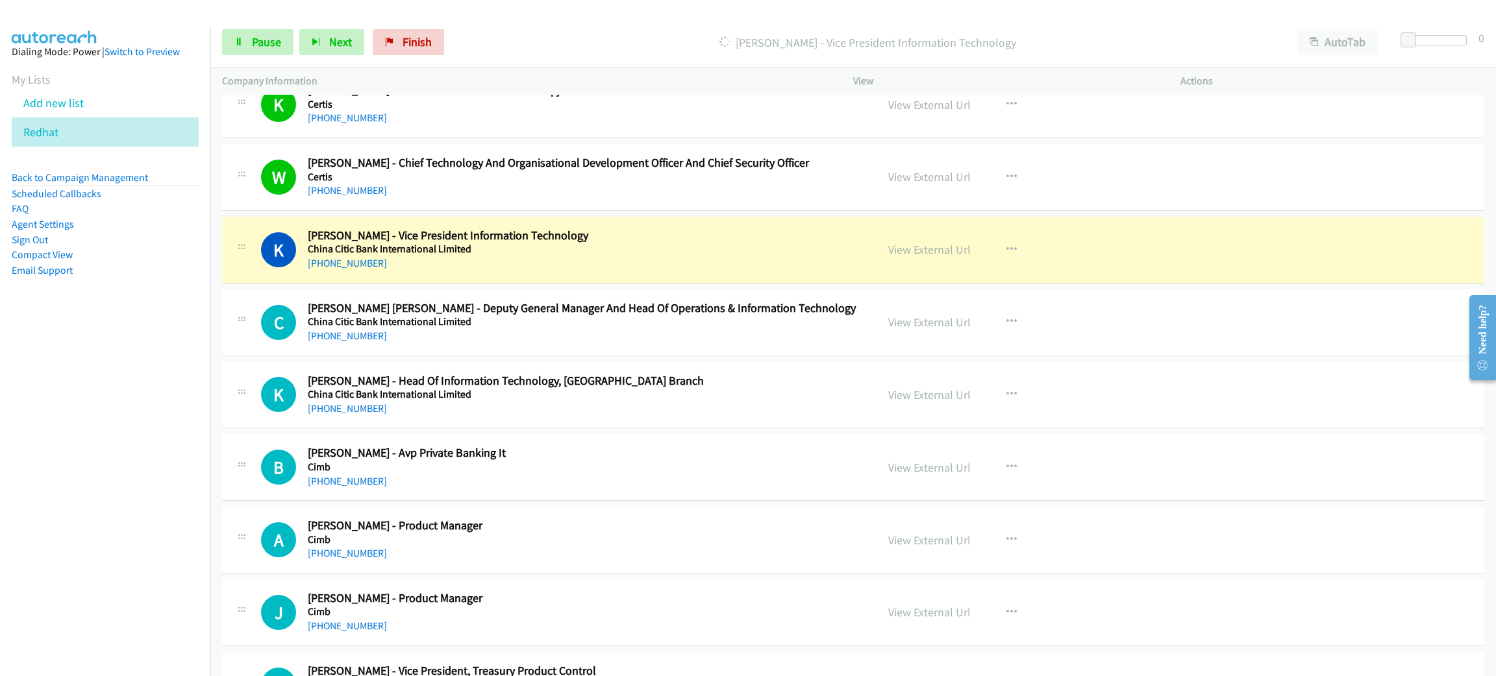
click at [658, 233] on div "K Callback Scheduled Kenneth Chong - Vice President Information Technology Chin…" at bounding box center [853, 250] width 1262 height 67
click at [921, 255] on link "View External Url" at bounding box center [929, 249] width 82 height 15
click at [276, 34] on span "Pause" at bounding box center [266, 41] width 29 height 15
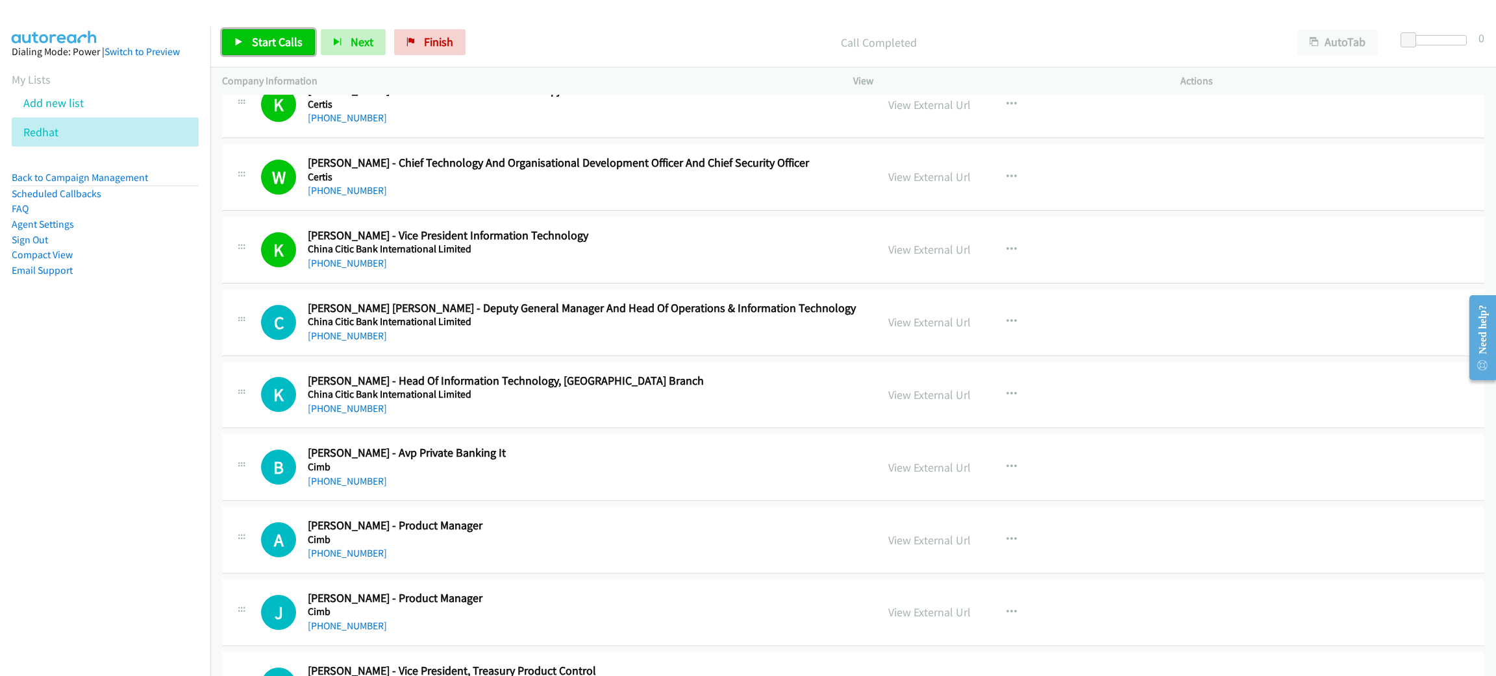
click at [282, 40] on span "Start Calls" at bounding box center [277, 41] width 51 height 15
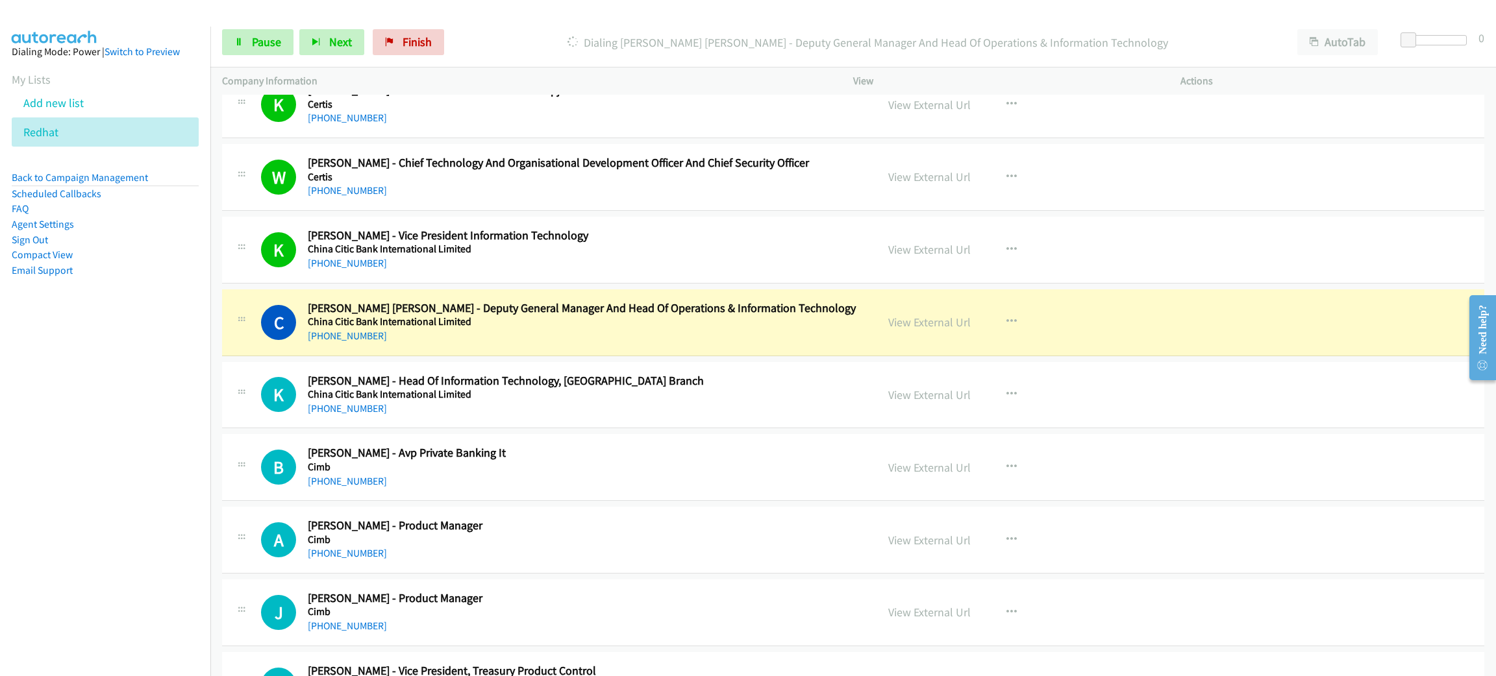
click at [665, 338] on div "+65 9729 6139" at bounding box center [583, 336] width 550 height 16
click at [938, 327] on link "View External Url" at bounding box center [929, 322] width 82 height 15
click at [239, 34] on link "Pause" at bounding box center [257, 42] width 71 height 26
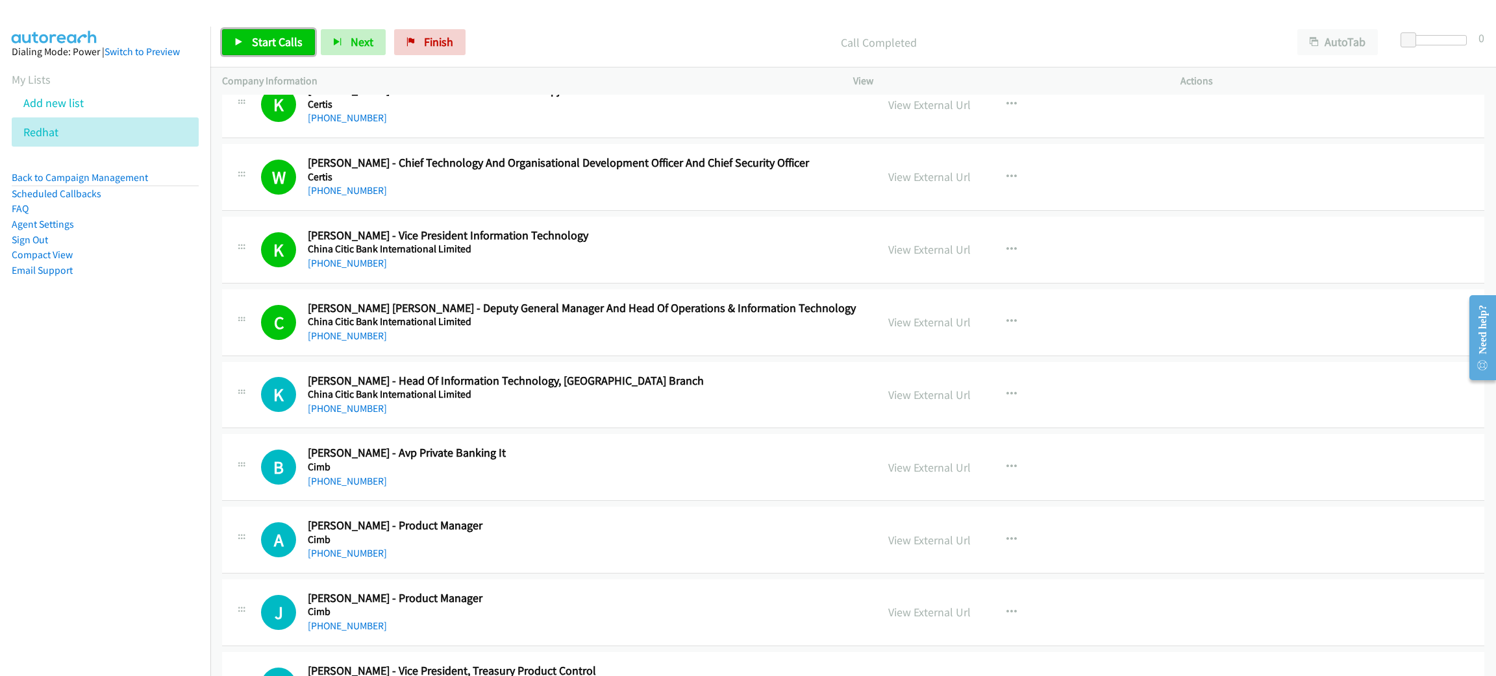
click at [289, 39] on span "Start Calls" at bounding box center [277, 41] width 51 height 15
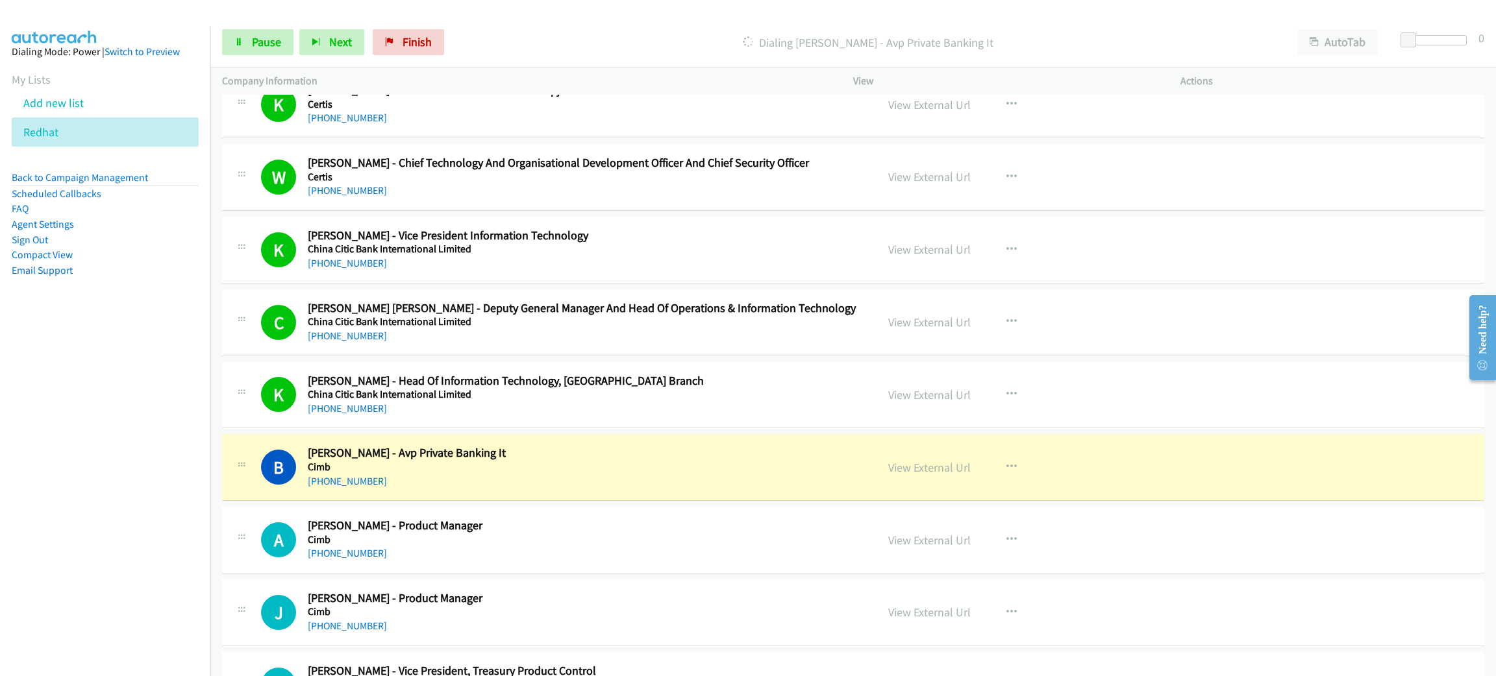
click at [597, 469] on h5 "Cimb" at bounding box center [583, 467] width 550 height 13
click at [940, 475] on link "View External Url" at bounding box center [929, 467] width 82 height 15
click at [250, 47] on link "Pause" at bounding box center [257, 42] width 71 height 26
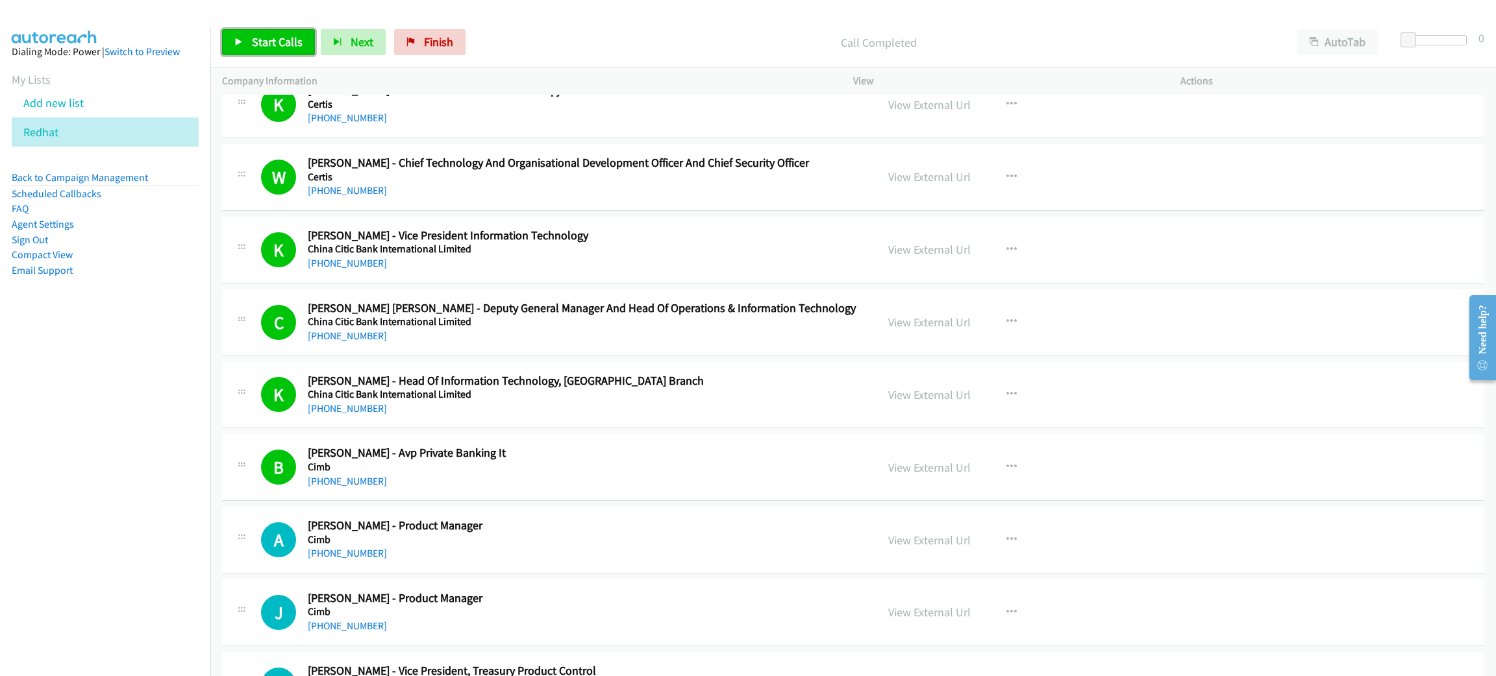
click at [267, 45] on span "Start Calls" at bounding box center [277, 41] width 51 height 15
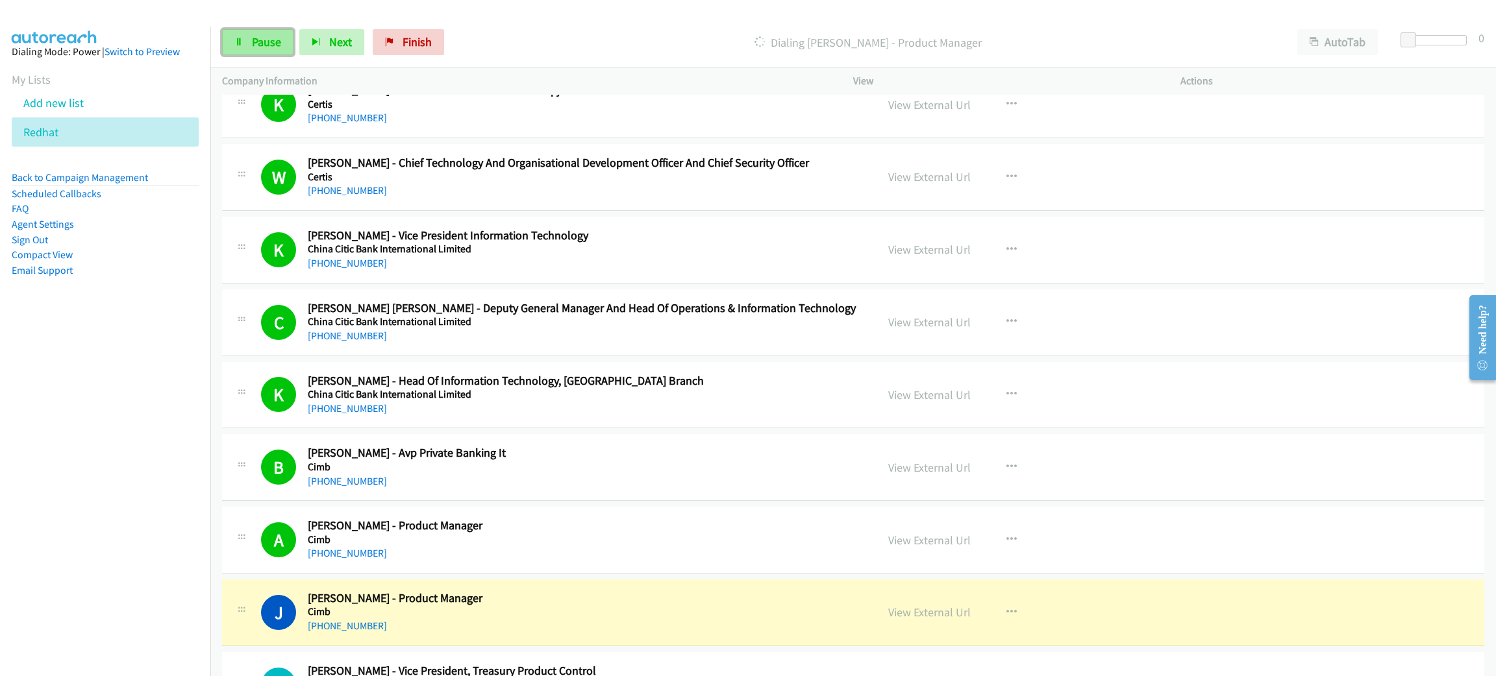
click at [273, 33] on link "Pause" at bounding box center [257, 42] width 71 height 26
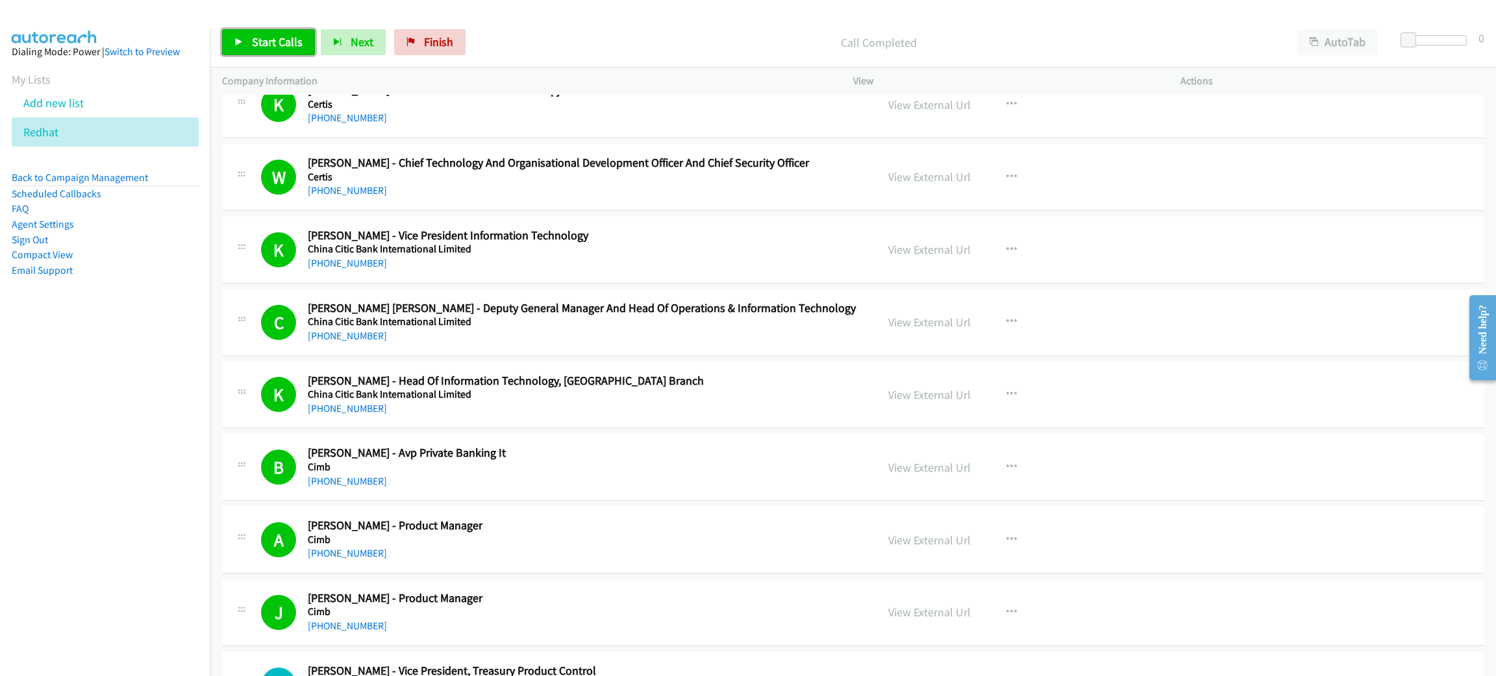
click at [266, 42] on span "Start Calls" at bounding box center [277, 41] width 51 height 15
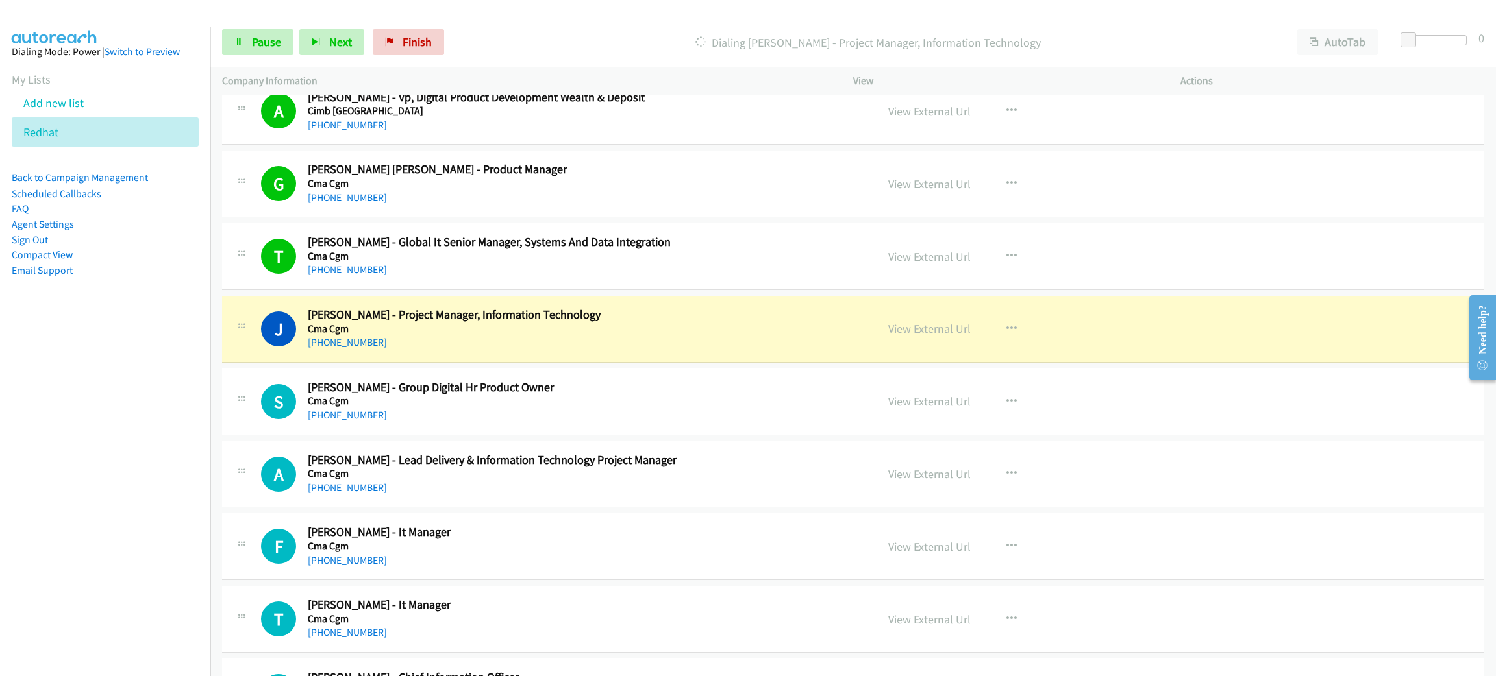
scroll to position [5063, 0]
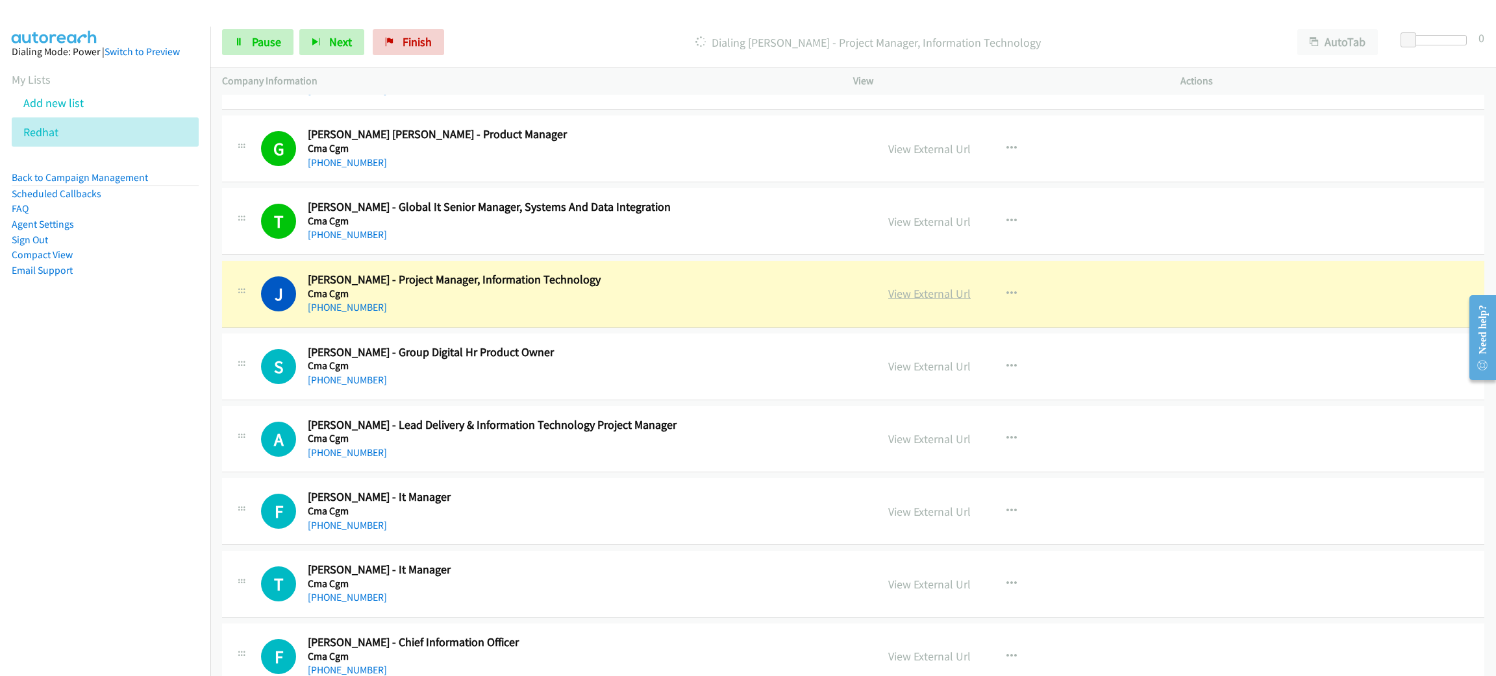
click at [900, 295] on link "View External Url" at bounding box center [929, 293] width 82 height 15
click at [251, 51] on link "Pause" at bounding box center [257, 42] width 71 height 26
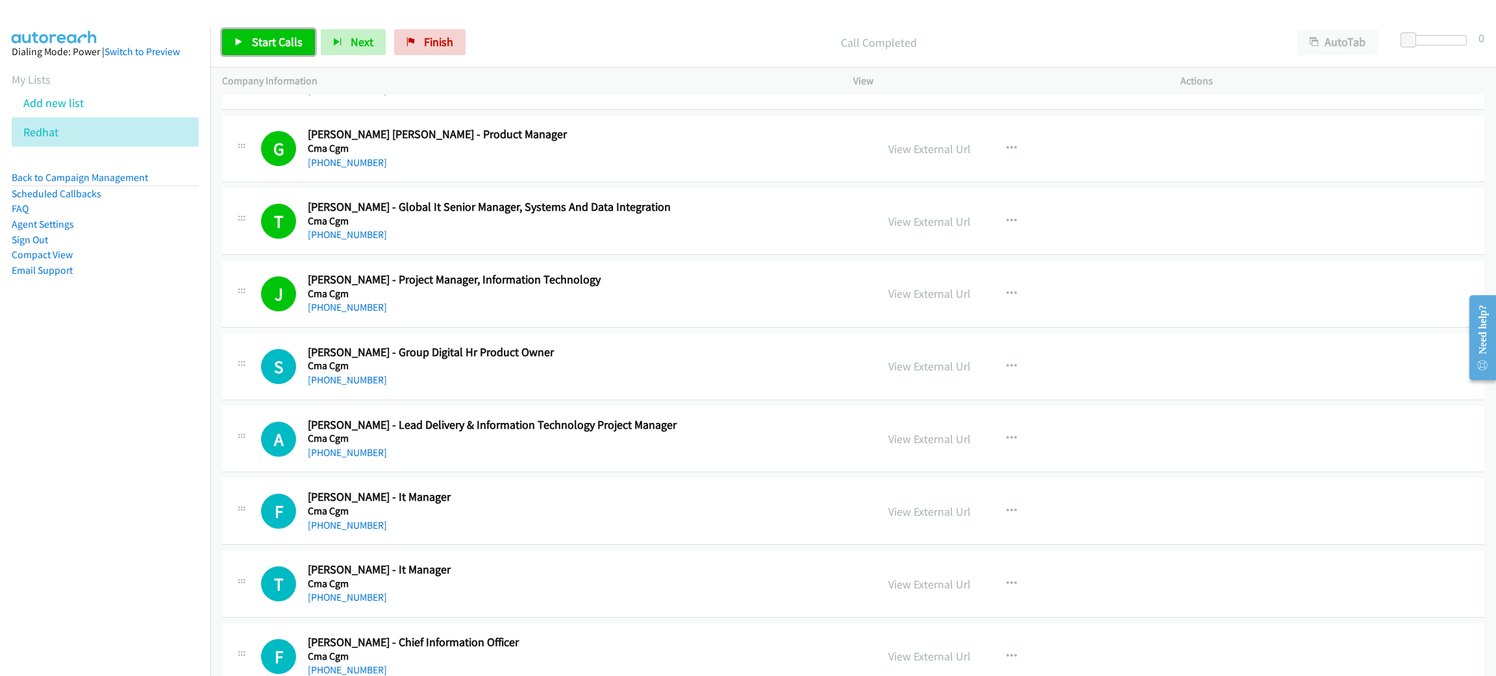
click at [301, 43] on span "Start Calls" at bounding box center [277, 41] width 51 height 15
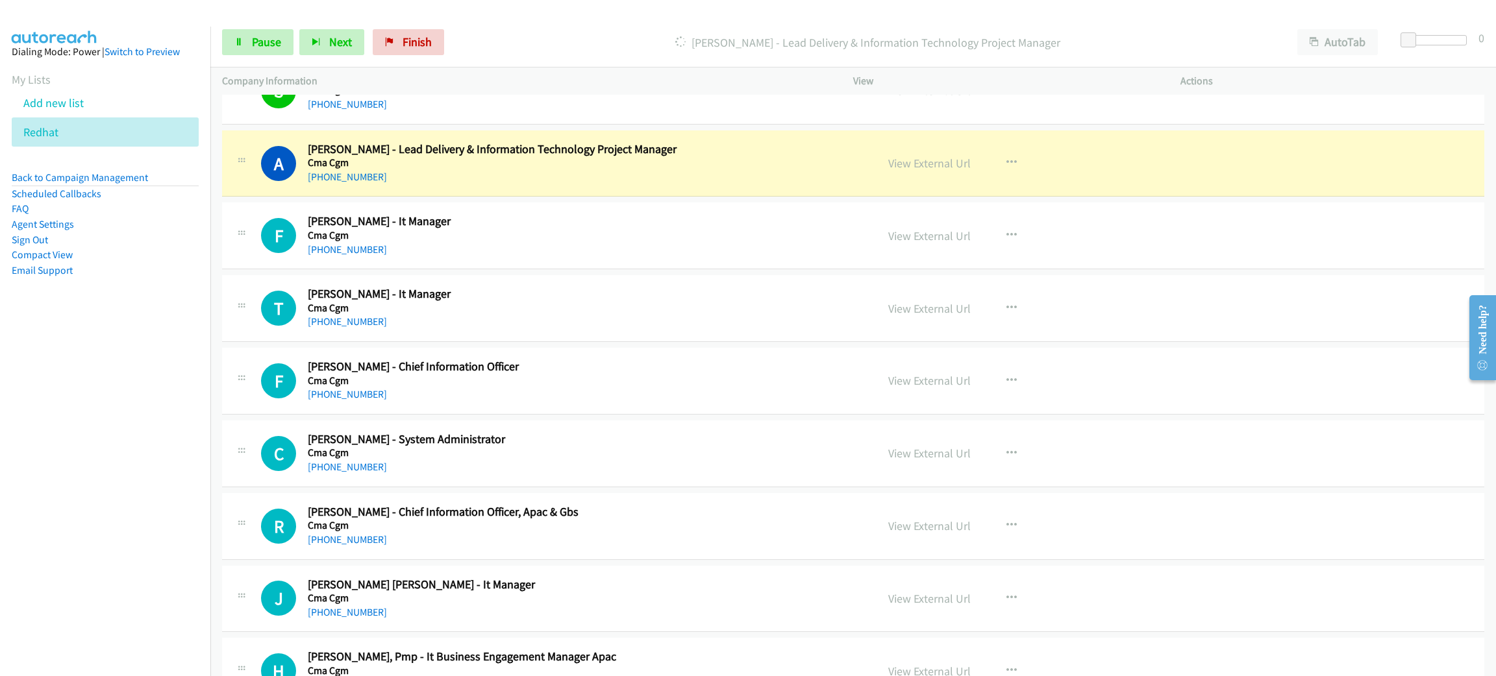
scroll to position [5355, 0]
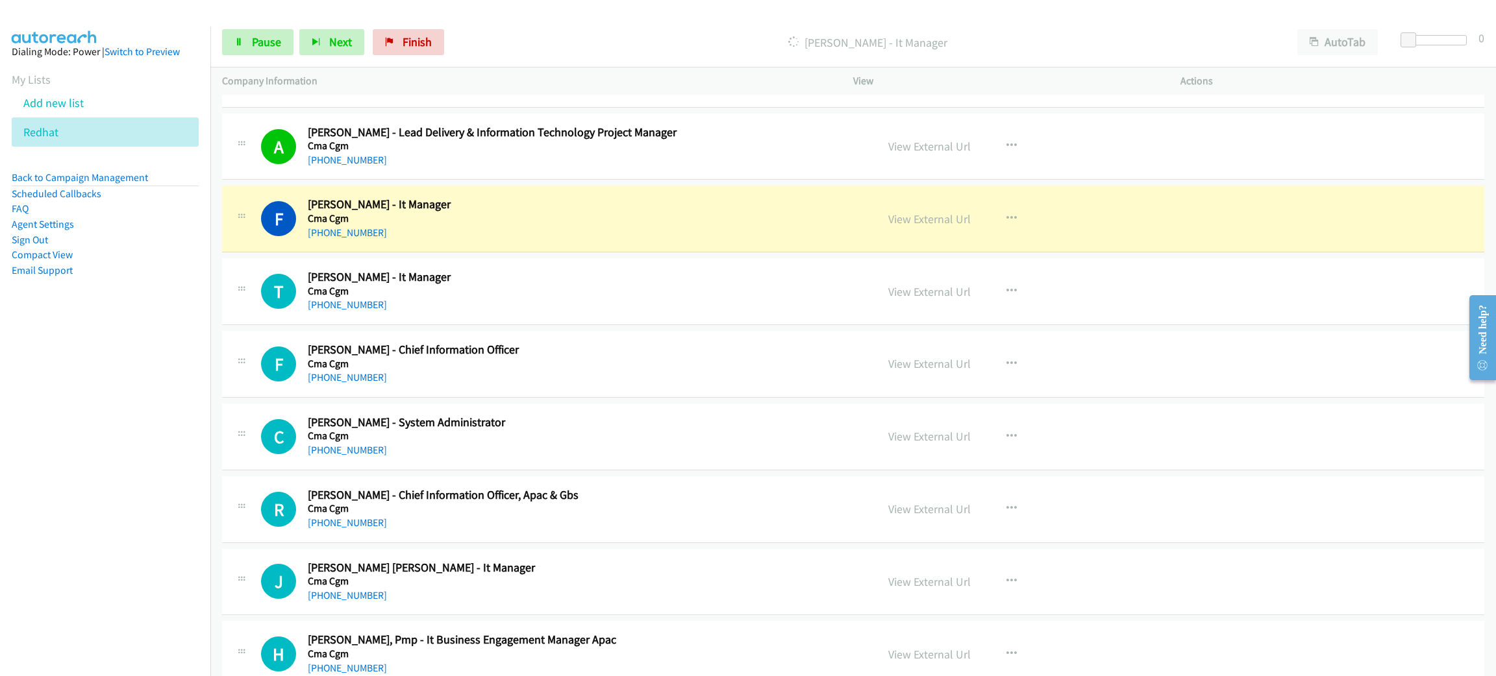
click at [641, 212] on h2 "Floyd Ambrose - It Manager" at bounding box center [583, 204] width 550 height 15
click at [946, 227] on link "View External Url" at bounding box center [929, 219] width 82 height 15
click at [286, 33] on link "Pause" at bounding box center [257, 42] width 71 height 26
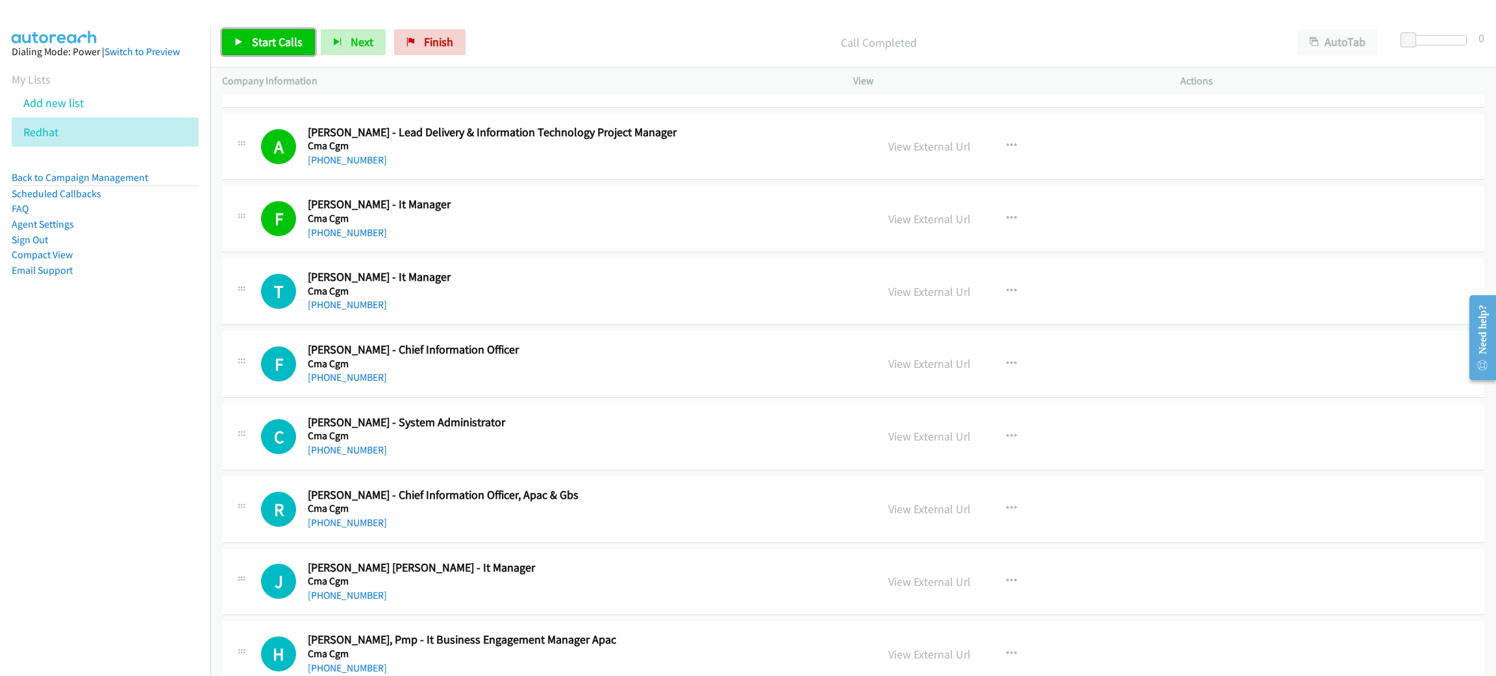
click at [252, 45] on span "Start Calls" at bounding box center [277, 41] width 51 height 15
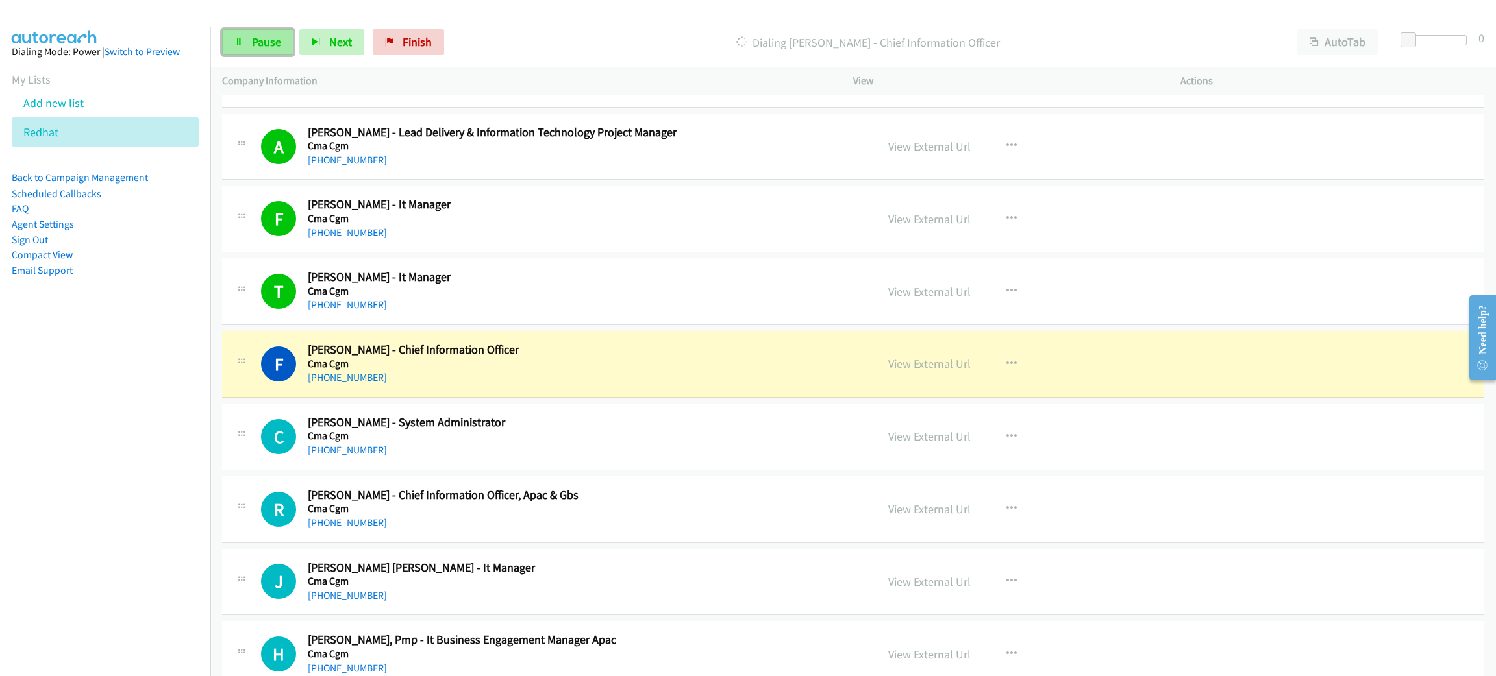
click at [273, 40] on span "Pause" at bounding box center [266, 41] width 29 height 15
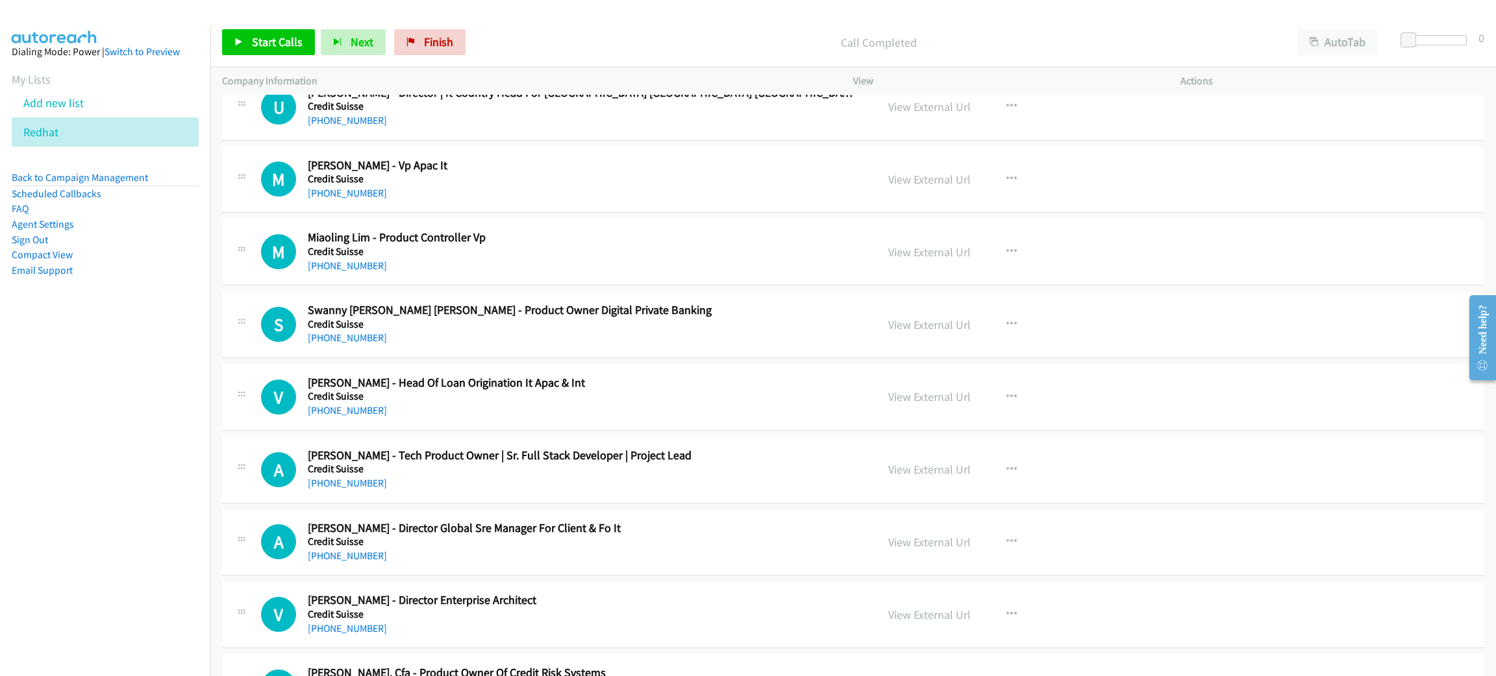
scroll to position [6913, 0]
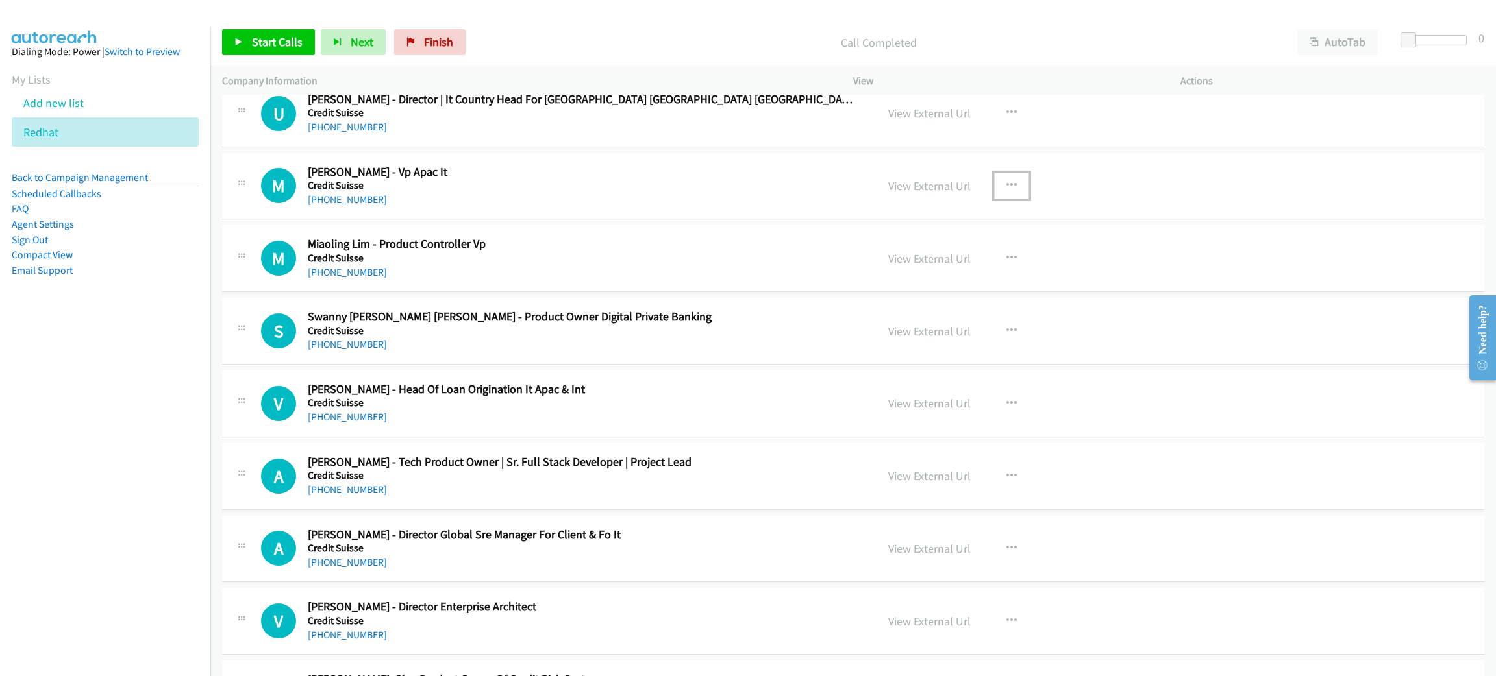
click at [1000, 188] on button "button" at bounding box center [1011, 186] width 35 height 26
click at [920, 282] on link "Start Calls Here" at bounding box center [942, 271] width 173 height 26
click at [290, 37] on span "Start Calls" at bounding box center [277, 41] width 51 height 15
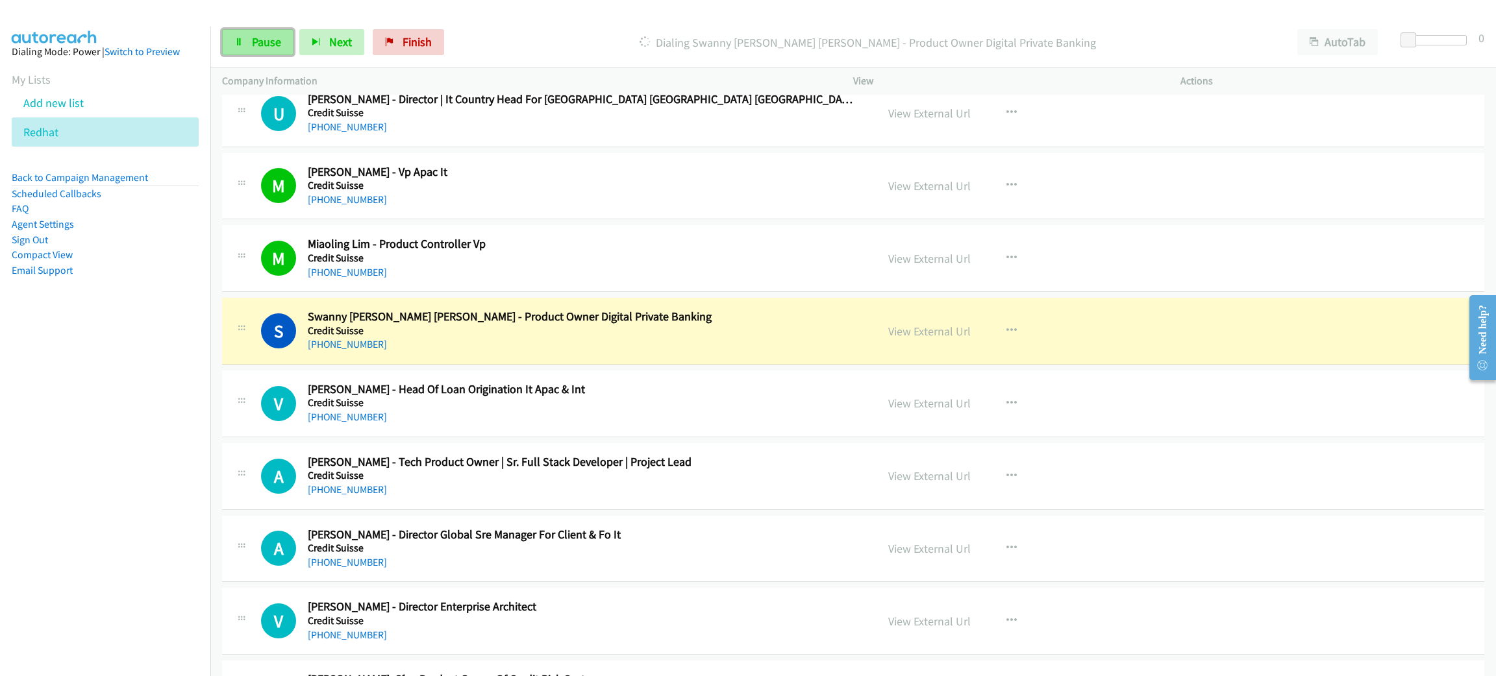
click at [260, 30] on link "Pause" at bounding box center [257, 42] width 71 height 26
